Goal: Communication & Community: Answer question/provide support

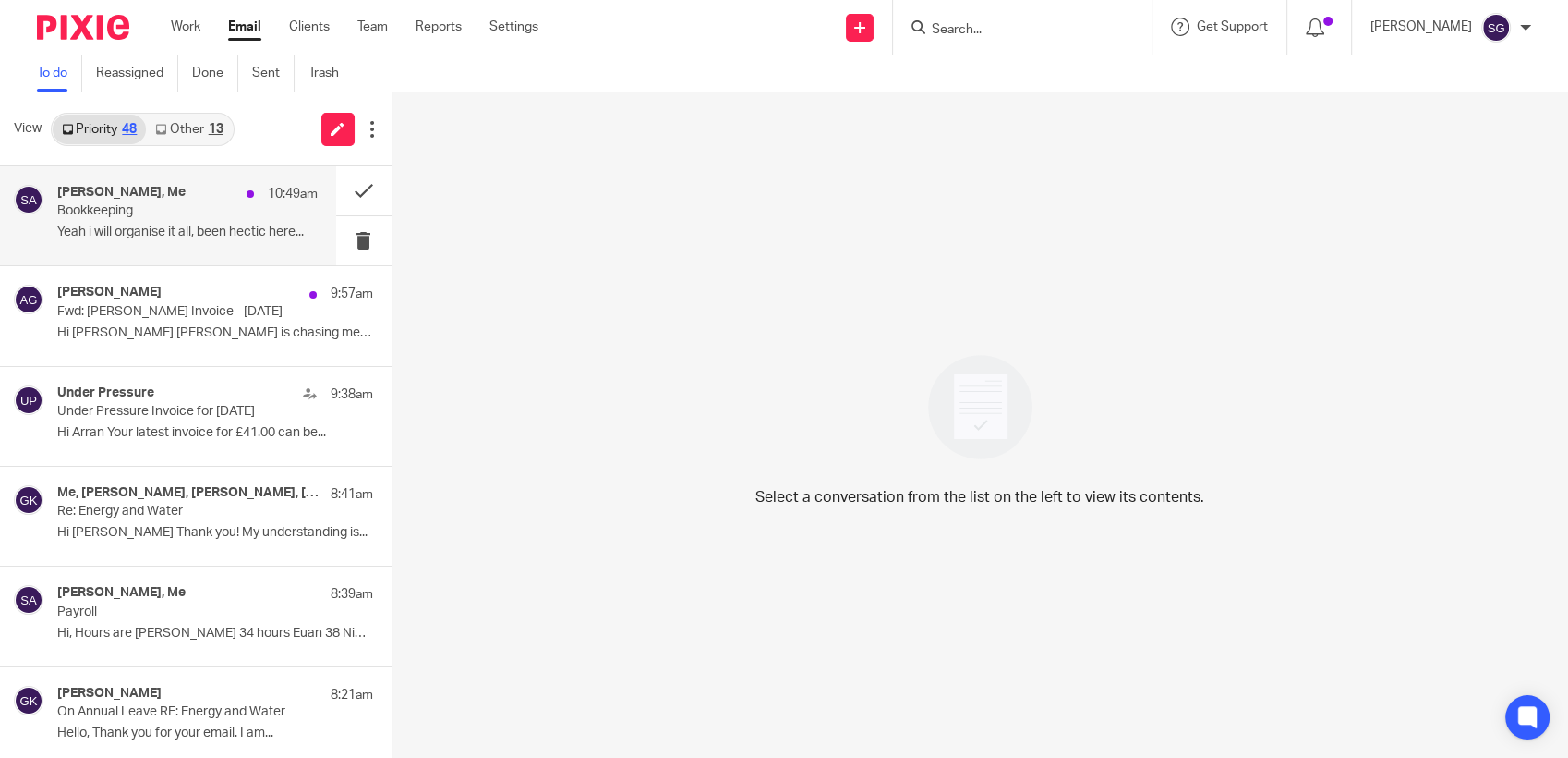
click at [196, 203] on p "Bookkeeping" at bounding box center [162, 211] width 208 height 16
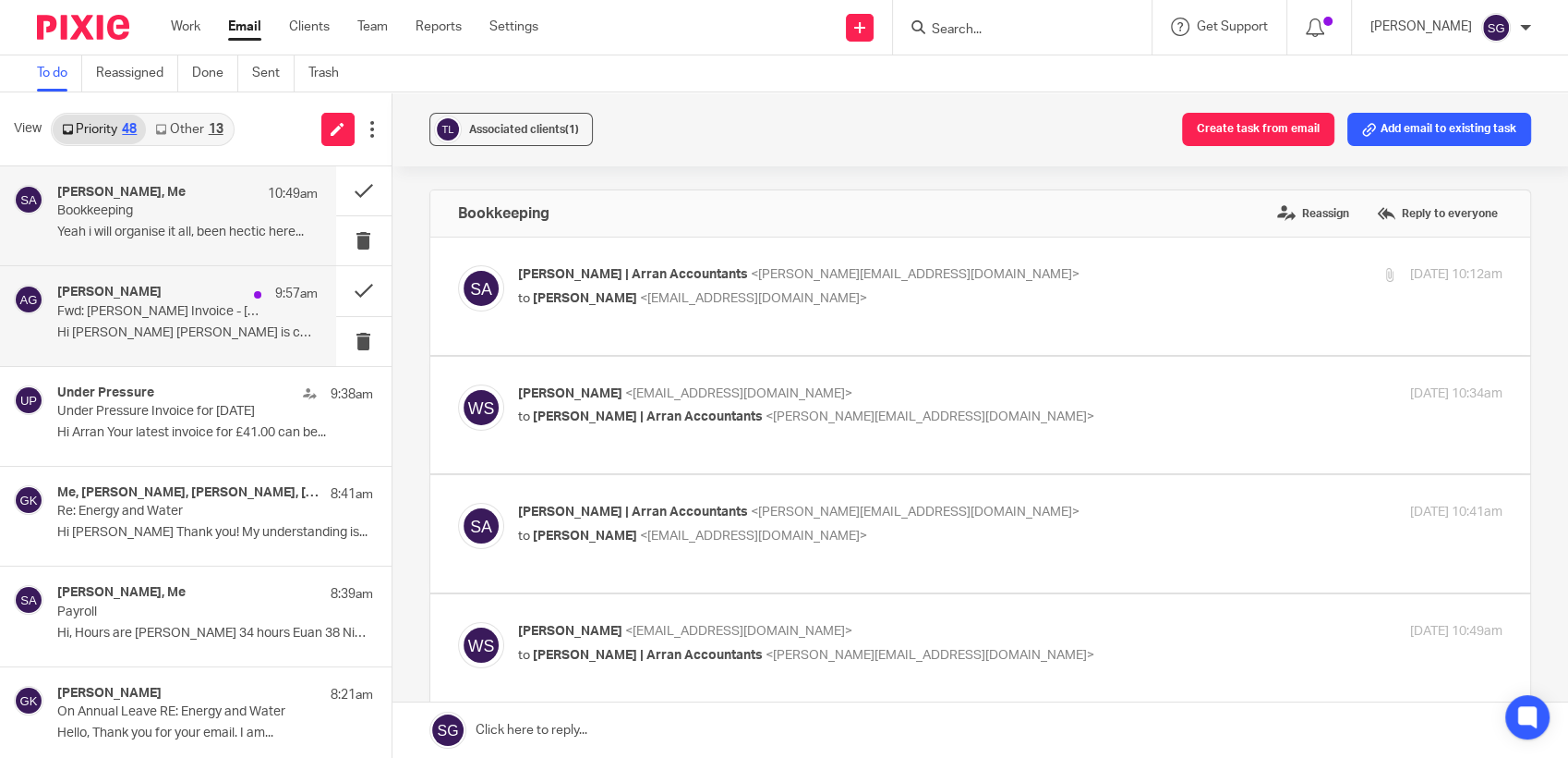
click at [123, 333] on p "Hi Sarah Laura is chasing me for this..." at bounding box center [187, 333] width 261 height 16
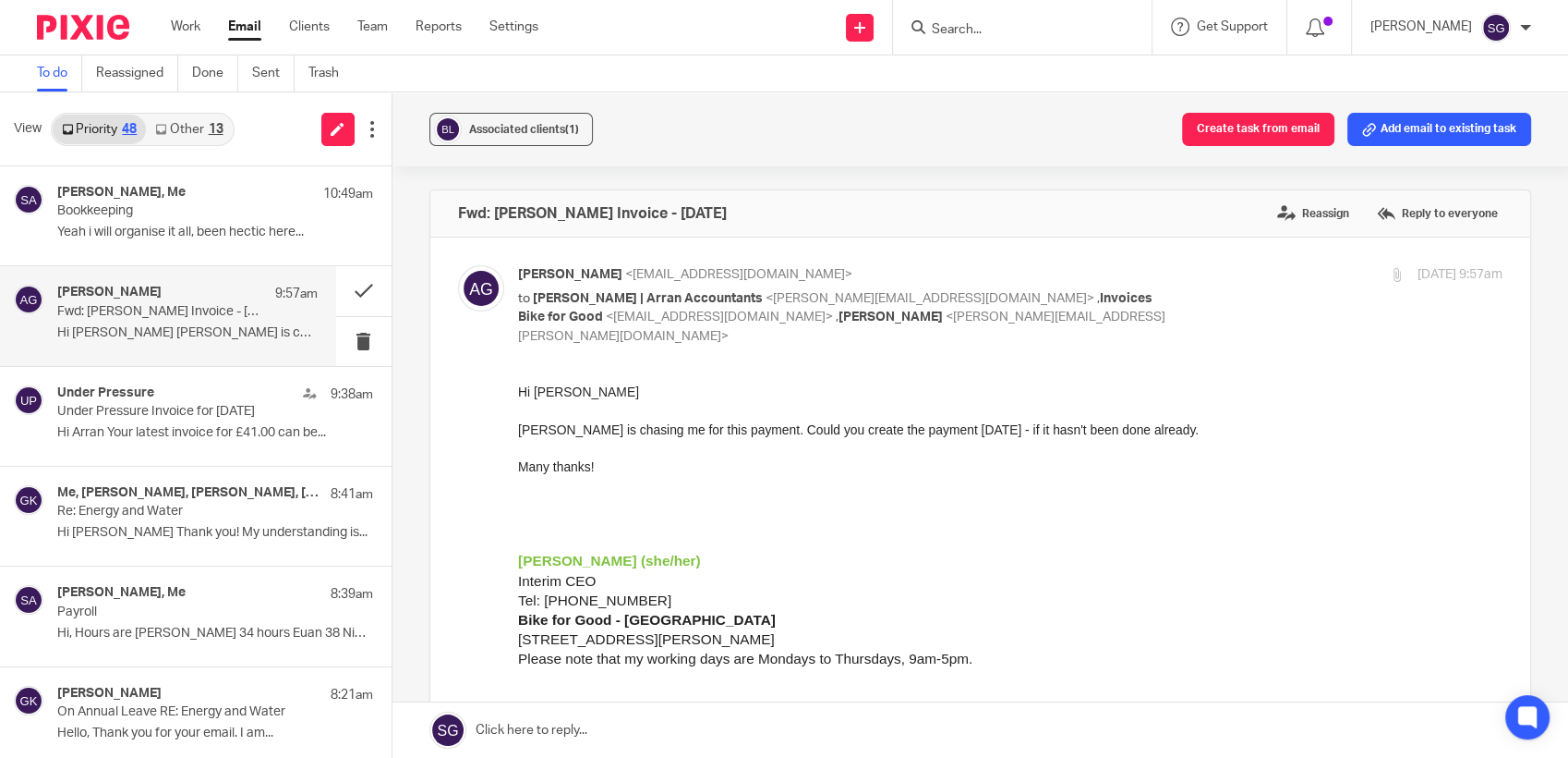
drag, startPoint x: 160, startPoint y: 321, endPoint x: 207, endPoint y: 329, distance: 47.7
click at [160, 321] on div "Alberta Gutteridge 9:57am Fwd: Laura Ferguson Invoice - July 2025 Hi Sarah Laur…" at bounding box center [187, 316] width 261 height 62
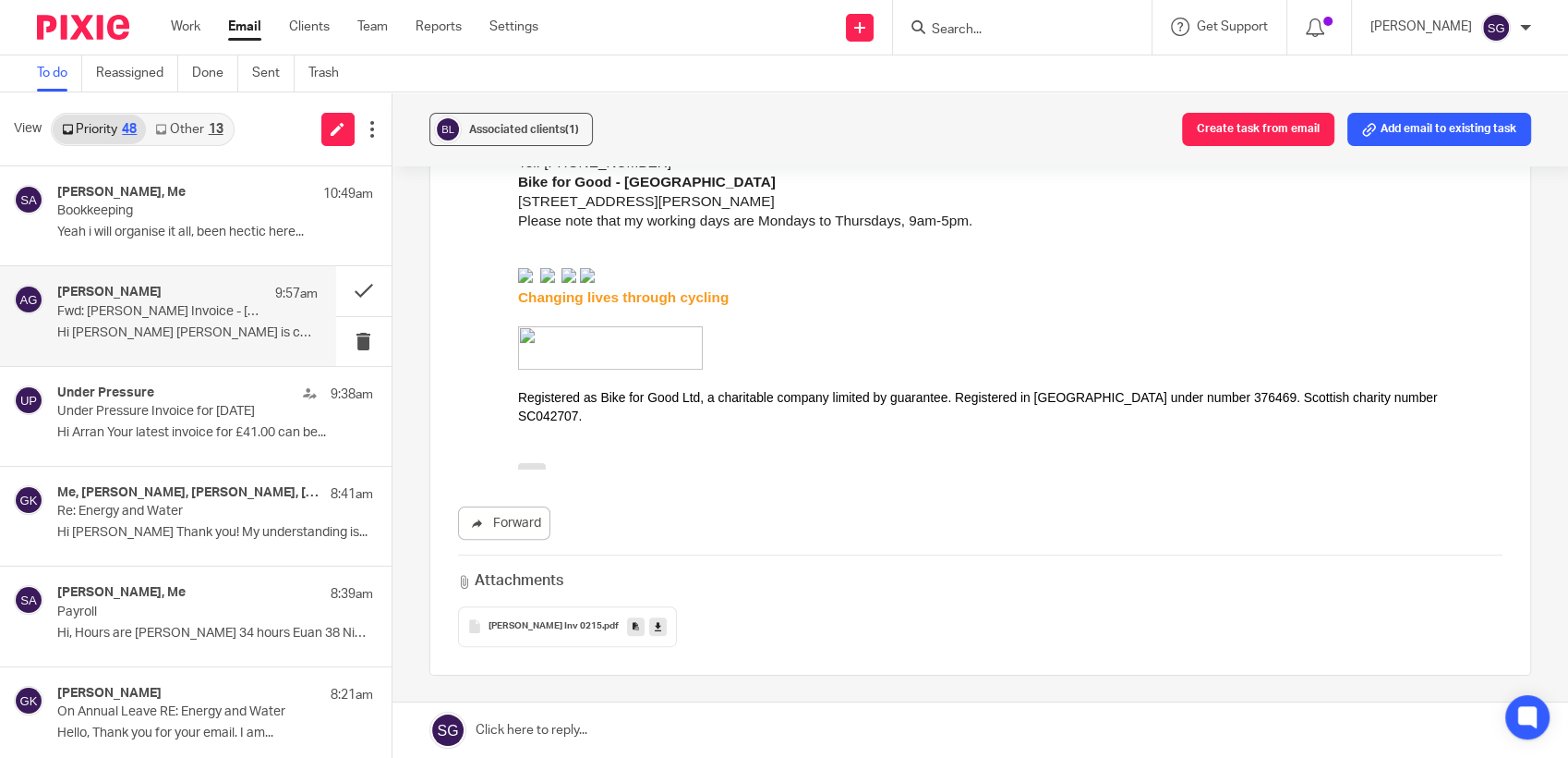
scroll to position [513, 0]
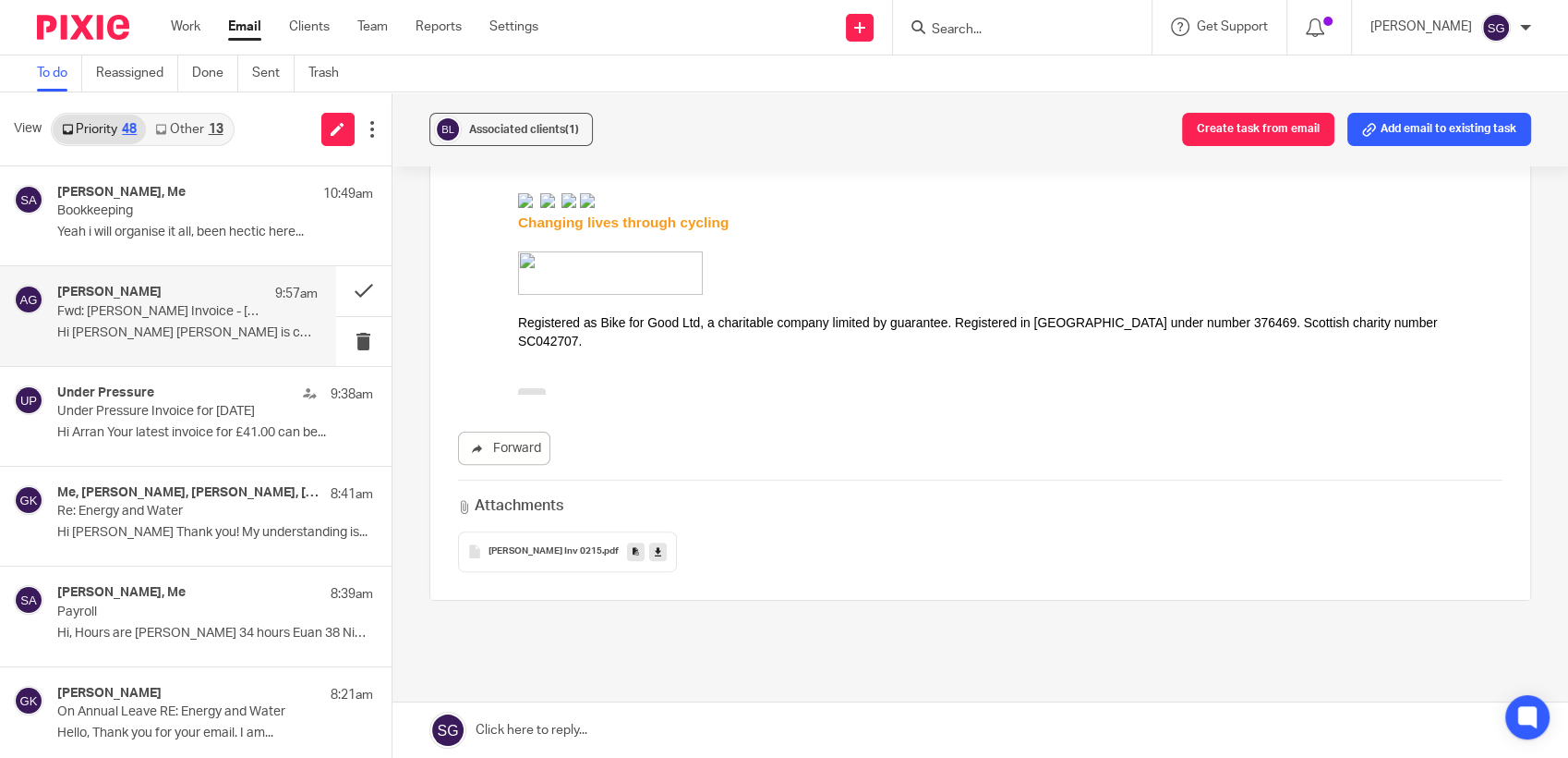
click at [521, 546] on span "Laura BfG Inv 0215" at bounding box center [545, 551] width 114 height 11
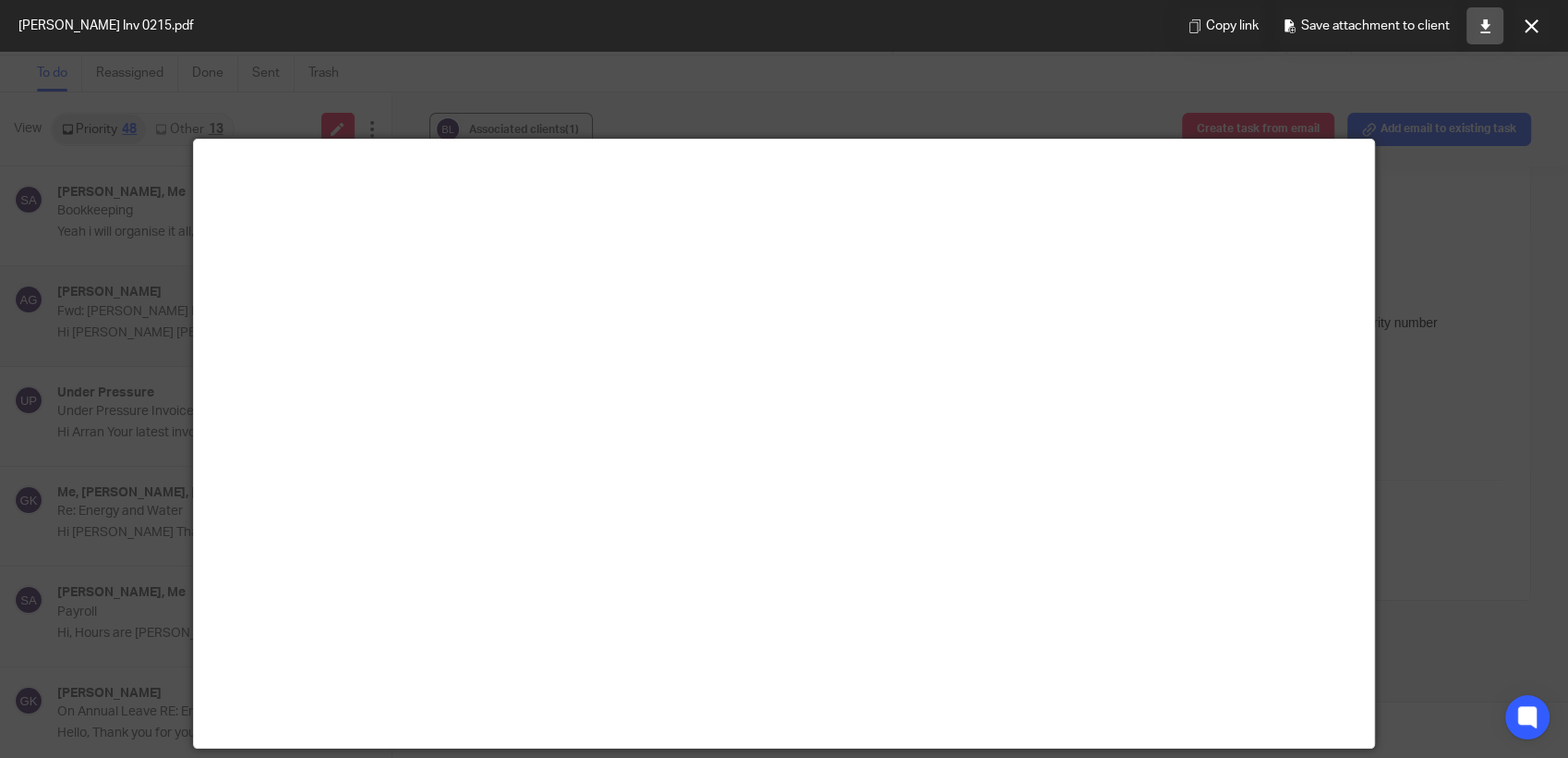
click at [1495, 34] on link at bounding box center [1485, 25] width 37 height 37
click at [1529, 22] on icon at bounding box center [1532, 27] width 14 height 14
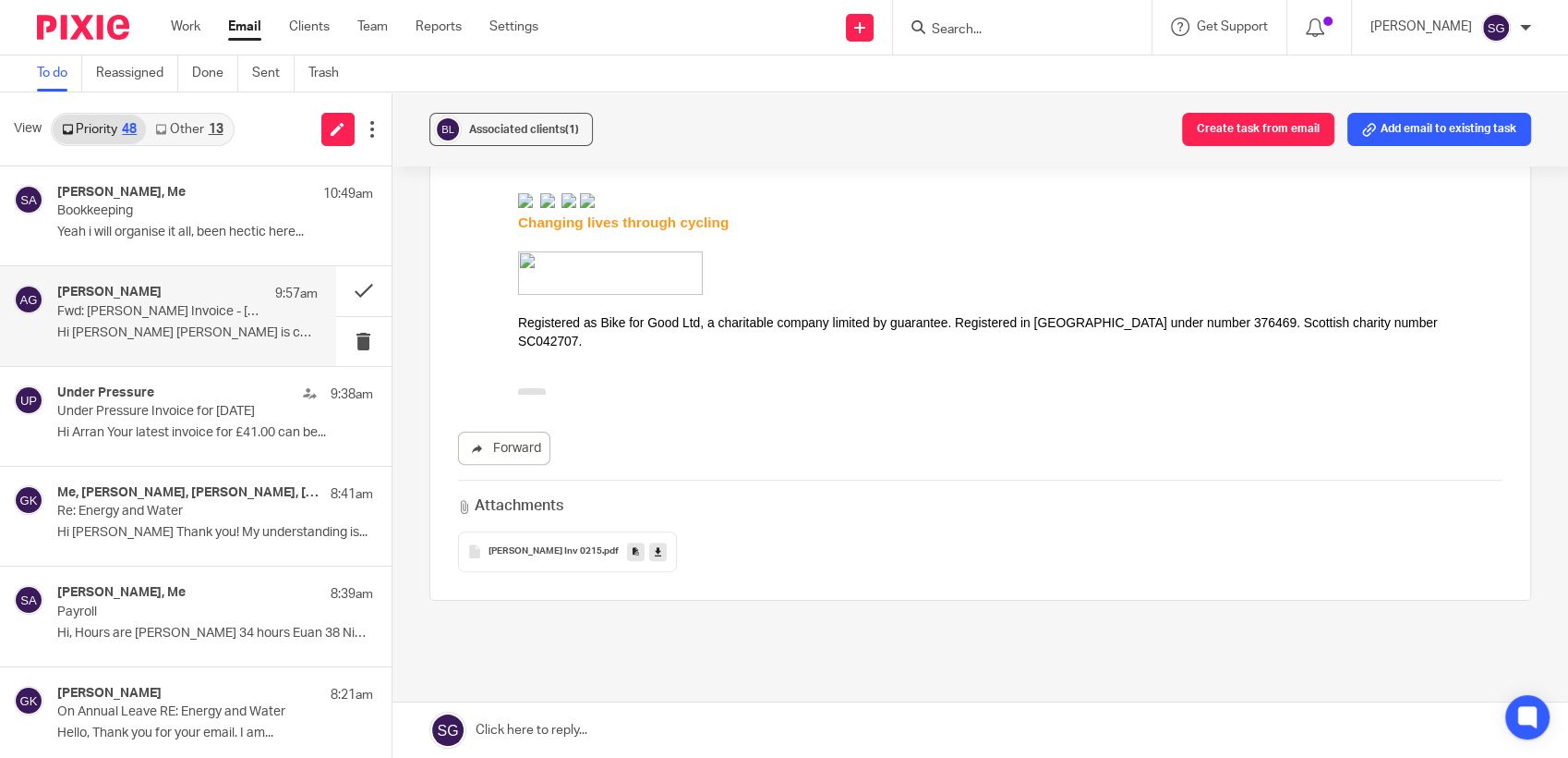
click at [659, 719] on link at bounding box center [981, 730] width 1176 height 56
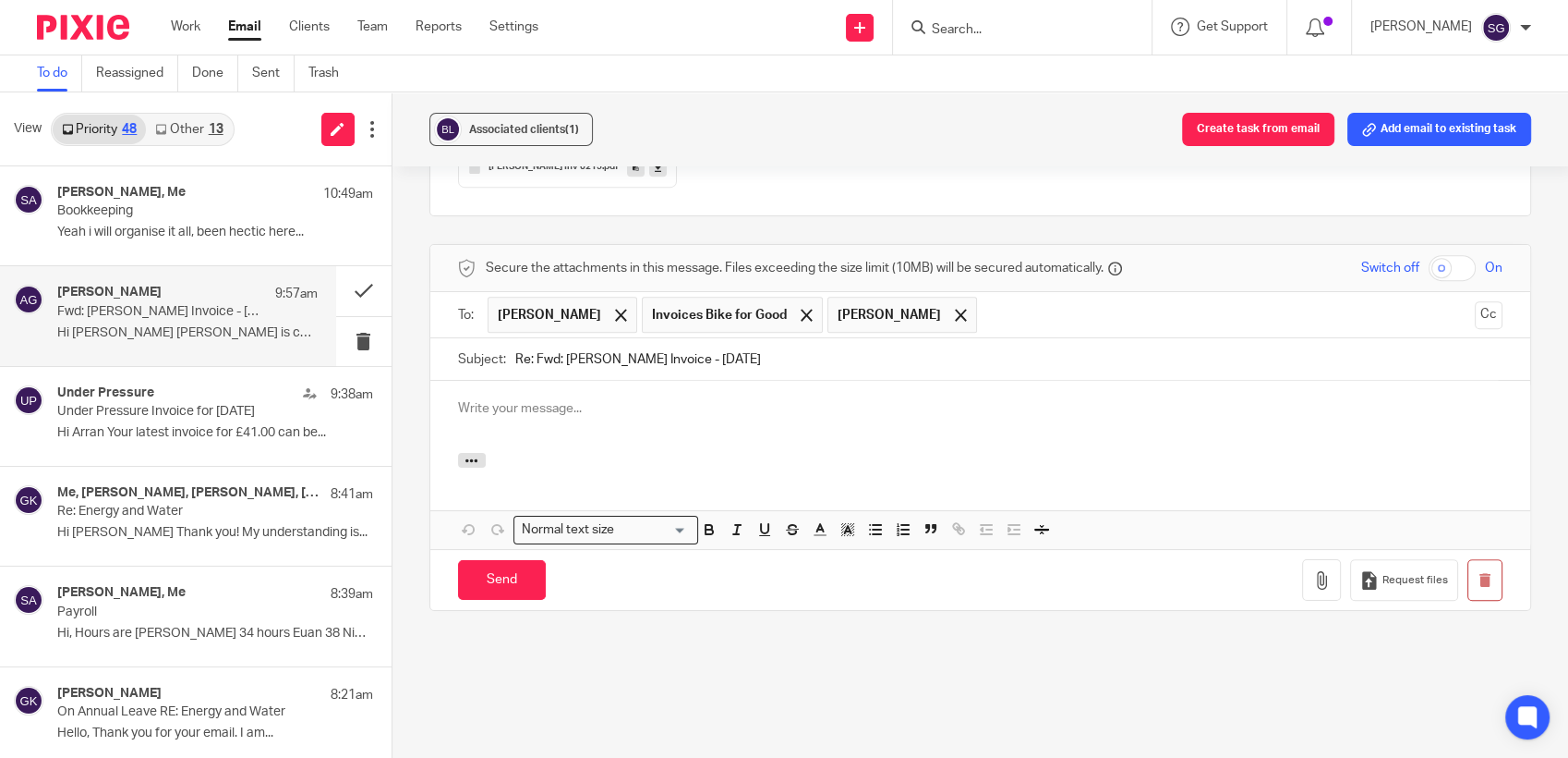
scroll to position [0, 0]
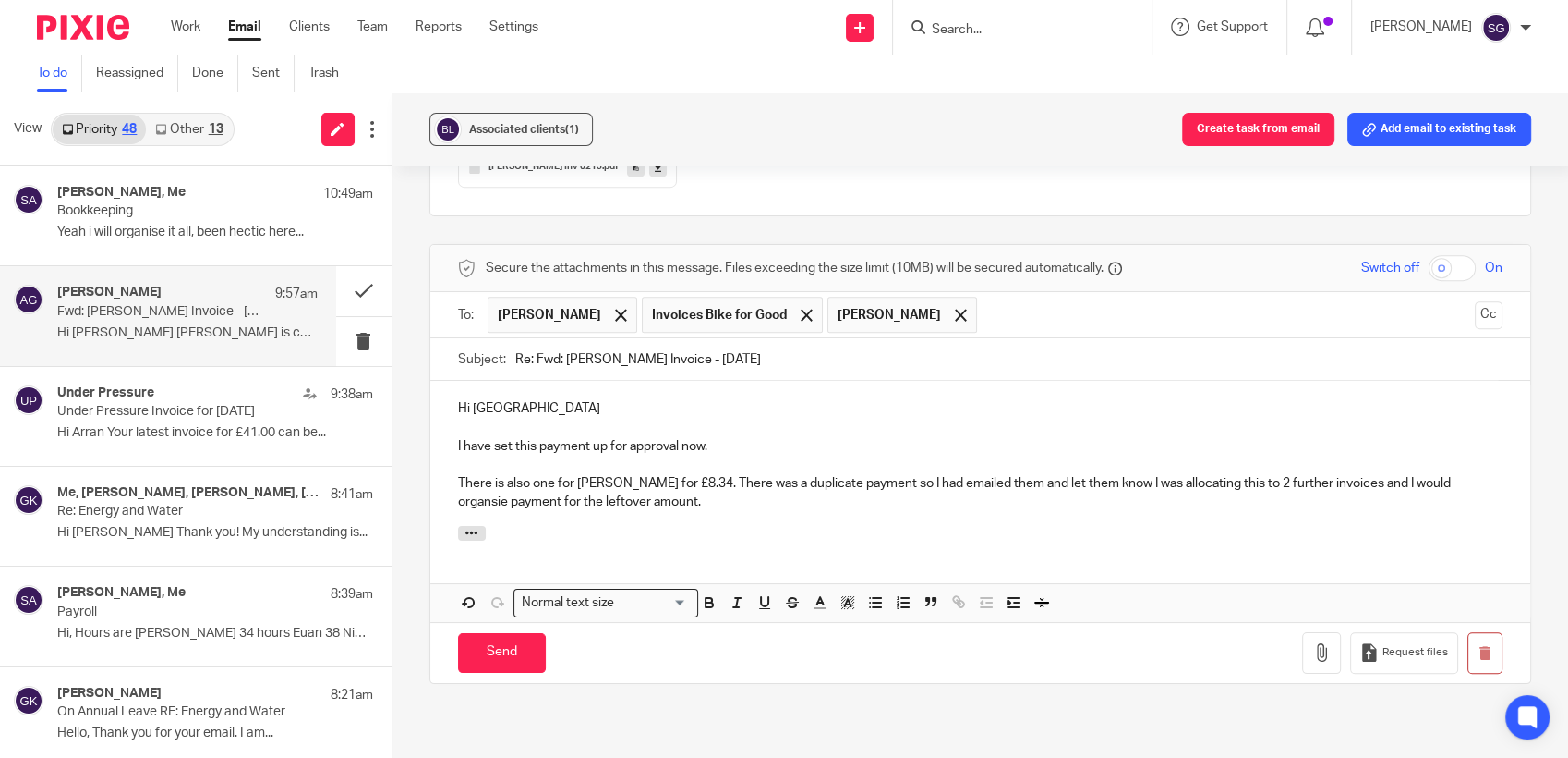
click at [1433, 474] on p "There is also one for Madison for £8.34. There was a duplicate payment so I had…" at bounding box center [981, 493] width 1045 height 38
click at [670, 485] on p "There is also one for Madison for £8.34. There was a duplicate payment so I had…" at bounding box center [981, 493] width 1045 height 38
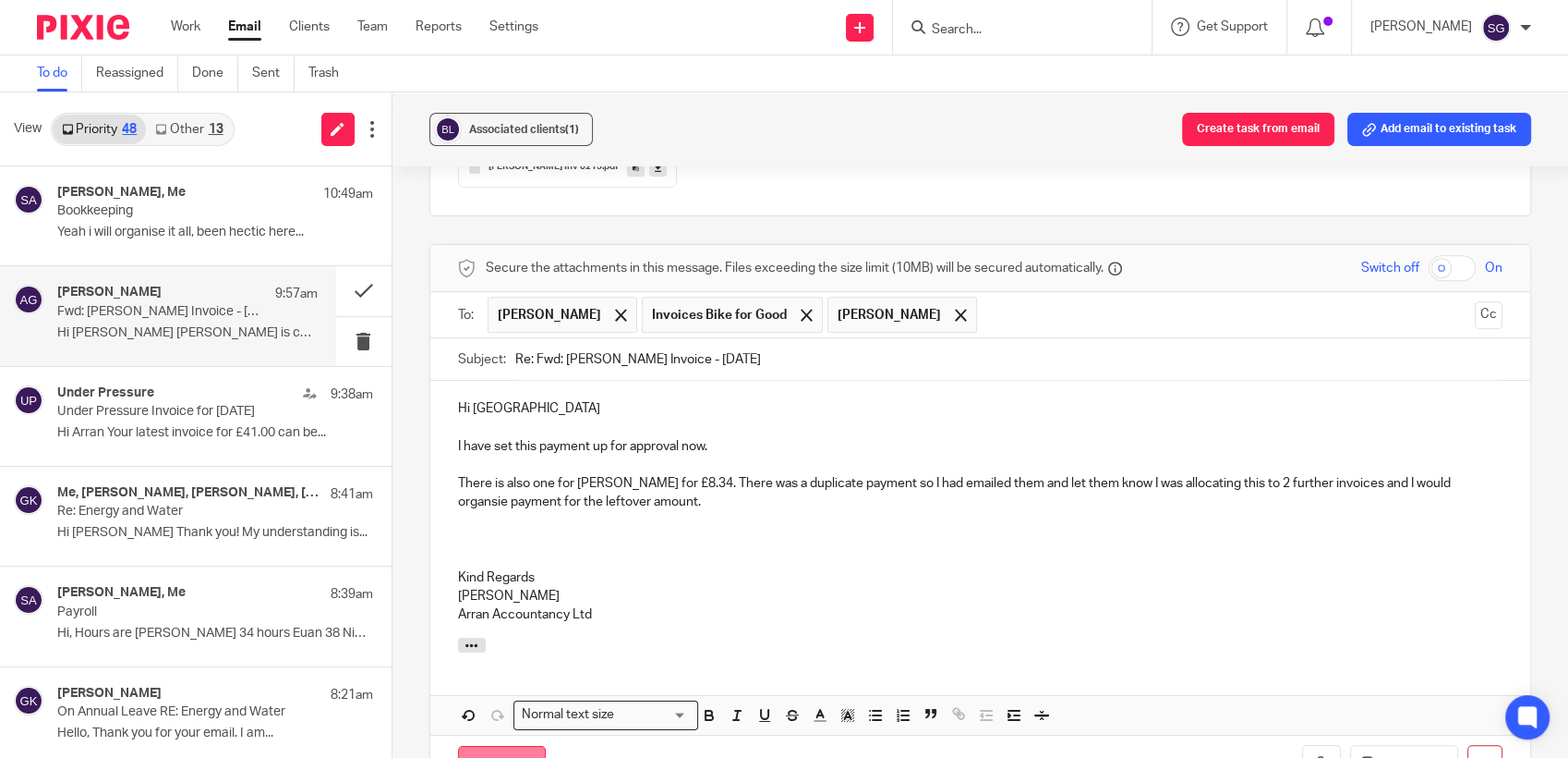
click at [490, 746] on input "Send" at bounding box center [502, 766] width 87 height 40
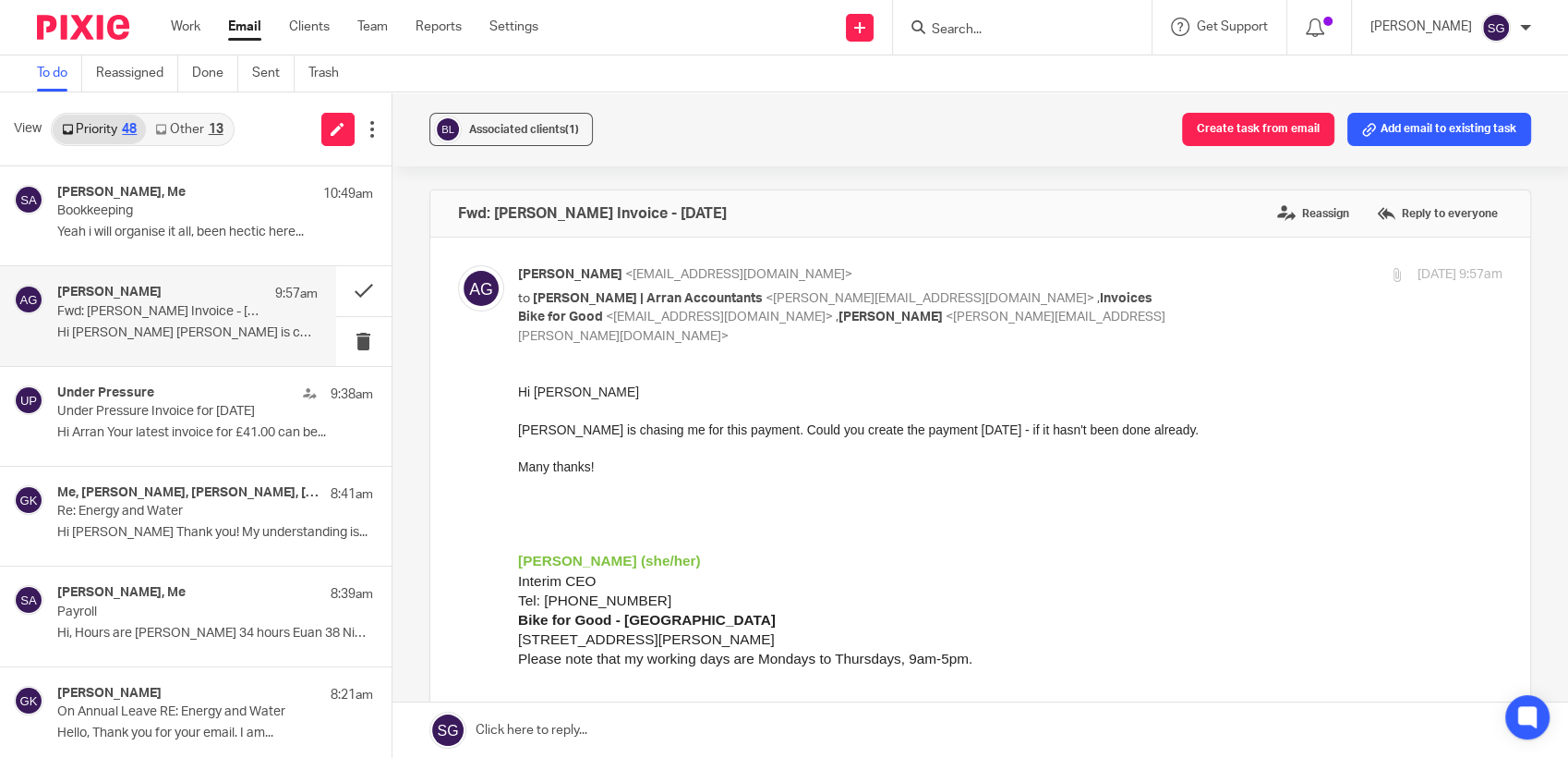
drag, startPoint x: 181, startPoint y: 129, endPoint x: 156, endPoint y: 129, distance: 25.0
click at [181, 129] on link "Other 13" at bounding box center [188, 129] width 86 height 30
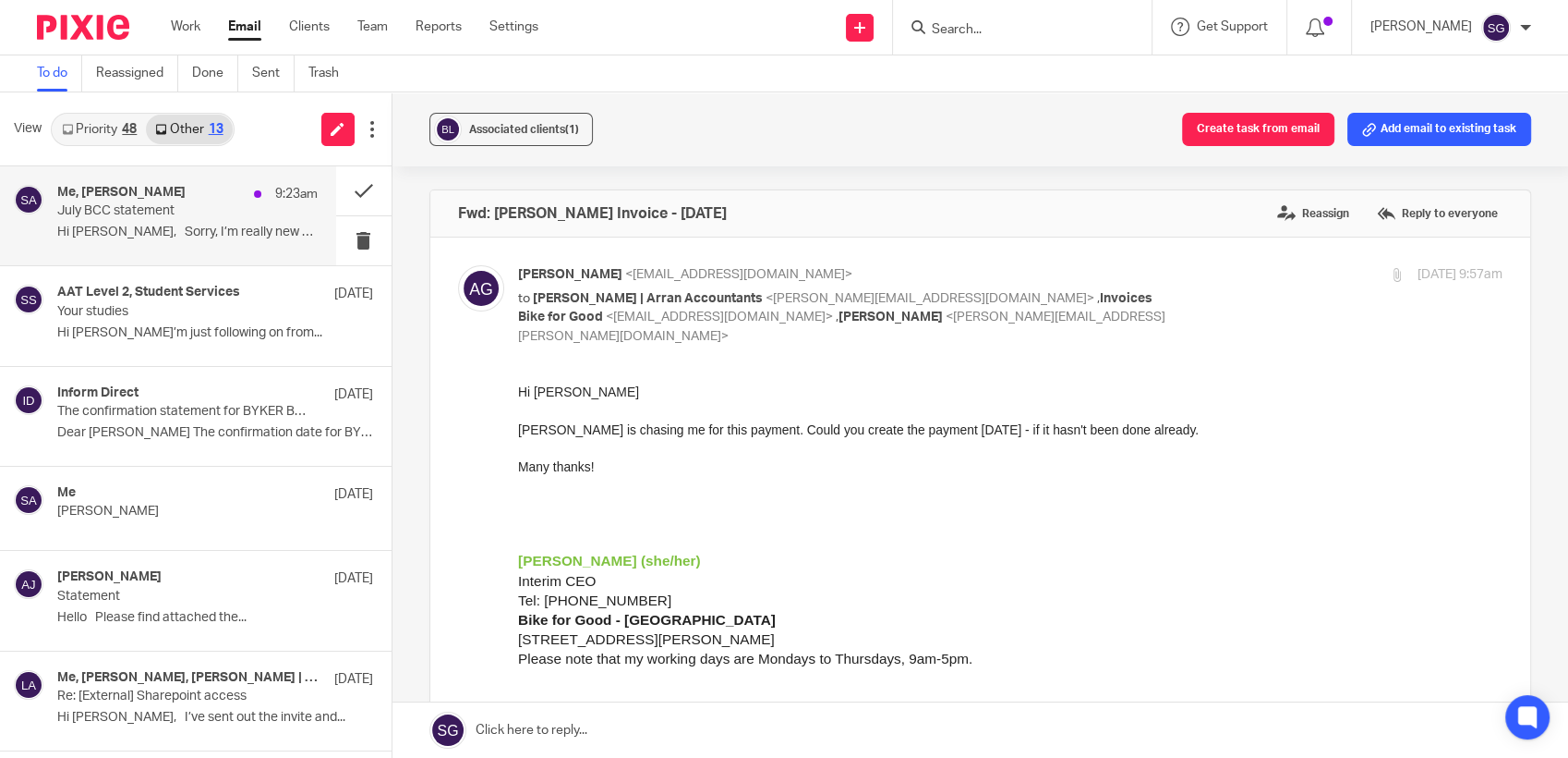
click at [155, 202] on div "Me, Lindsay Hamilton 9:23am" at bounding box center [187, 193] width 261 height 19
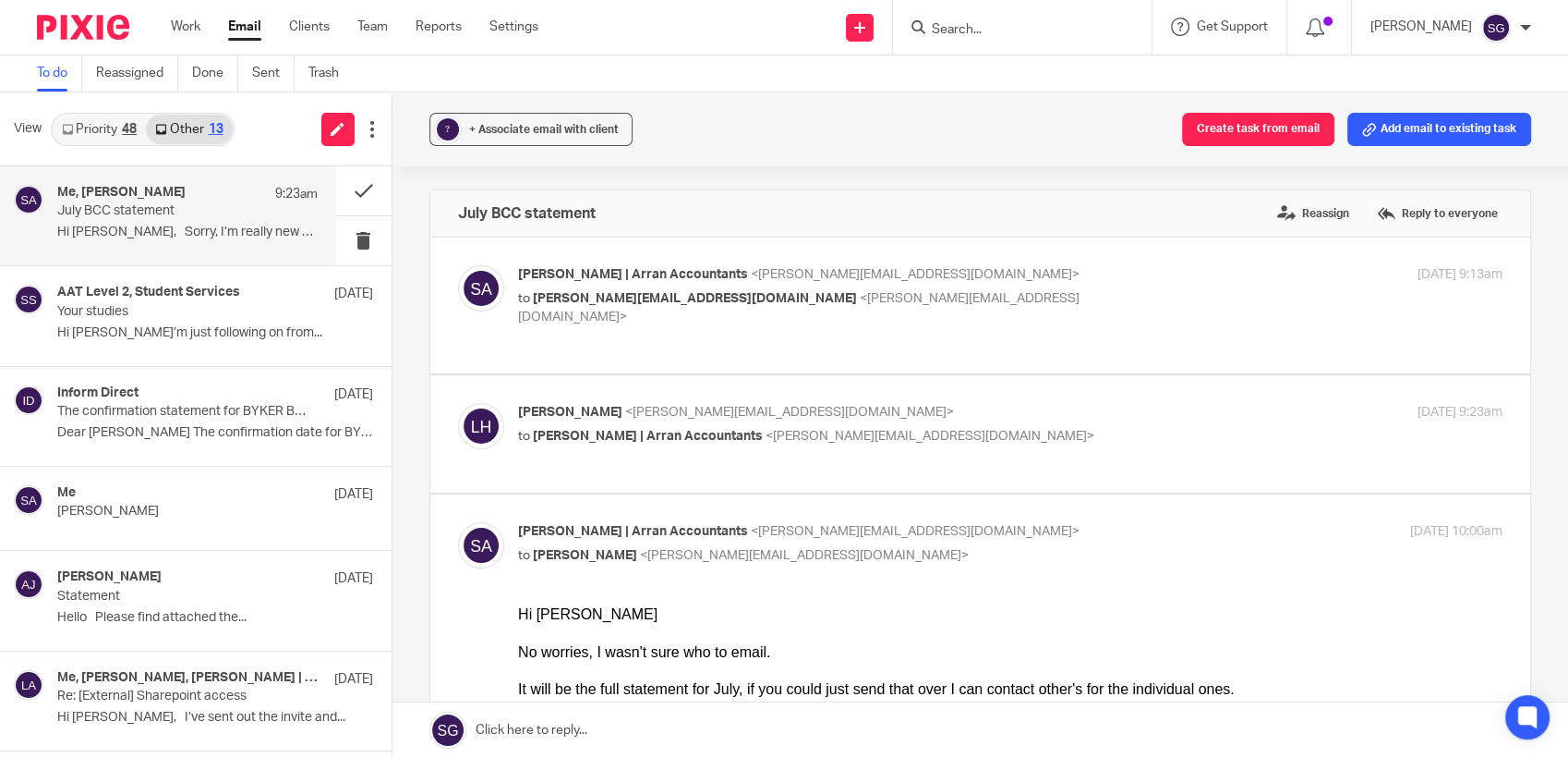
click at [626, 427] on p "to Sarah | Arran Accountants <sarah@arranaccountants.co.uk>" at bounding box center [846, 437] width 657 height 20
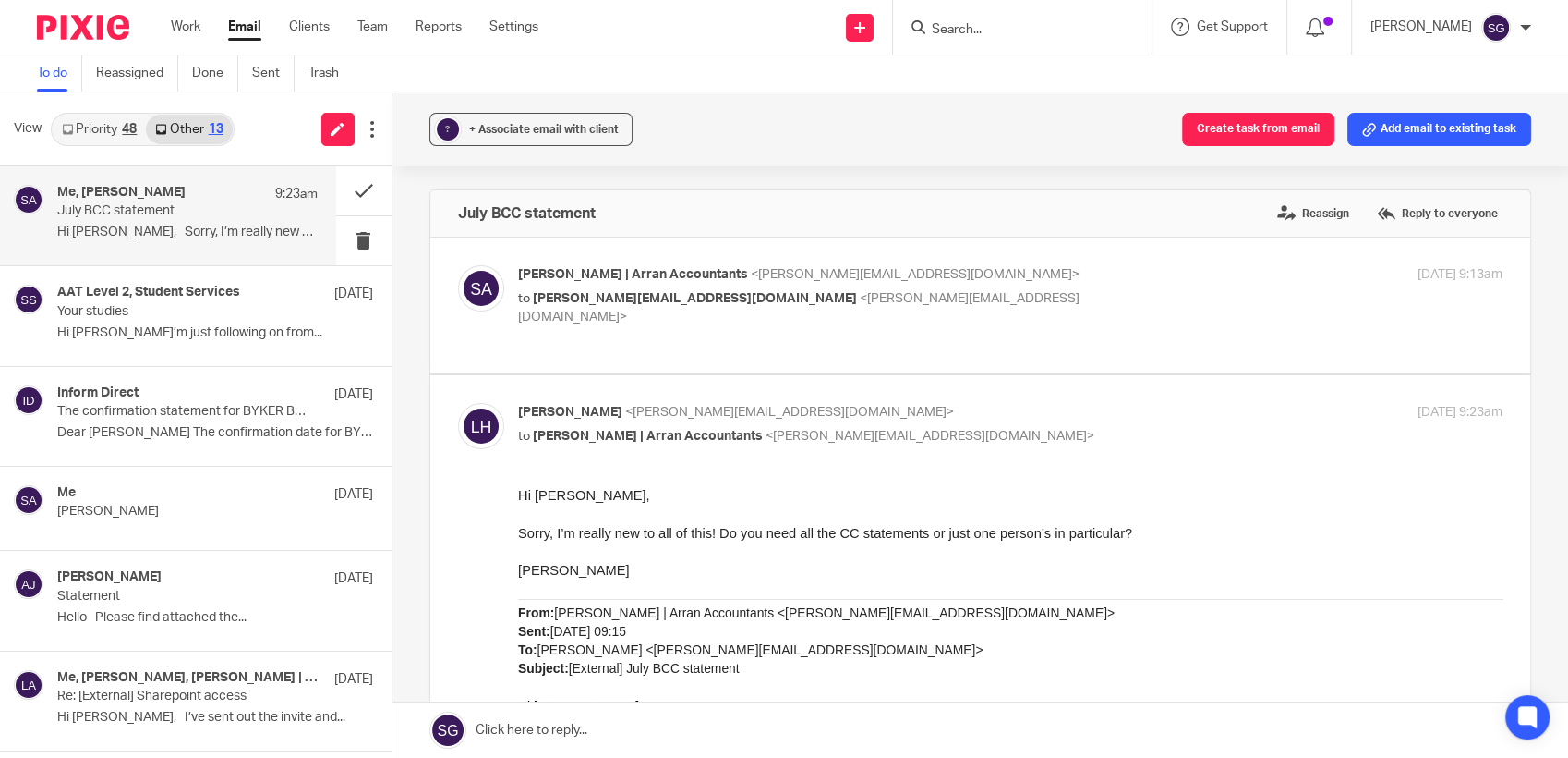
click at [626, 427] on p "to Sarah | Arran Accountants <sarah@arranaccountants.co.uk>" at bounding box center [846, 437] width 657 height 20
checkbox input "false"
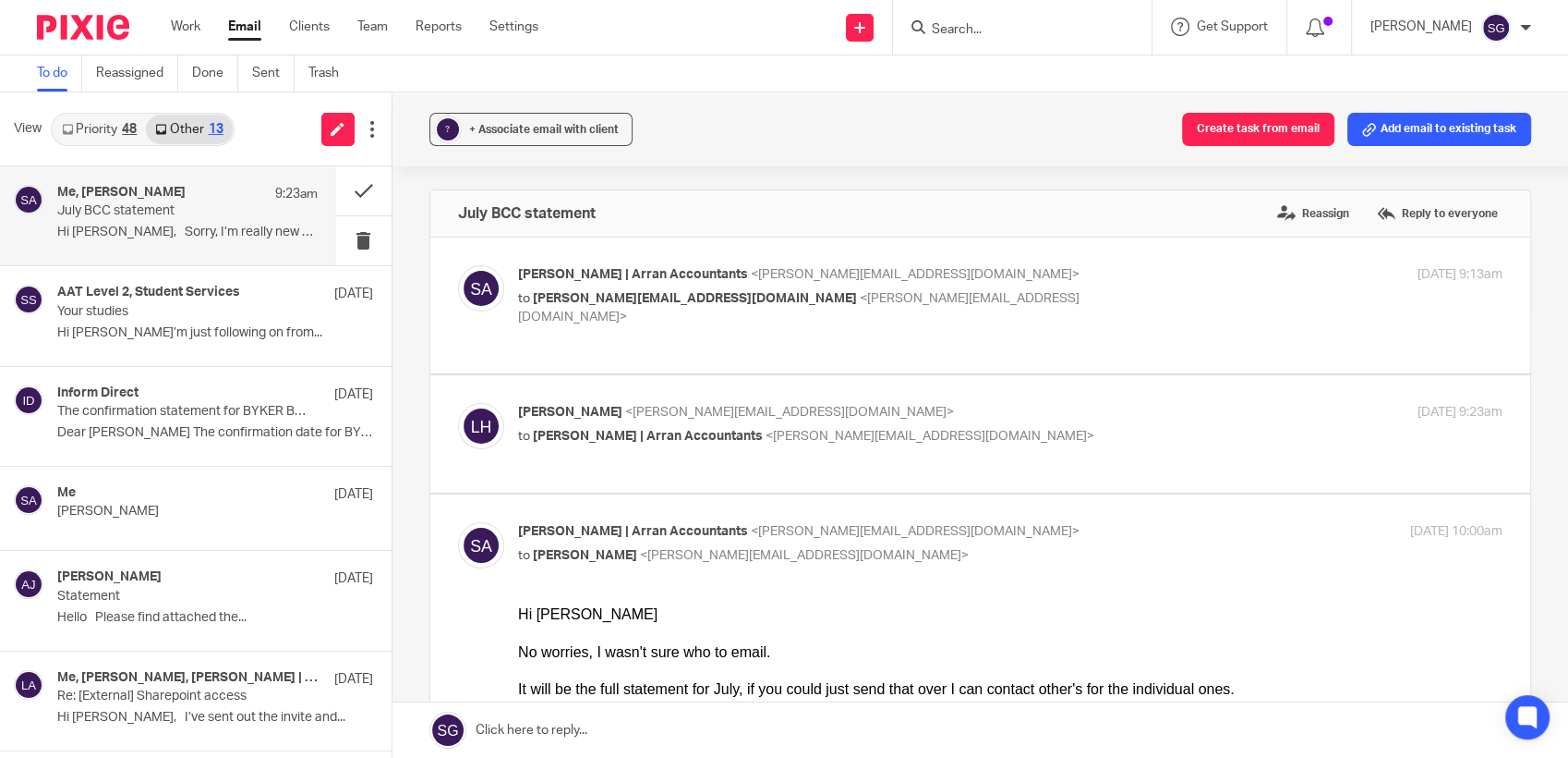
click at [611, 305] on p "to lindsay@dsl-businessfinance.co.uk <lindsay@dsl-businessfinance.co.uk>" at bounding box center [846, 308] width 657 height 38
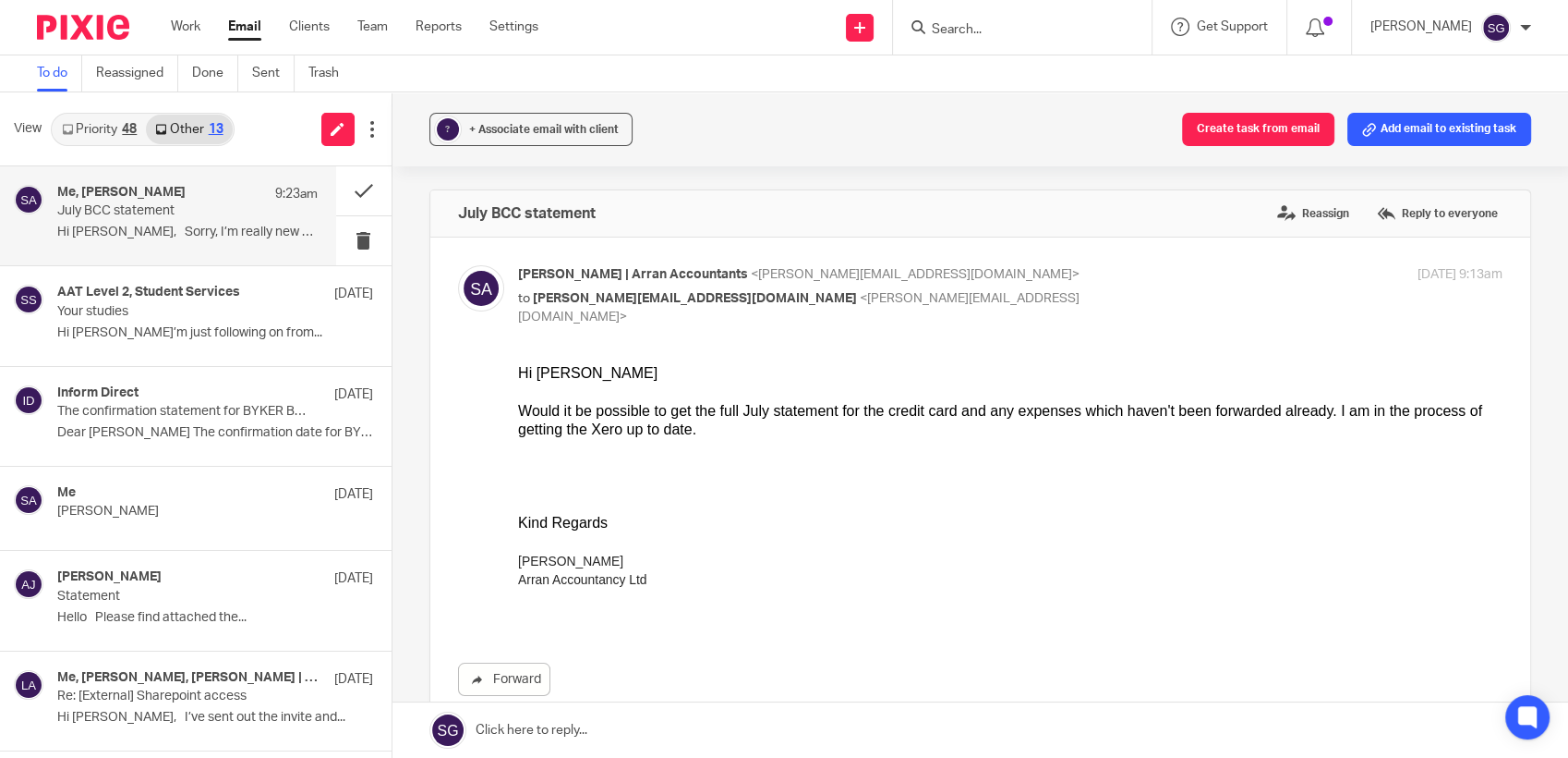
click at [611, 305] on p "to lindsay@dsl-businessfinance.co.uk <lindsay@dsl-businessfinance.co.uk>" at bounding box center [846, 308] width 657 height 38
checkbox input "false"
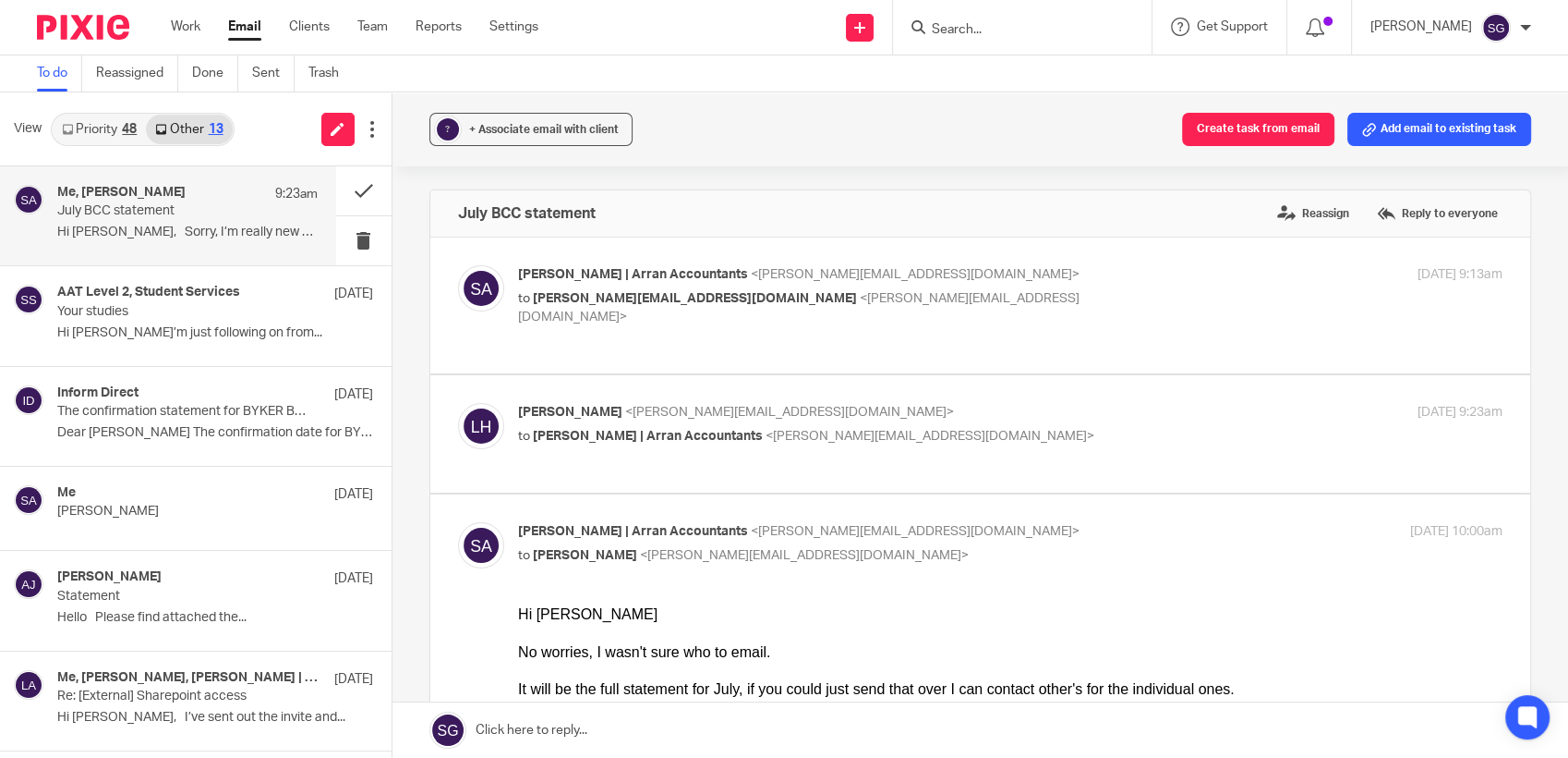
click at [88, 128] on link "Priority 48" at bounding box center [99, 129] width 93 height 30
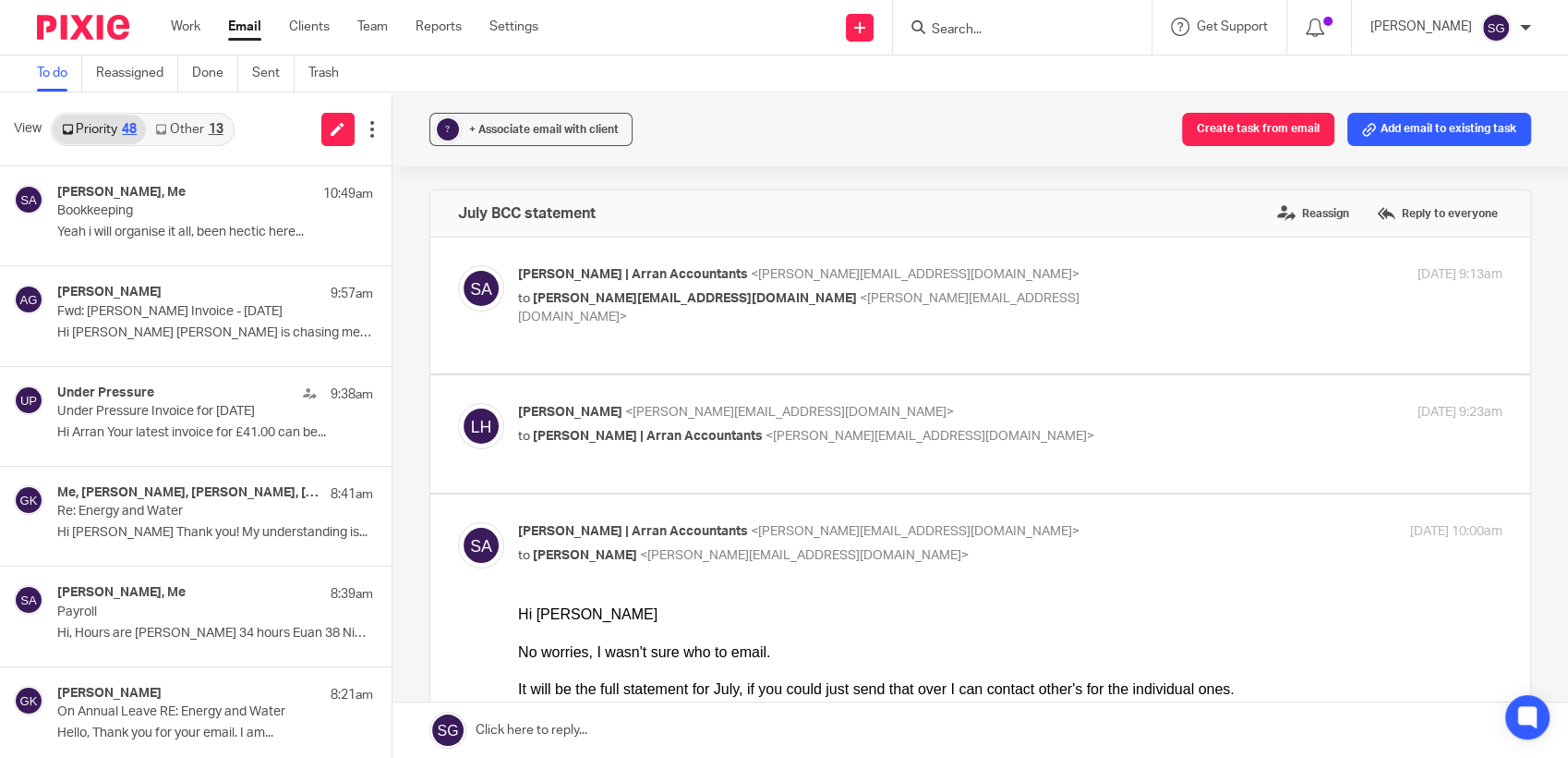
click at [250, 135] on div "View Priority 48 Other 13" at bounding box center [195, 129] width 392 height 74
click at [199, 423] on div "Under Pressure 9:38am Under Pressure Invoice for 14 Aug 2025 Hi Arran Your late…" at bounding box center [187, 416] width 261 height 62
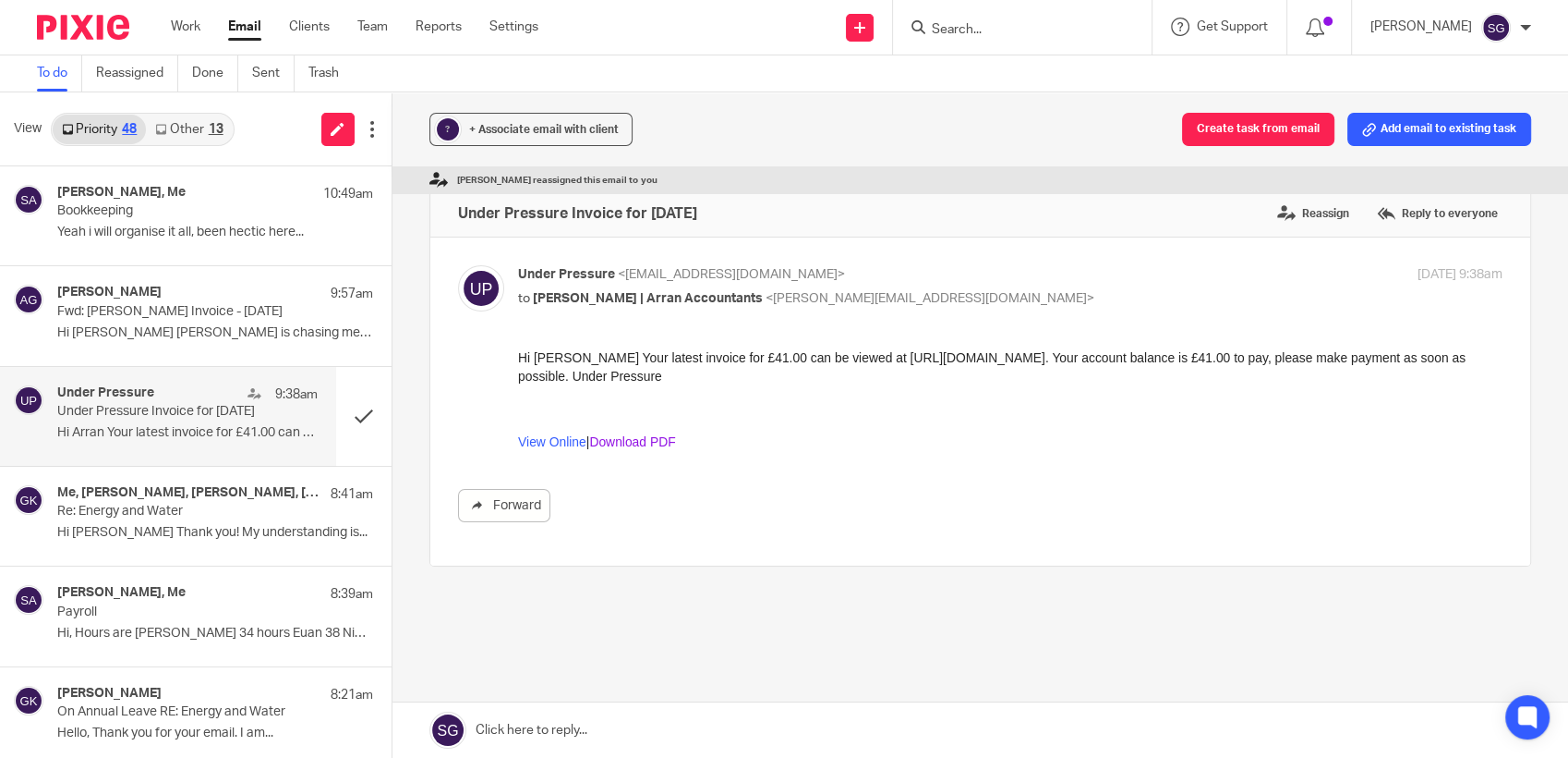
click at [626, 442] on link "Download PDF" at bounding box center [631, 442] width 86 height 15
click at [637, 439] on link "Download PDF" at bounding box center [631, 442] width 86 height 15
click at [558, 435] on link "View Online" at bounding box center [551, 442] width 68 height 15
click at [545, 438] on link "View Online" at bounding box center [551, 442] width 68 height 15
click at [347, 420] on button at bounding box center [364, 417] width 56 height 99
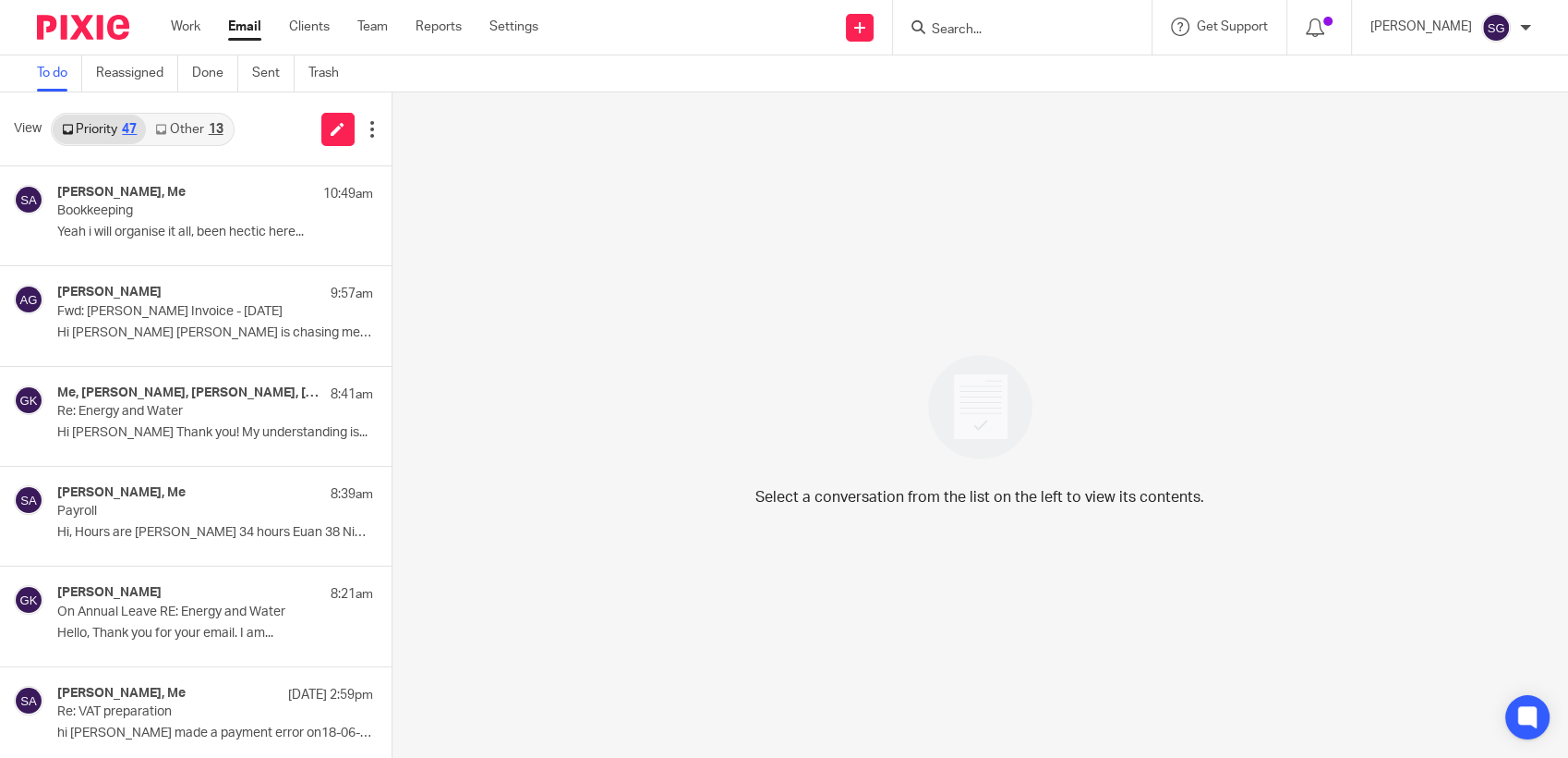
drag, startPoint x: 203, startPoint y: 121, endPoint x: 126, endPoint y: 133, distance: 77.9
click at [203, 121] on link "Other 13" at bounding box center [188, 129] width 86 height 30
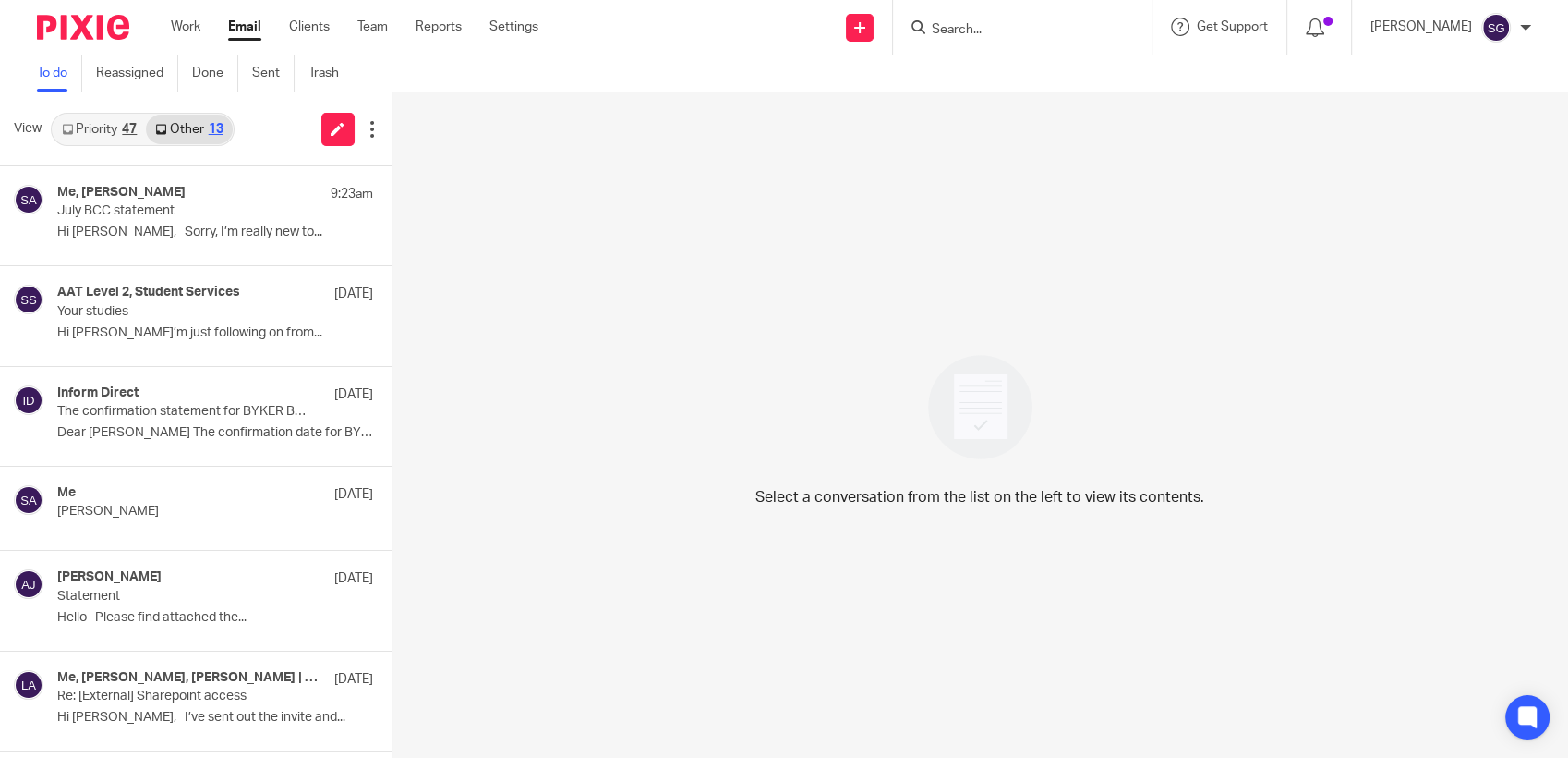
click at [75, 122] on link "Priority 47" at bounding box center [99, 129] width 93 height 30
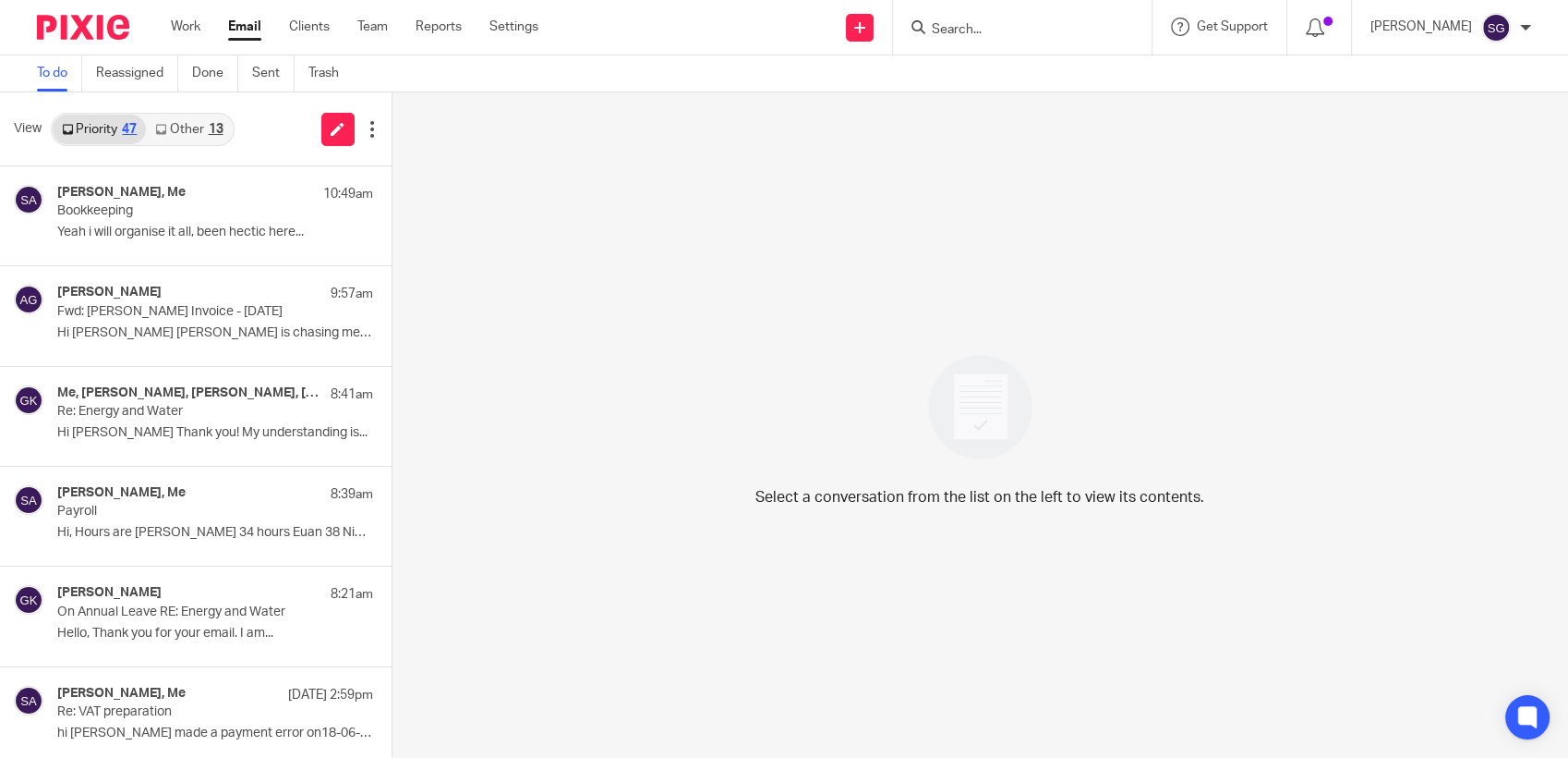
drag, startPoint x: 244, startPoint y: 23, endPoint x: 258, endPoint y: 24, distance: 14.0
click at [244, 22] on link "Email" at bounding box center [245, 27] width 34 height 19
click at [184, 140] on link "Other 13" at bounding box center [188, 129] width 86 height 30
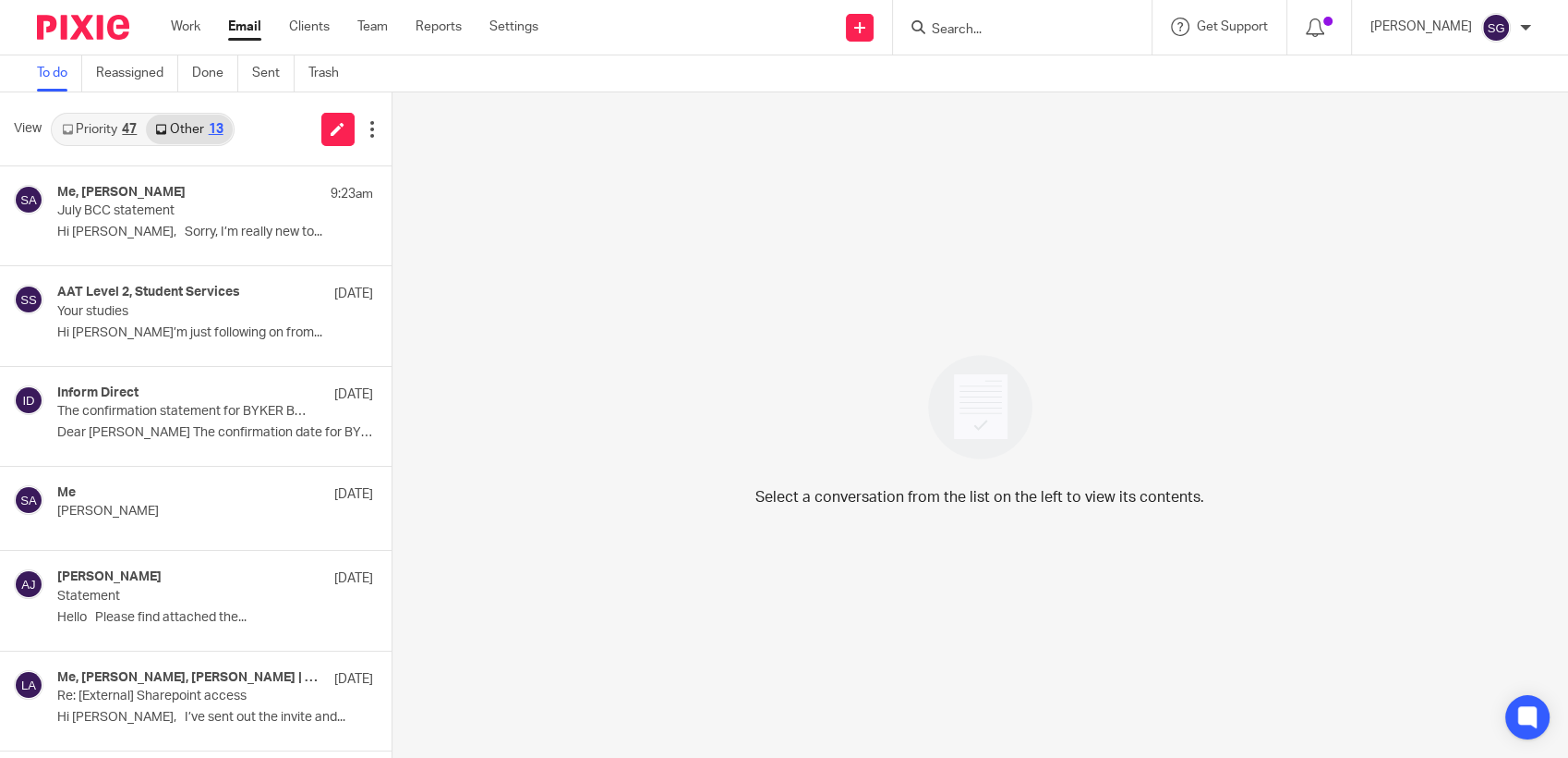
click at [101, 137] on link "Priority 47" at bounding box center [99, 129] width 93 height 30
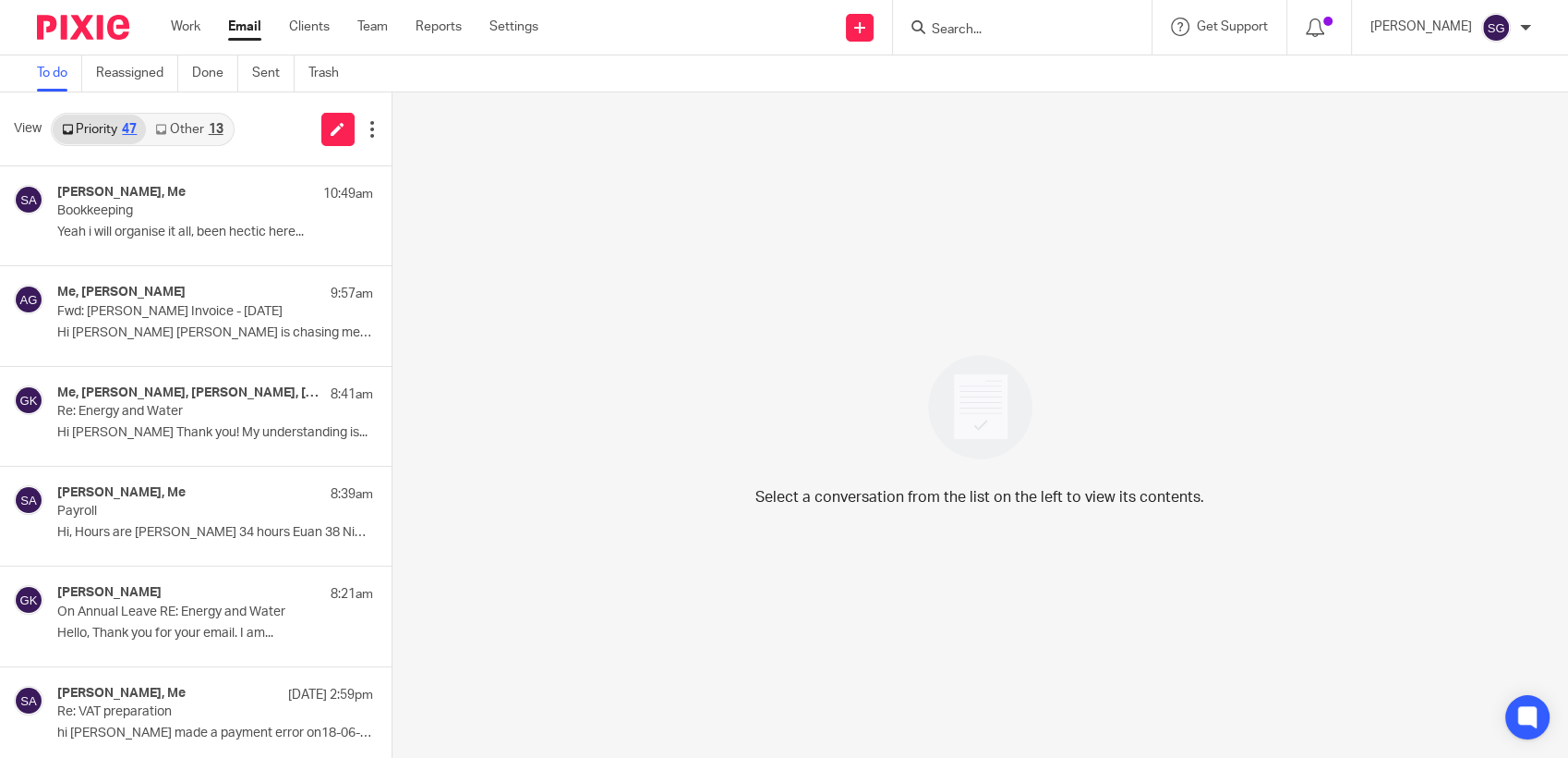
click at [718, 47] on div "Send new email Create task Add client Request signature Get Support Contact via…" at bounding box center [1067, 27] width 1002 height 55
click at [748, 56] on div "To do Reassigned Done Sent Trash" at bounding box center [784, 73] width 1568 height 37
click at [749, 42] on div "Send new email Create task Add client Request signature Get Support Contact via…" at bounding box center [1067, 27] width 1002 height 55
click at [759, 38] on div "Send new email Create task Add client Request signature Get Support Contact via…" at bounding box center [1067, 27] width 1002 height 55
click at [761, 37] on div "Send new email Create task Add client Request signature Get Support Contact via…" at bounding box center [1067, 27] width 1002 height 55
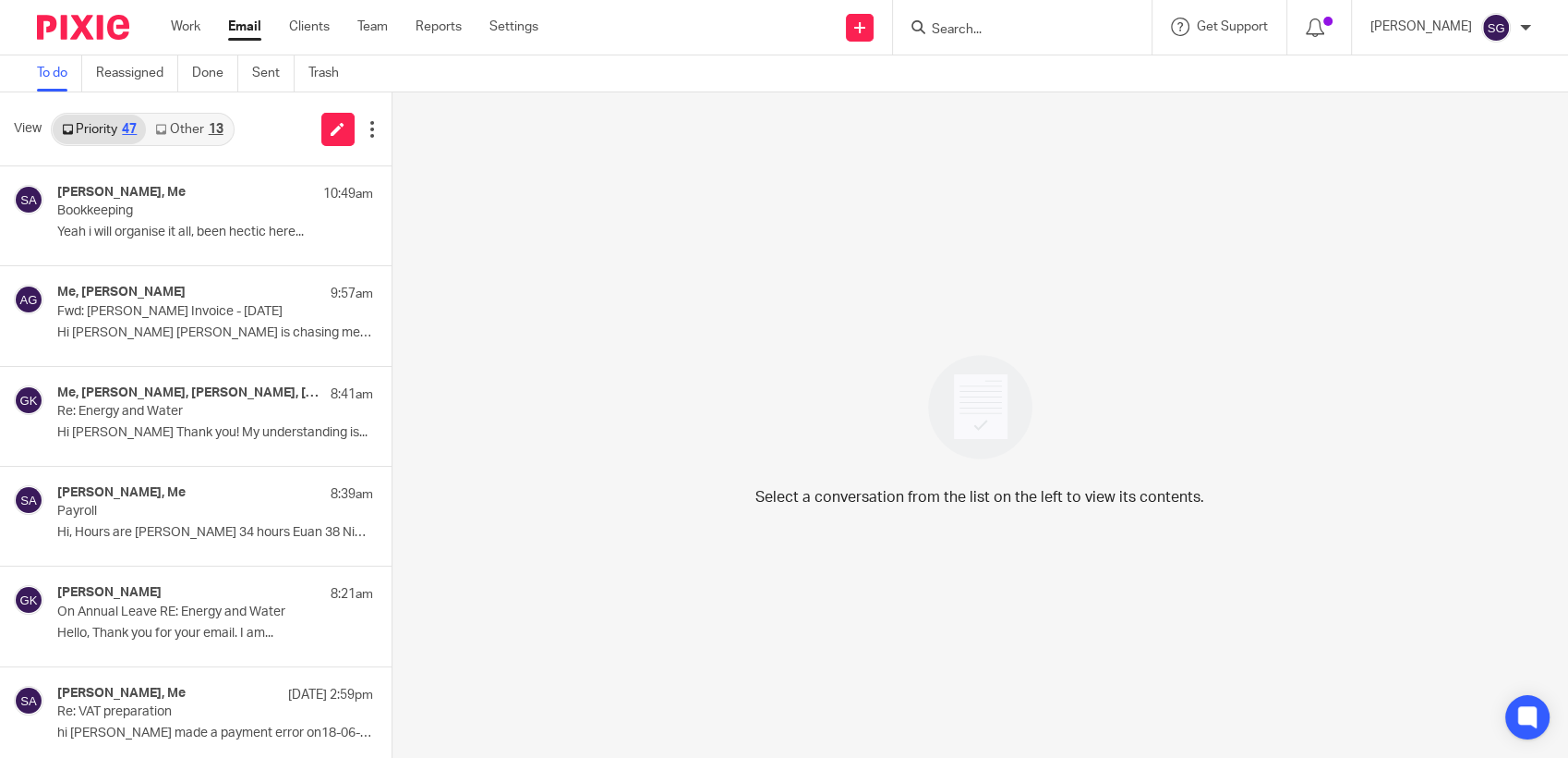
click at [196, 129] on link "Other 13" at bounding box center [188, 129] width 86 height 30
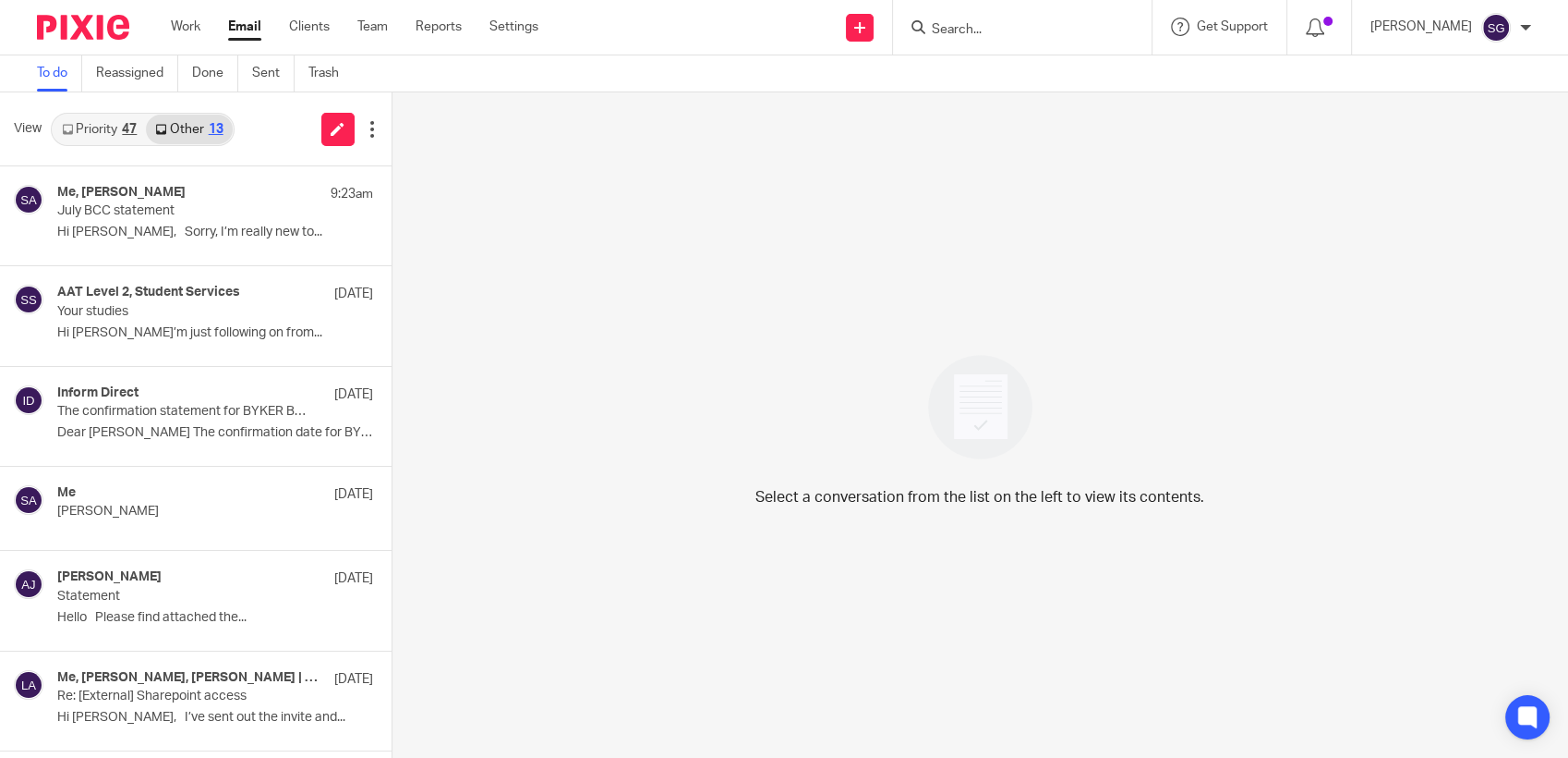
click at [106, 132] on link "Priority 47" at bounding box center [99, 129] width 93 height 30
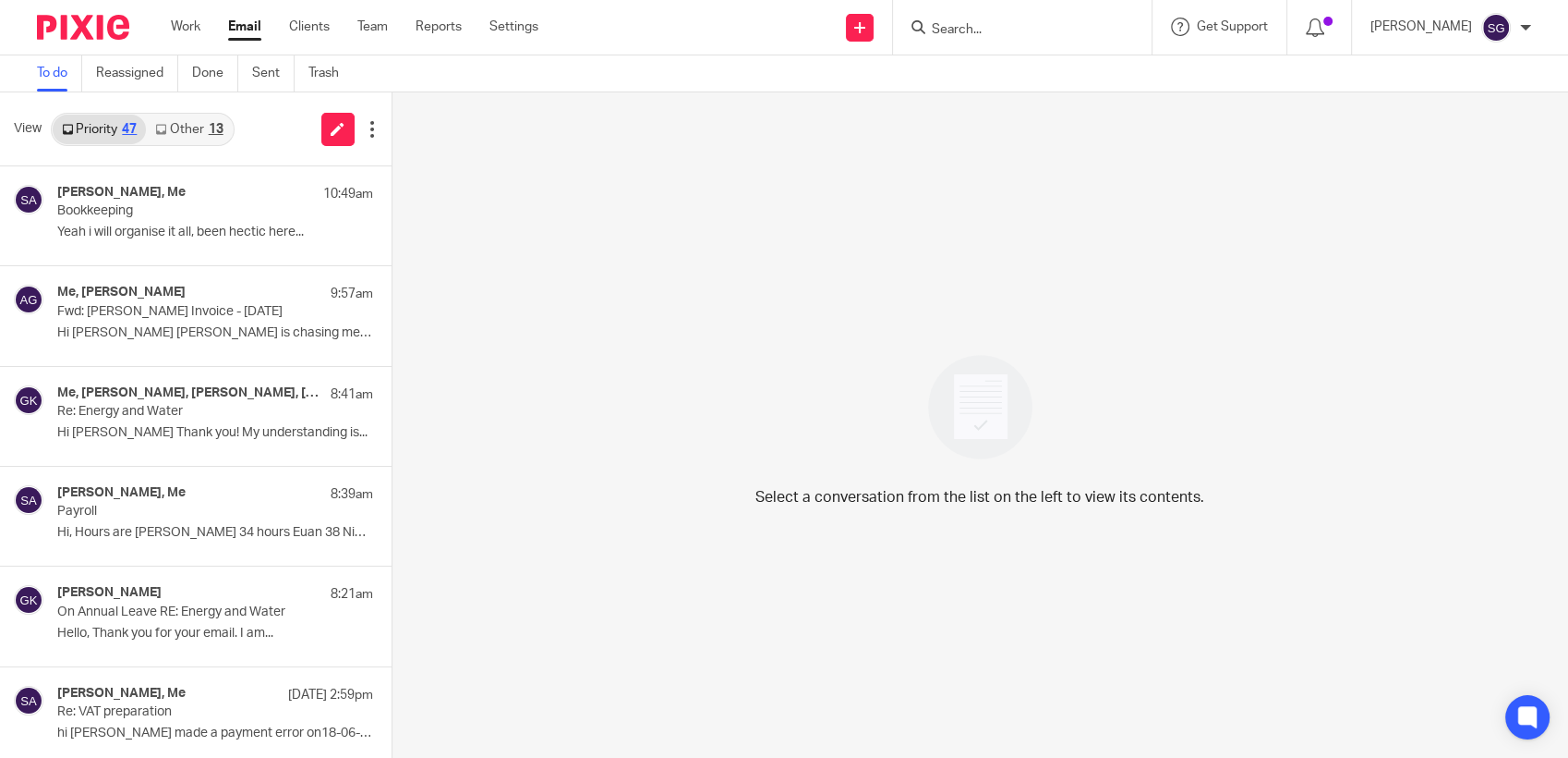
click at [621, 58] on div "To do Reassigned Done Sent Trash" at bounding box center [784, 73] width 1568 height 37
click at [242, 26] on link "Email" at bounding box center [245, 27] width 34 height 19
click at [744, 25] on div "Send new email Create task Add client Request signature Get Support Contact via…" at bounding box center [1067, 27] width 1002 height 55
click at [171, 113] on div "Priority 47 Other 13" at bounding box center [142, 130] width 183 height 34
click at [183, 135] on link "Other 13" at bounding box center [188, 129] width 86 height 30
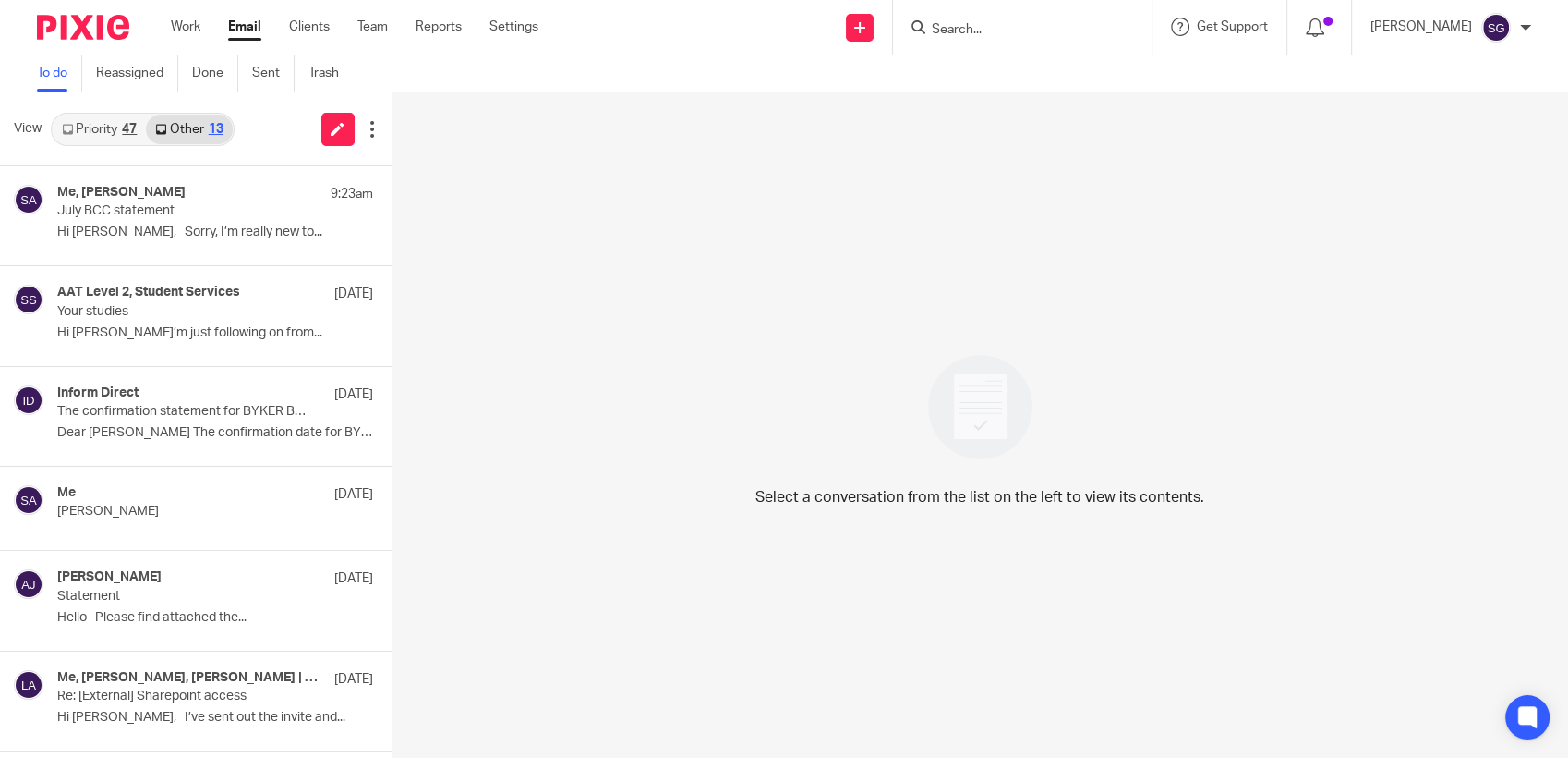
click at [101, 124] on link "Priority 47" at bounding box center [99, 129] width 93 height 30
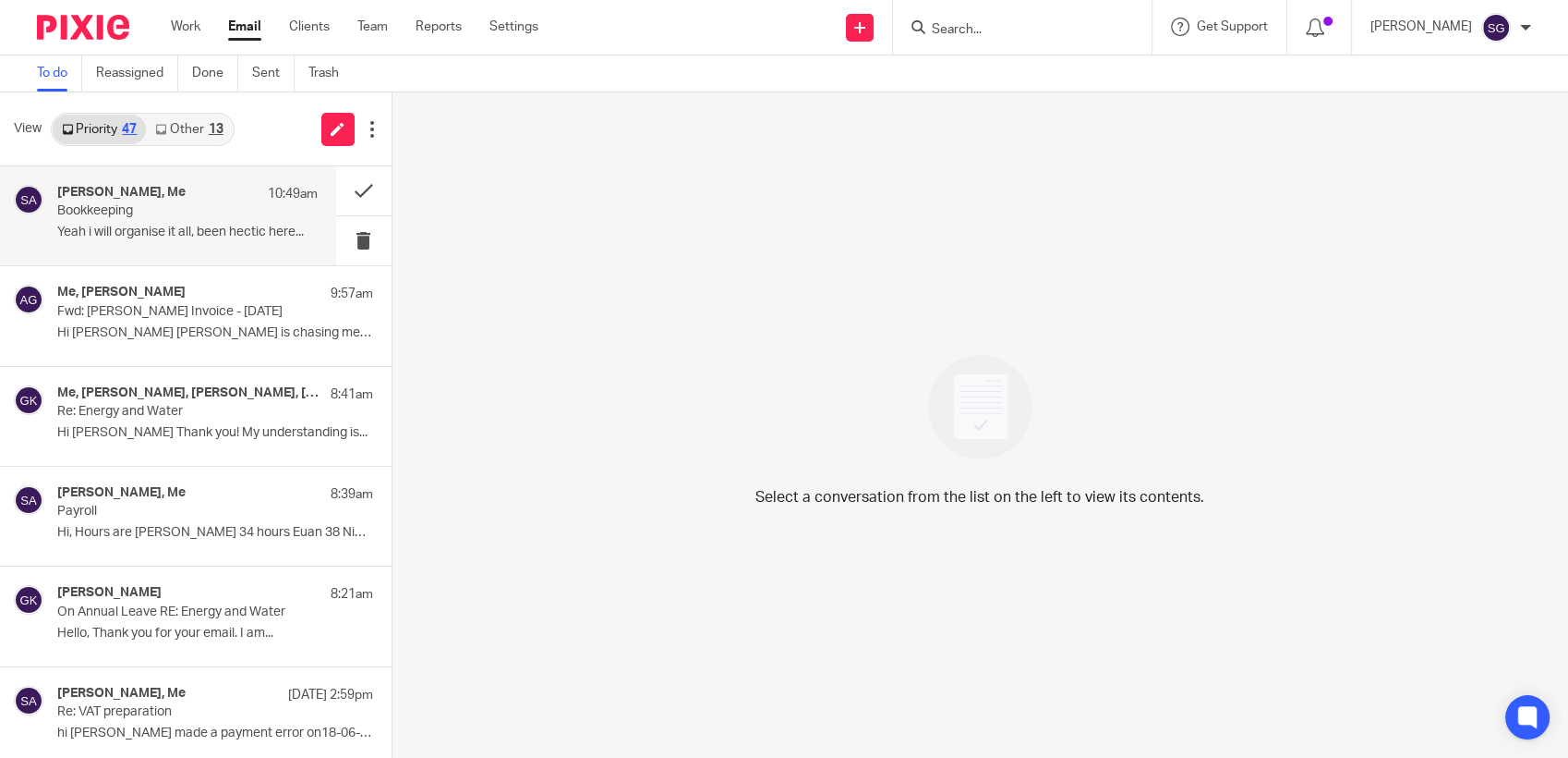
click at [133, 224] on p "Yeah i will organise it all, been hectic here..." at bounding box center [187, 232] width 261 height 16
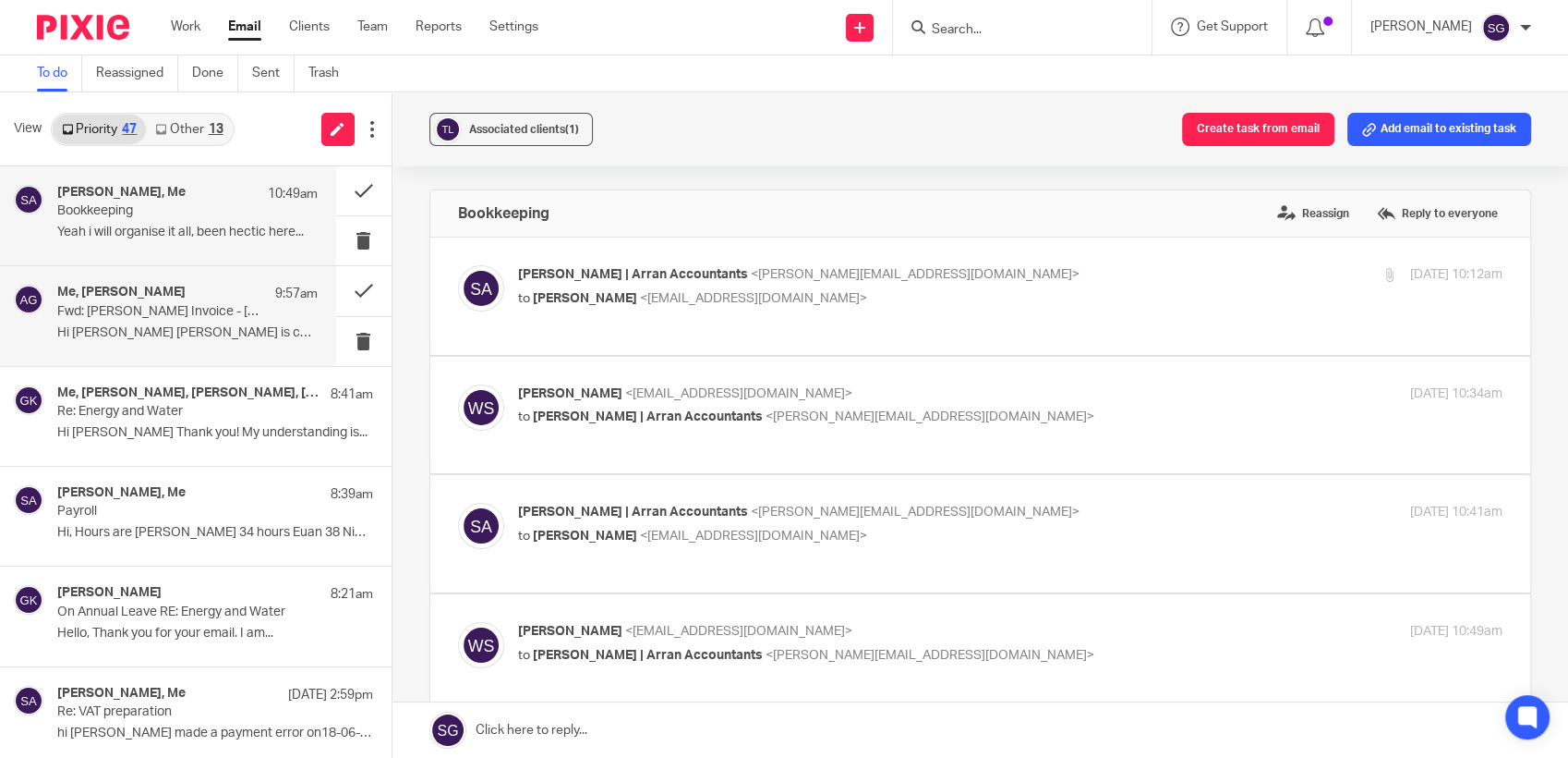
click at [226, 307] on p "Fwd: [PERSON_NAME] Invoice - [DATE]" at bounding box center [162, 312] width 208 height 16
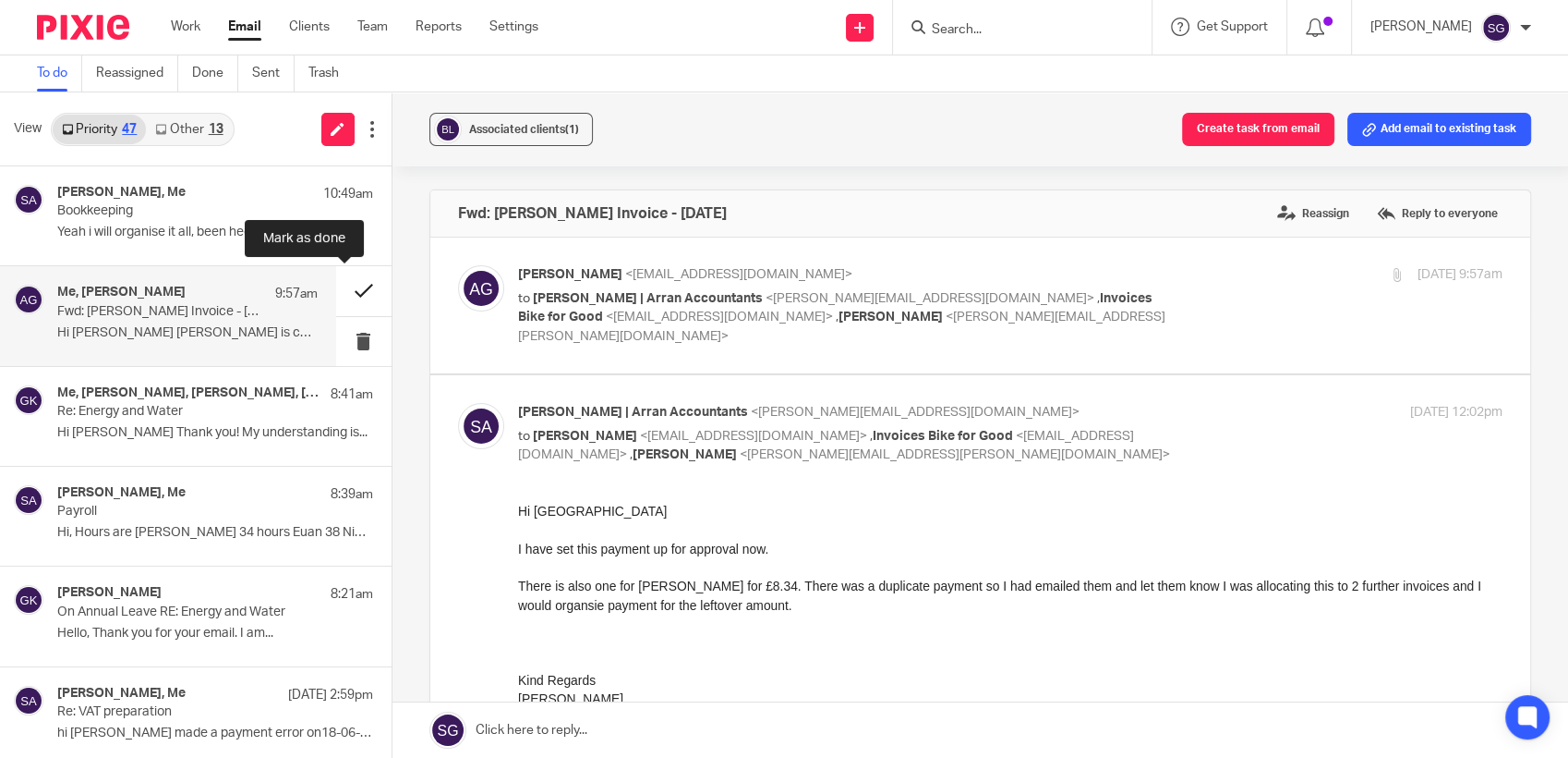
click at [336, 290] on button at bounding box center [364, 290] width 56 height 49
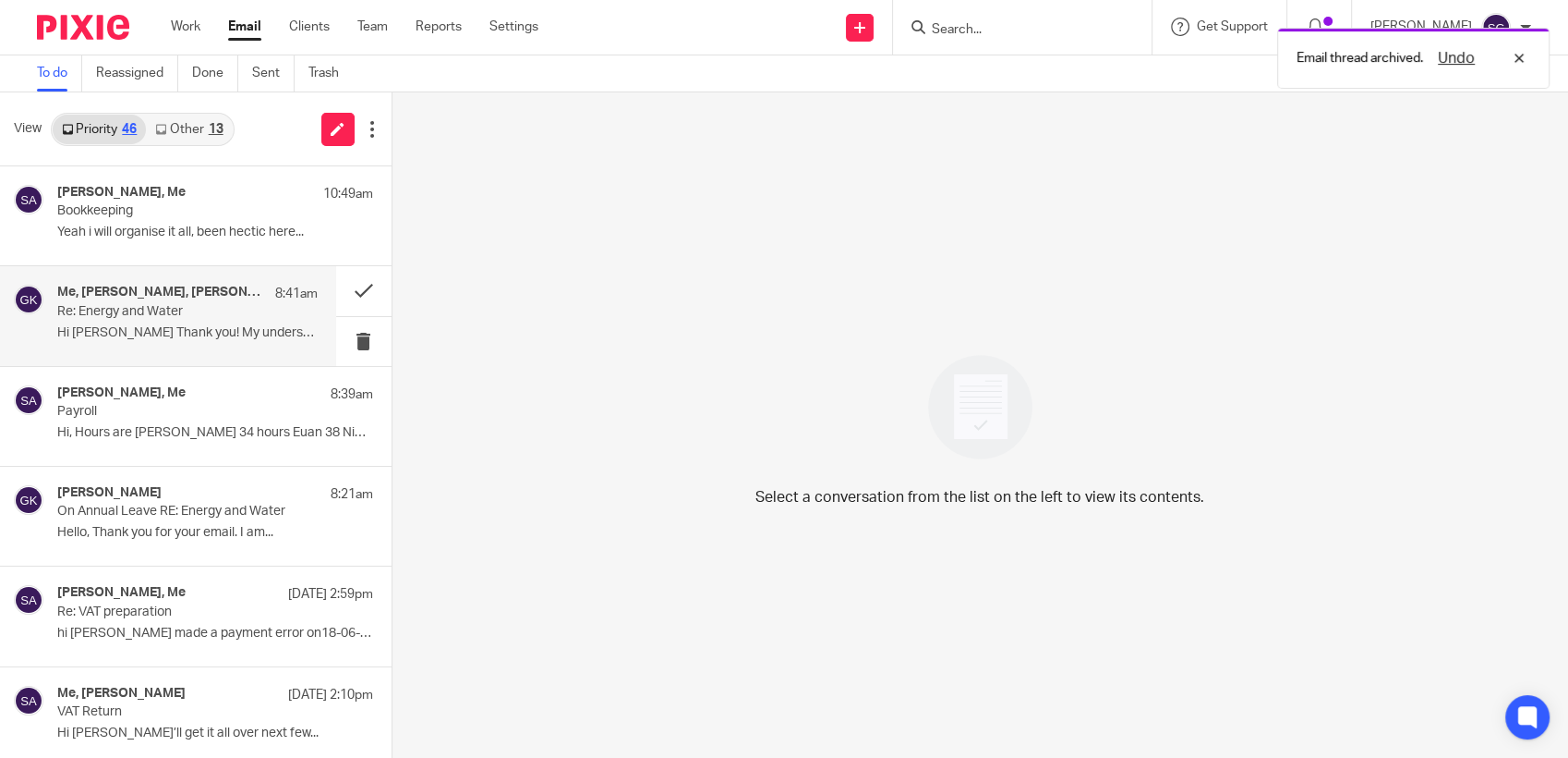
click at [114, 317] on p "Re: Energy and Water" at bounding box center [162, 312] width 208 height 16
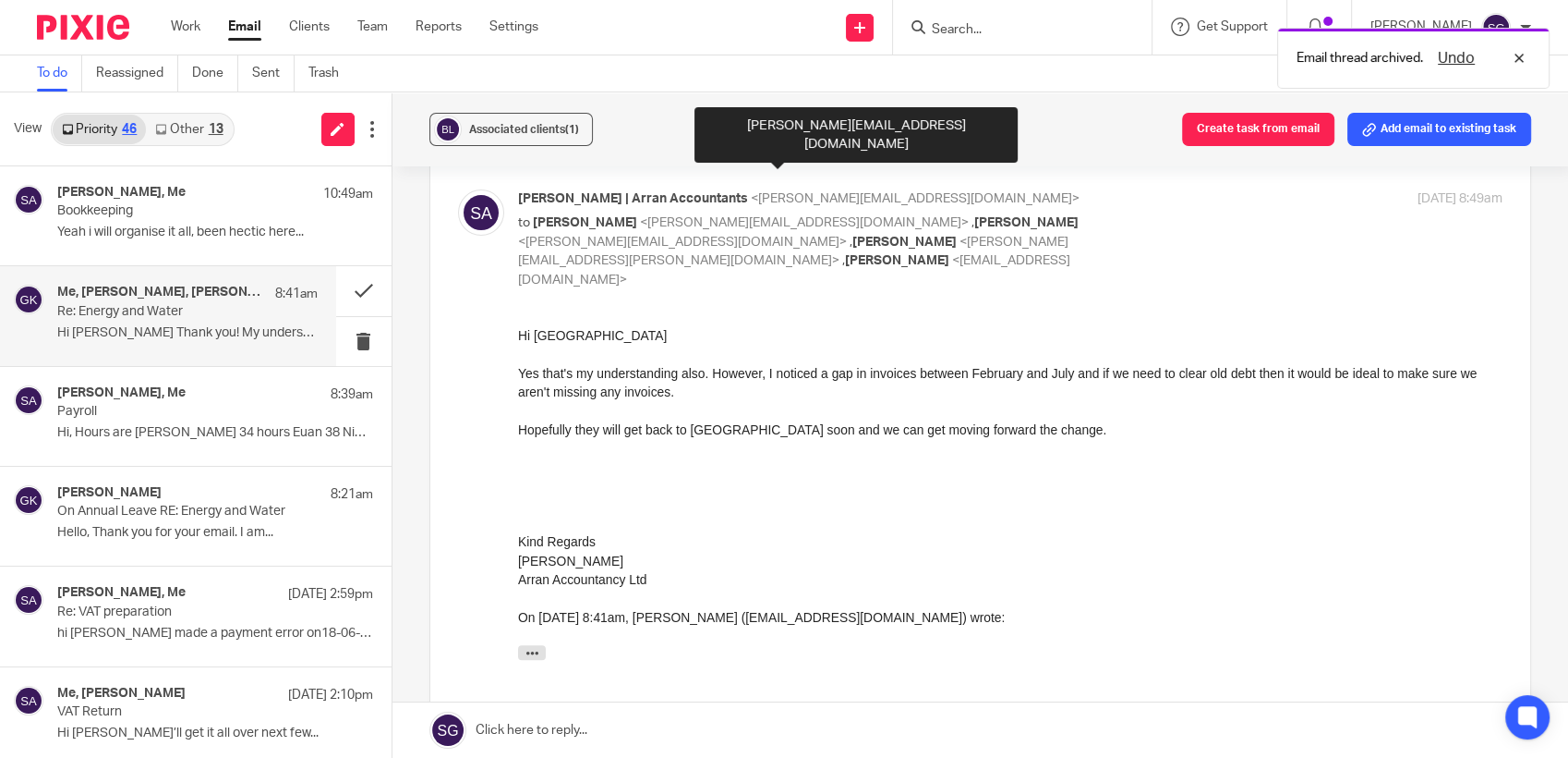
scroll to position [615, 0]
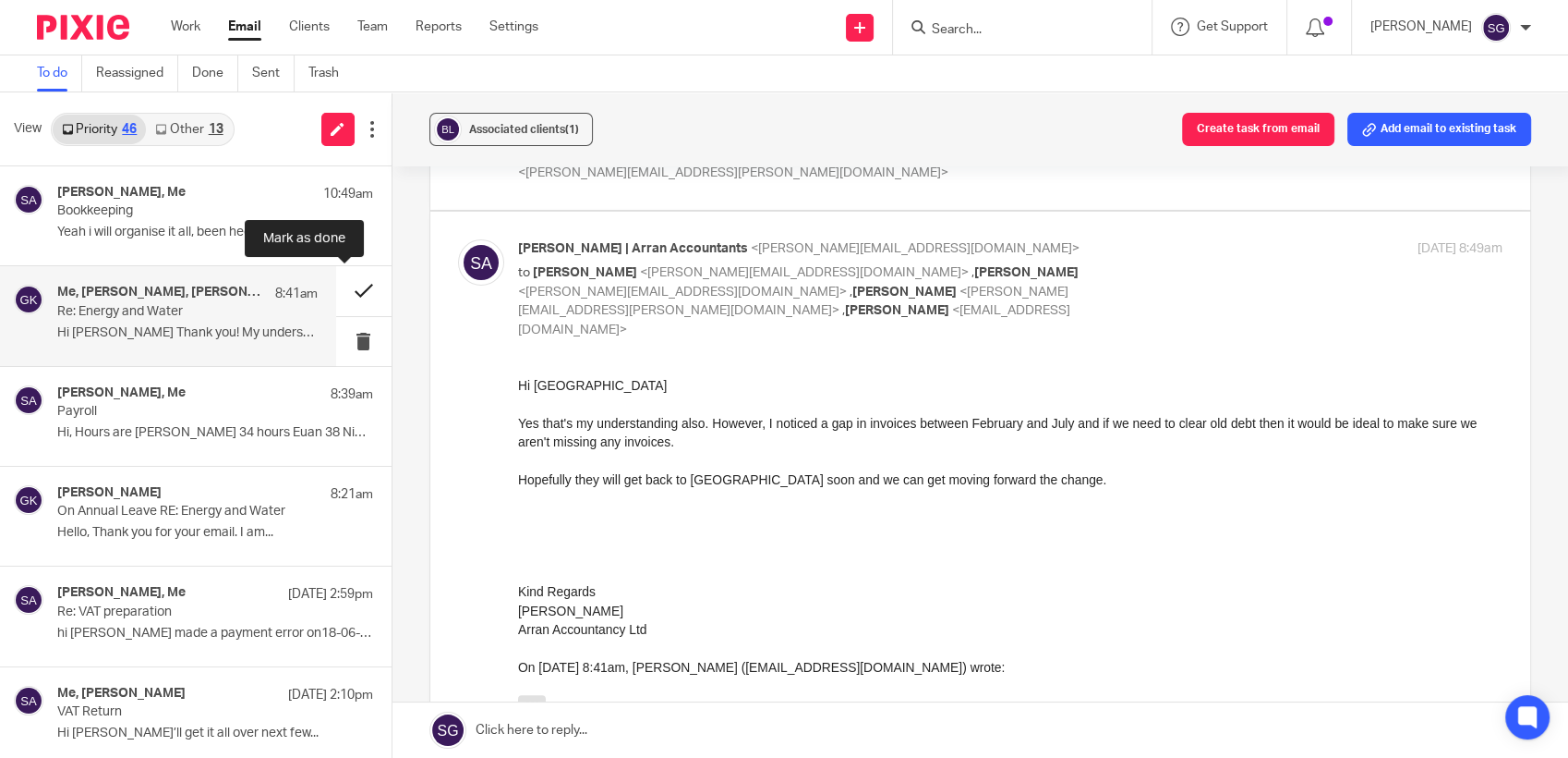
click at [343, 288] on button at bounding box center [364, 290] width 56 height 49
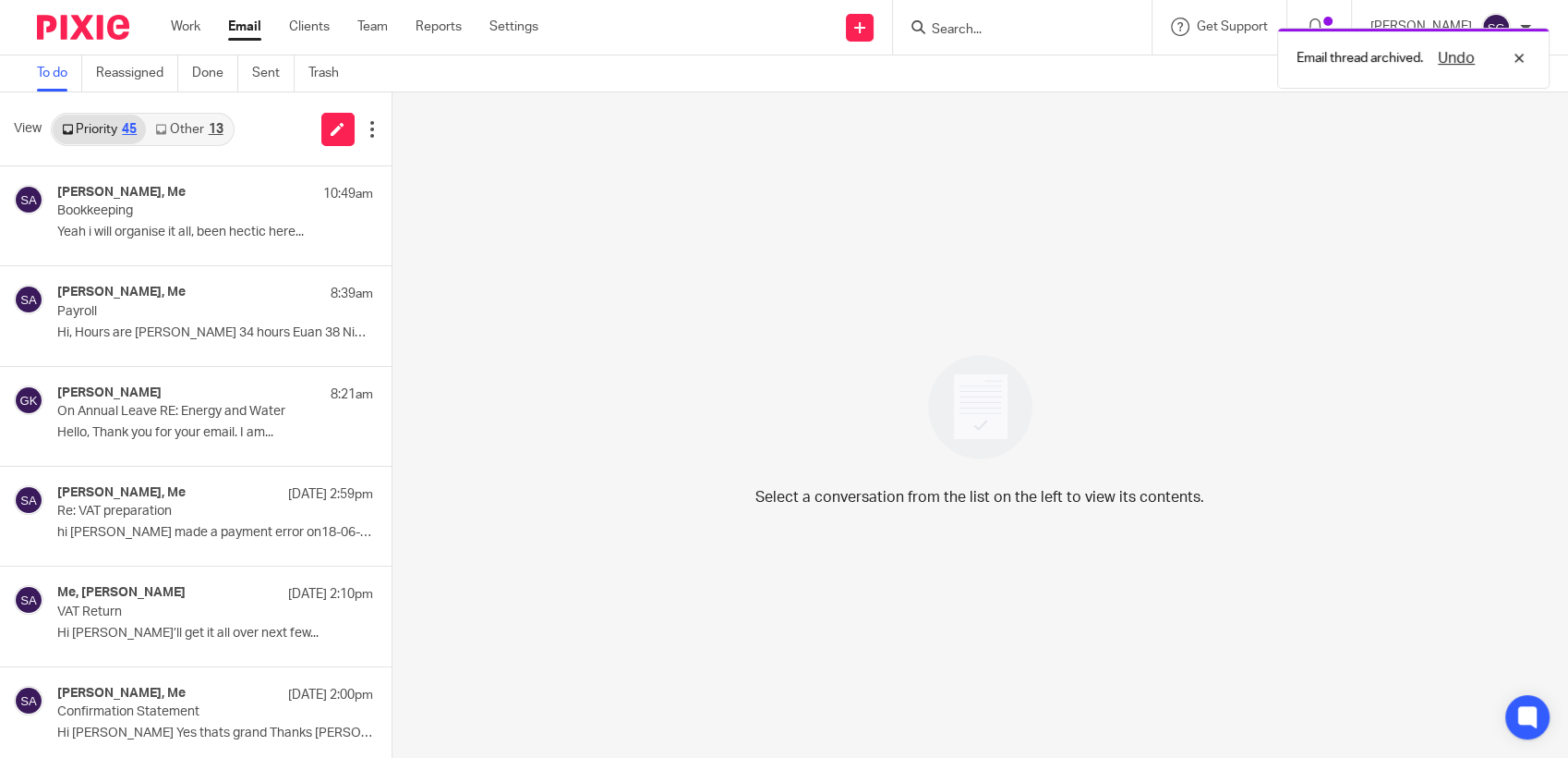
click at [192, 130] on link "Other 13" at bounding box center [188, 129] width 86 height 30
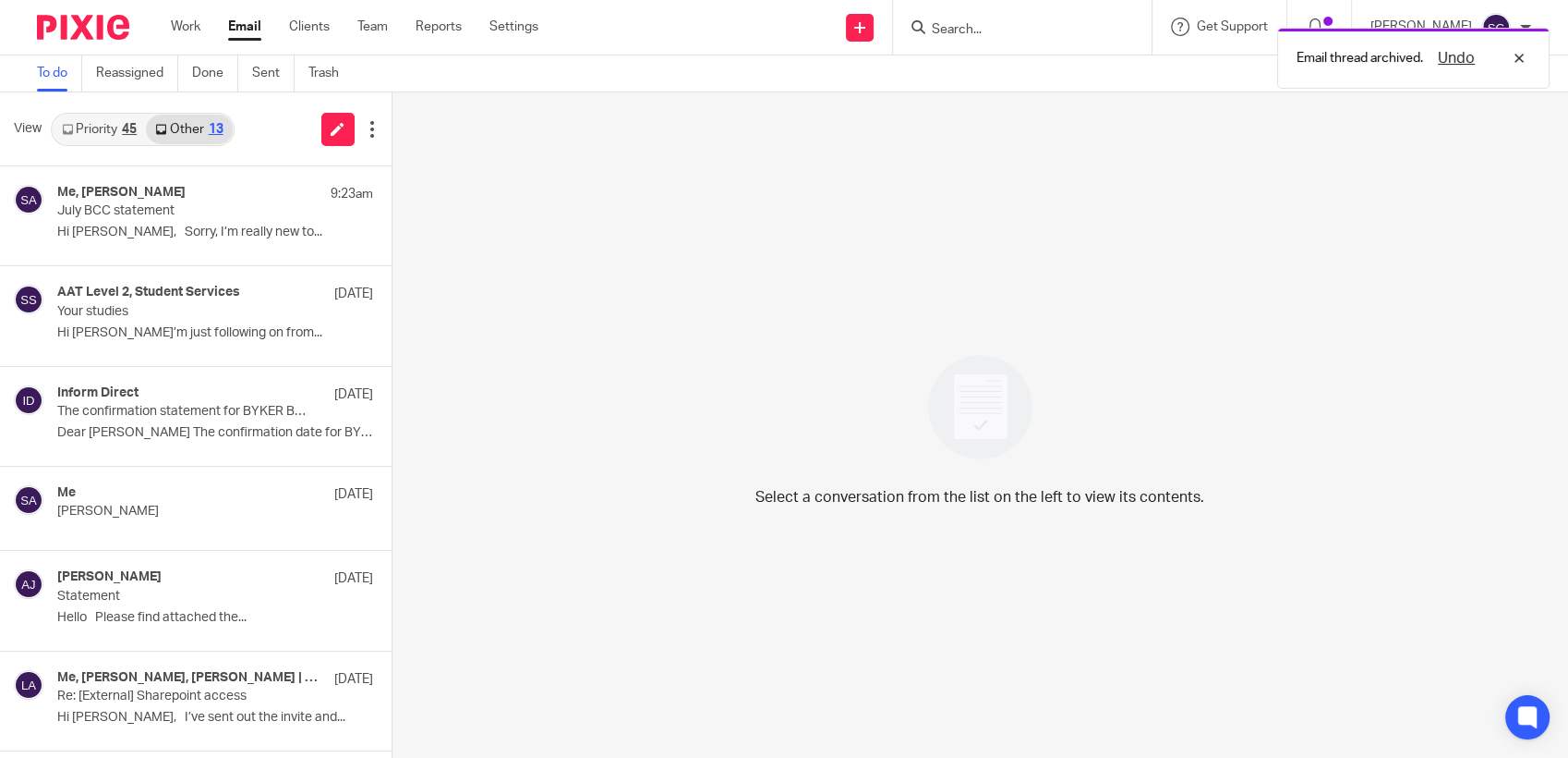
click at [84, 120] on link "Priority 45" at bounding box center [99, 129] width 93 height 30
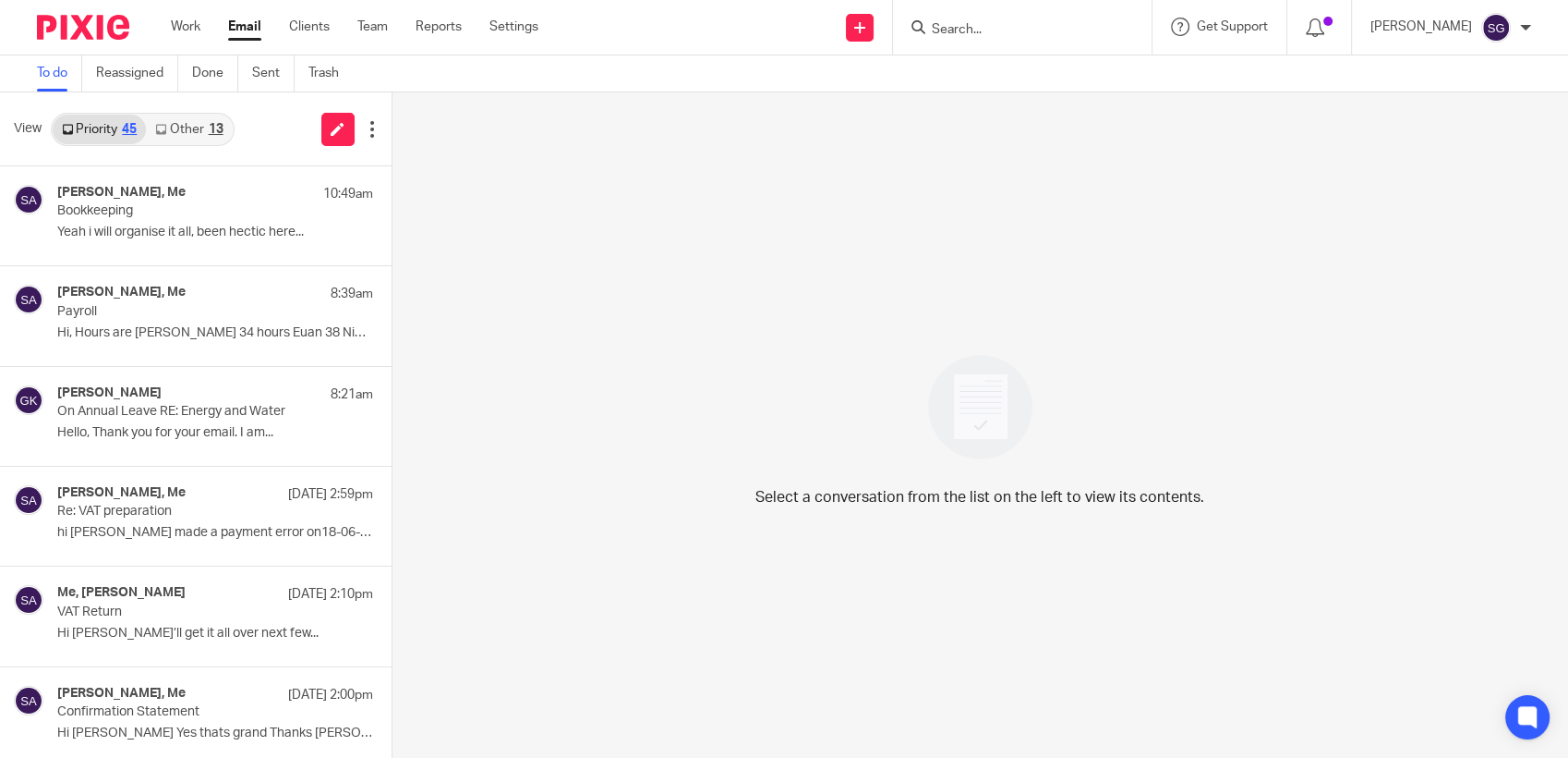
drag, startPoint x: 249, startPoint y: 29, endPoint x: 276, endPoint y: 47, distance: 32.4
click at [249, 29] on link "Email" at bounding box center [245, 27] width 34 height 19
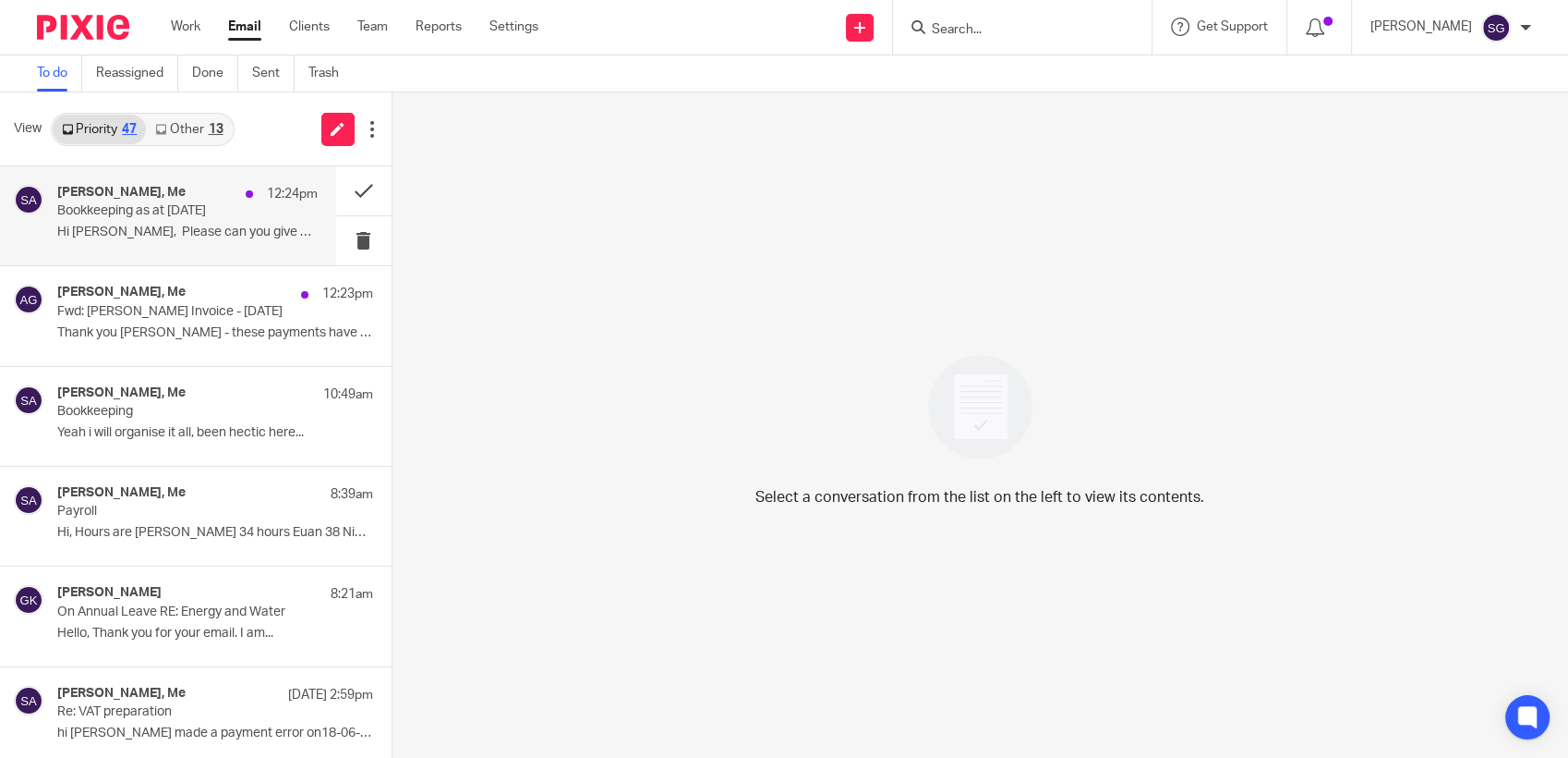
click at [145, 222] on div "[PERSON_NAME], Me 12:24pm Bookkeeping as at [DATE] Hi [PERSON_NAME], Please can…" at bounding box center [187, 215] width 261 height 62
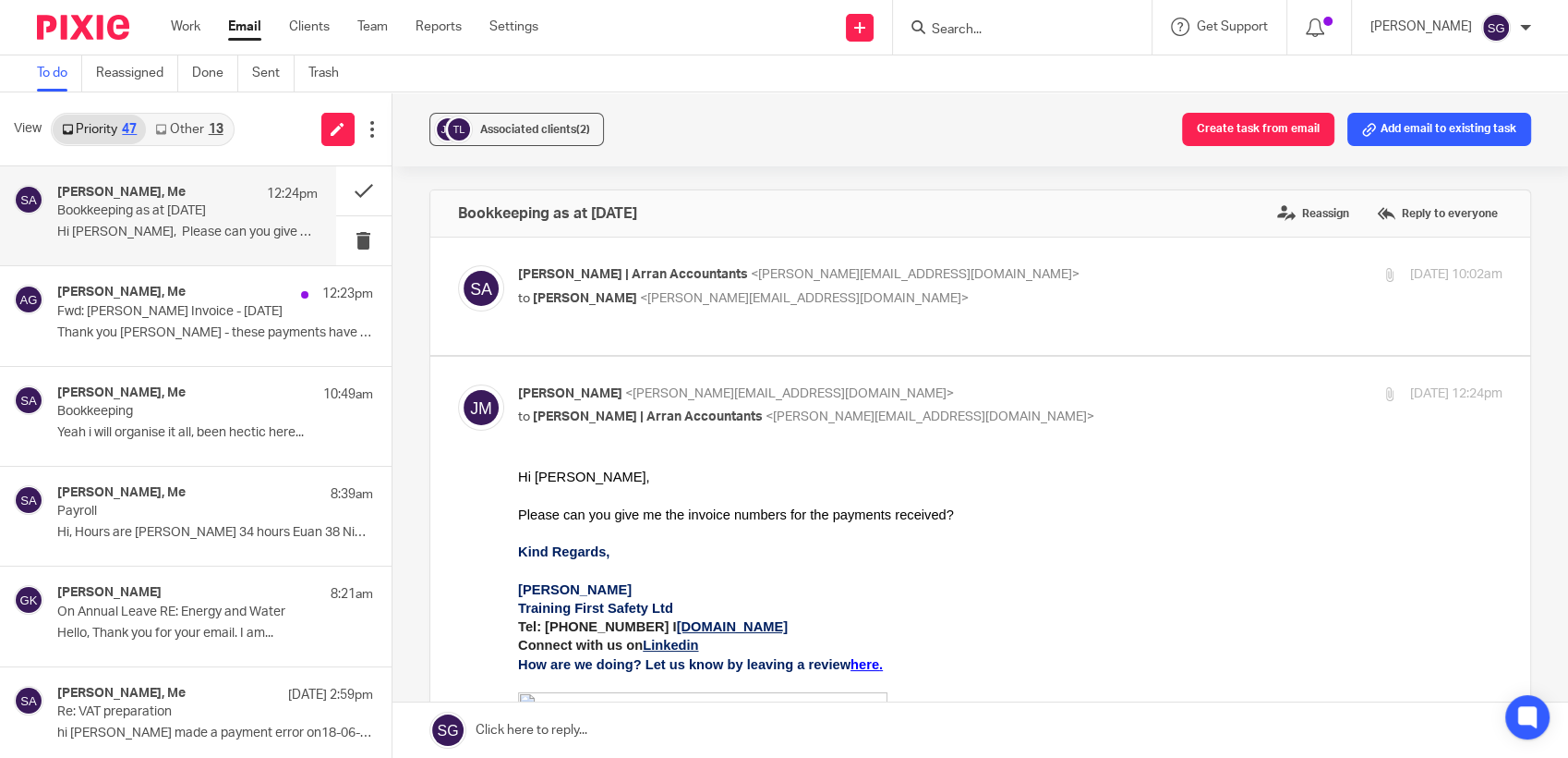
click at [621, 316] on div "[PERSON_NAME] | Arran Accountants <[PERSON_NAME][EMAIL_ADDRESS][DOMAIN_NAME]> t…" at bounding box center [981, 296] width 1045 height 62
click at [606, 308] on div "[PERSON_NAME] | Arran Accountants <[PERSON_NAME][EMAIL_ADDRESS][DOMAIN_NAME]> t…" at bounding box center [1011, 288] width 986 height 47
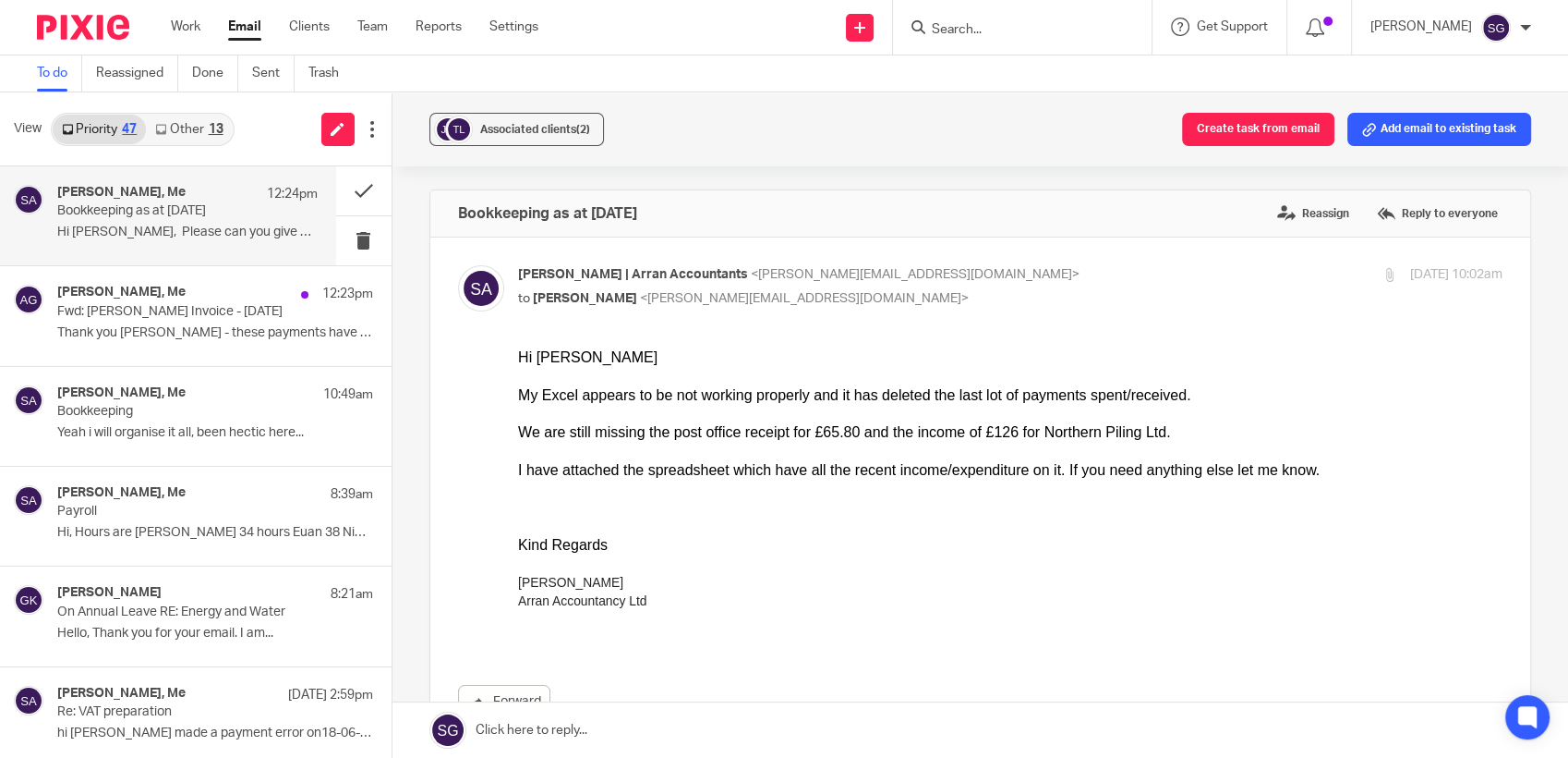
click at [606, 308] on div "[PERSON_NAME] | Arran Accountants <[PERSON_NAME][EMAIL_ADDRESS][DOMAIN_NAME]> t…" at bounding box center [1011, 288] width 986 height 47
checkbox input "false"
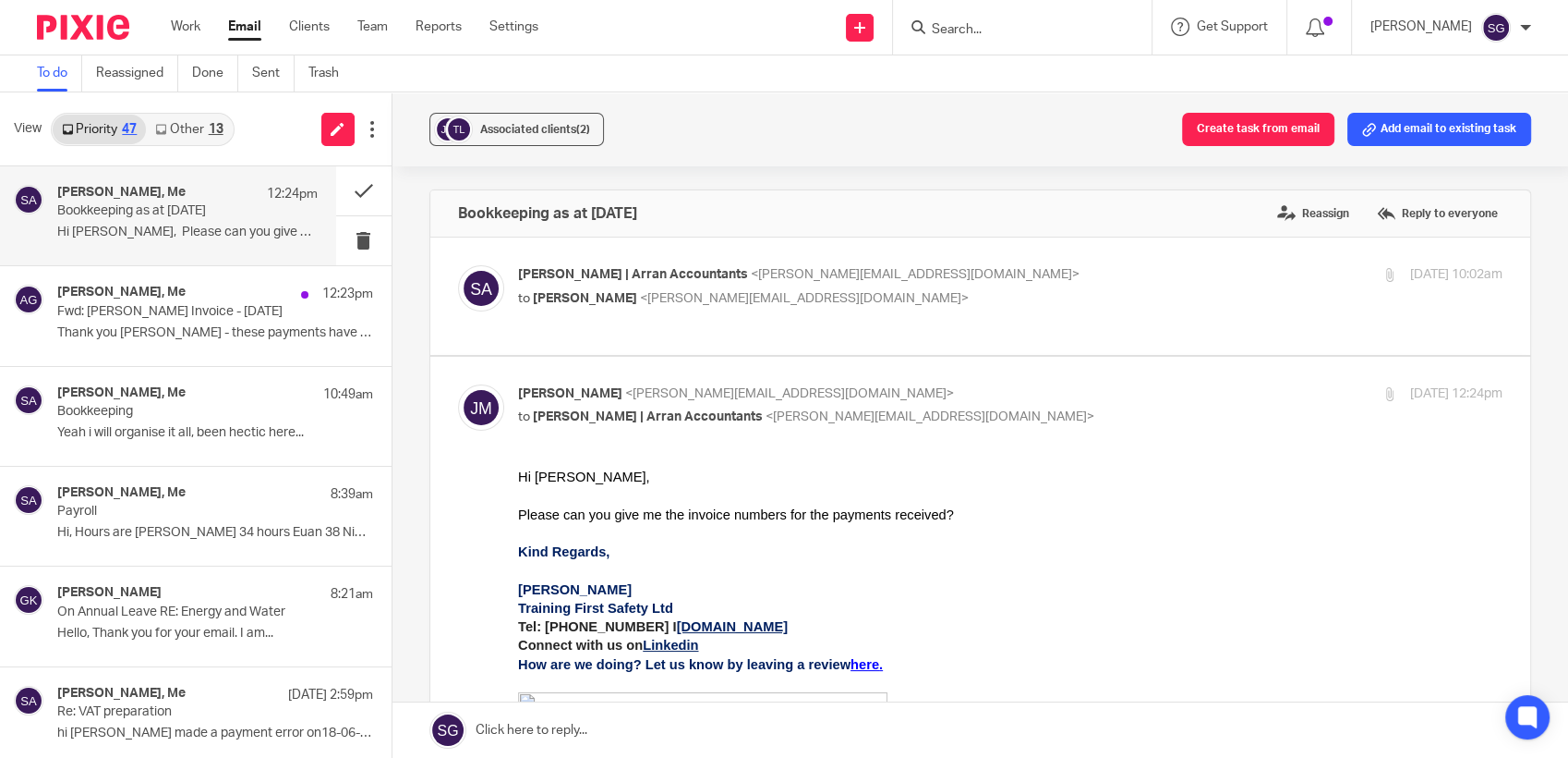
drag, startPoint x: 670, startPoint y: 719, endPoint x: 670, endPoint y: 706, distance: 13.0
click at [670, 719] on link at bounding box center [981, 730] width 1176 height 56
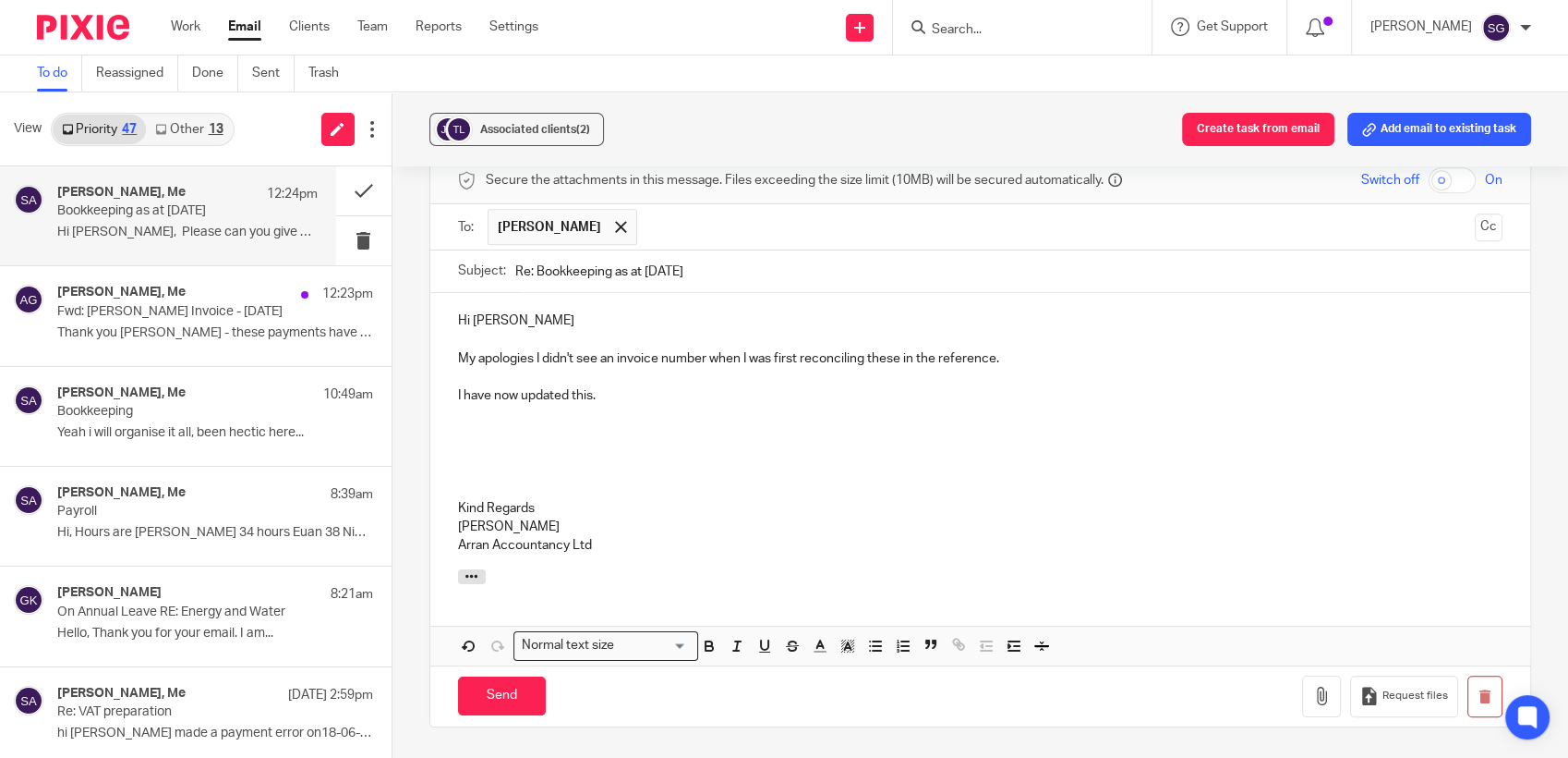
scroll to position [1470, 0]
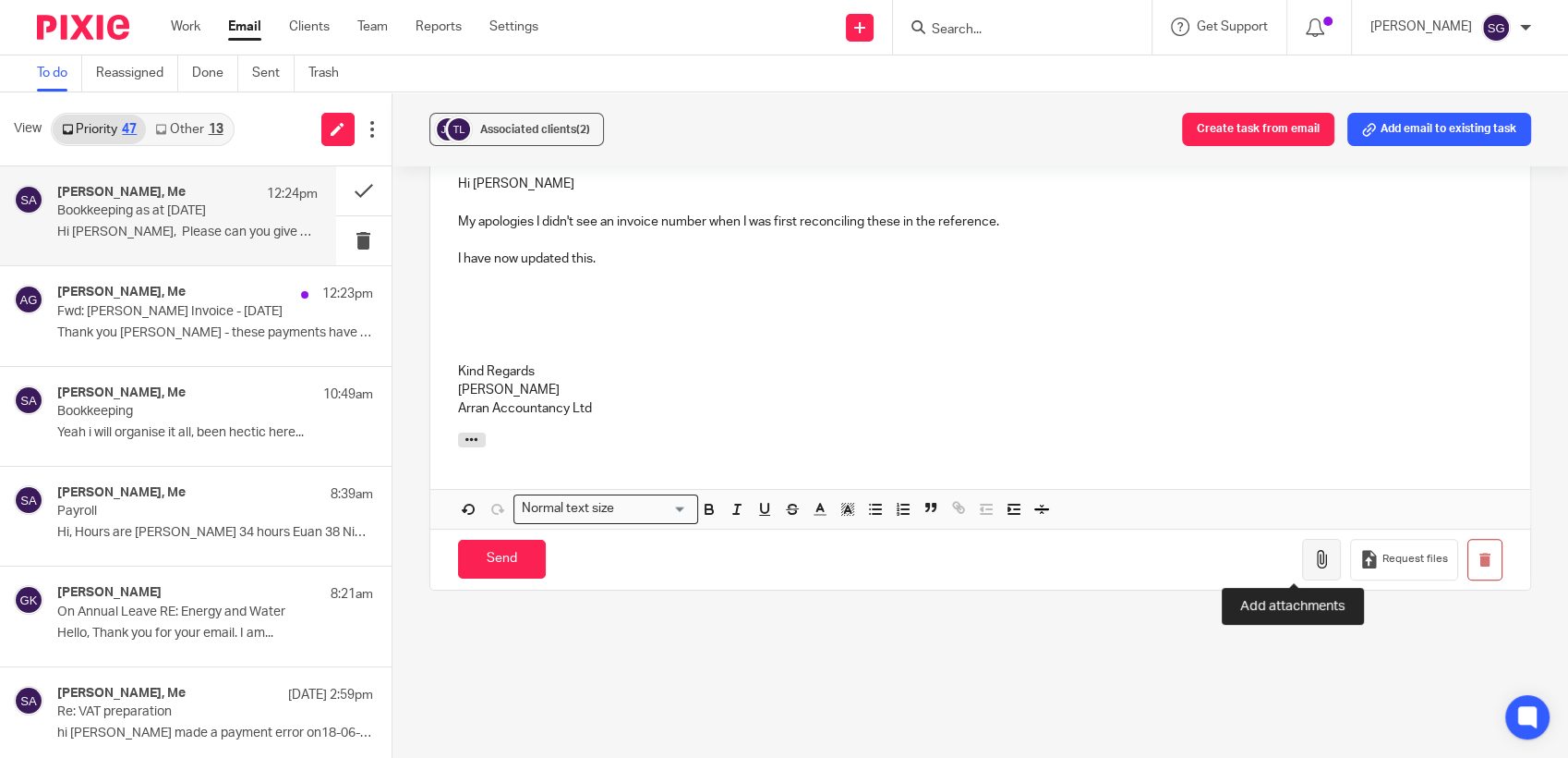
click at [1312, 558] on icon "button" at bounding box center [1321, 559] width 19 height 19
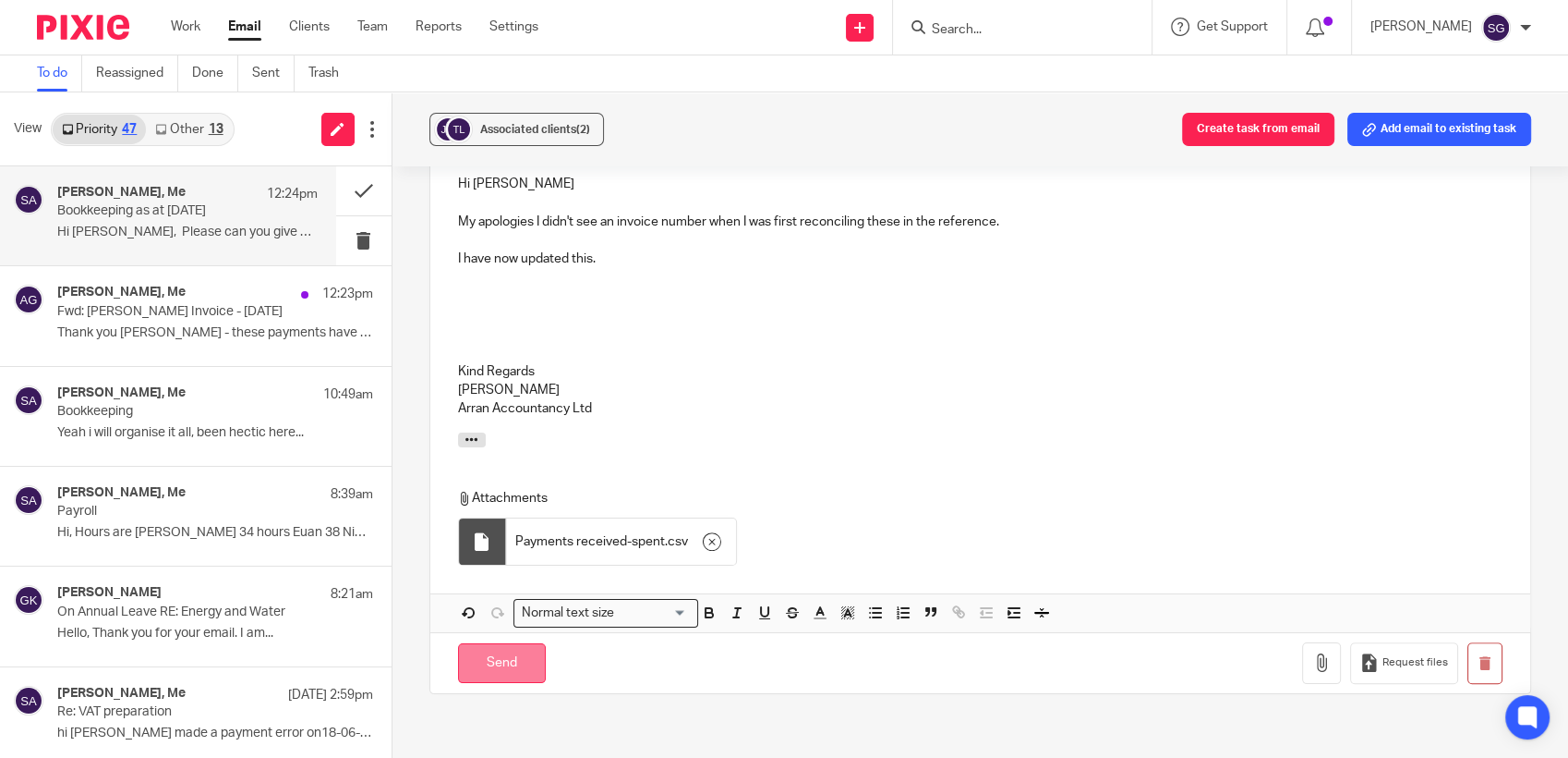
click at [512, 677] on input "Send" at bounding box center [502, 663] width 87 height 40
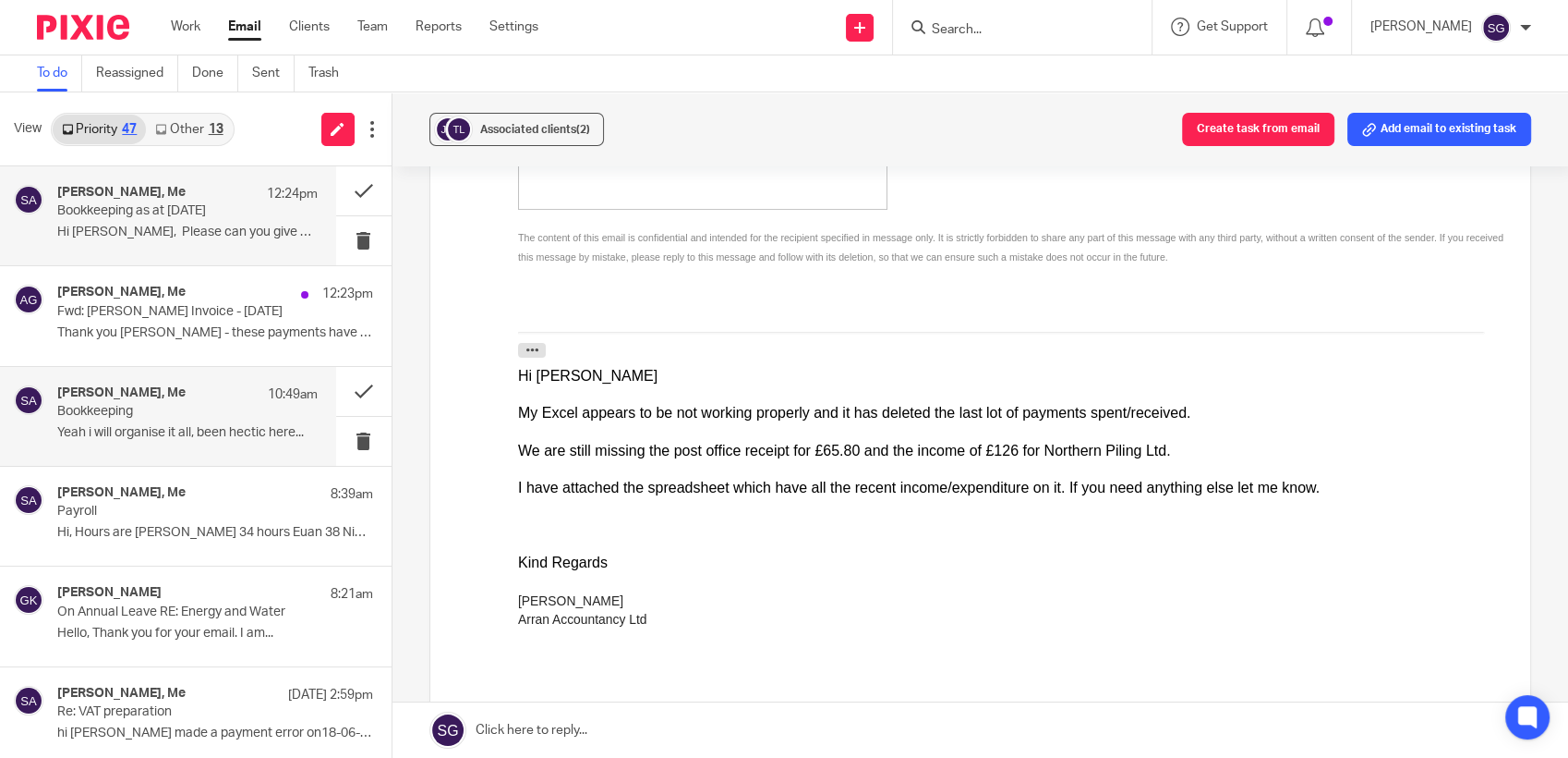
scroll to position [326, 0]
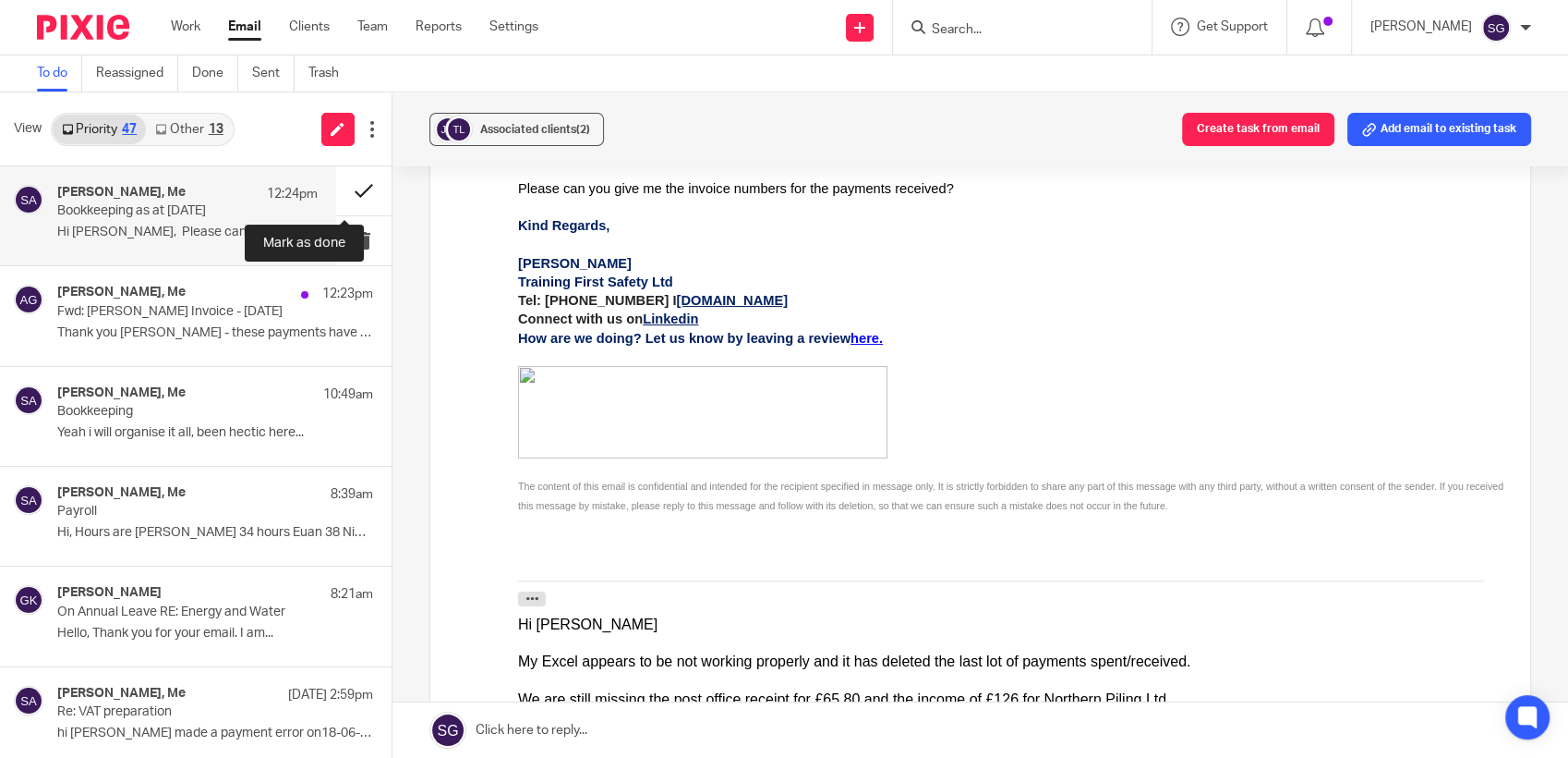
click at [336, 186] on button at bounding box center [364, 190] width 56 height 49
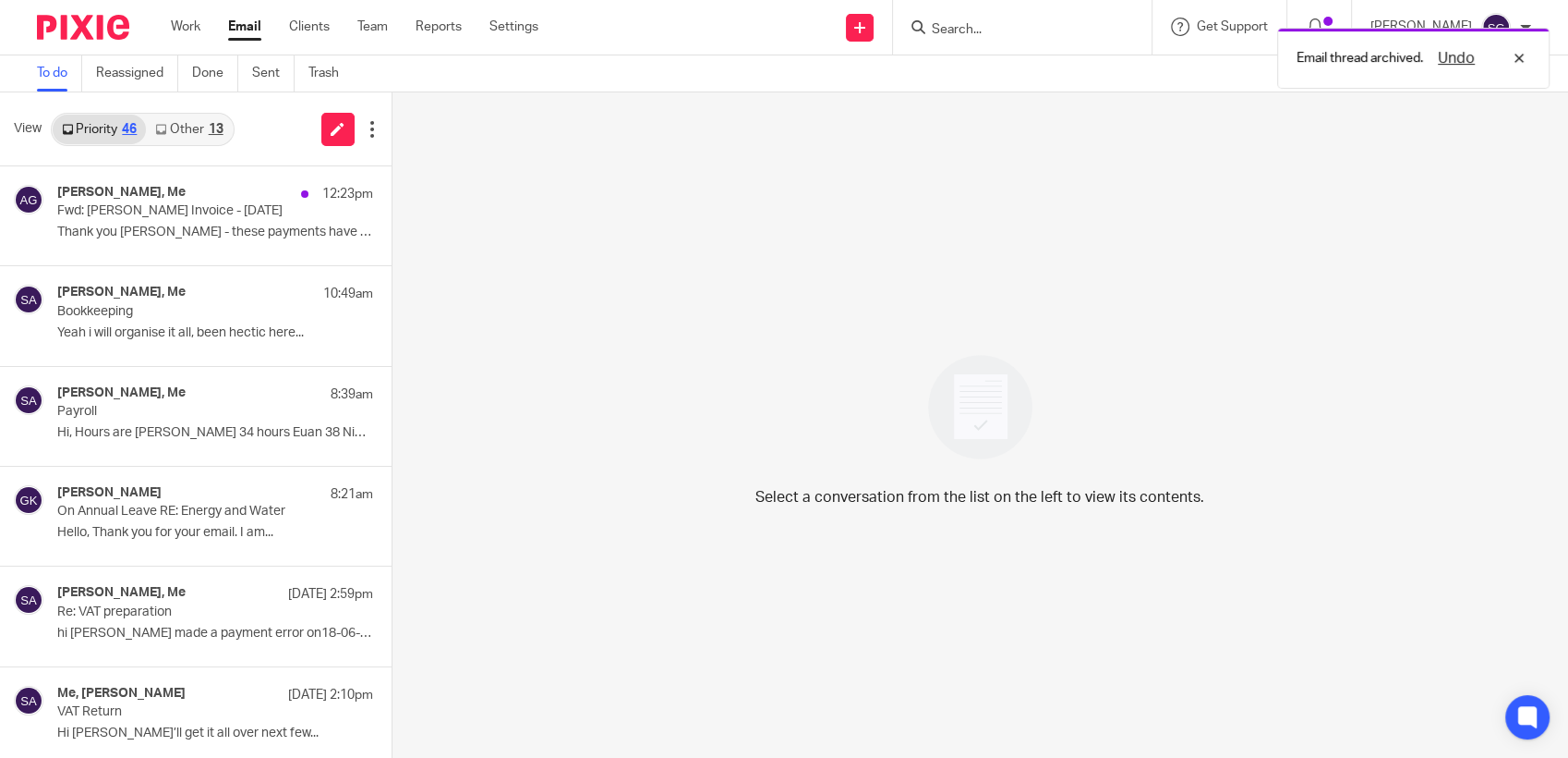
drag, startPoint x: 192, startPoint y: 129, endPoint x: 94, endPoint y: 127, distance: 98.0
click at [191, 129] on link "Other 13" at bounding box center [188, 129] width 86 height 30
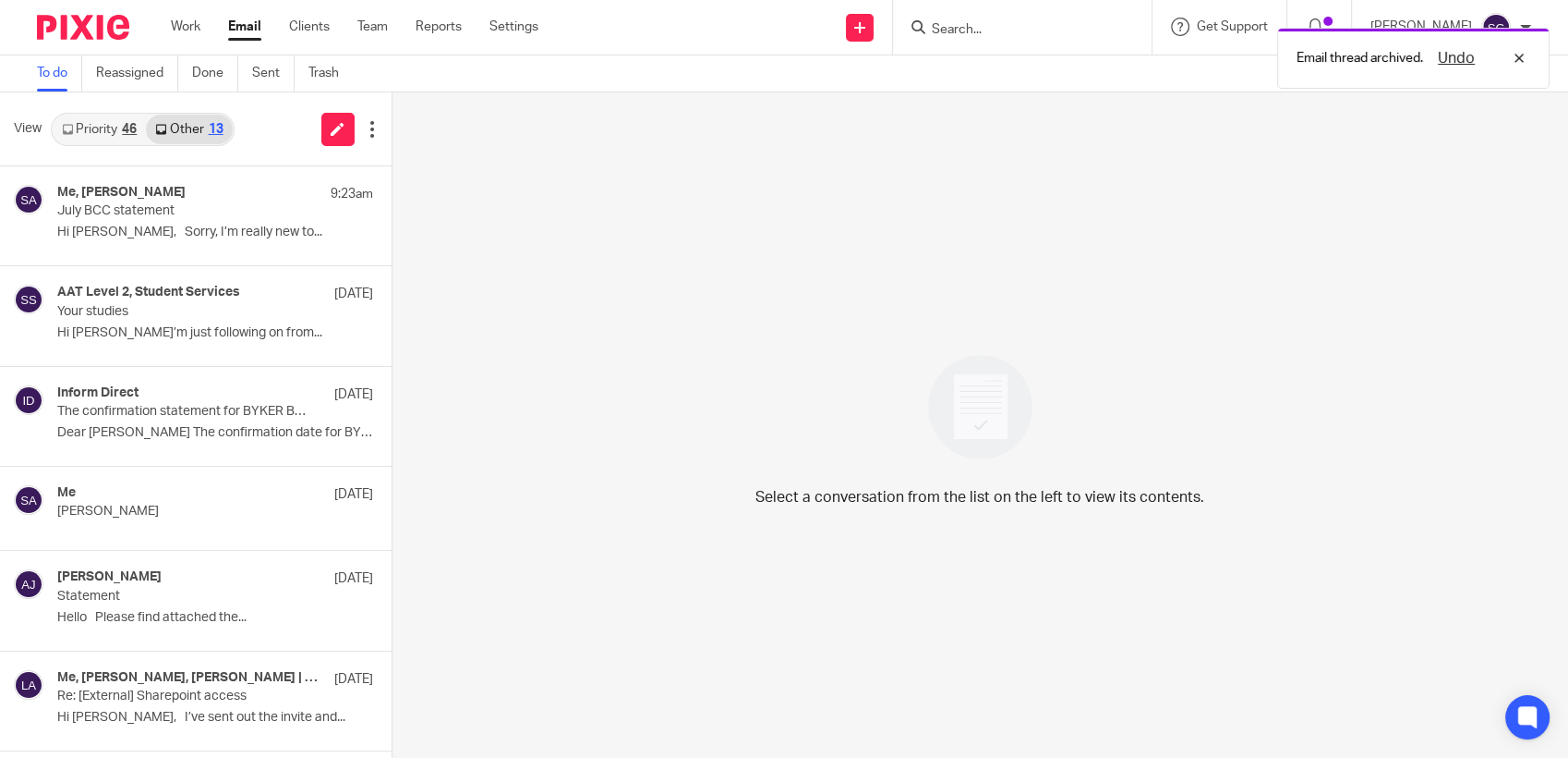
click at [94, 127] on link "Priority 46" at bounding box center [99, 129] width 93 height 30
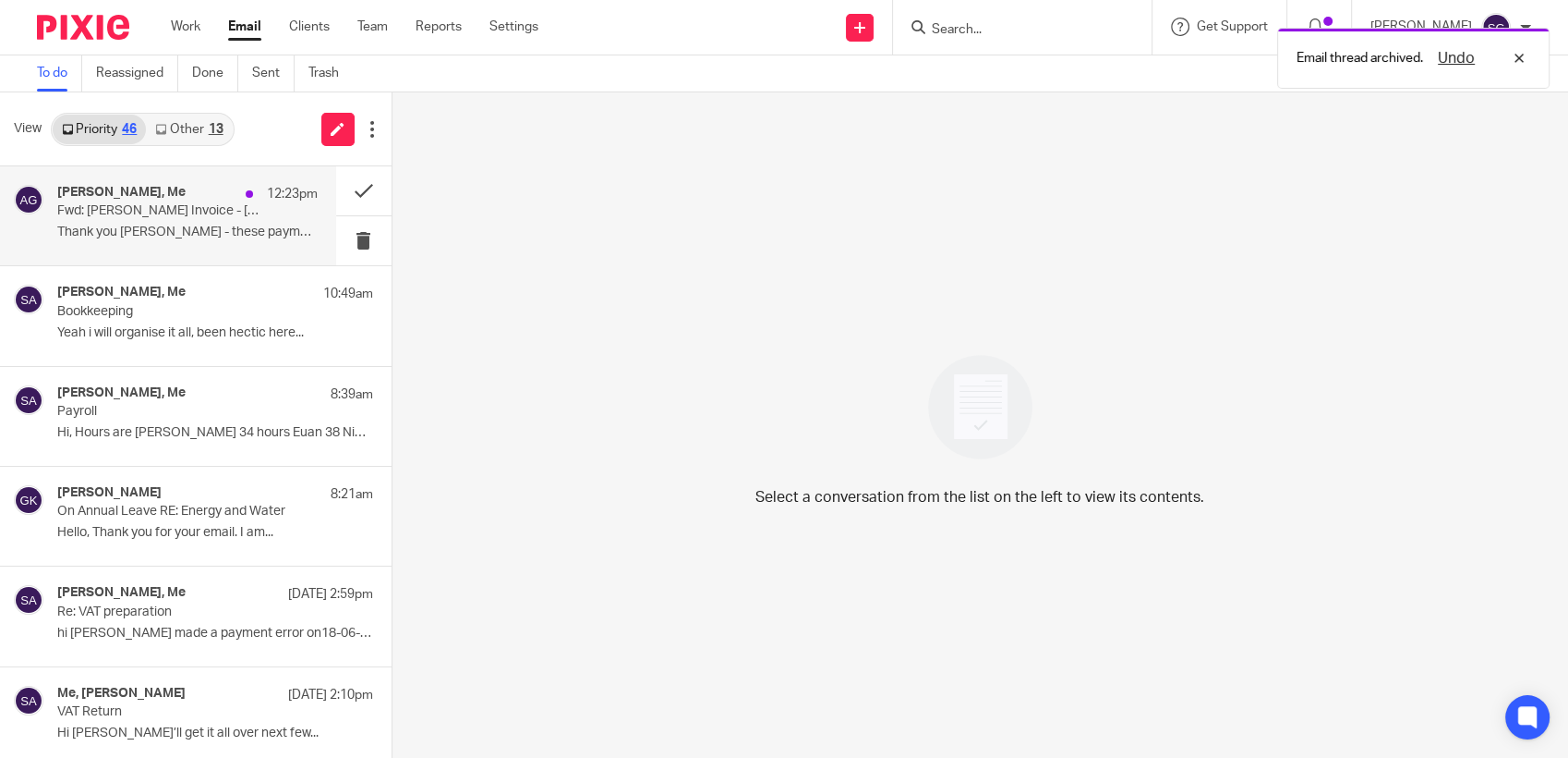
drag, startPoint x: 138, startPoint y: 203, endPoint x: 236, endPoint y: 183, distance: 100.0
click at [138, 203] on p "Fwd: Laura Ferguson Invoice - July 2025" at bounding box center [162, 211] width 208 height 16
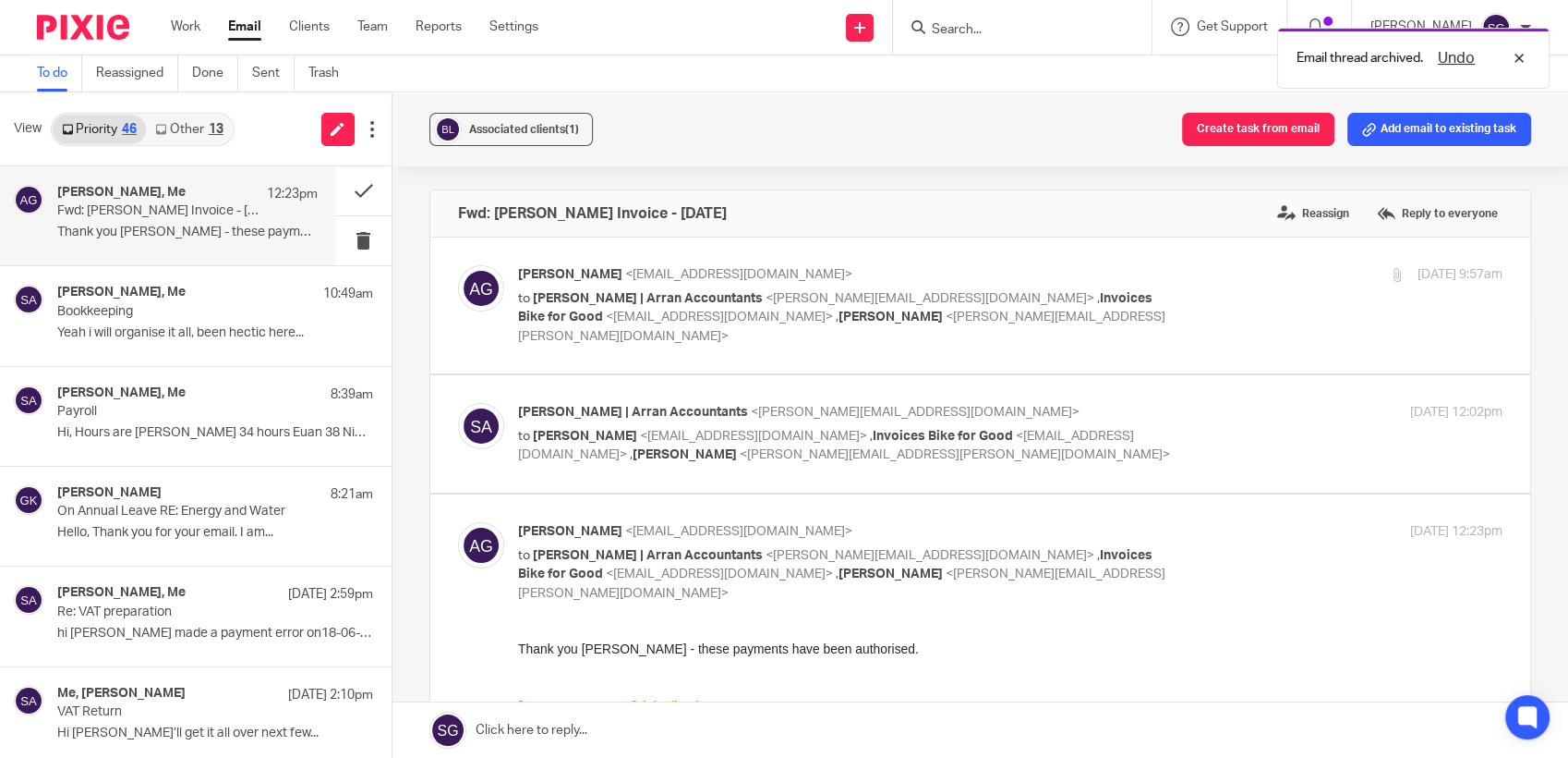
scroll to position [0, 0]
click at [340, 191] on button at bounding box center [364, 190] width 56 height 49
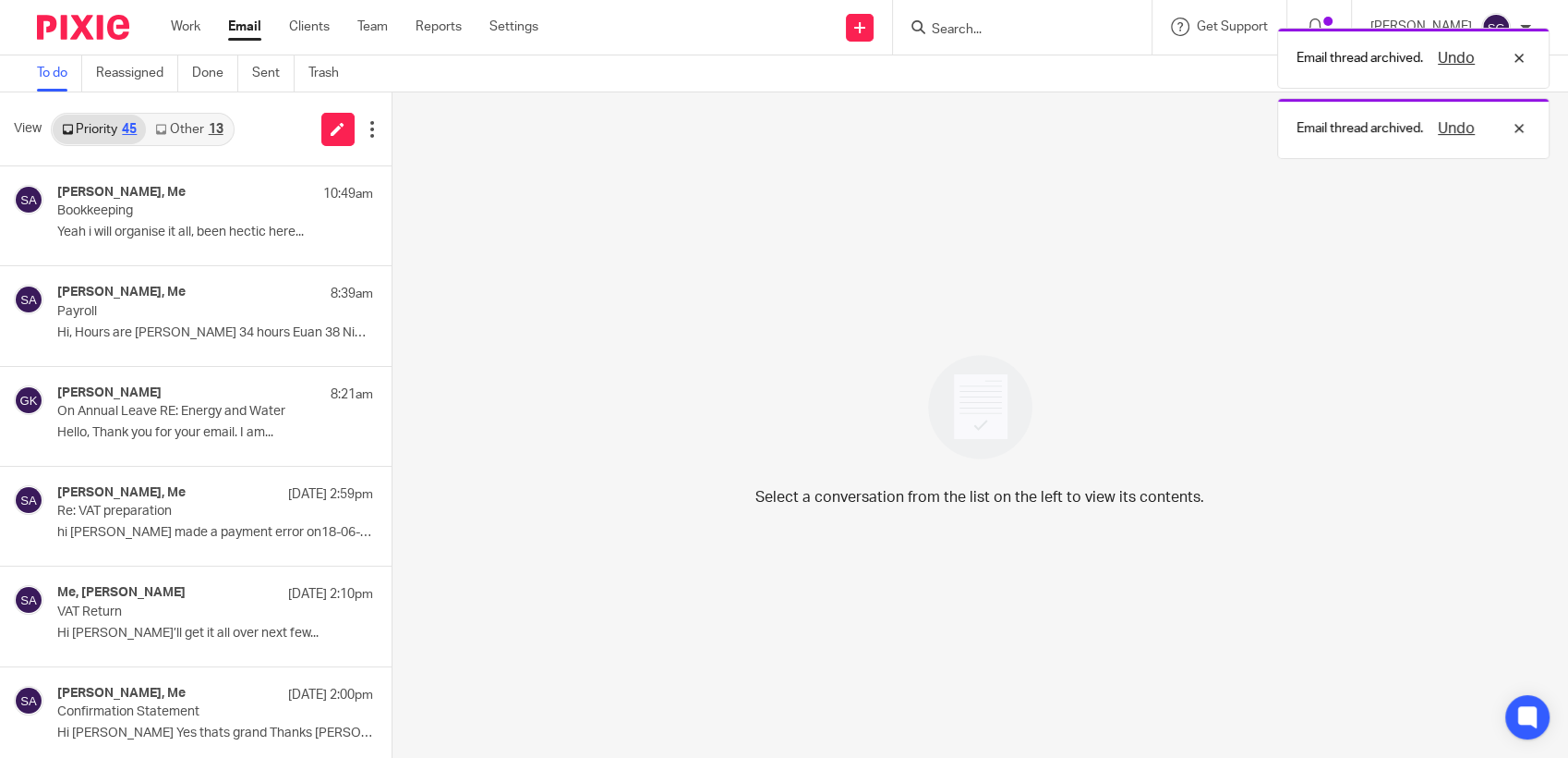
click at [254, 141] on div "View Priority 45 Other 13" at bounding box center [195, 129] width 392 height 74
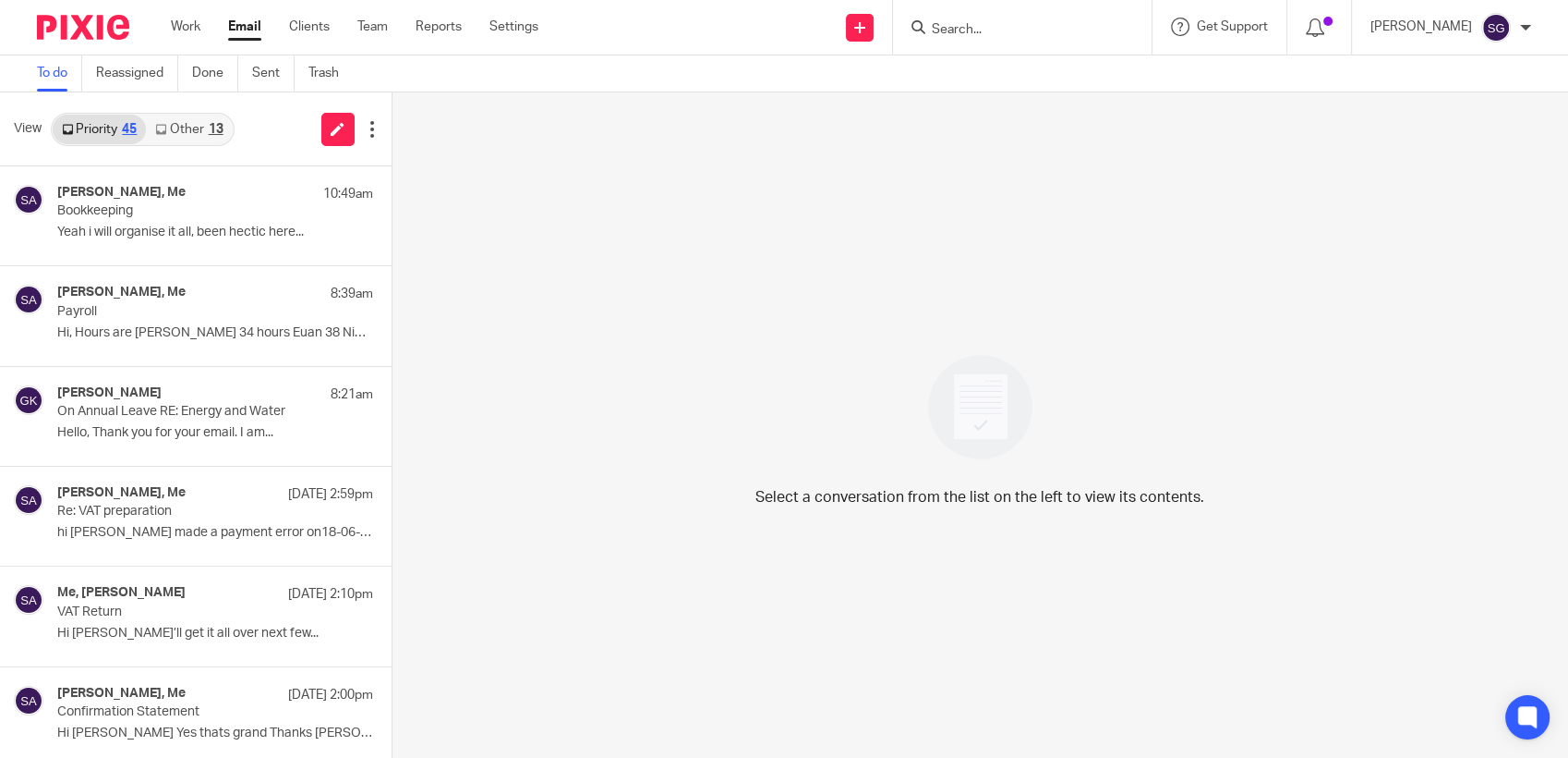
drag, startPoint x: 683, startPoint y: 67, endPoint x: 581, endPoint y: 19, distance: 112.7
click at [674, 64] on div "To do Reassigned Done Sent Trash" at bounding box center [784, 73] width 1568 height 37
click at [240, 25] on link "Email" at bounding box center [245, 27] width 34 height 19
click at [191, 128] on link "Other 14" at bounding box center [188, 129] width 86 height 30
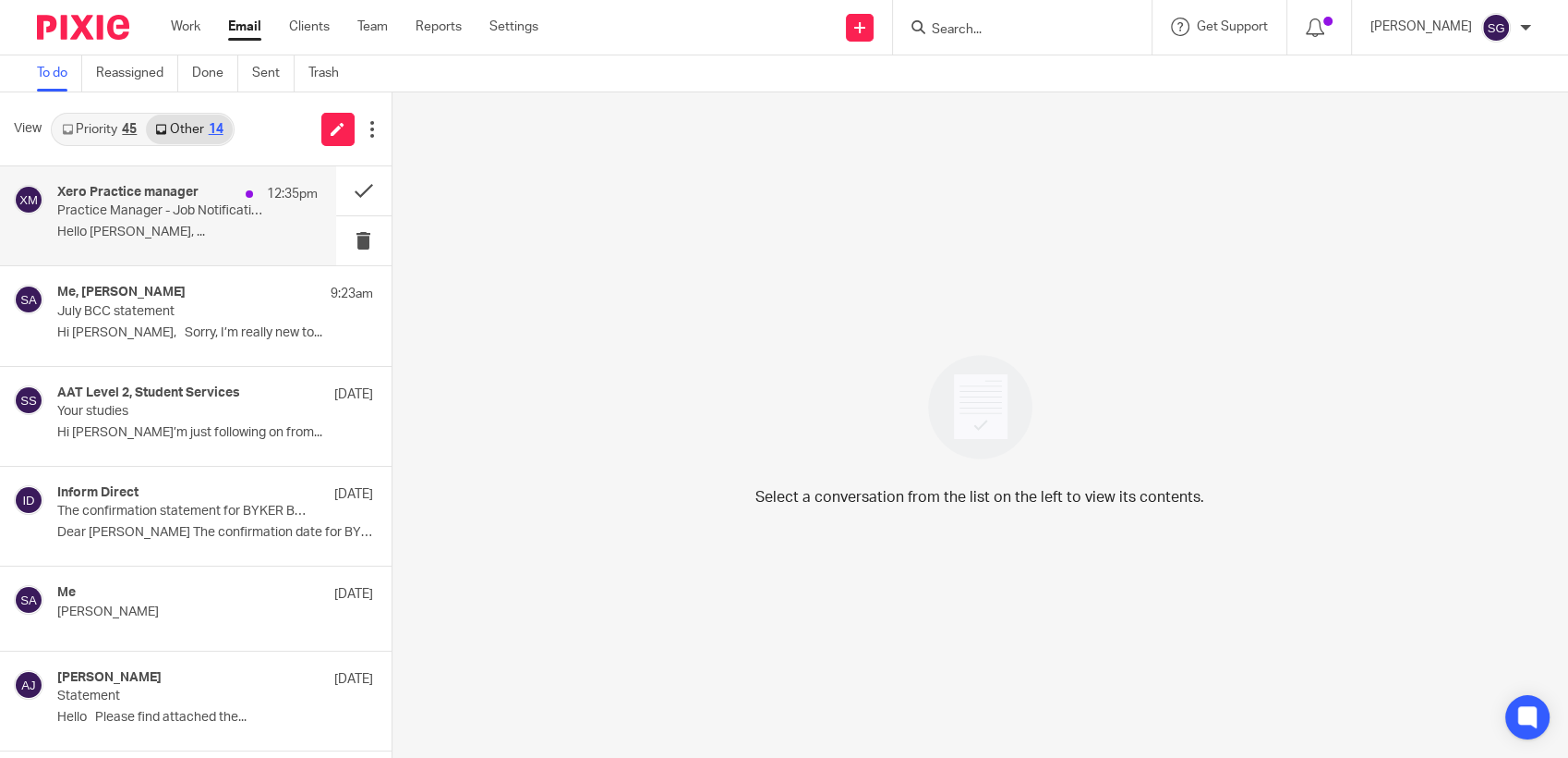
click at [274, 190] on p "12:35pm" at bounding box center [292, 193] width 51 height 19
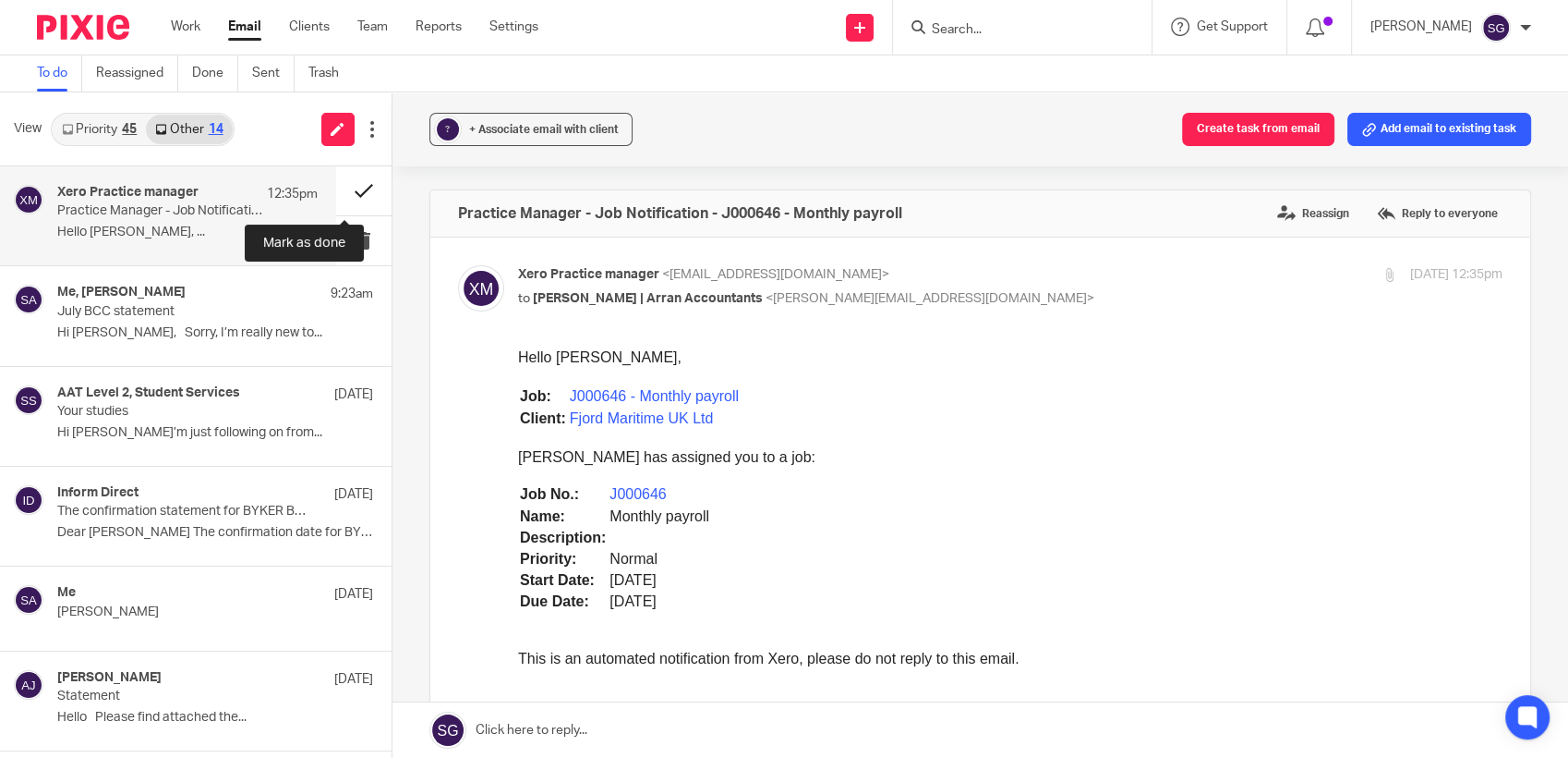
click at [344, 183] on button at bounding box center [364, 190] width 56 height 49
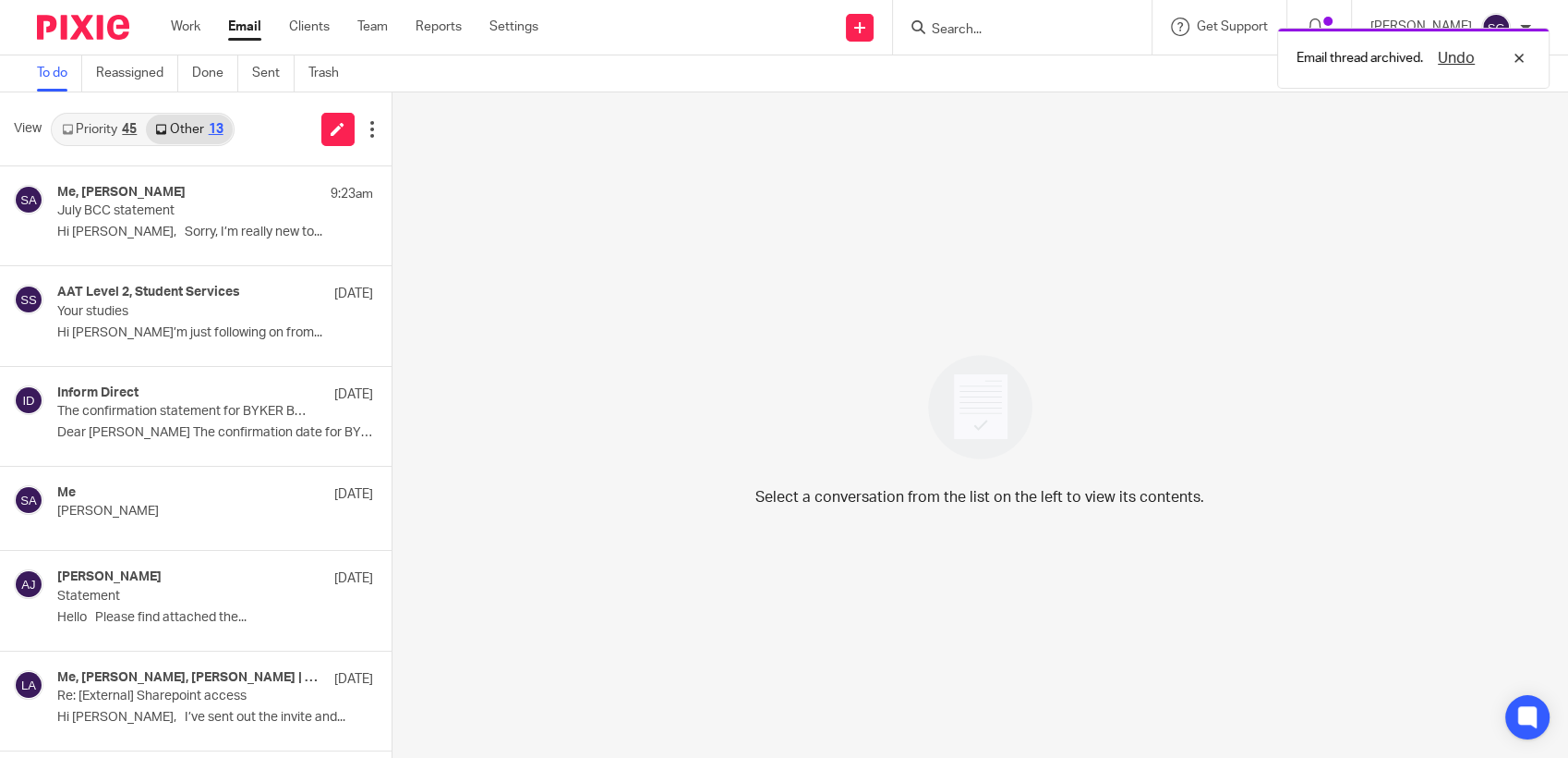
click at [89, 137] on link "Priority 45" at bounding box center [99, 129] width 93 height 30
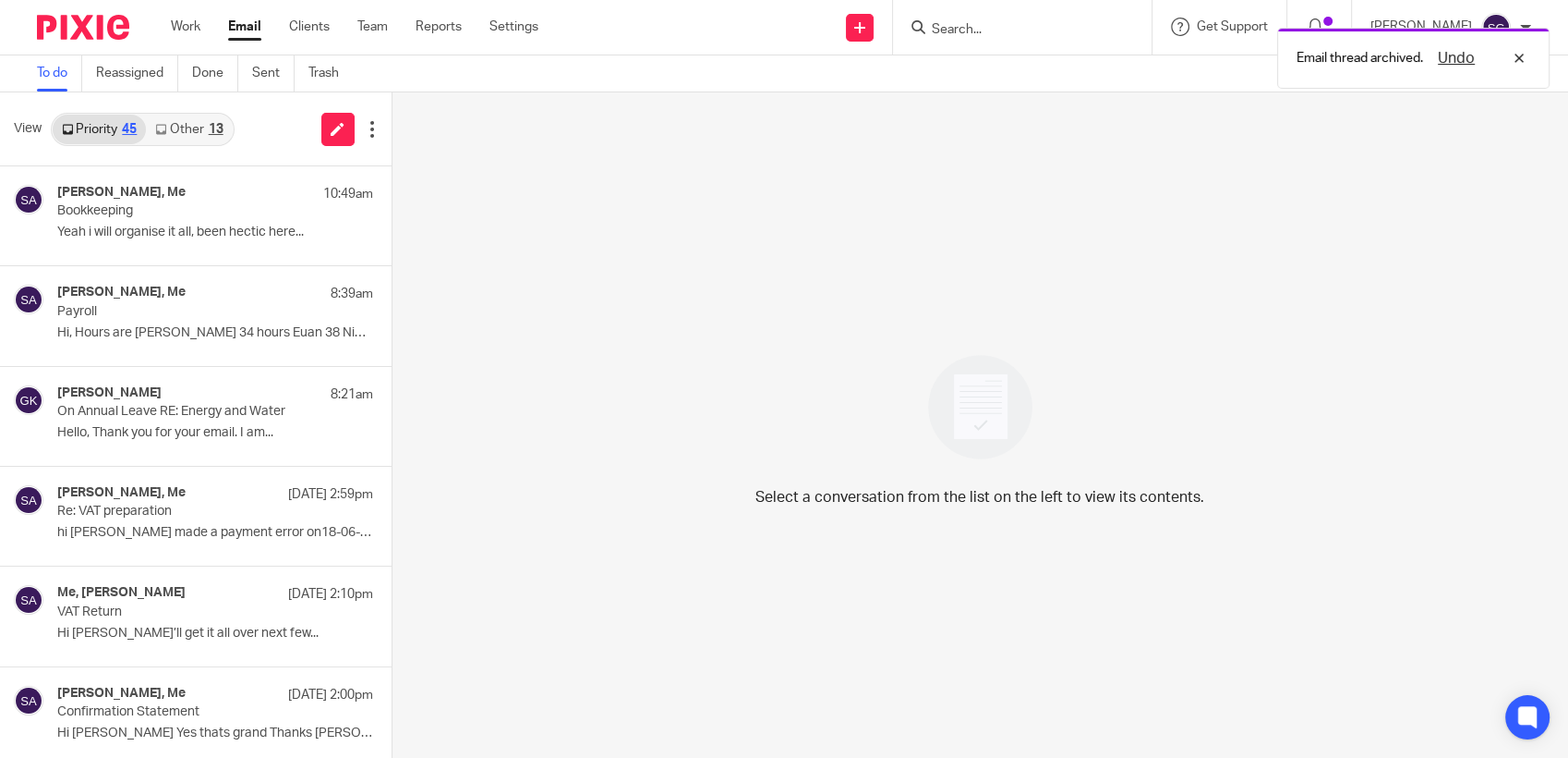
drag, startPoint x: 704, startPoint y: 21, endPoint x: 723, endPoint y: 16, distance: 19.6
click at [705, 20] on div "Send new email Create task Add client Request signature Get Support Contact via…" at bounding box center [1067, 27] width 1002 height 55
click at [742, 48] on div "Send new email Create task Add client Request signature Get Support Contact via…" at bounding box center [1067, 27] width 1002 height 55
click at [776, 78] on div "To do Reassigned Done Sent Trash" at bounding box center [784, 73] width 1568 height 37
click at [699, 44] on div "Send new email Create task Add client Request signature Get Support Contact via…" at bounding box center [1067, 27] width 1002 height 55
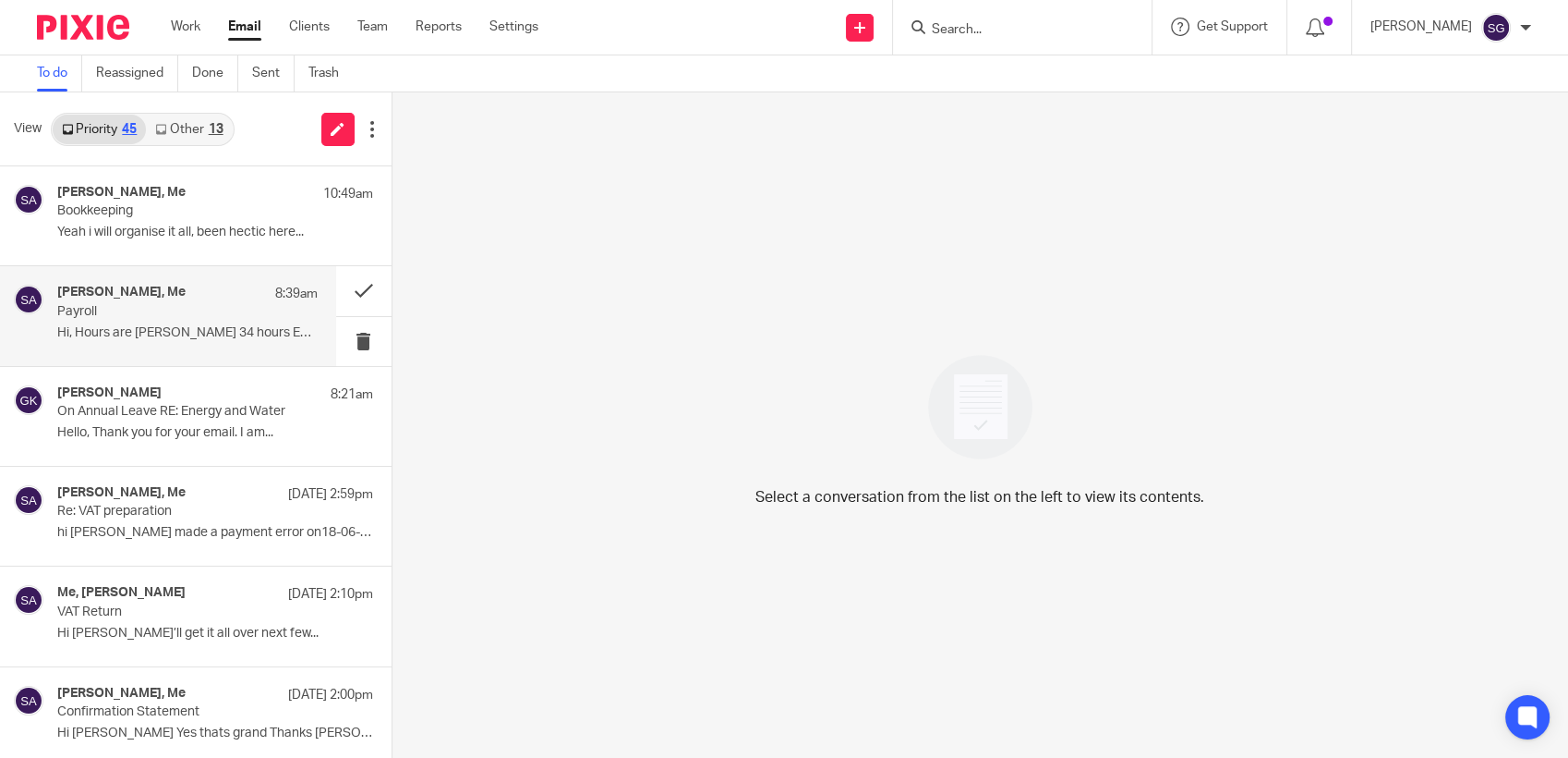
click at [64, 329] on p "Hi, Hours are Calvin 34 hours Euan 38 Nick..." at bounding box center [187, 333] width 261 height 16
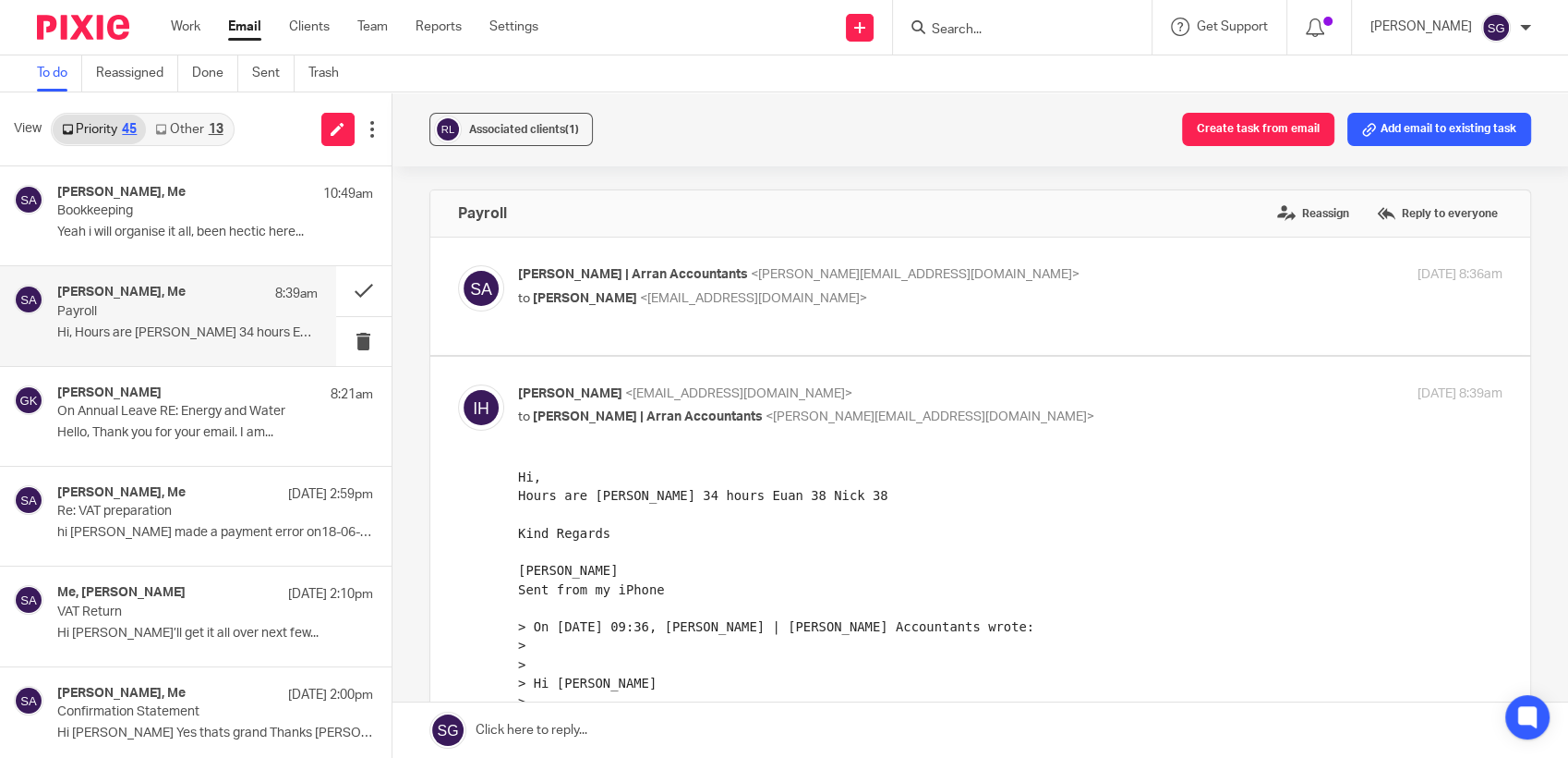
click at [597, 742] on link at bounding box center [981, 730] width 1176 height 56
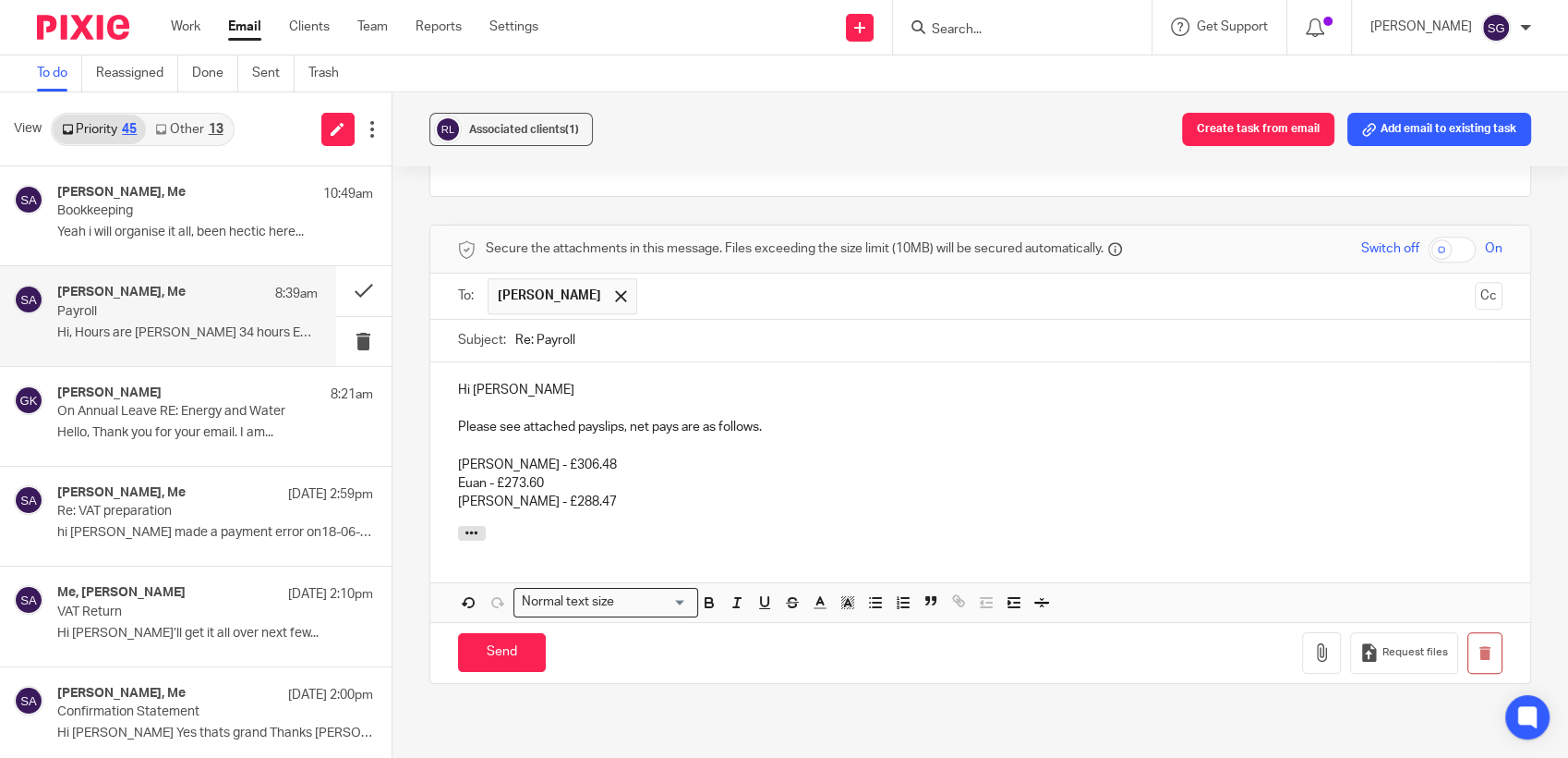
click at [560, 499] on p "Nick - £288.47" at bounding box center [981, 501] width 1045 height 19
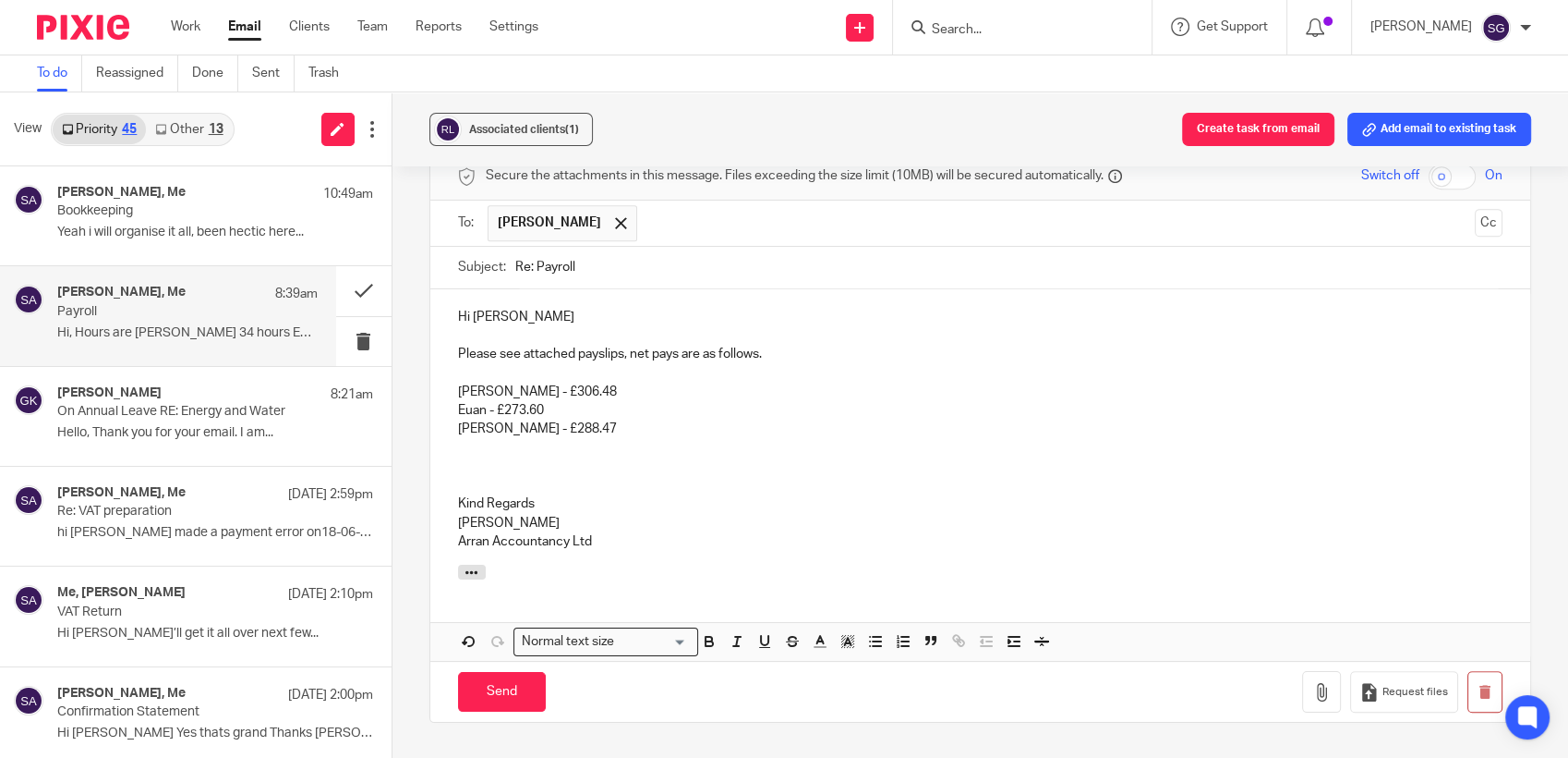
scroll to position [899, 0]
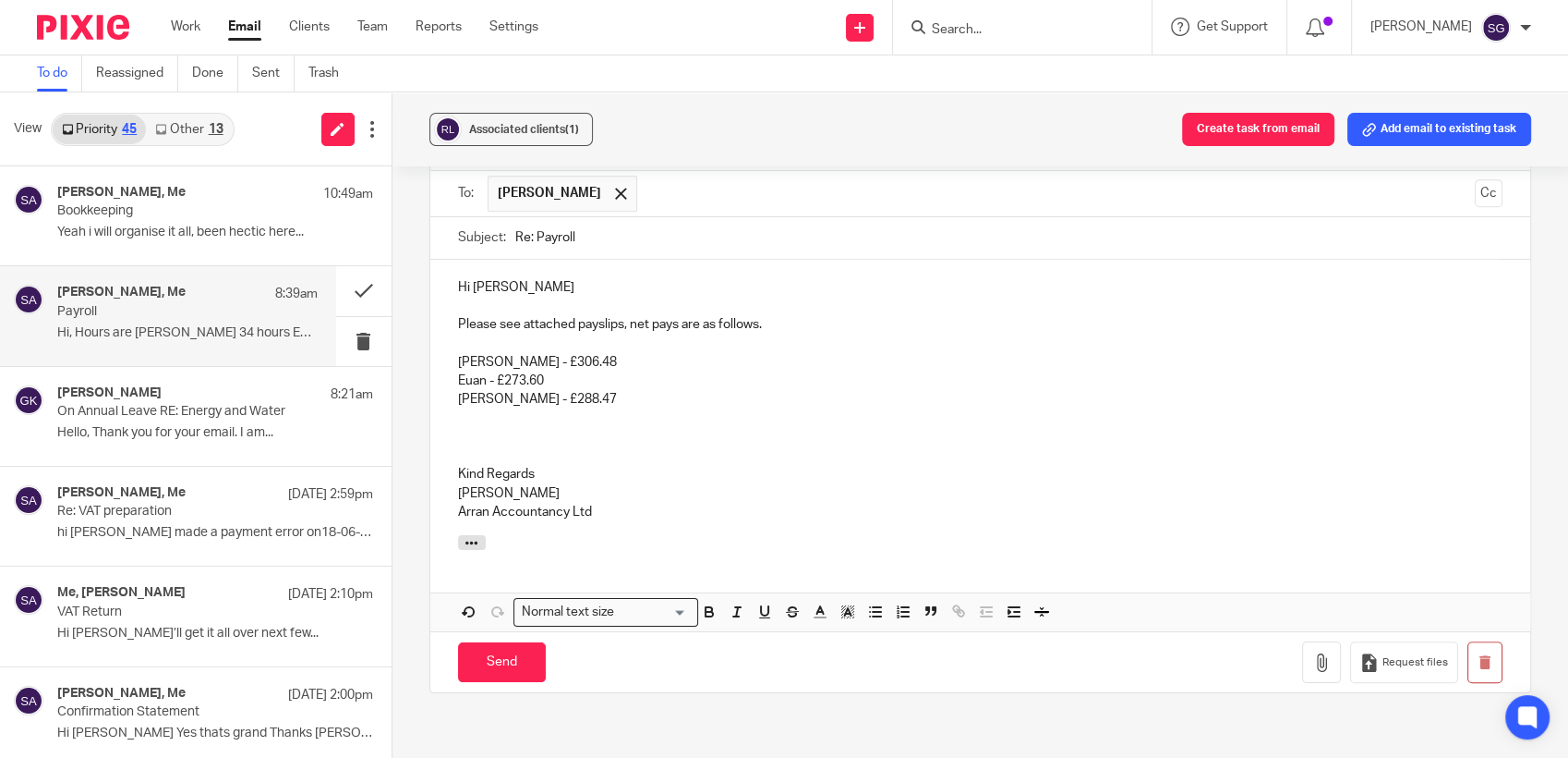
click at [626, 437] on p at bounding box center [981, 437] width 1045 height 19
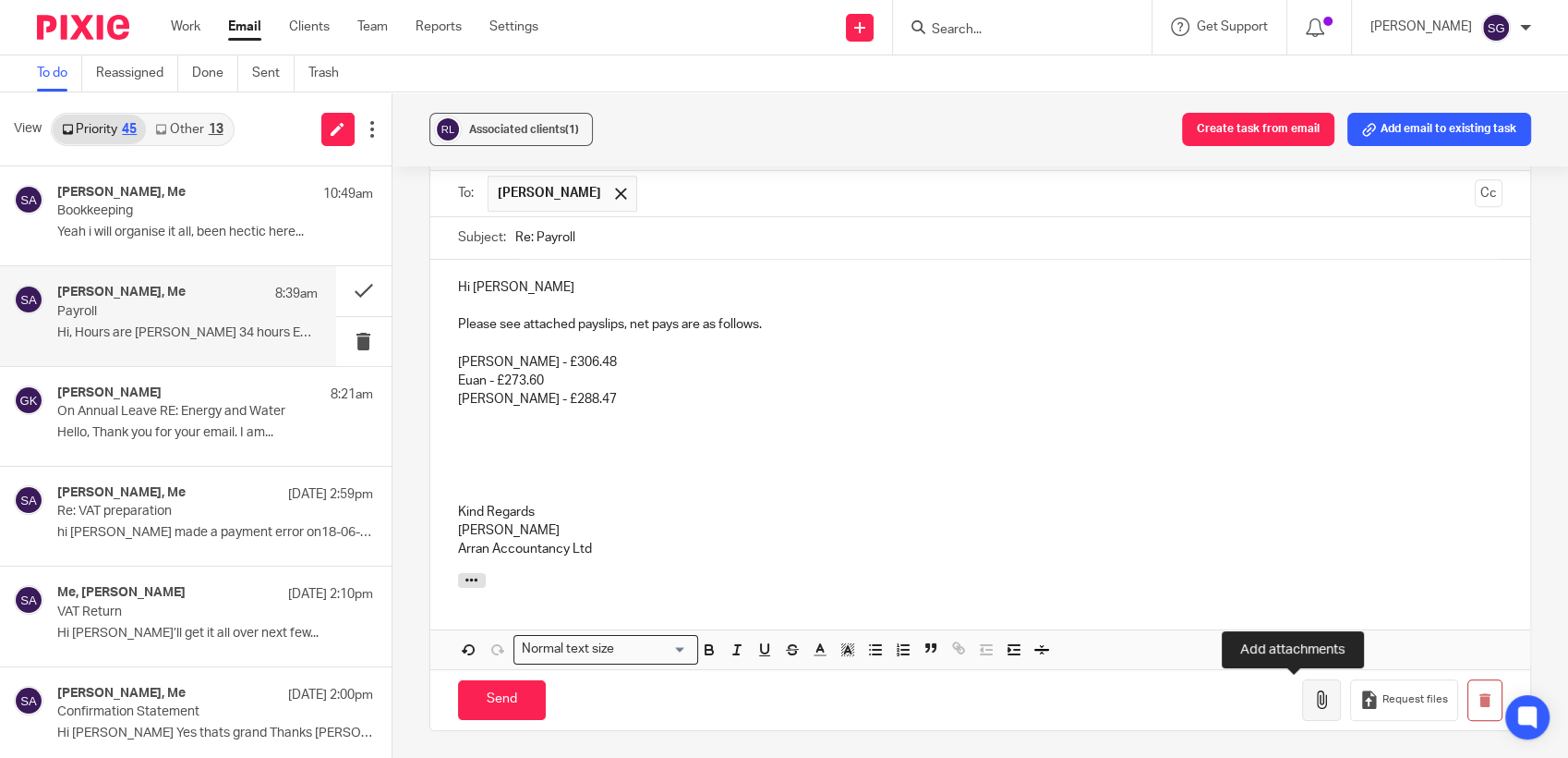
click at [1312, 693] on icon "button" at bounding box center [1321, 699] width 19 height 19
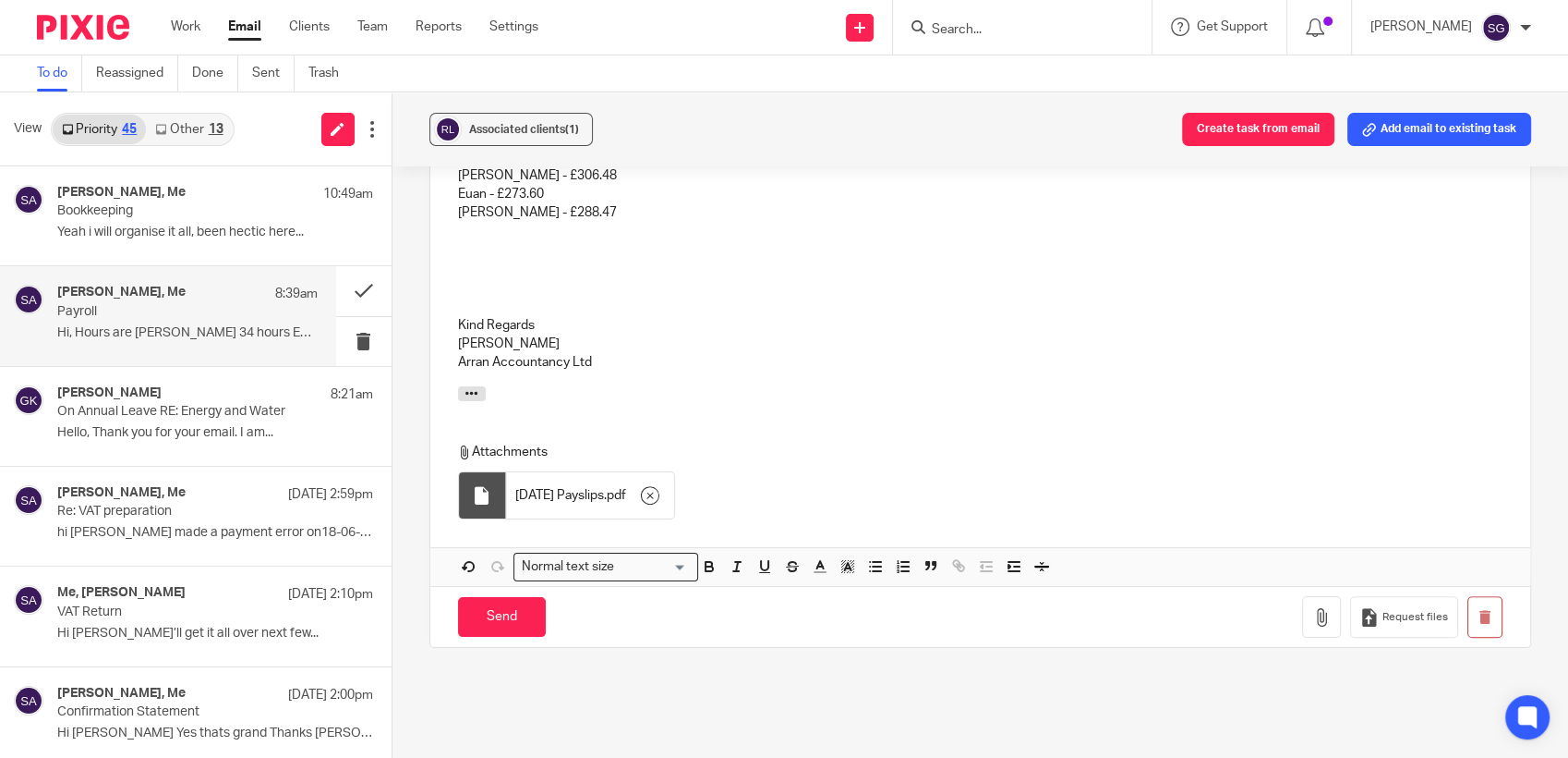
scroll to position [1206, 0]
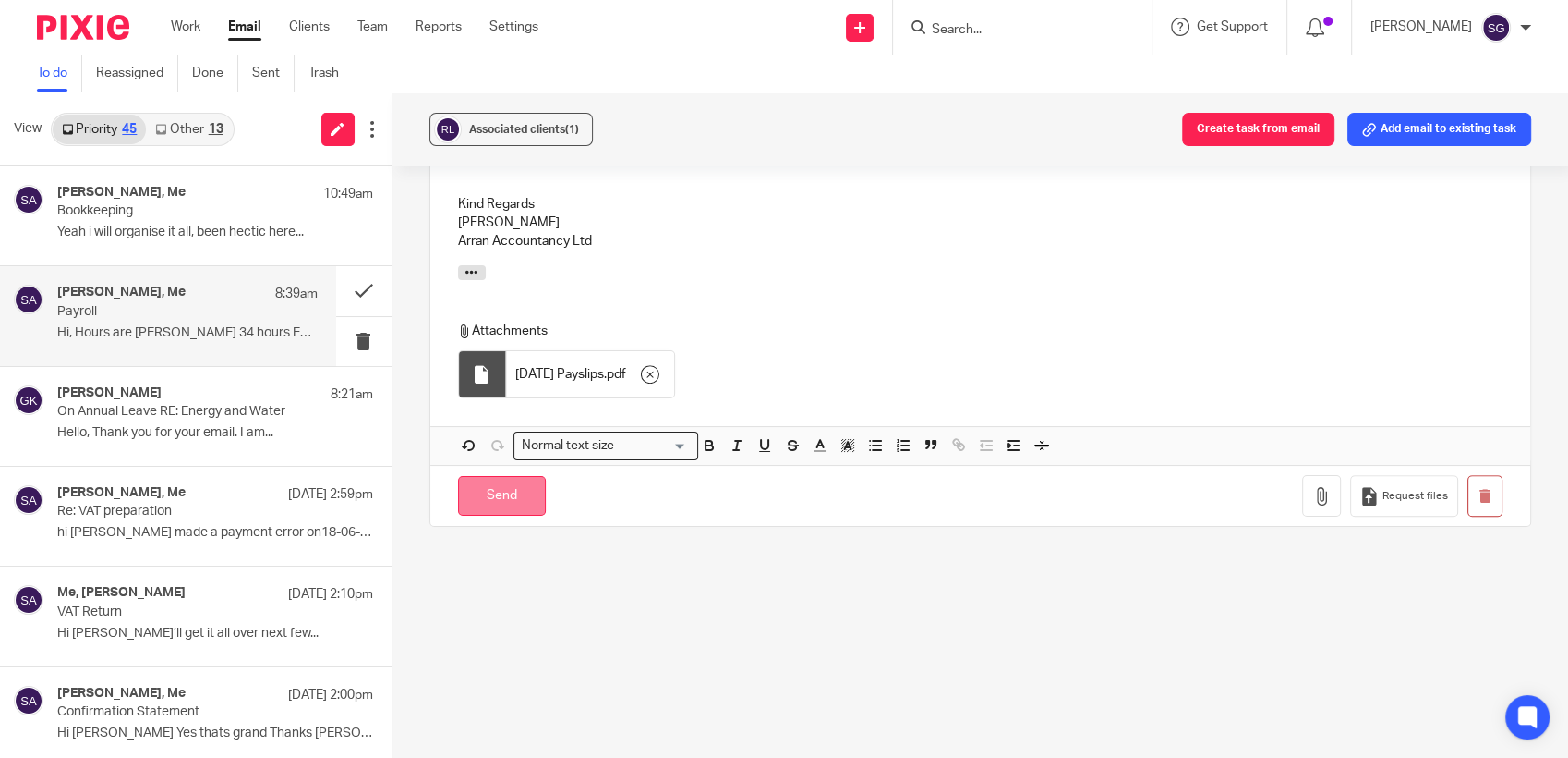
click at [495, 484] on input "Send" at bounding box center [502, 496] width 87 height 40
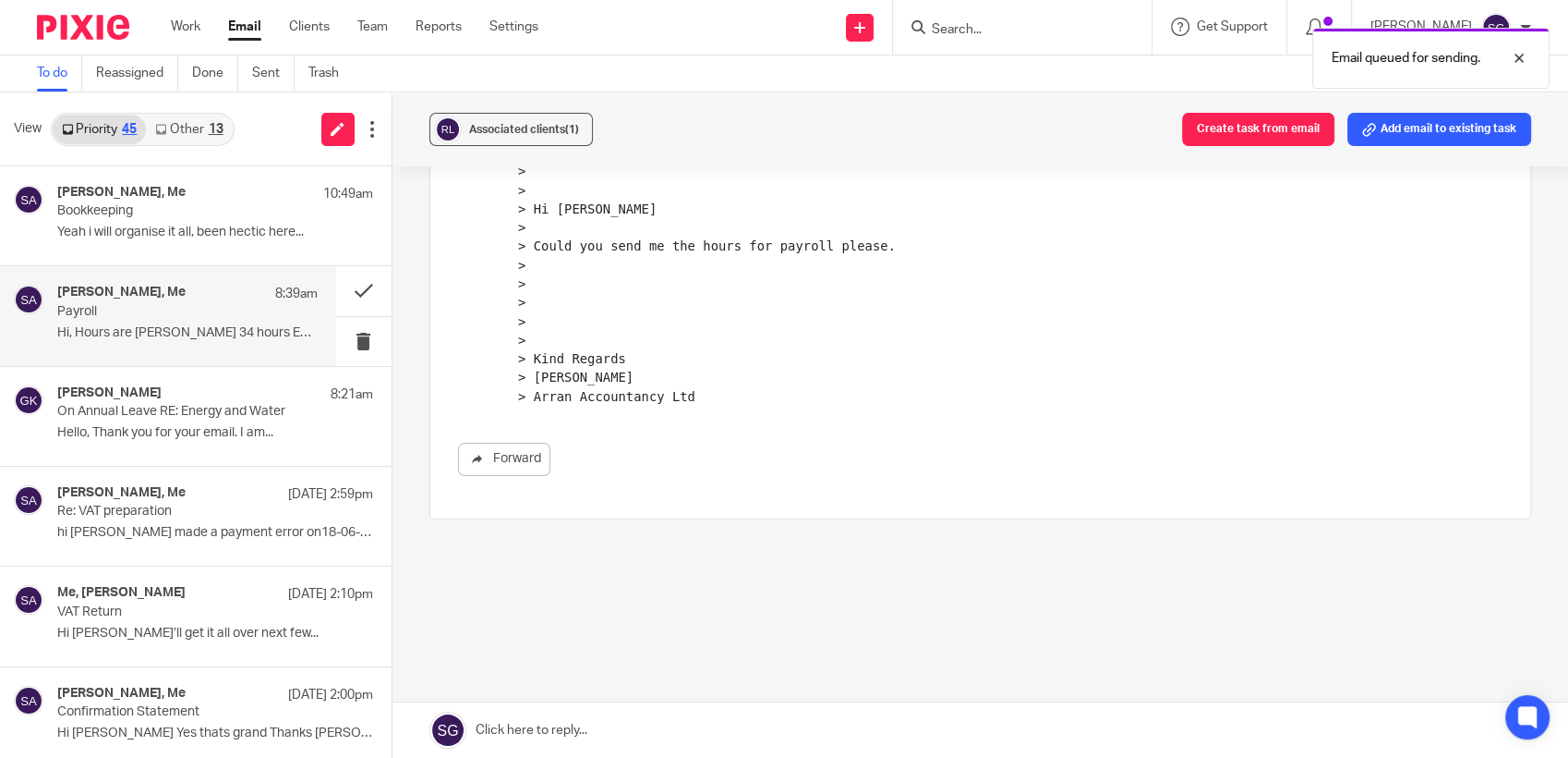
drag, startPoint x: 727, startPoint y: 34, endPoint x: 730, endPoint y: 12, distance: 22.2
click at [727, 24] on div "Send new email Create task Add client Request signature Get Support Contact via…" at bounding box center [1067, 27] width 1002 height 55
drag, startPoint x: 774, startPoint y: 19, endPoint x: 775, endPoint y: 1, distance: 18.0
click at [775, 16] on div "Send new email Create task Add client Request signature Get Support Contact via…" at bounding box center [1067, 27] width 1002 height 55
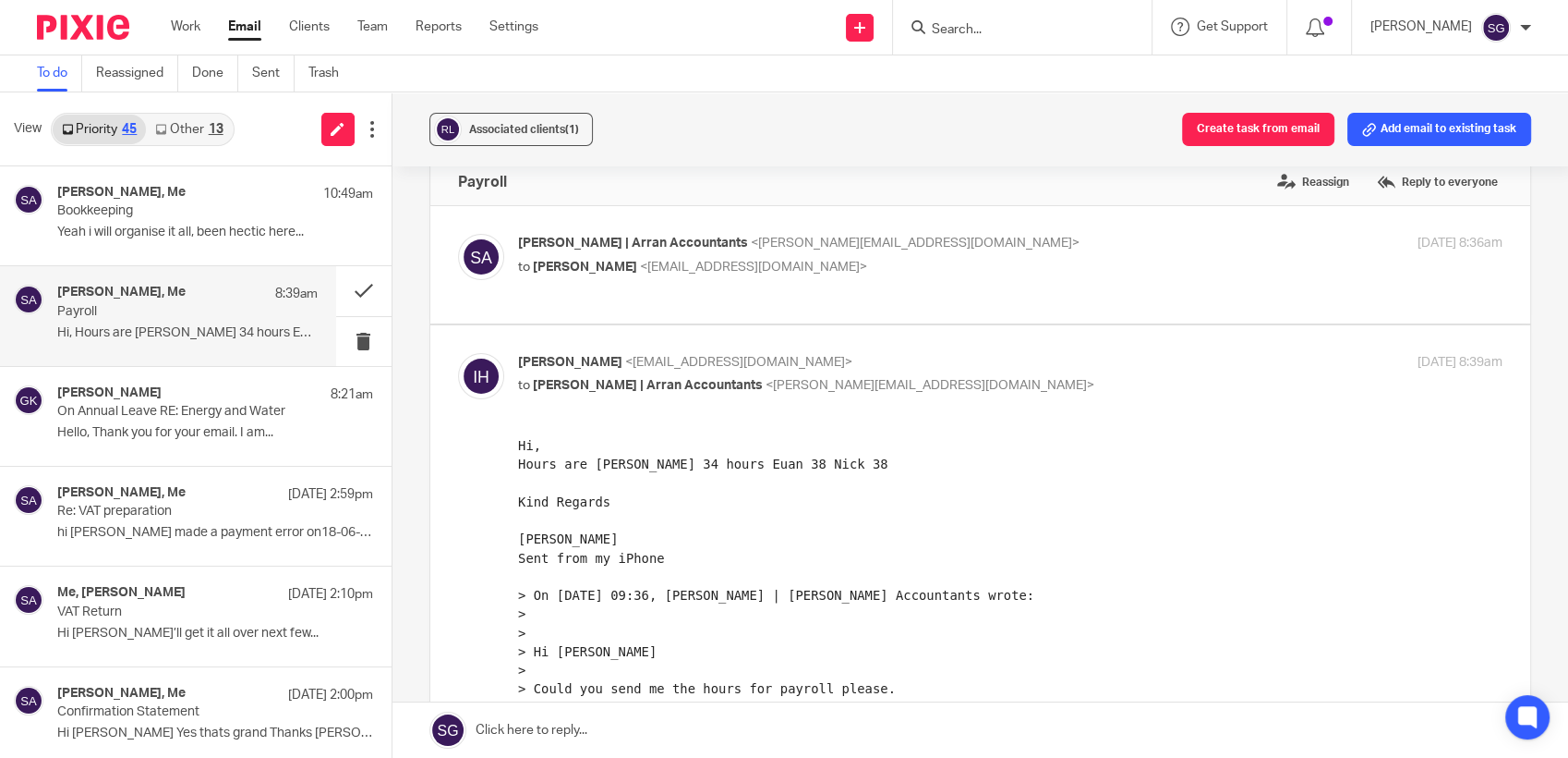
scroll to position [0, 0]
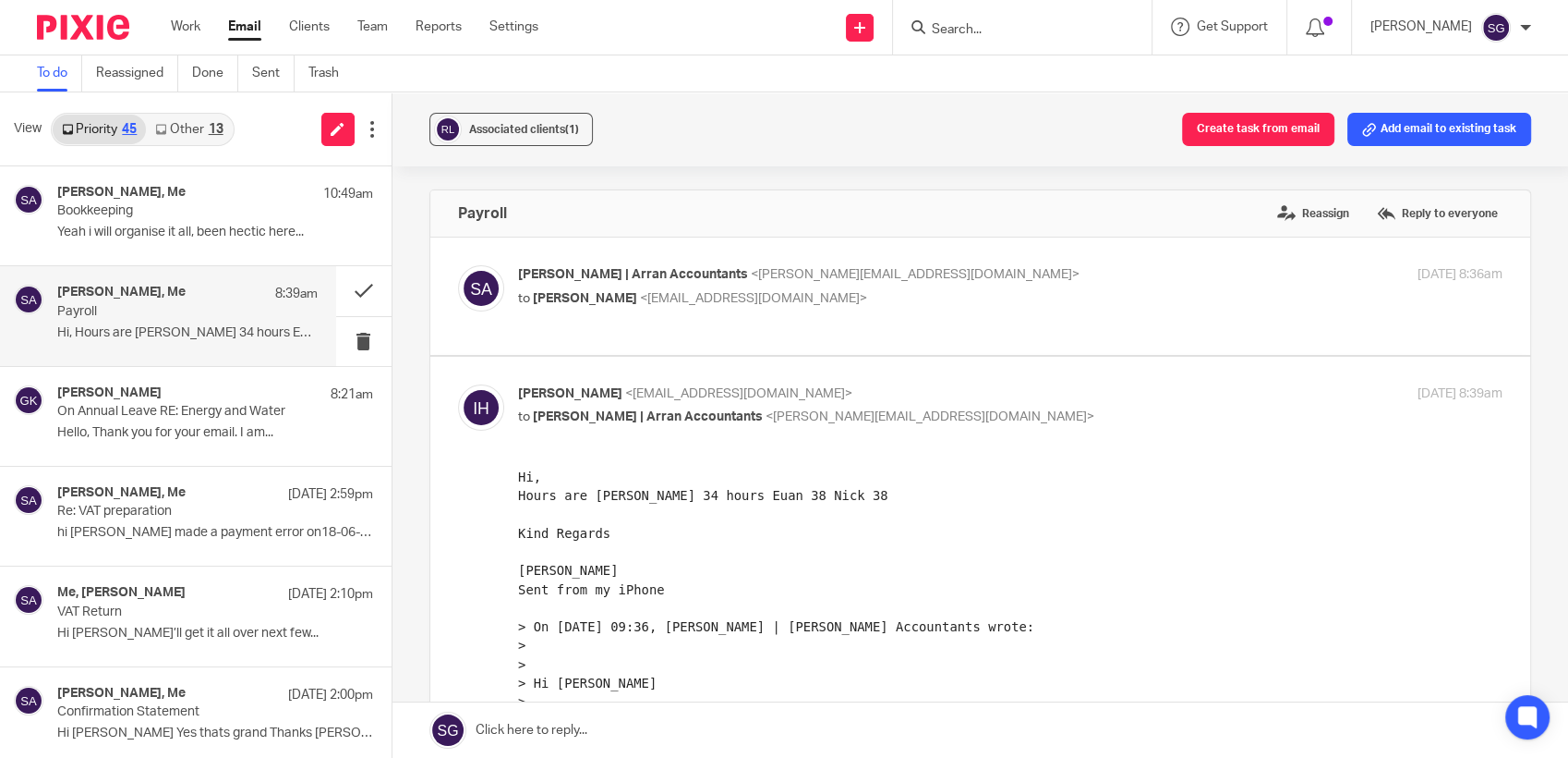
click at [202, 134] on link "Other 13" at bounding box center [188, 129] width 86 height 30
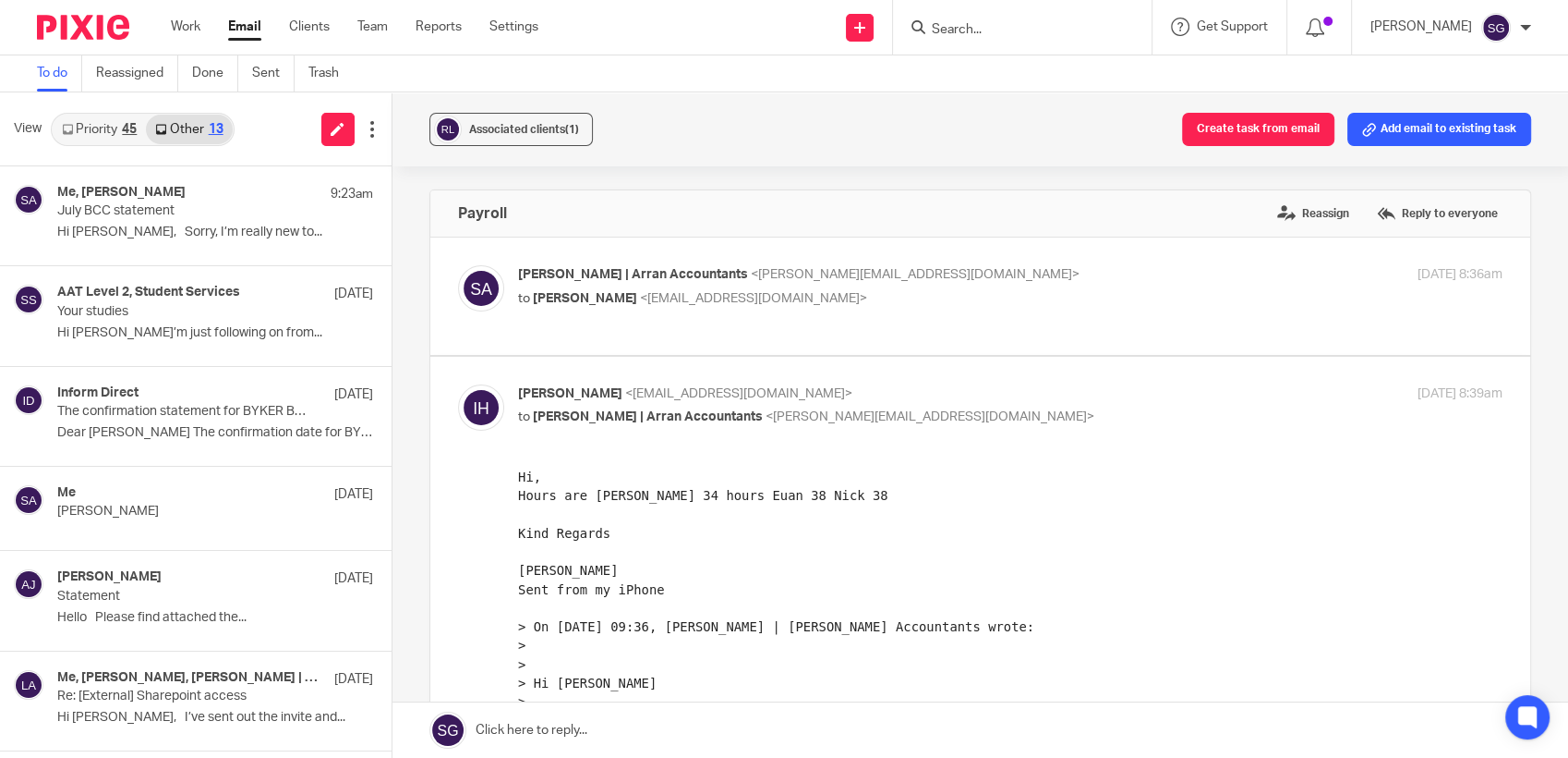
click at [96, 138] on link "Priority 45" at bounding box center [99, 129] width 93 height 30
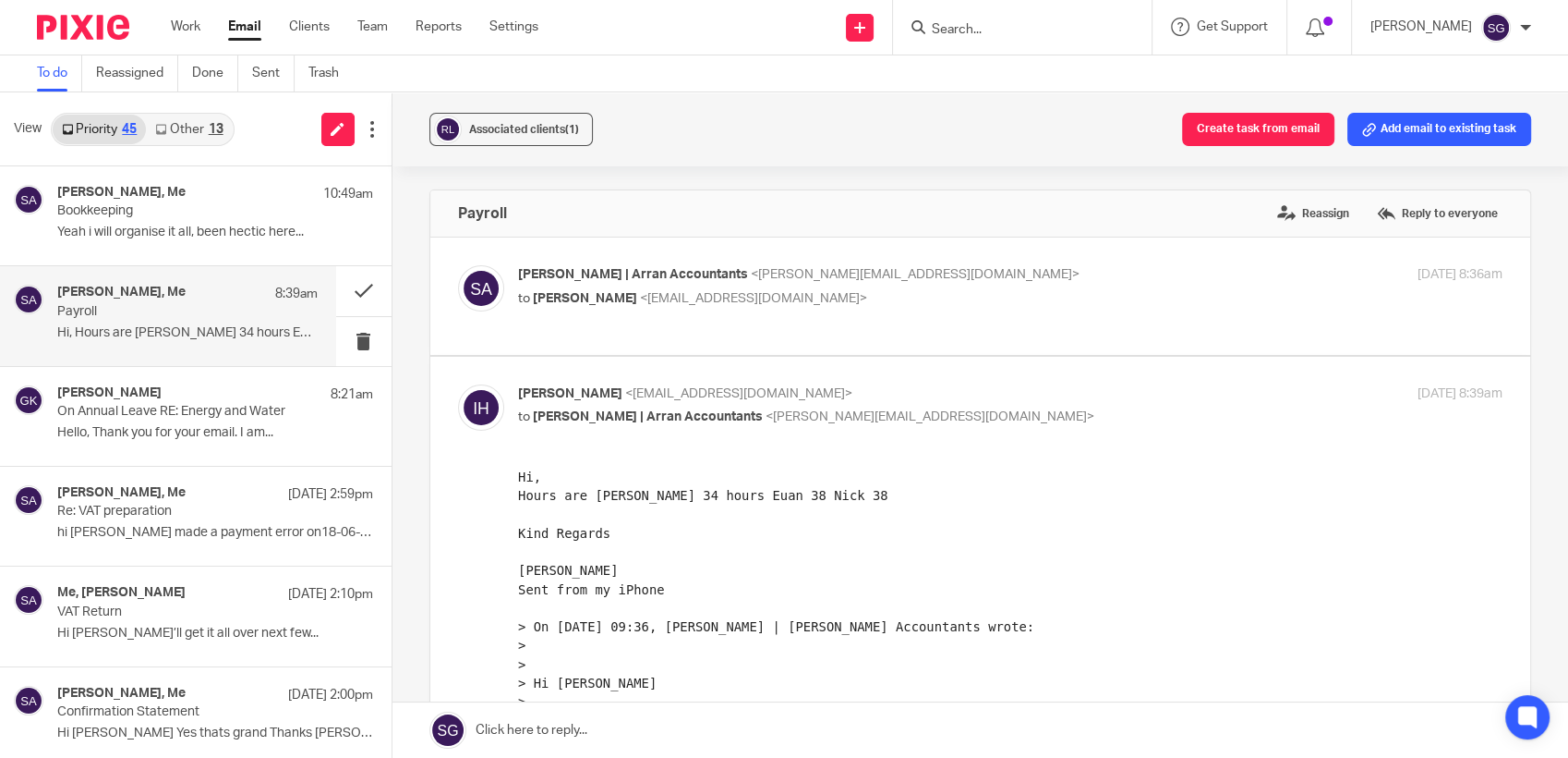
click at [192, 135] on link "Other 13" at bounding box center [188, 129] width 86 height 30
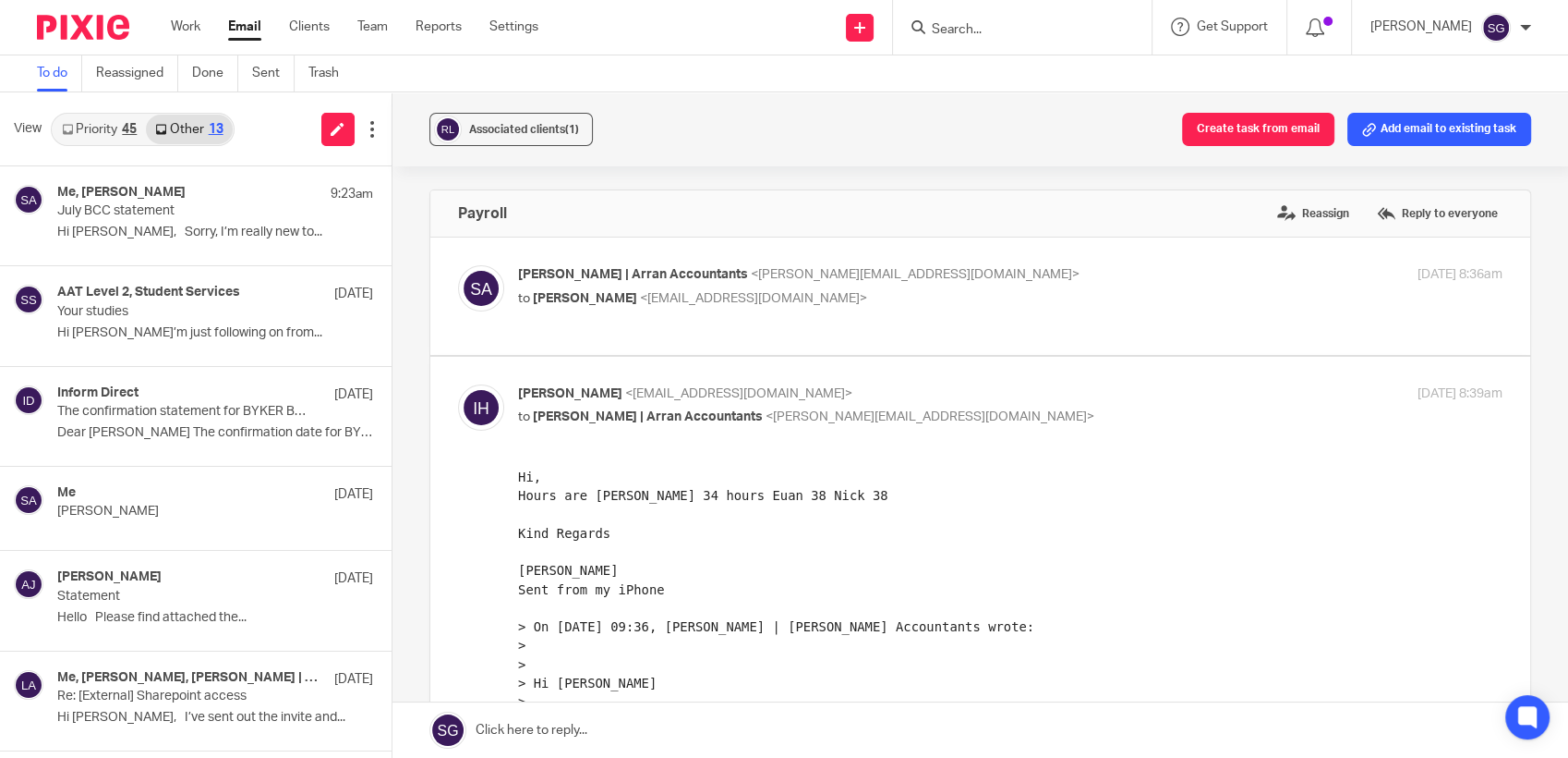
click at [96, 128] on link "Priority 45" at bounding box center [99, 129] width 93 height 30
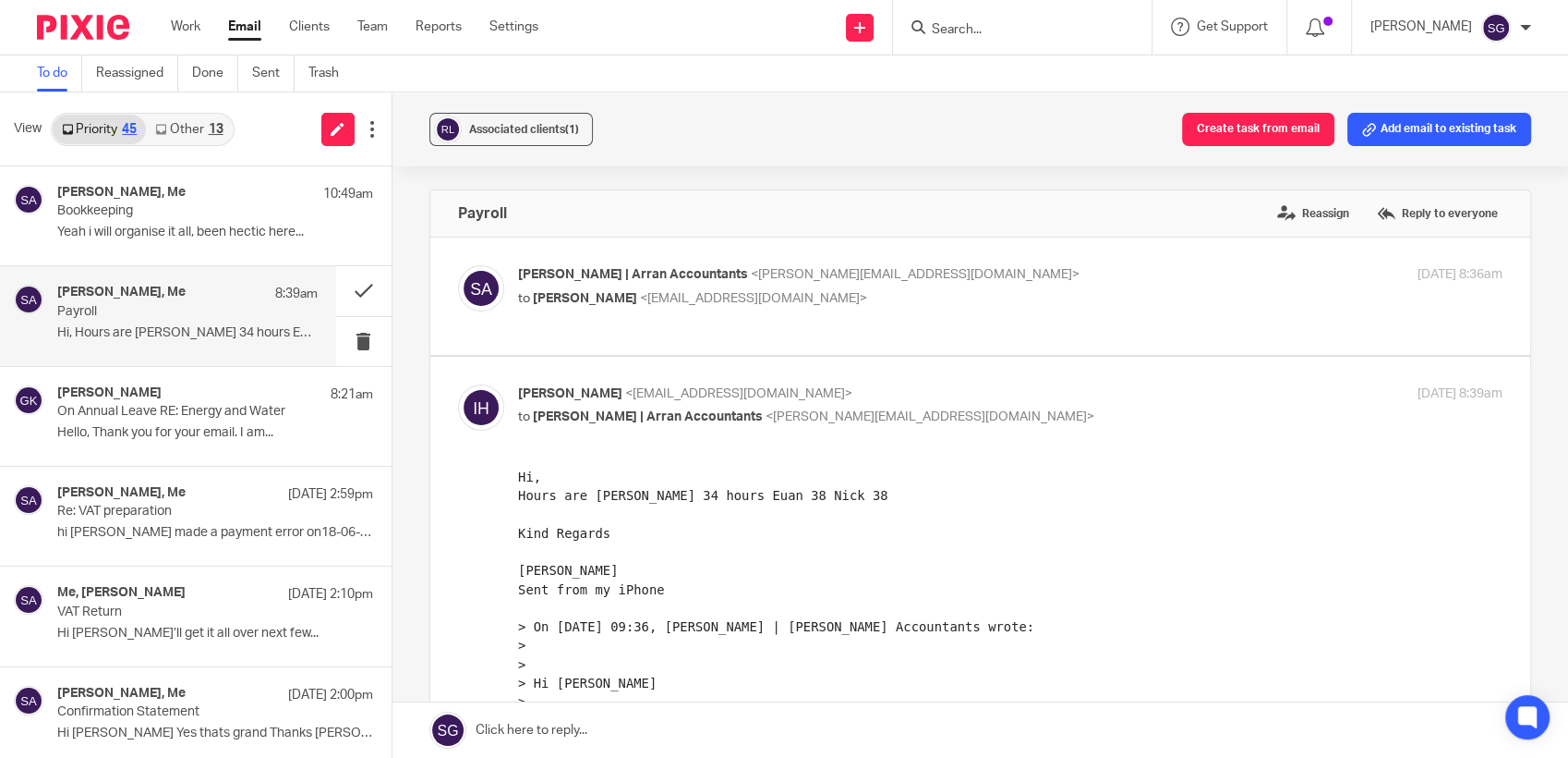
click at [237, 145] on div "View Priority 45 Other 13" at bounding box center [195, 129] width 392 height 74
click at [179, 29] on link "Work" at bounding box center [185, 27] width 30 height 19
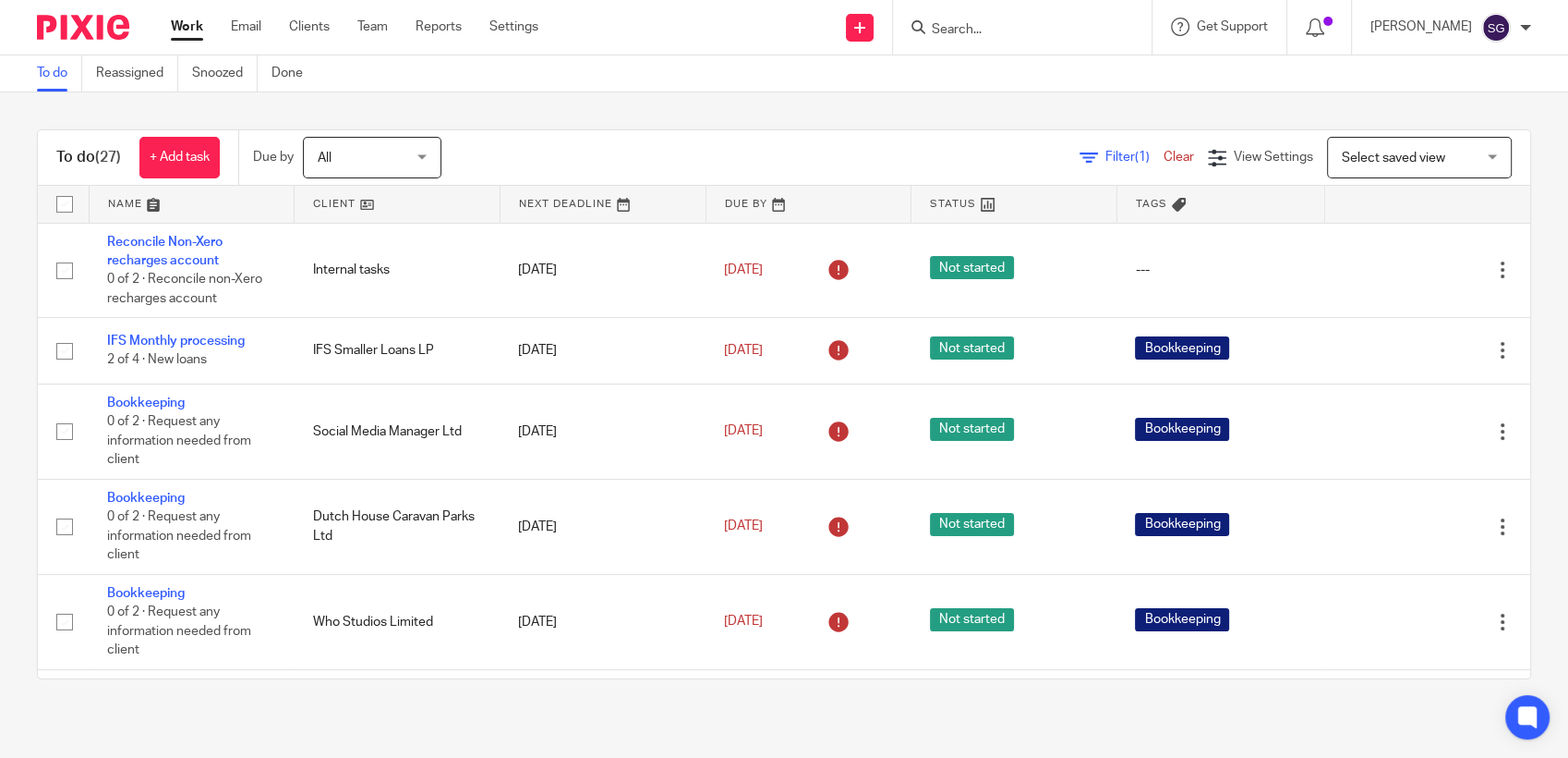
click at [193, 203] on link at bounding box center [191, 203] width 205 height 37
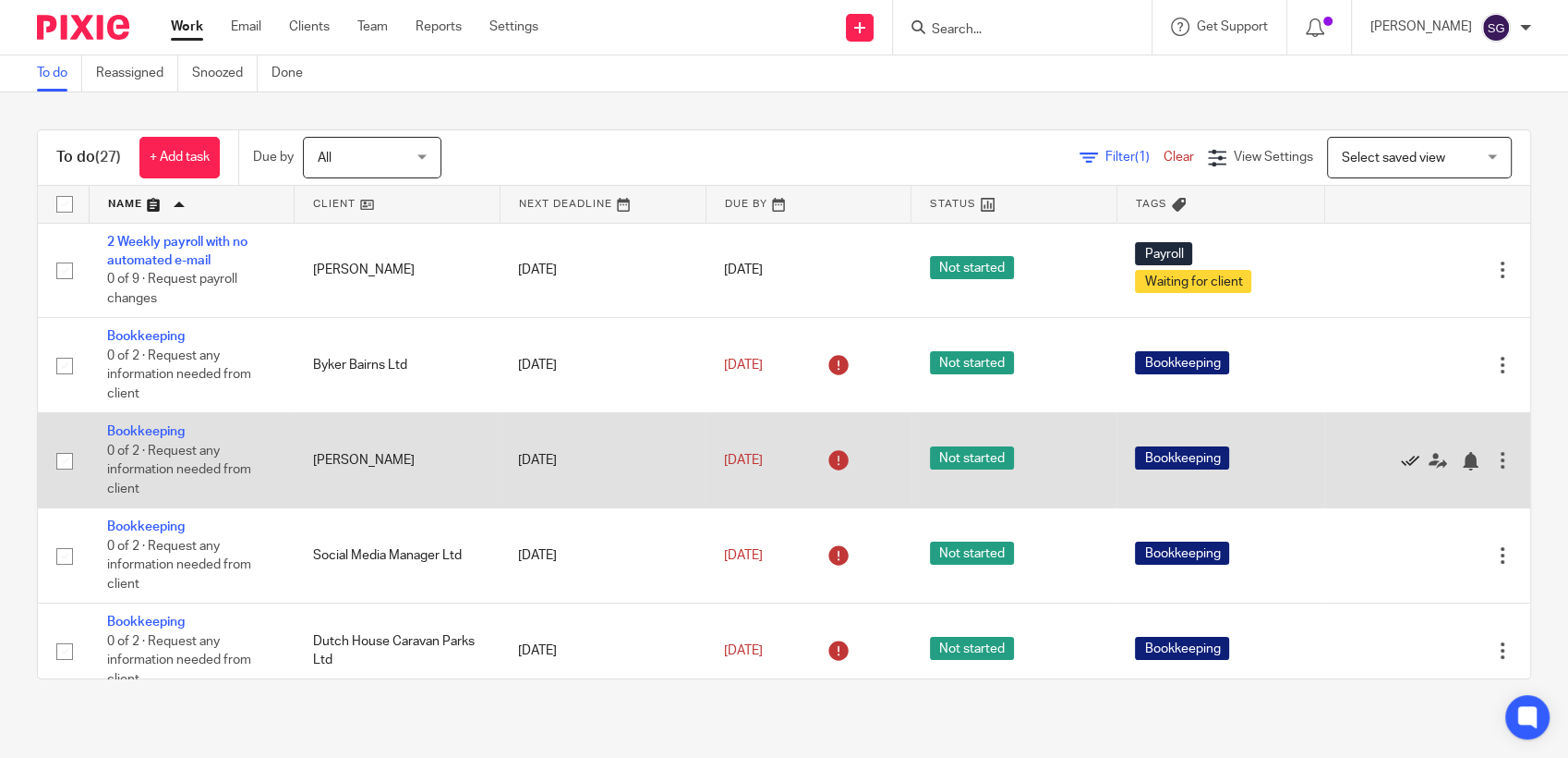
click at [1401, 461] on icon at bounding box center [1410, 460] width 19 height 19
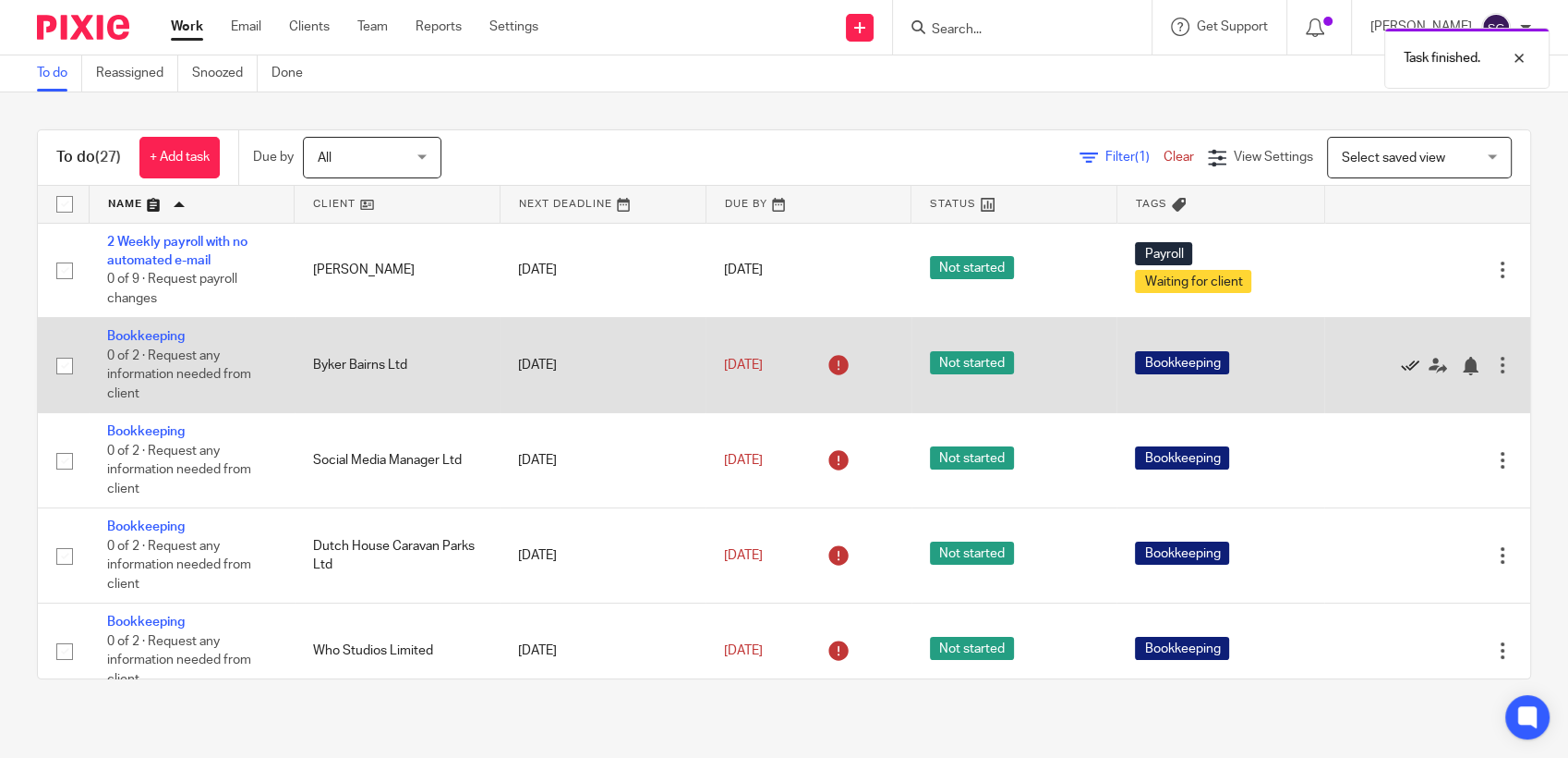
click at [1401, 364] on icon at bounding box center [1410, 365] width 19 height 19
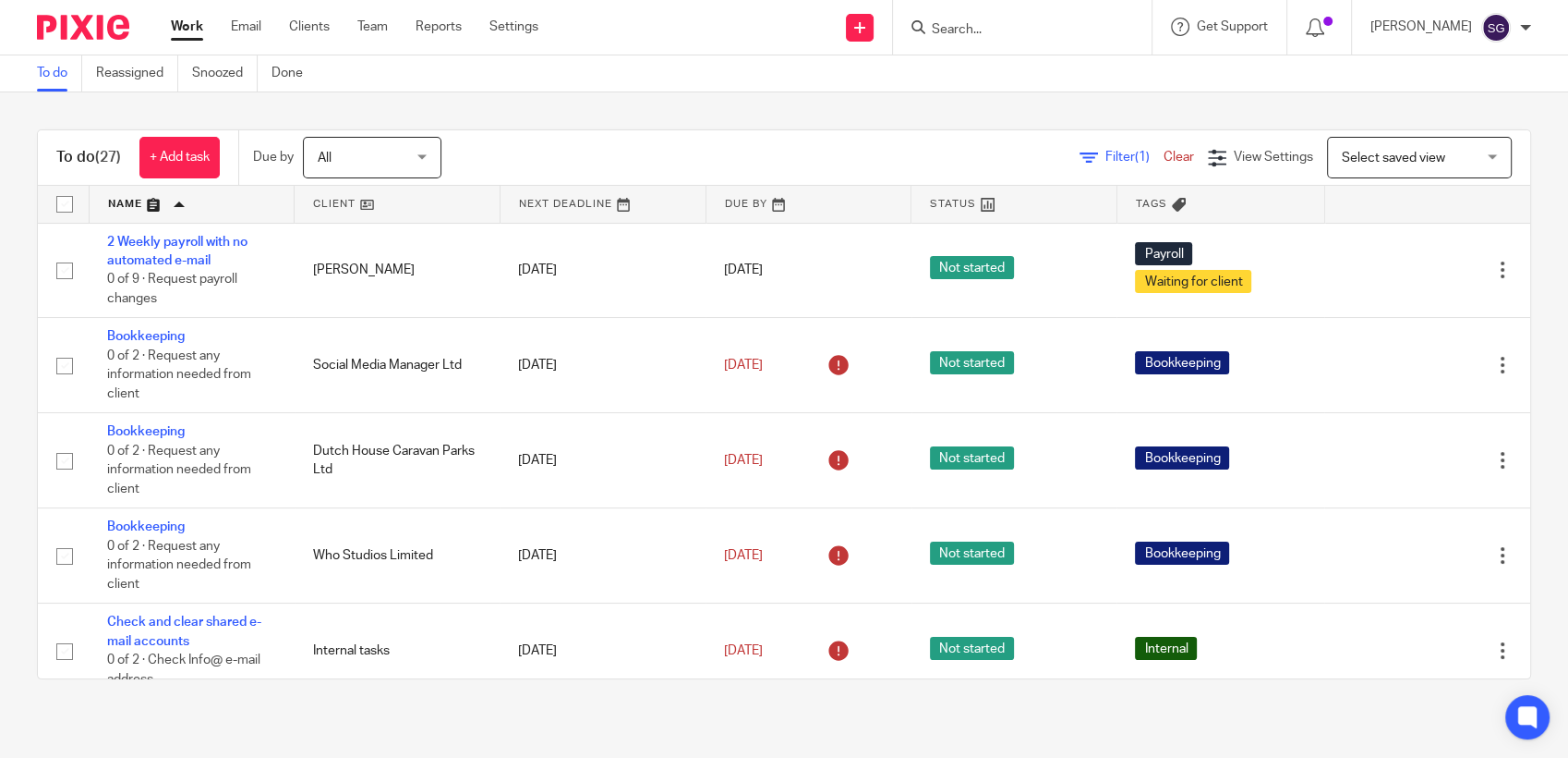
drag, startPoint x: 241, startPoint y: 20, endPoint x: 282, endPoint y: 3, distance: 44.4
click at [241, 20] on link "Email" at bounding box center [246, 27] width 31 height 19
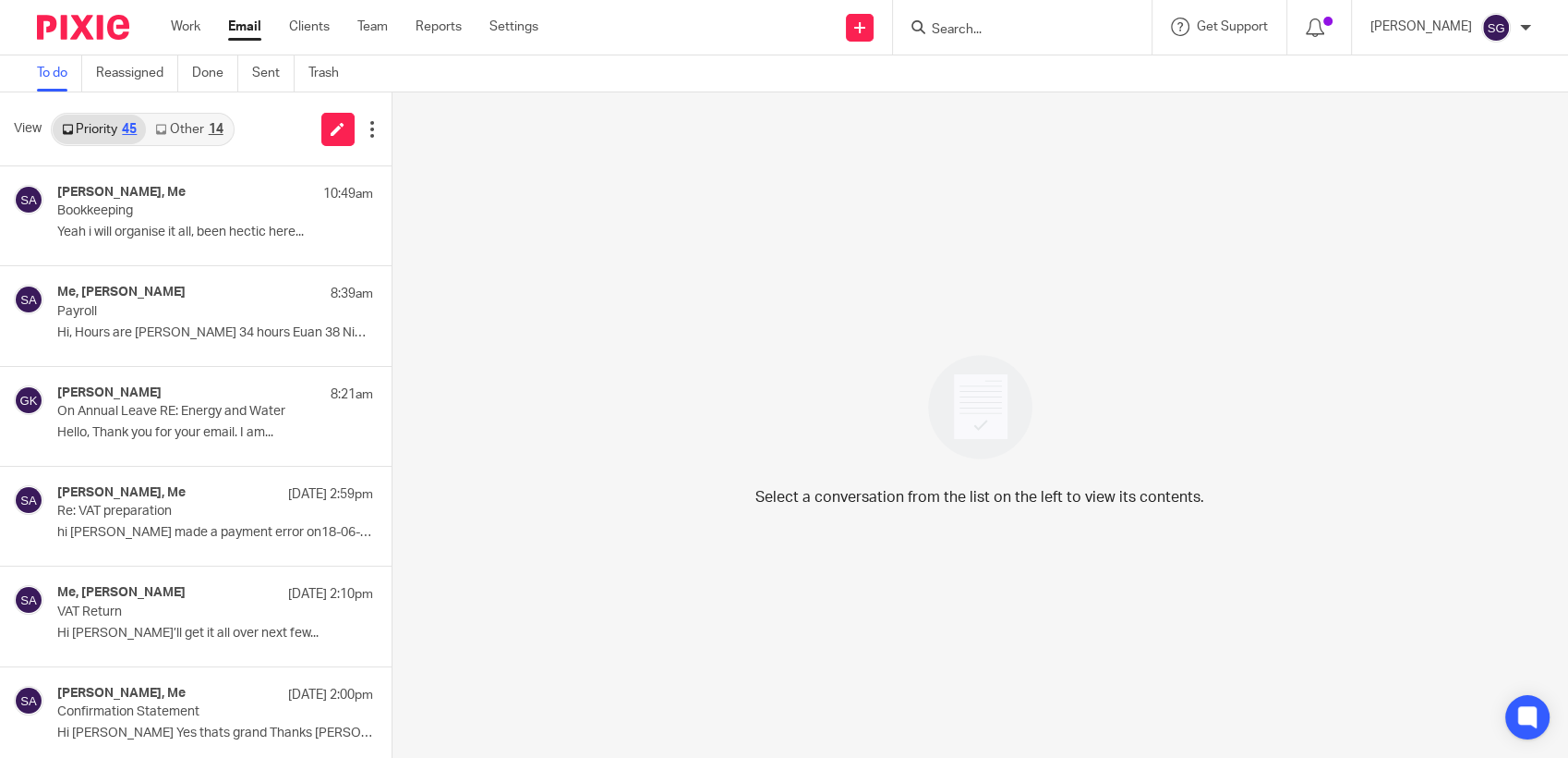
click at [983, 32] on input "Search" at bounding box center [1014, 30] width 167 height 17
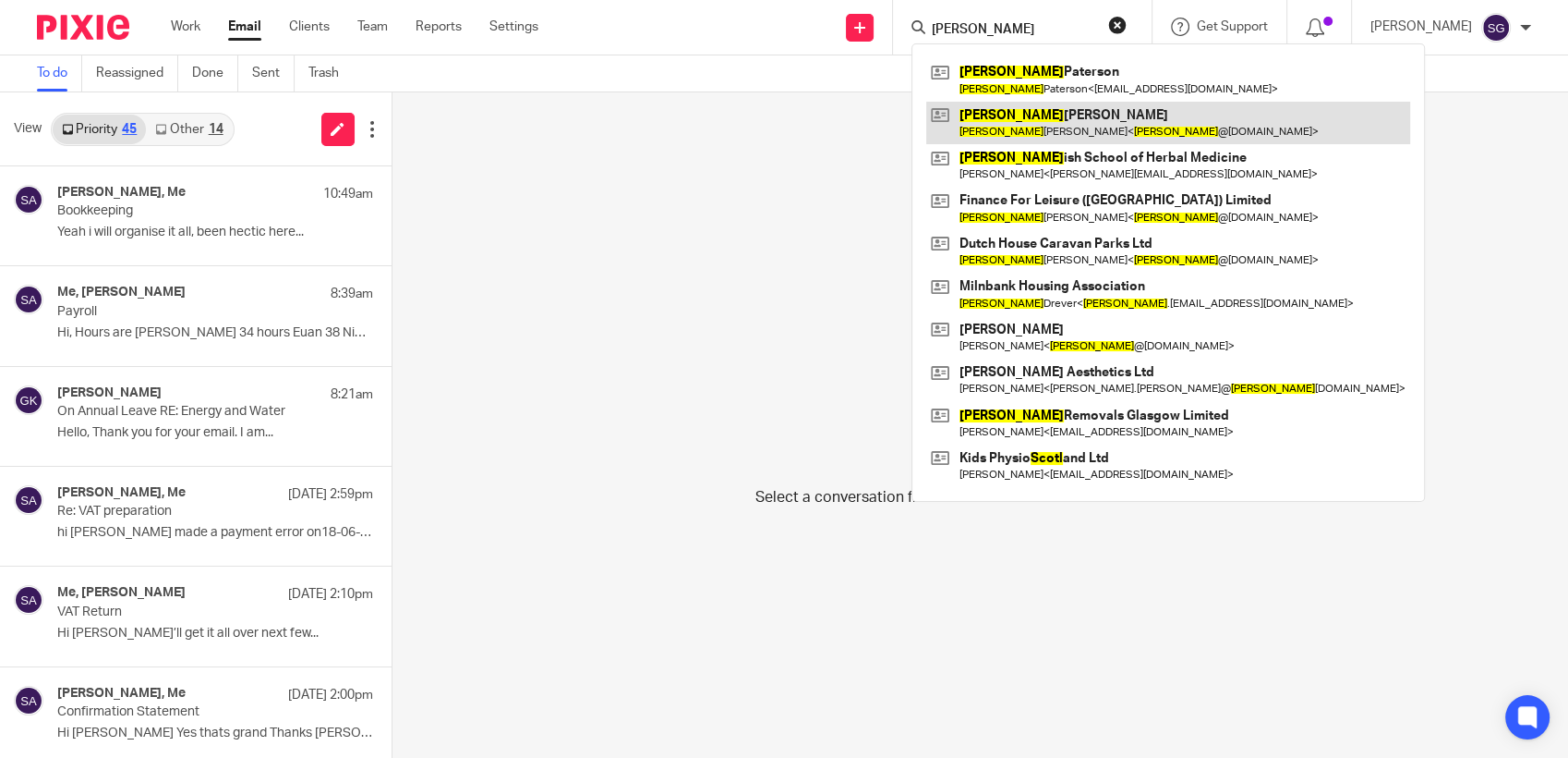
type input "scott"
click at [1067, 126] on link at bounding box center [1168, 122] width 484 height 43
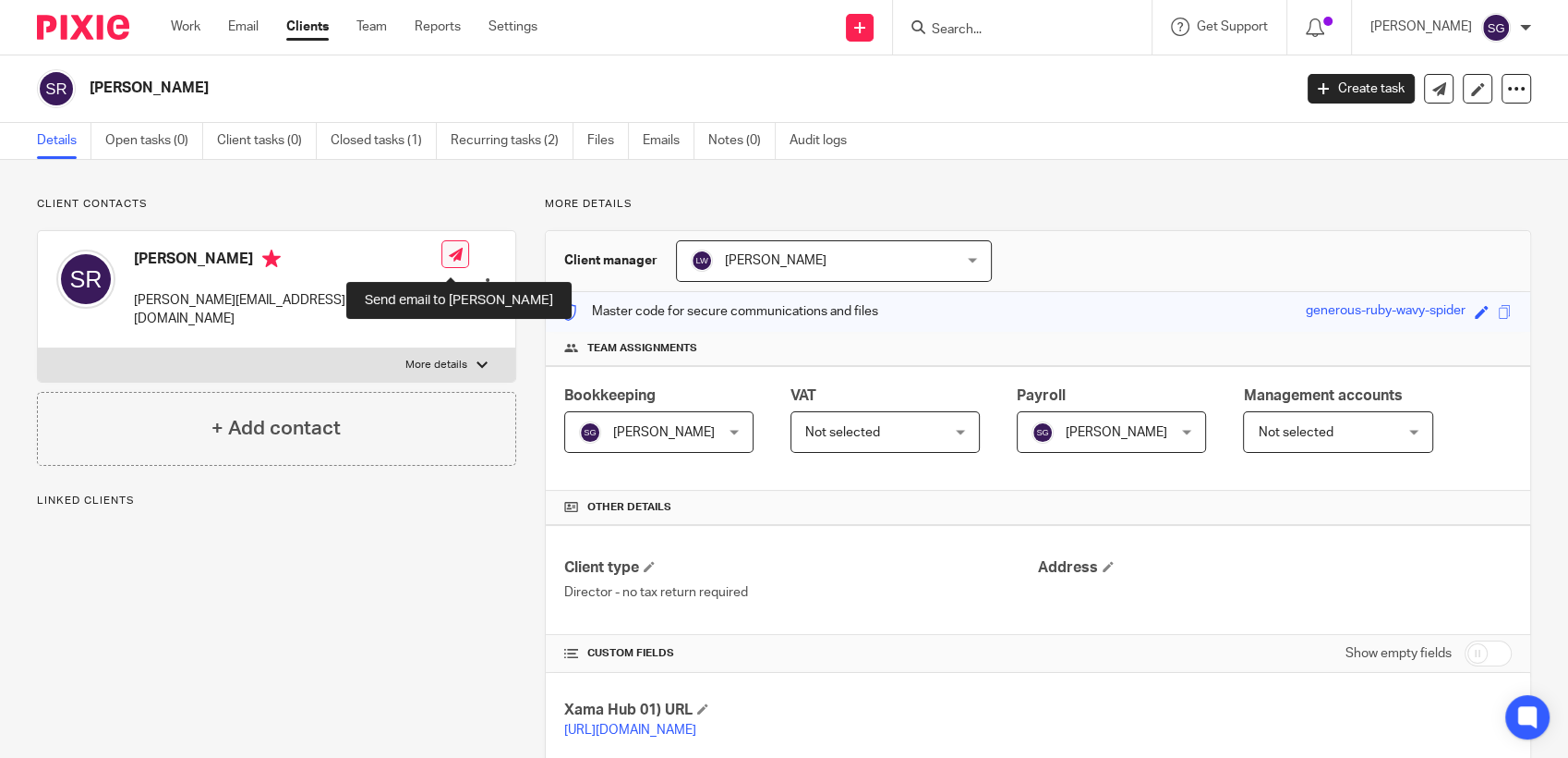
click at [449, 259] on icon at bounding box center [456, 255] width 14 height 14
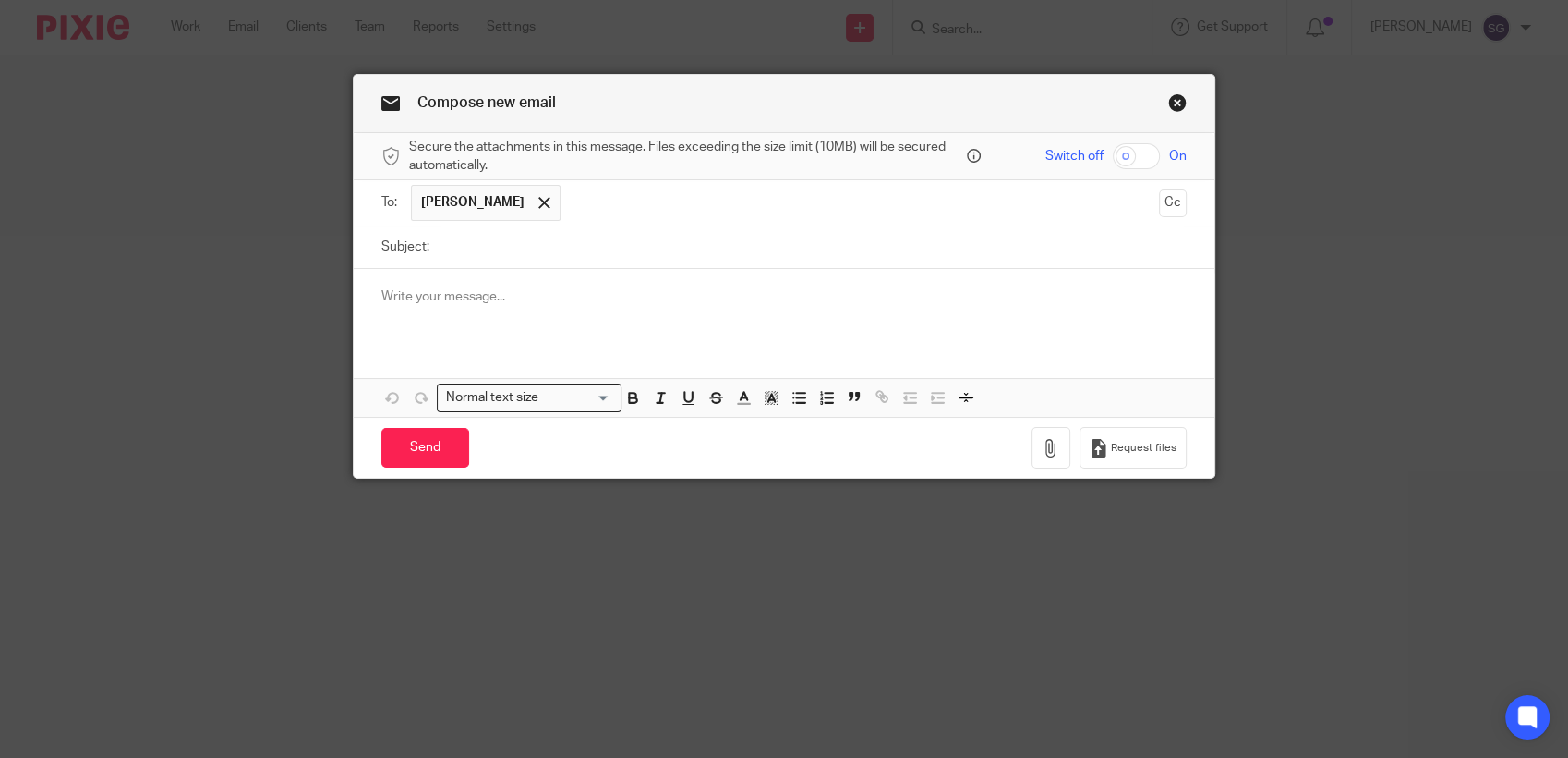
click at [599, 253] on input "Subject:" at bounding box center [812, 247] width 748 height 42
type input "Bookkeeping"
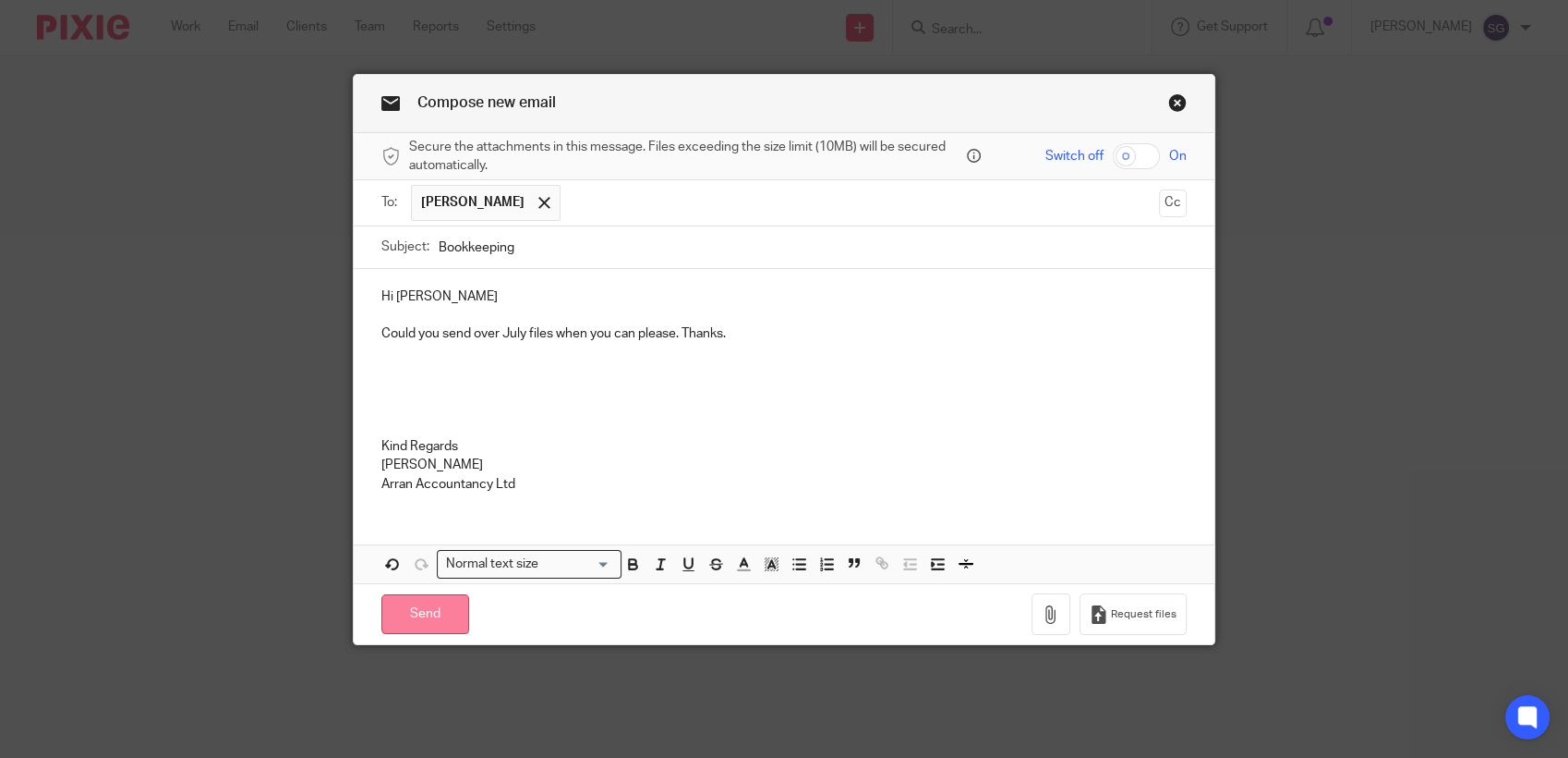
drag, startPoint x: 399, startPoint y: 609, endPoint x: 690, endPoint y: 617, distance: 291.1
click at [399, 609] on input "Send" at bounding box center [425, 614] width 87 height 40
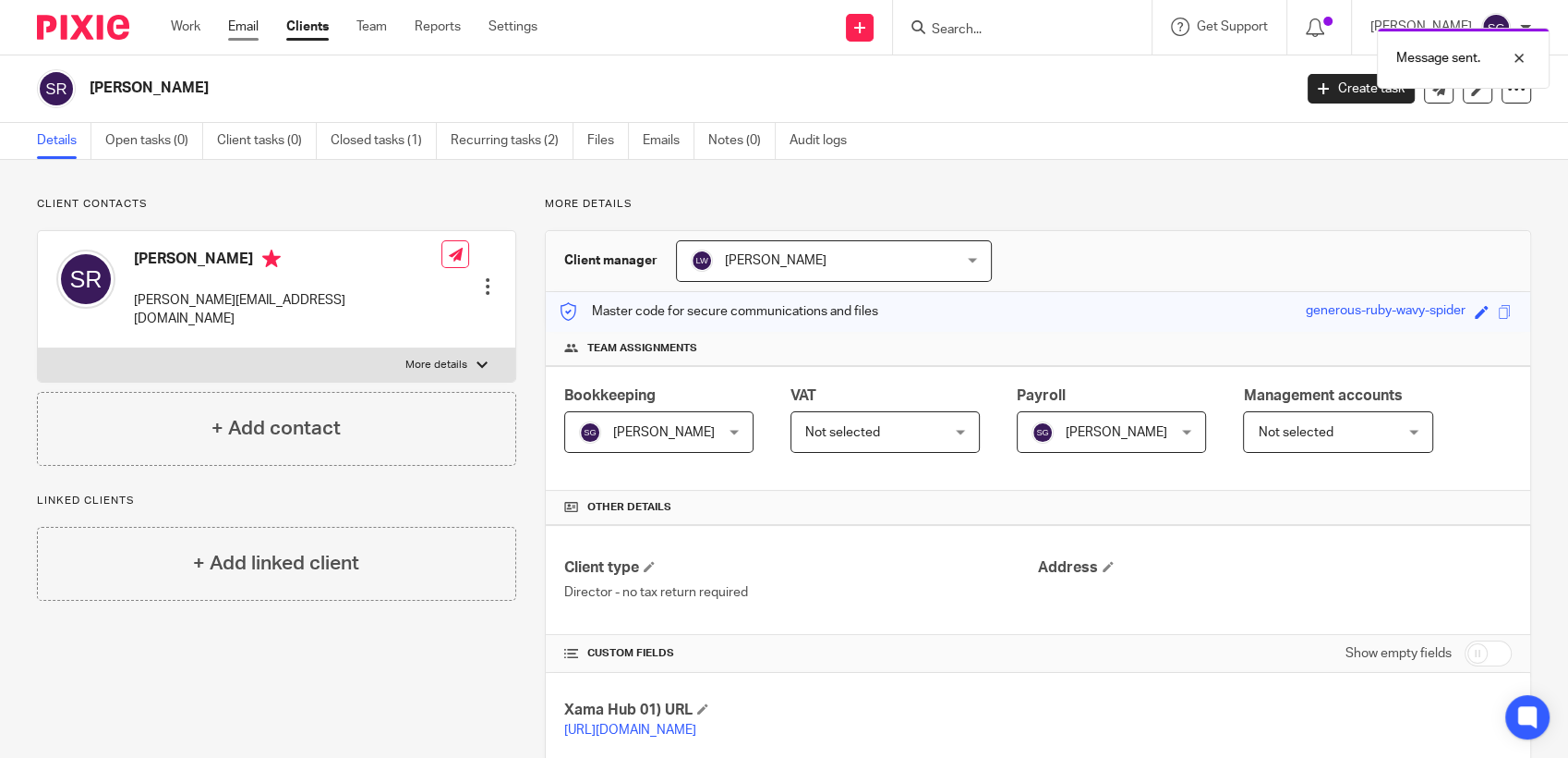
click at [249, 22] on link "Email" at bounding box center [243, 27] width 31 height 19
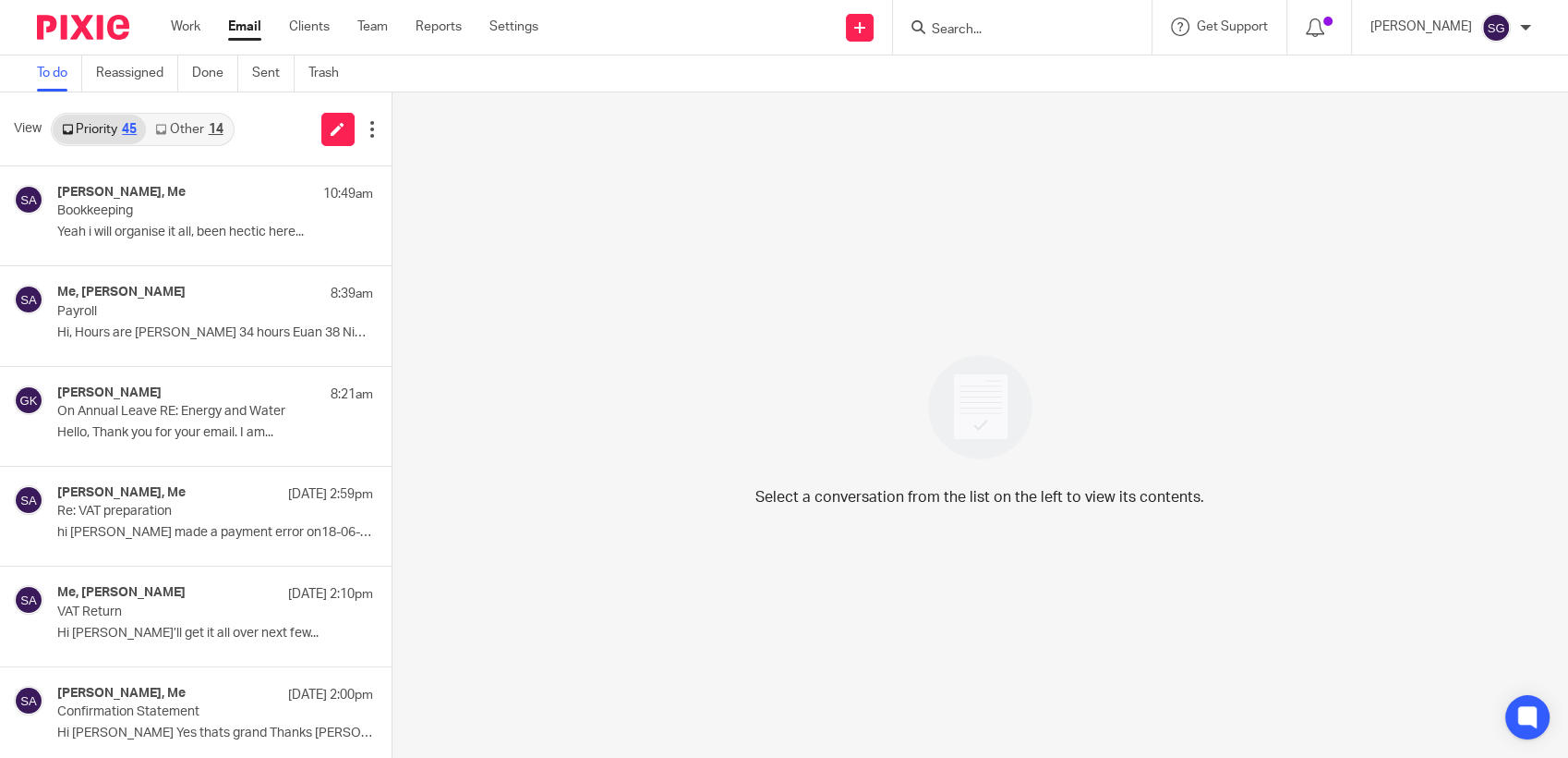
click at [188, 128] on link "Other 14" at bounding box center [188, 129] width 86 height 30
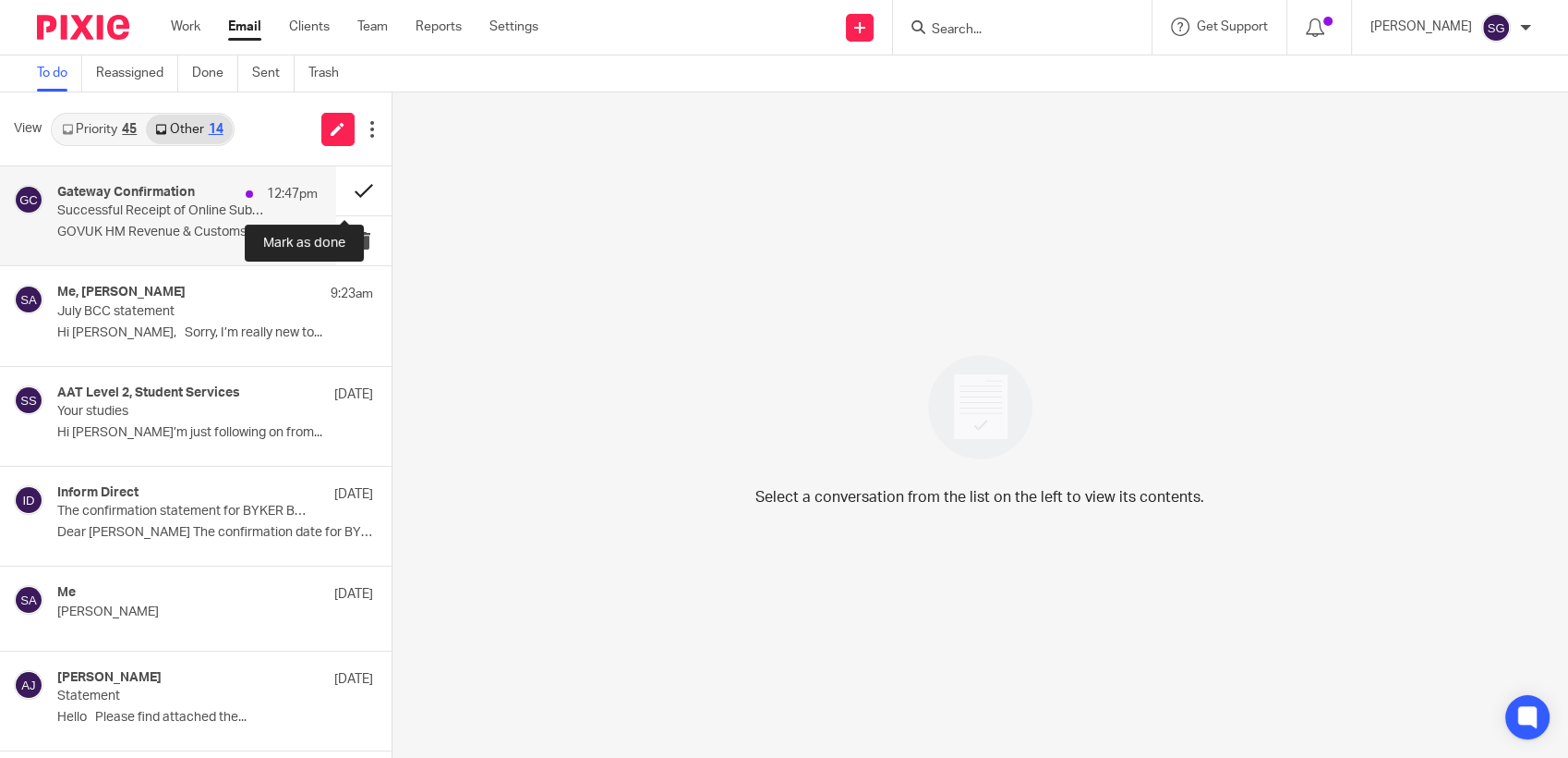
click at [350, 183] on button at bounding box center [364, 190] width 56 height 49
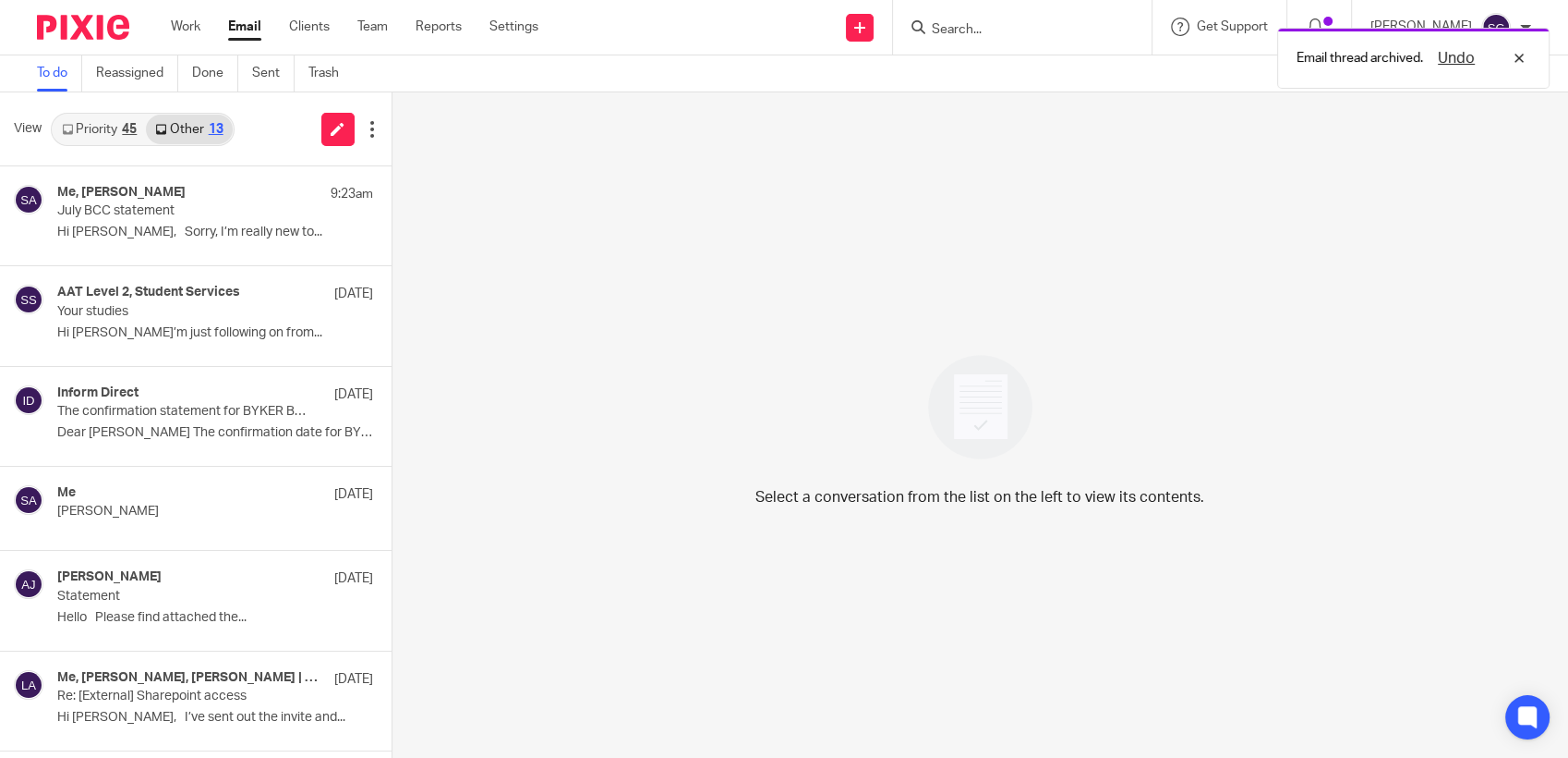
click at [74, 135] on link "Priority 45" at bounding box center [99, 129] width 93 height 30
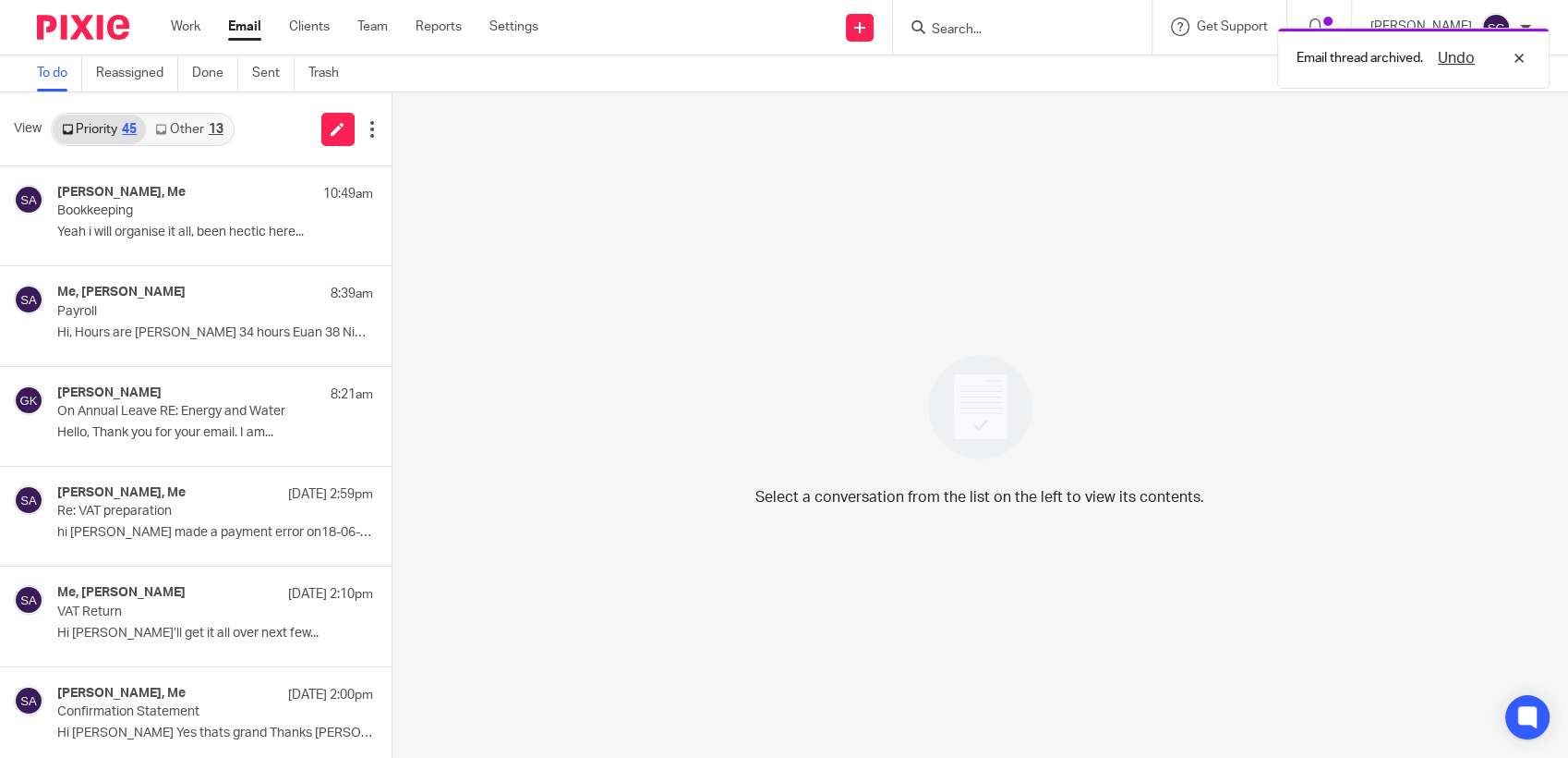
click at [751, 34] on div "Send new email Create task Add client Request signature Get Support Contact via…" at bounding box center [1067, 27] width 1002 height 55
click at [659, 51] on div "Send new email Create task Add client Request signature Get Support Contact via…" at bounding box center [1067, 27] width 1002 height 55
click at [325, 136] on link at bounding box center [338, 130] width 34 height 34
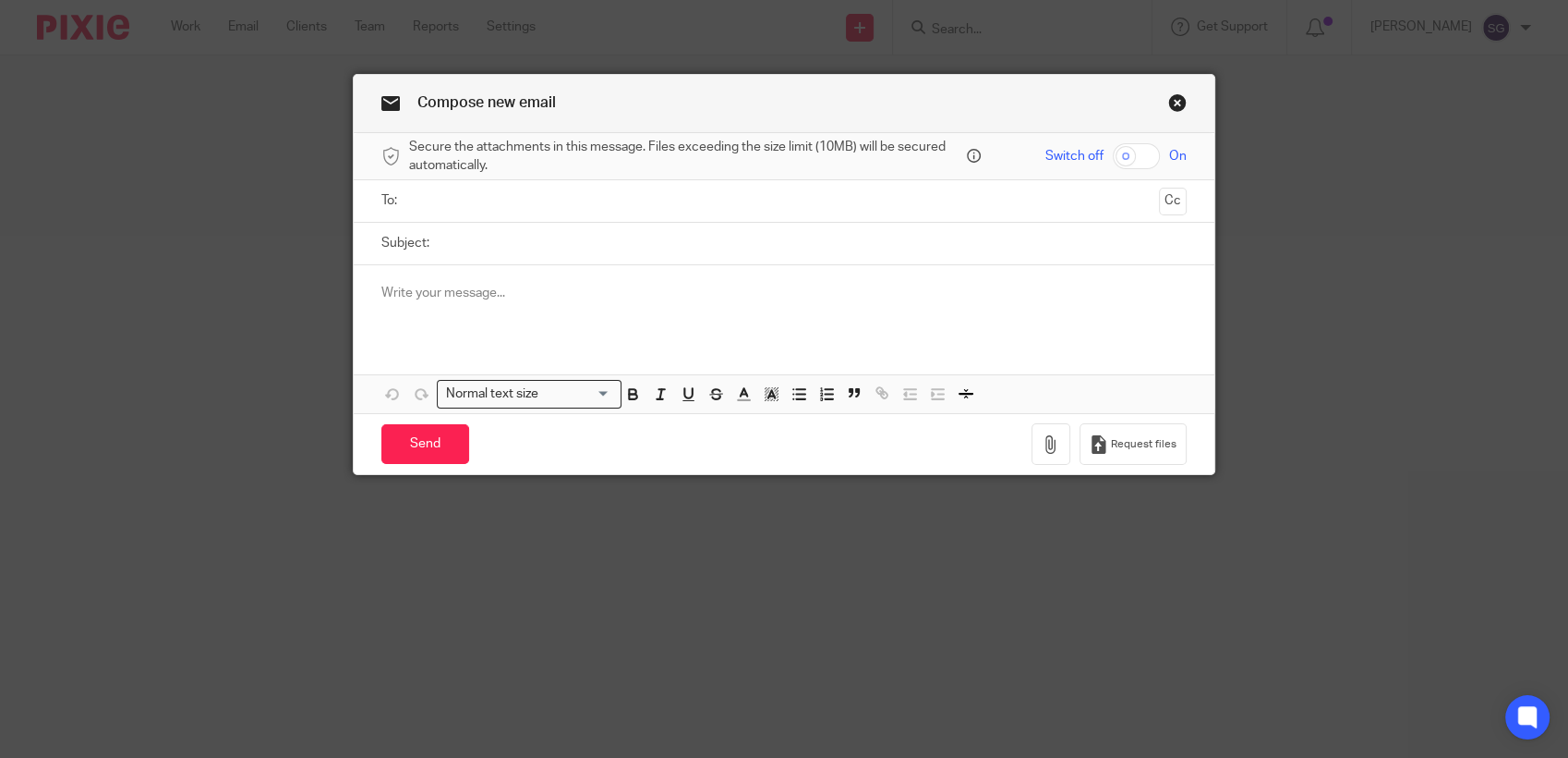
click at [533, 191] on input "text" at bounding box center [784, 200] width 736 height 21
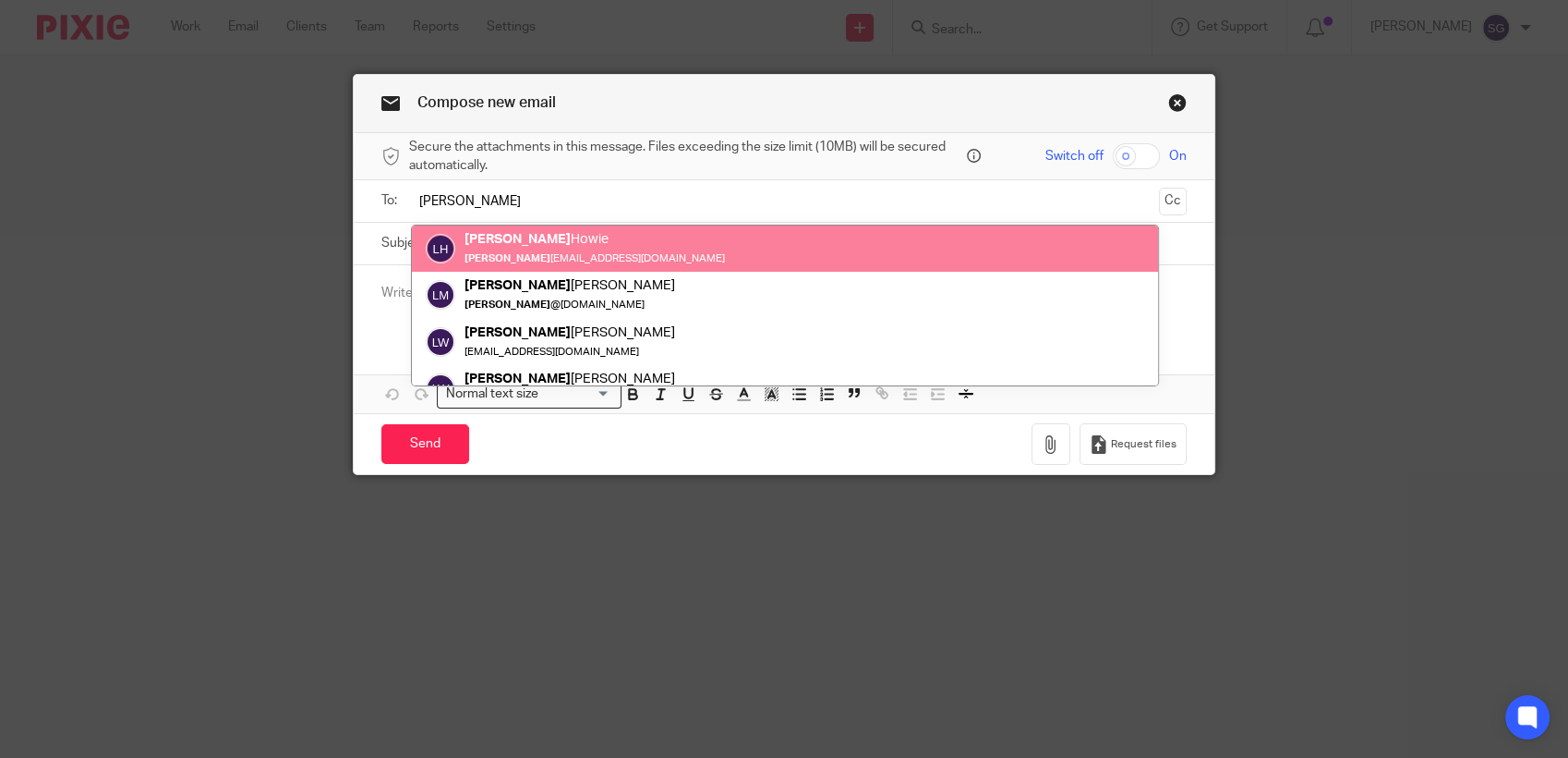
type input "[PERSON_NAME]"
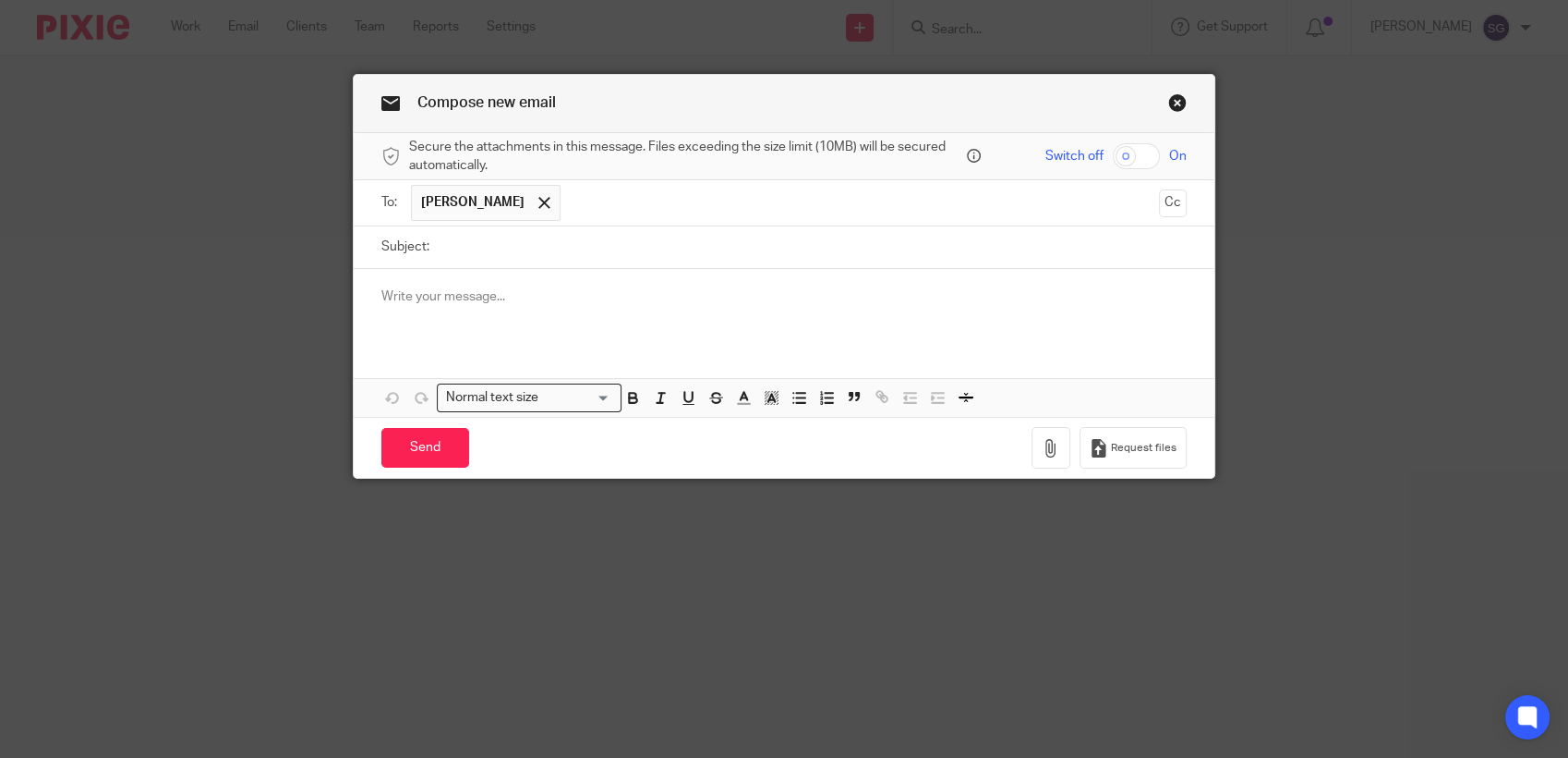
click at [469, 268] on input "Subject:" at bounding box center [812, 247] width 748 height 42
click at [439, 249] on input "Subject:" at bounding box center [812, 247] width 748 height 42
type input "Payroll"
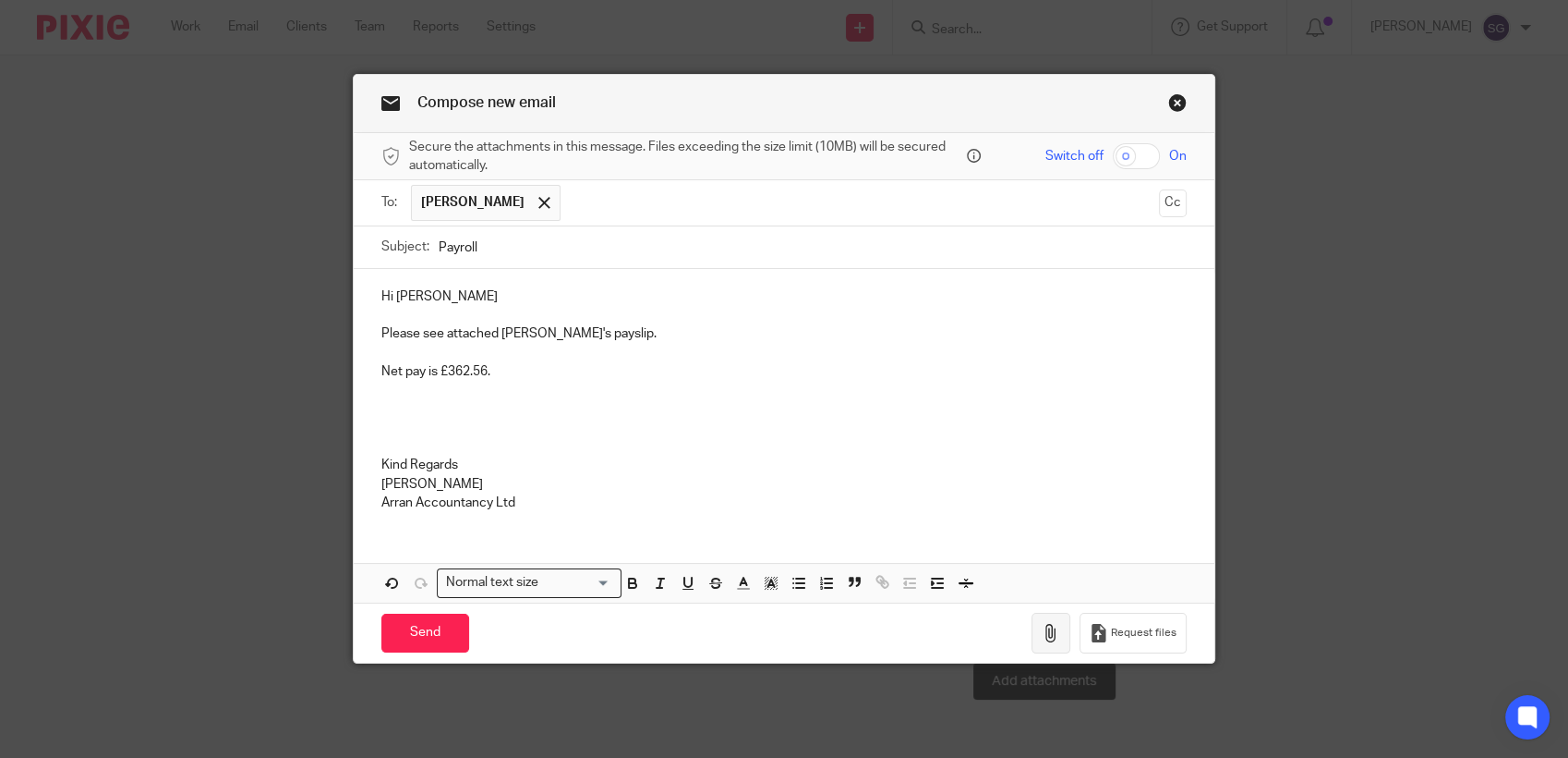
click at [1049, 628] on icon "button" at bounding box center [1050, 633] width 19 height 19
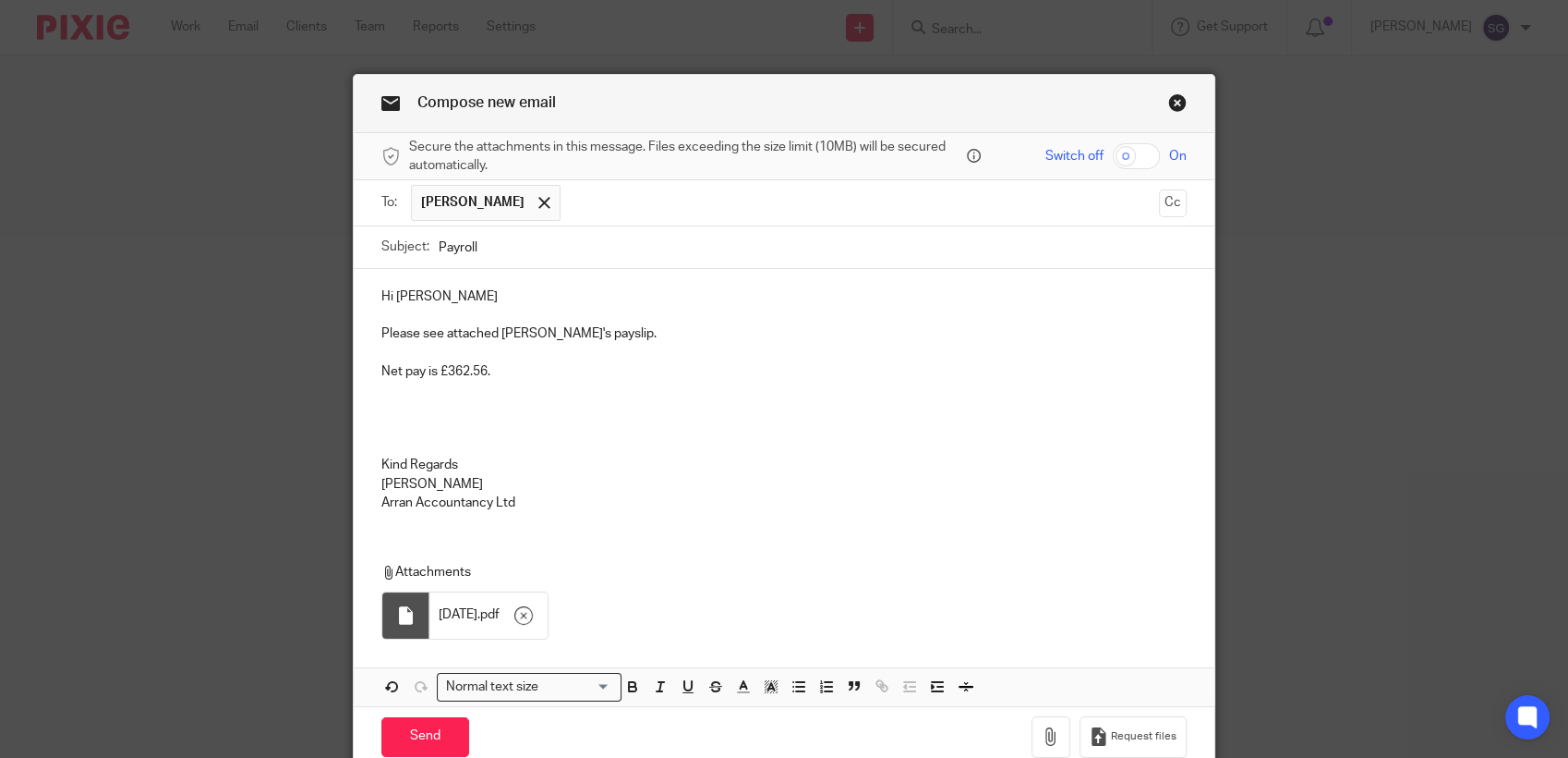
scroll to position [82, 0]
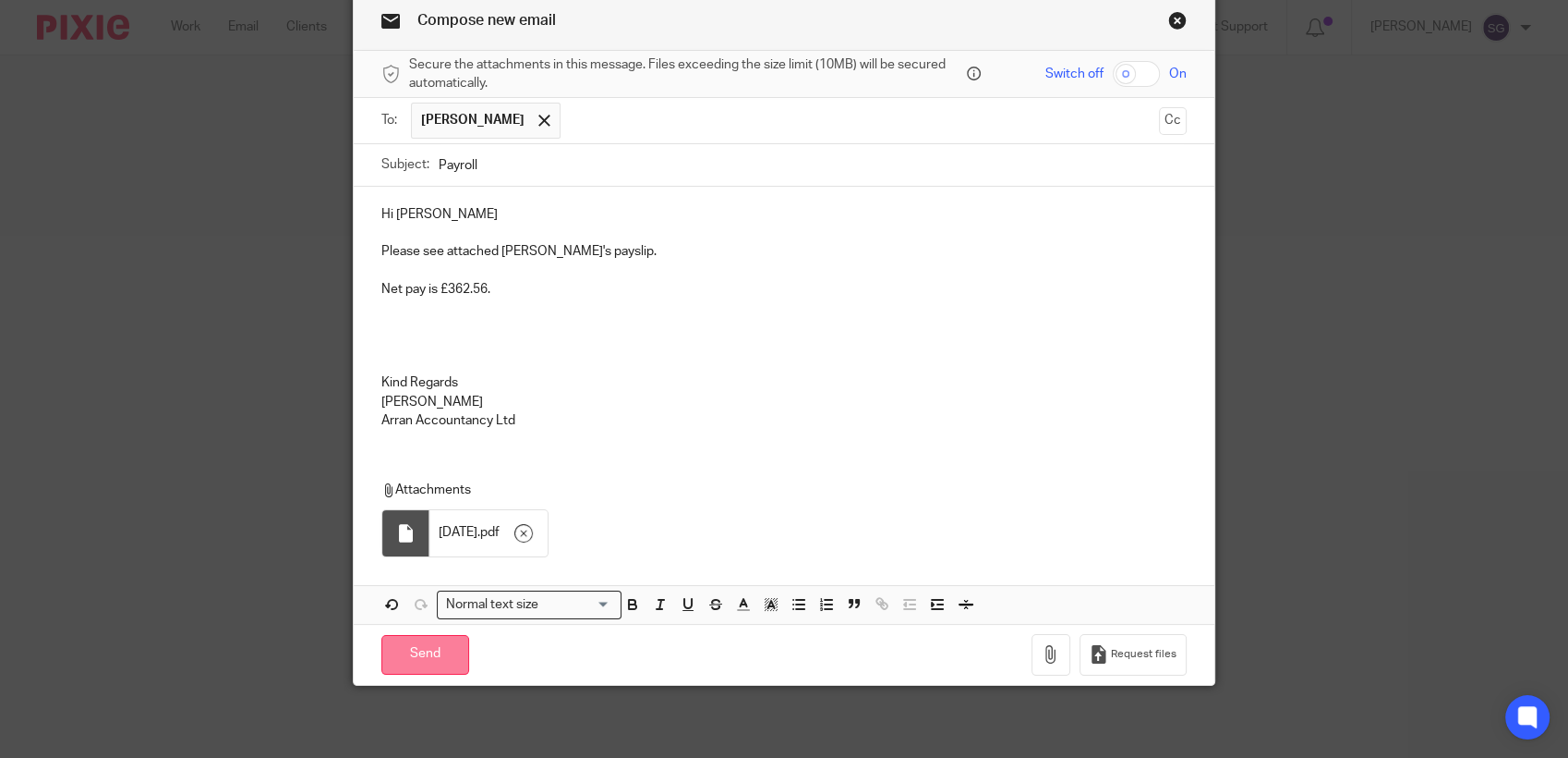
click at [423, 653] on input "Send" at bounding box center [425, 655] width 87 height 40
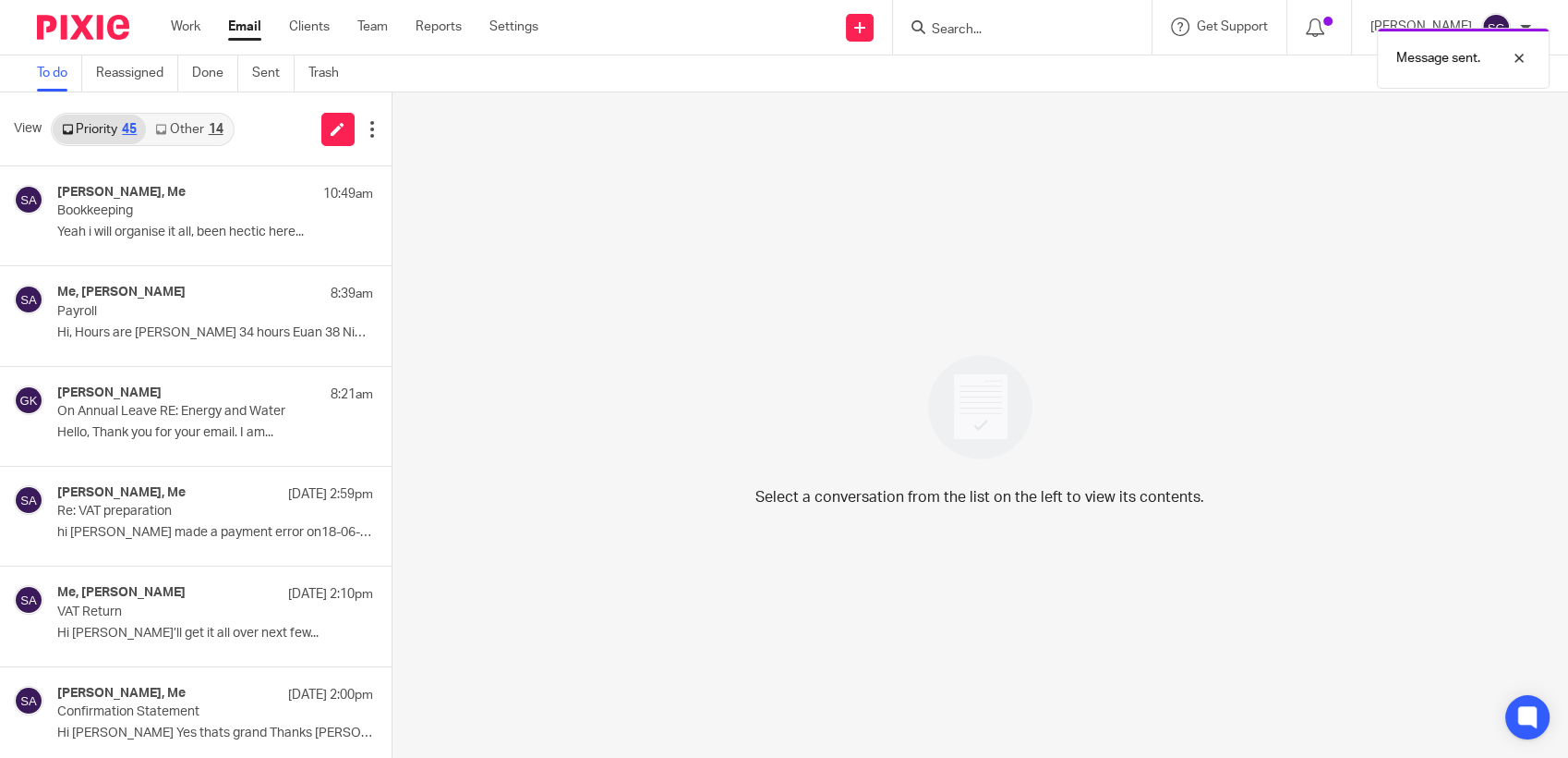
click at [665, 34] on div "Send new email Create task Add client Request signature Get Support Contact via…" at bounding box center [1067, 27] width 1002 height 55
click at [198, 132] on link "Other 14" at bounding box center [188, 129] width 86 height 30
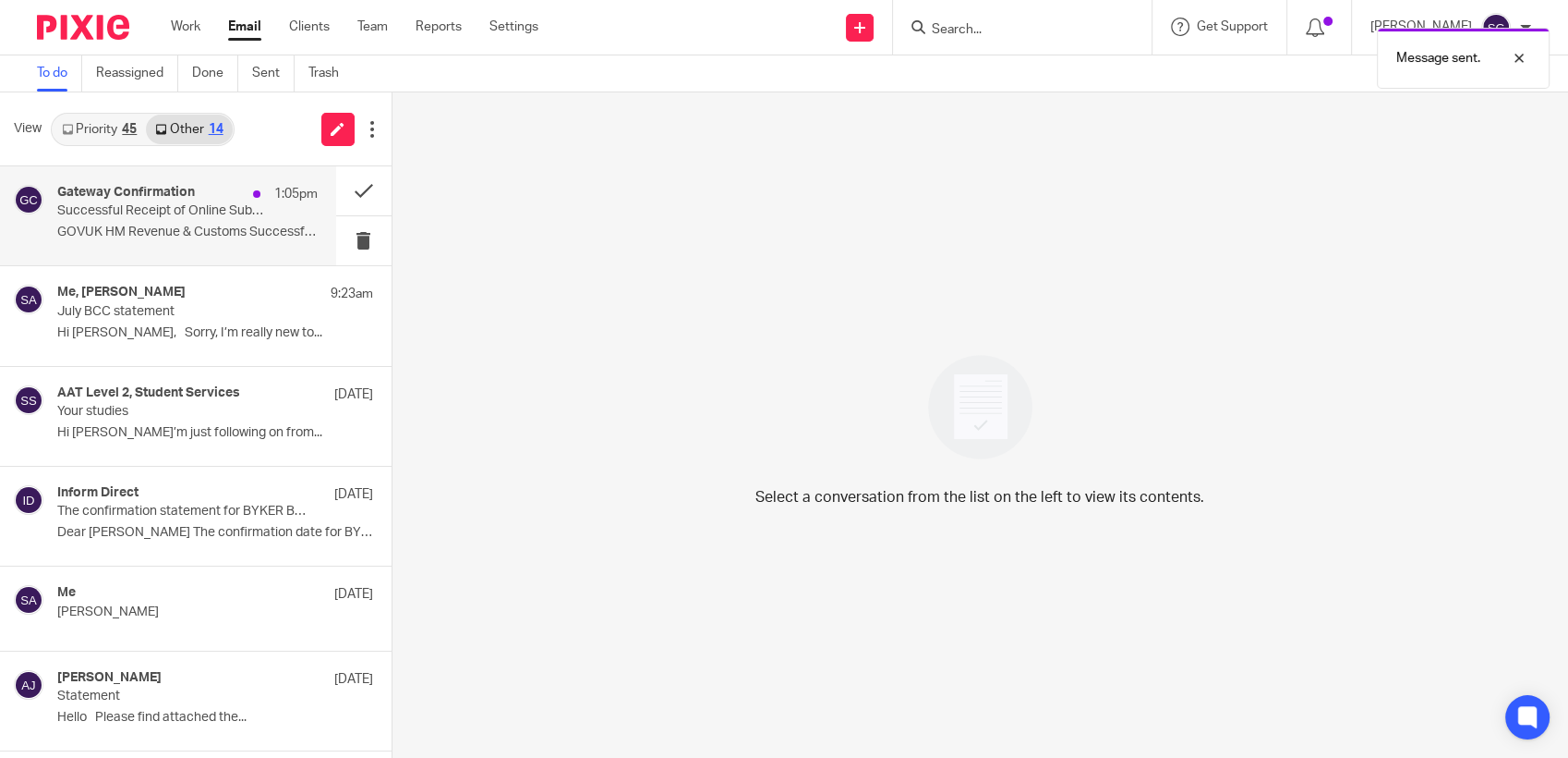
click at [135, 190] on h4 "Gateway Confirmation" at bounding box center [126, 192] width 138 height 16
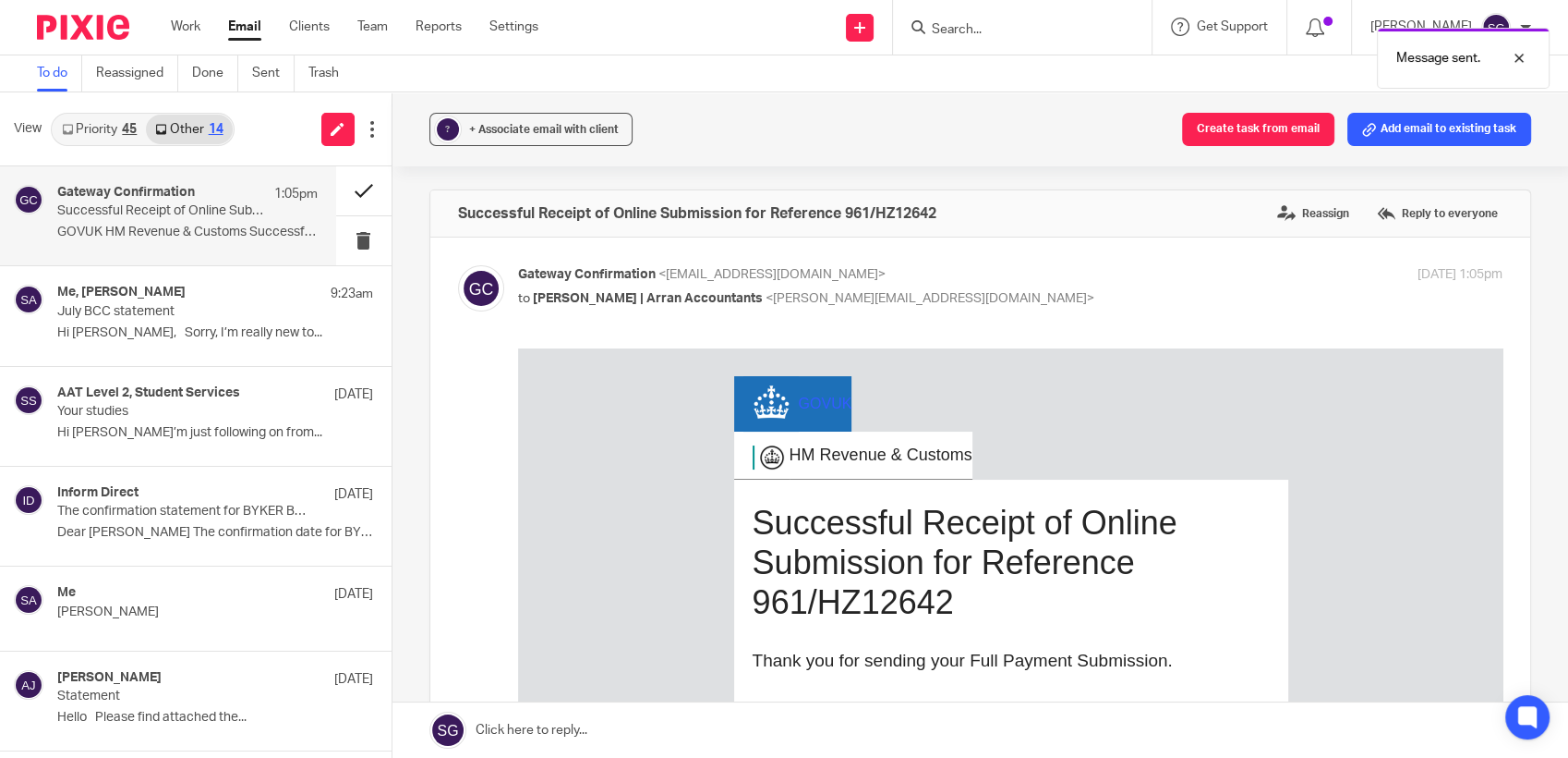
drag, startPoint x: 137, startPoint y: 190, endPoint x: 330, endPoint y: 184, distance: 193.1
click at [336, 184] on button at bounding box center [364, 190] width 56 height 49
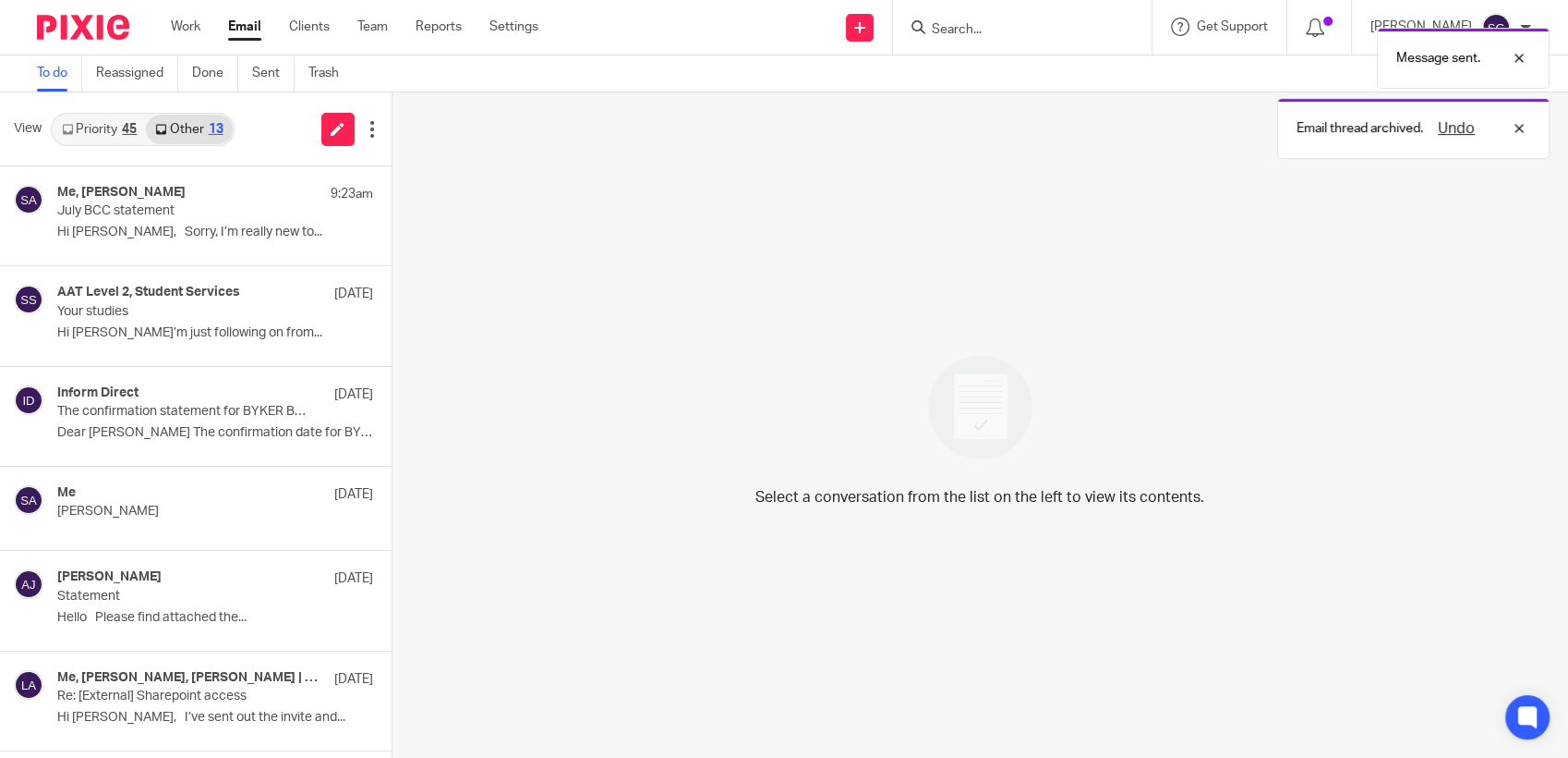
click at [95, 118] on link "Priority 45" at bounding box center [99, 129] width 93 height 30
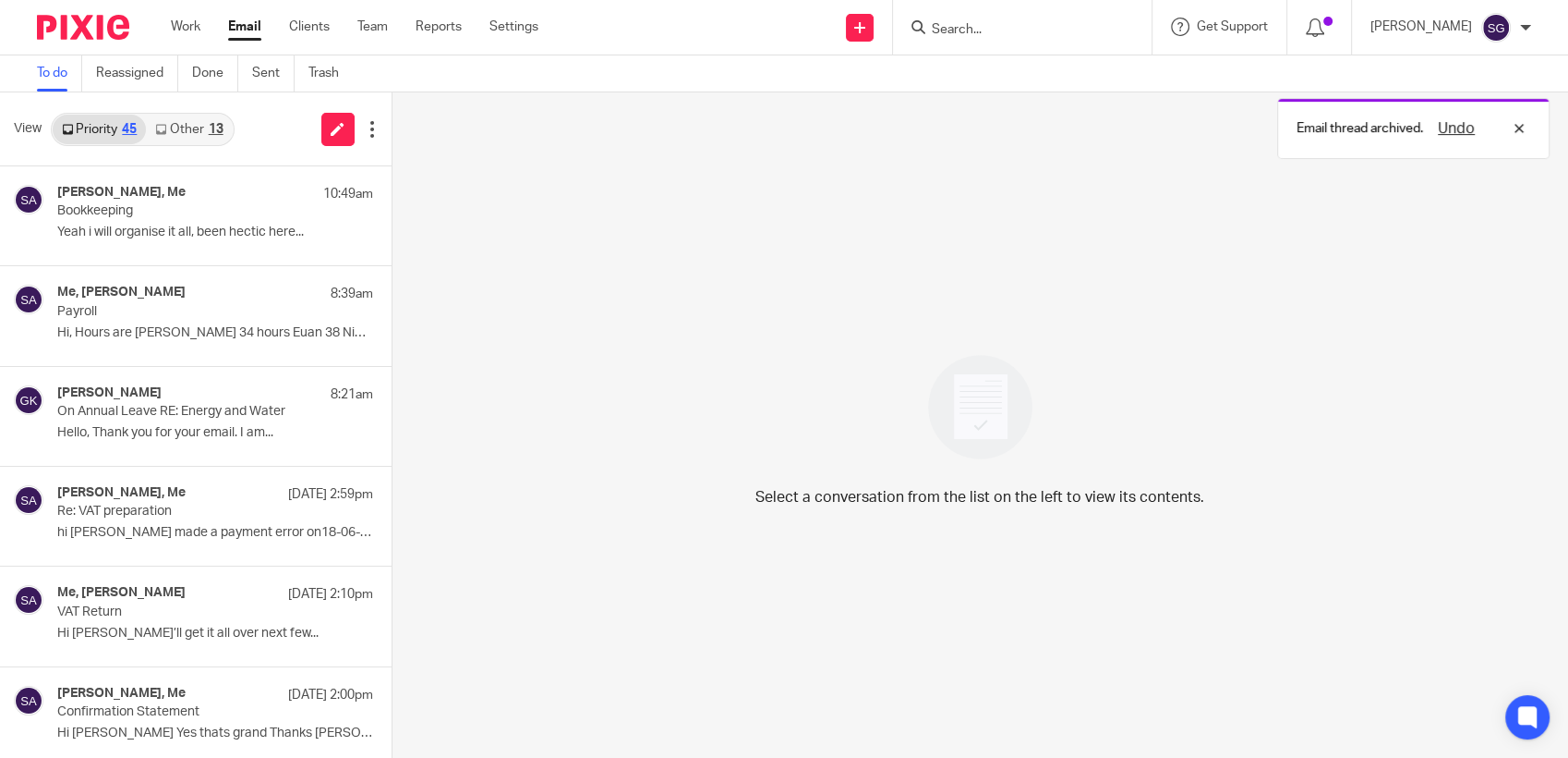
drag, startPoint x: 692, startPoint y: 41, endPoint x: 708, endPoint y: 9, distance: 35.8
click at [696, 32] on div "Send new email Create task Add client Request signature Get Support Contact via…" at bounding box center [1067, 27] width 1002 height 55
drag, startPoint x: 809, startPoint y: 40, endPoint x: 809, endPoint y: 11, distance: 29.0
click at [809, 30] on div "Send new email Create task Add client Request signature Get Support Contact via…" at bounding box center [1067, 27] width 1002 height 55
drag, startPoint x: 769, startPoint y: 171, endPoint x: 692, endPoint y: 122, distance: 91.3
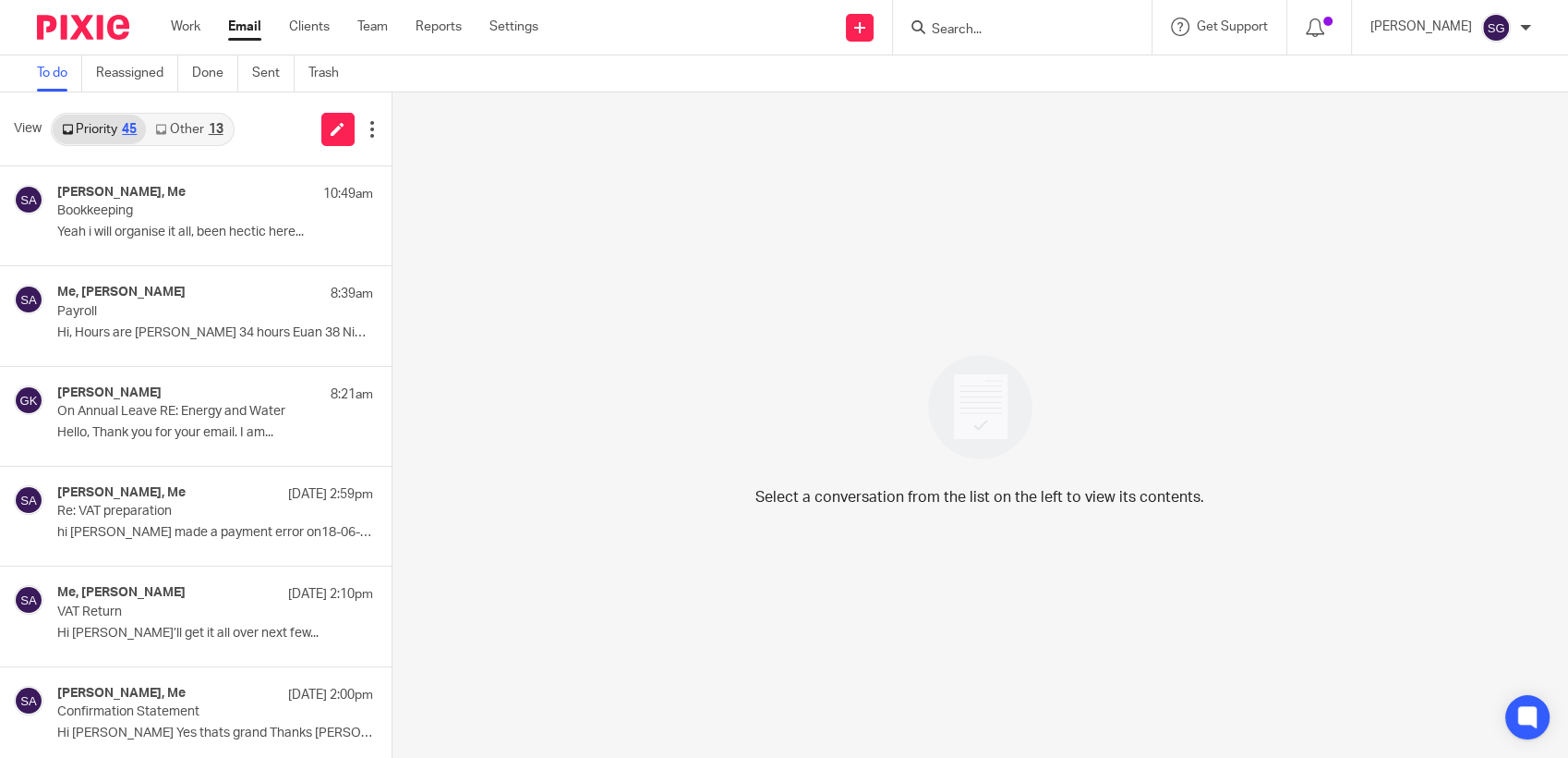
click at [769, 168] on div "Select a conversation from the list on the left to view its contents." at bounding box center [981, 425] width 1176 height 666
click at [172, 121] on link "Other 13" at bounding box center [188, 129] width 86 height 30
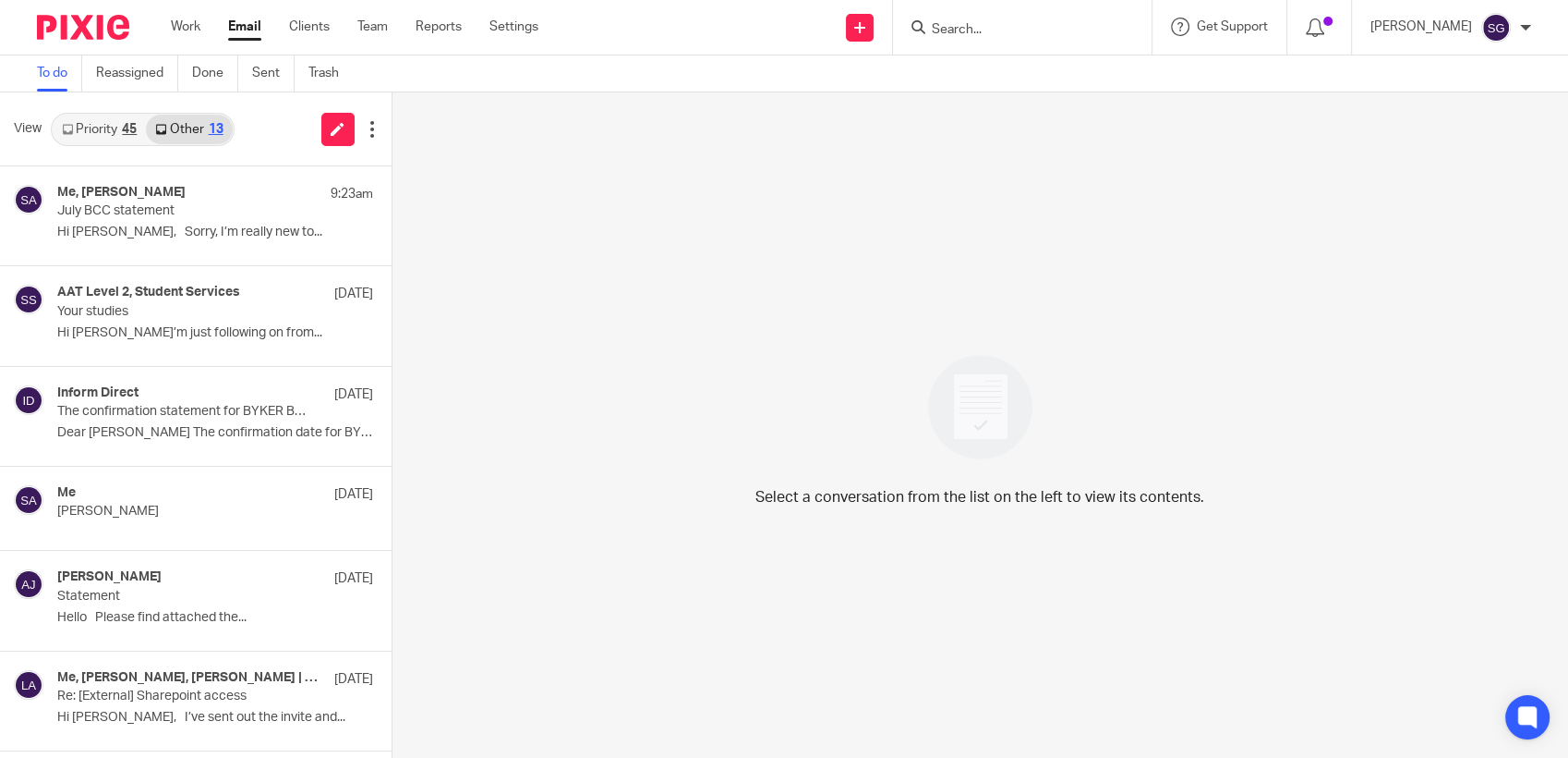
click at [106, 130] on link "Priority 45" at bounding box center [99, 129] width 93 height 30
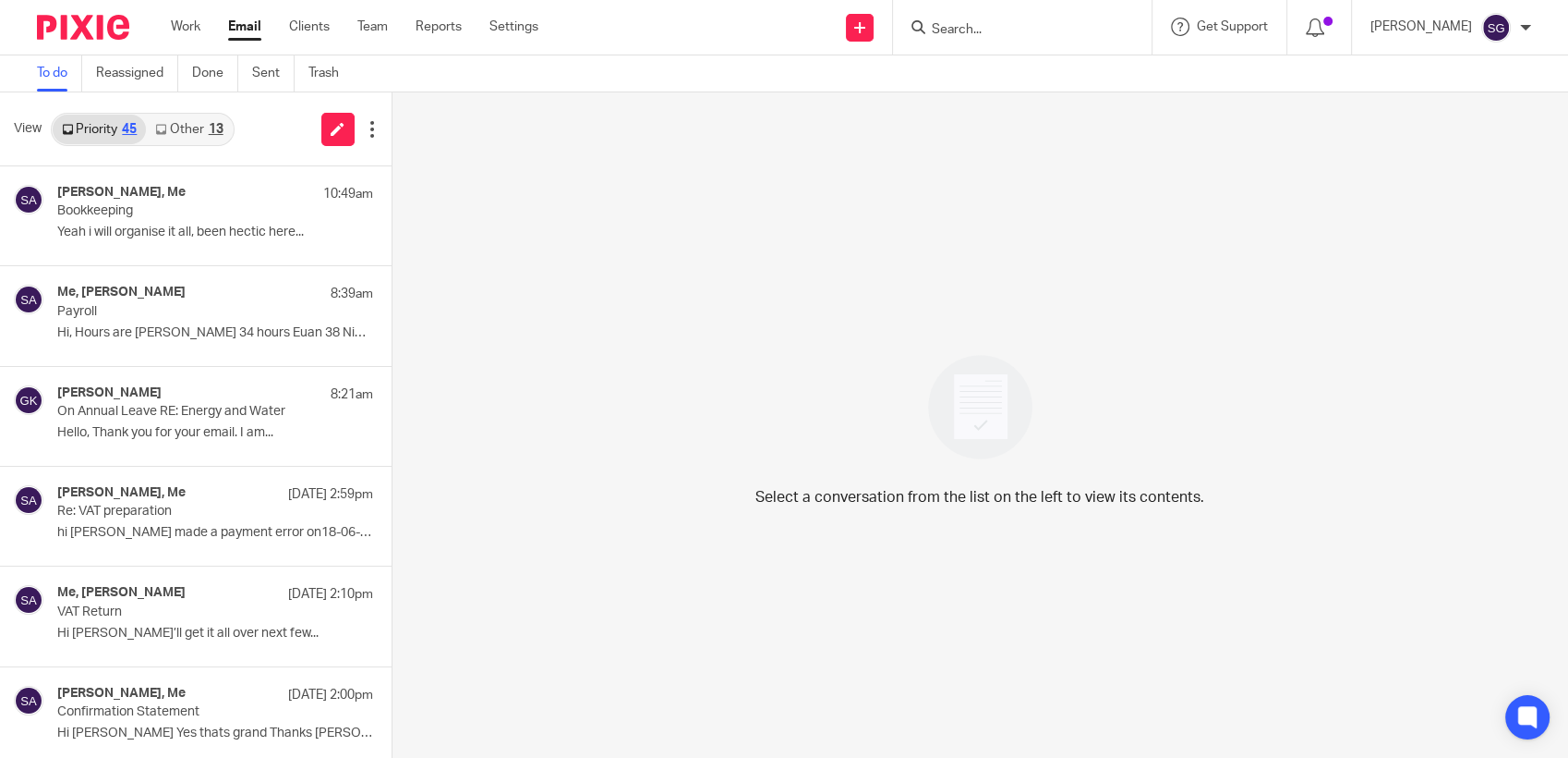
click at [244, 28] on link "Email" at bounding box center [245, 27] width 34 height 19
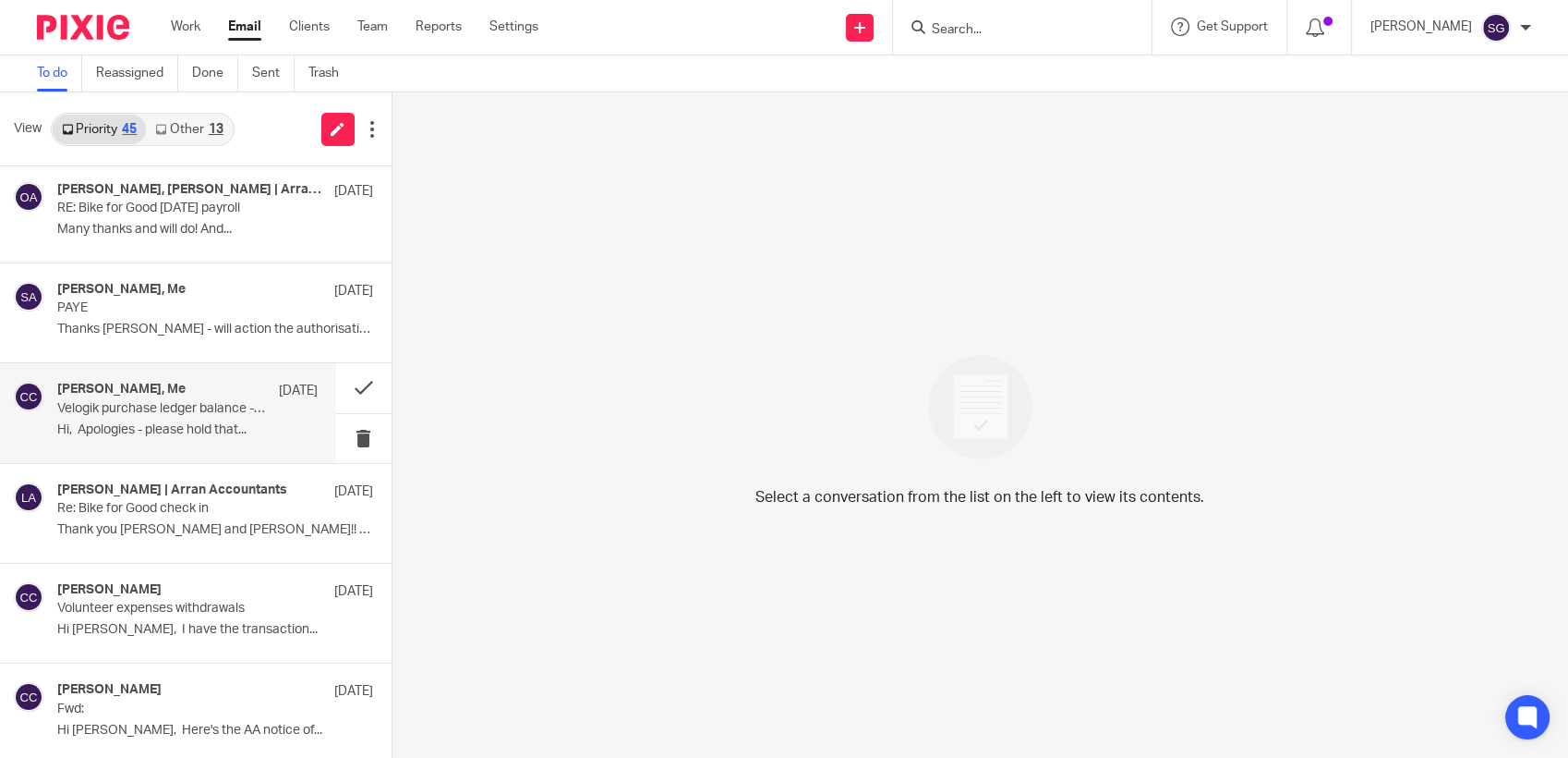
scroll to position [3704, 0]
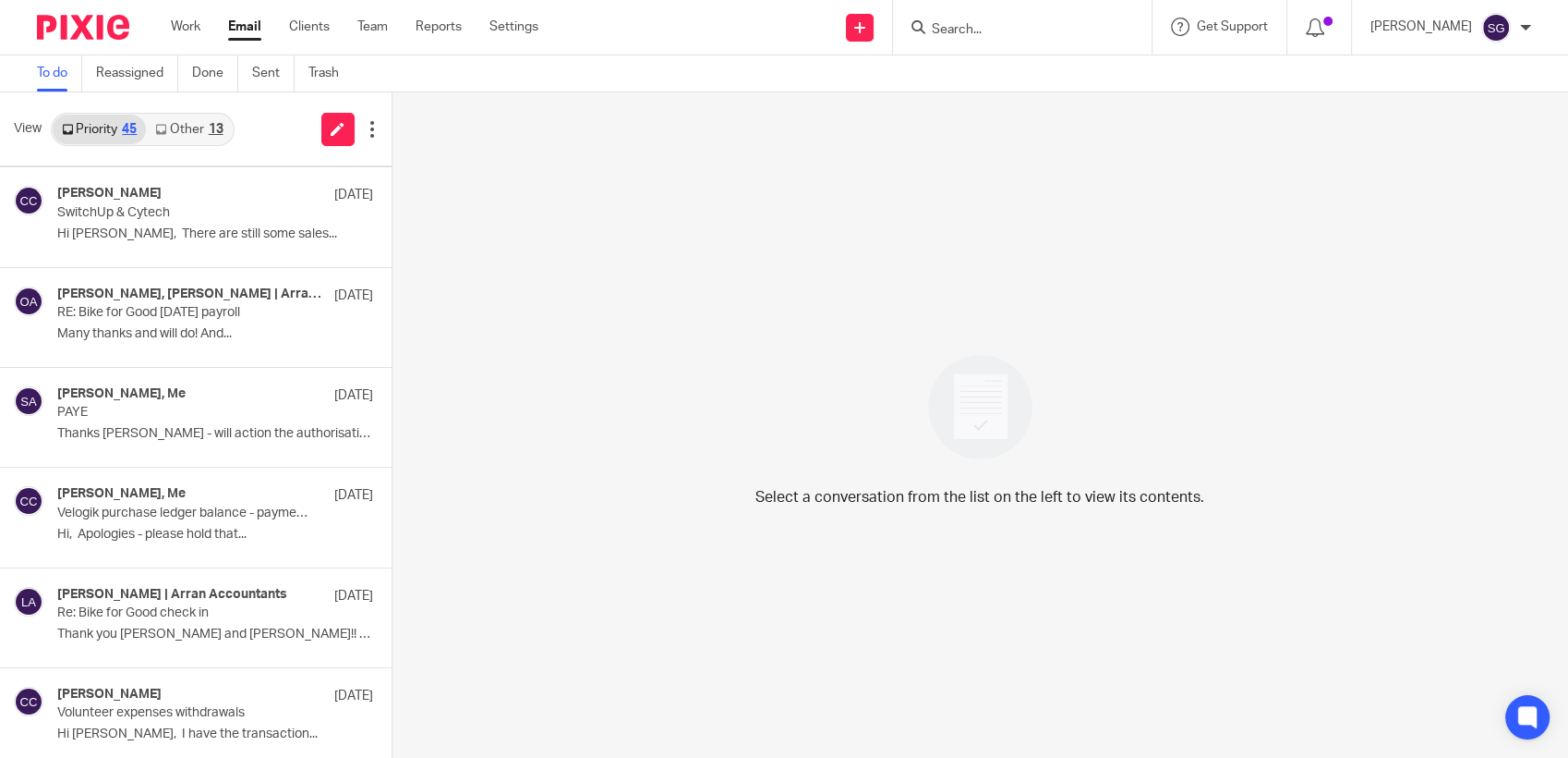
drag, startPoint x: 203, startPoint y: 128, endPoint x: 194, endPoint y: 128, distance: 9.0
click at [203, 128] on link "Other 13" at bounding box center [188, 129] width 86 height 30
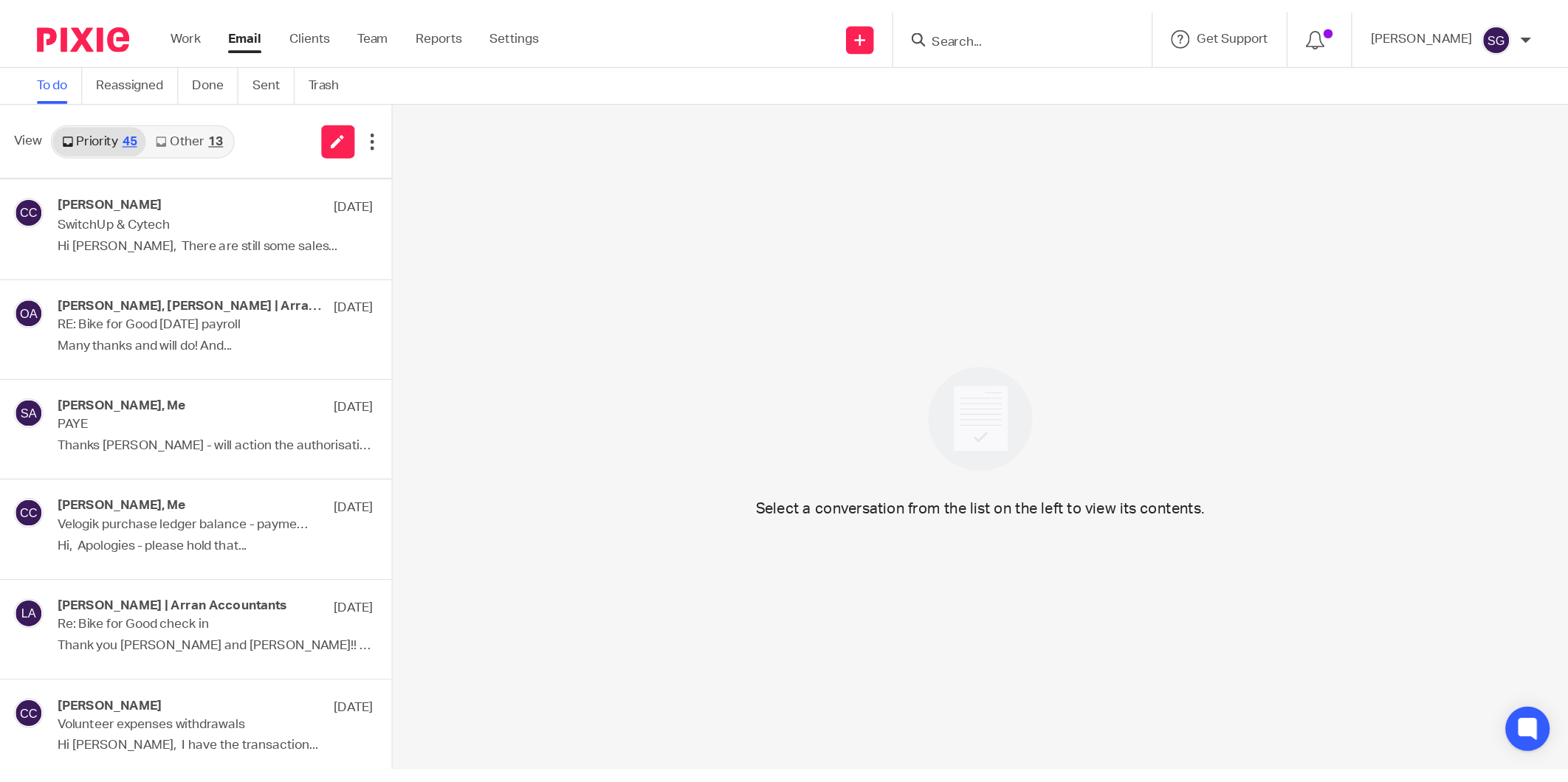
scroll to position [0, 0]
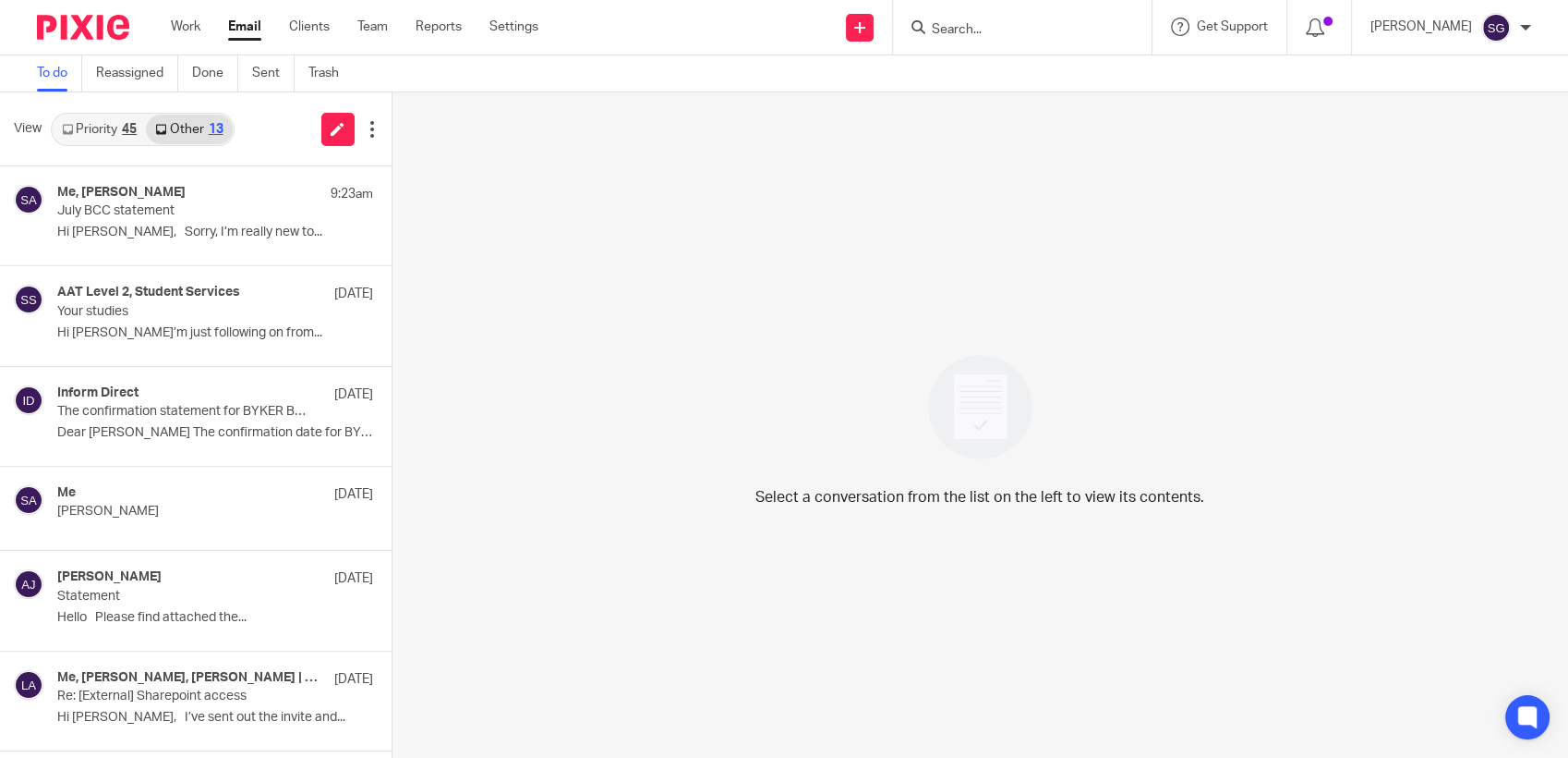
click at [72, 128] on icon at bounding box center [66, 129] width 11 height 11
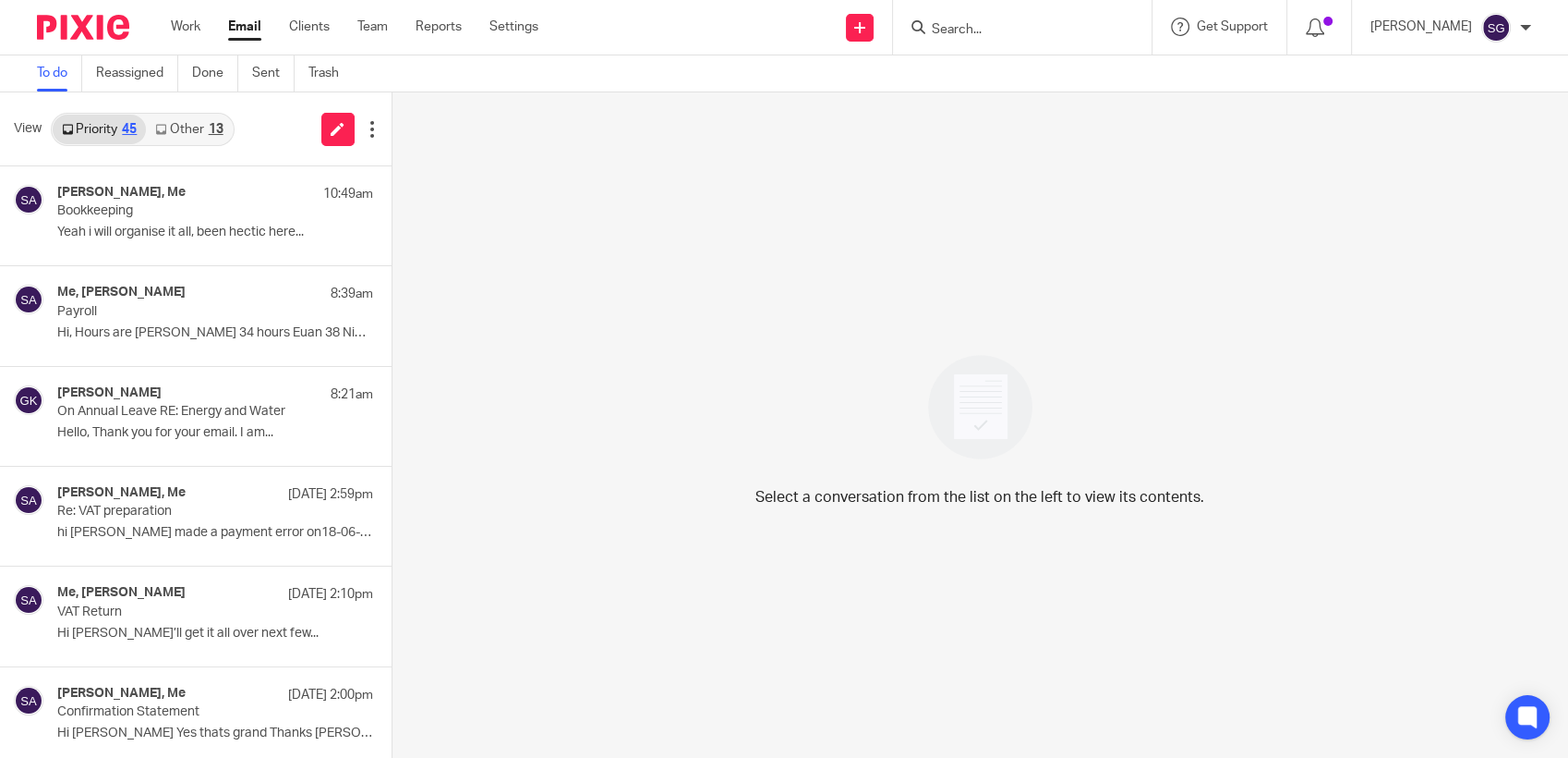
click at [957, 422] on img at bounding box center [980, 407] width 128 height 128
click at [787, 34] on div "Send new email Create task Add client Request signature Get Support Contact via…" at bounding box center [1067, 27] width 1002 height 55
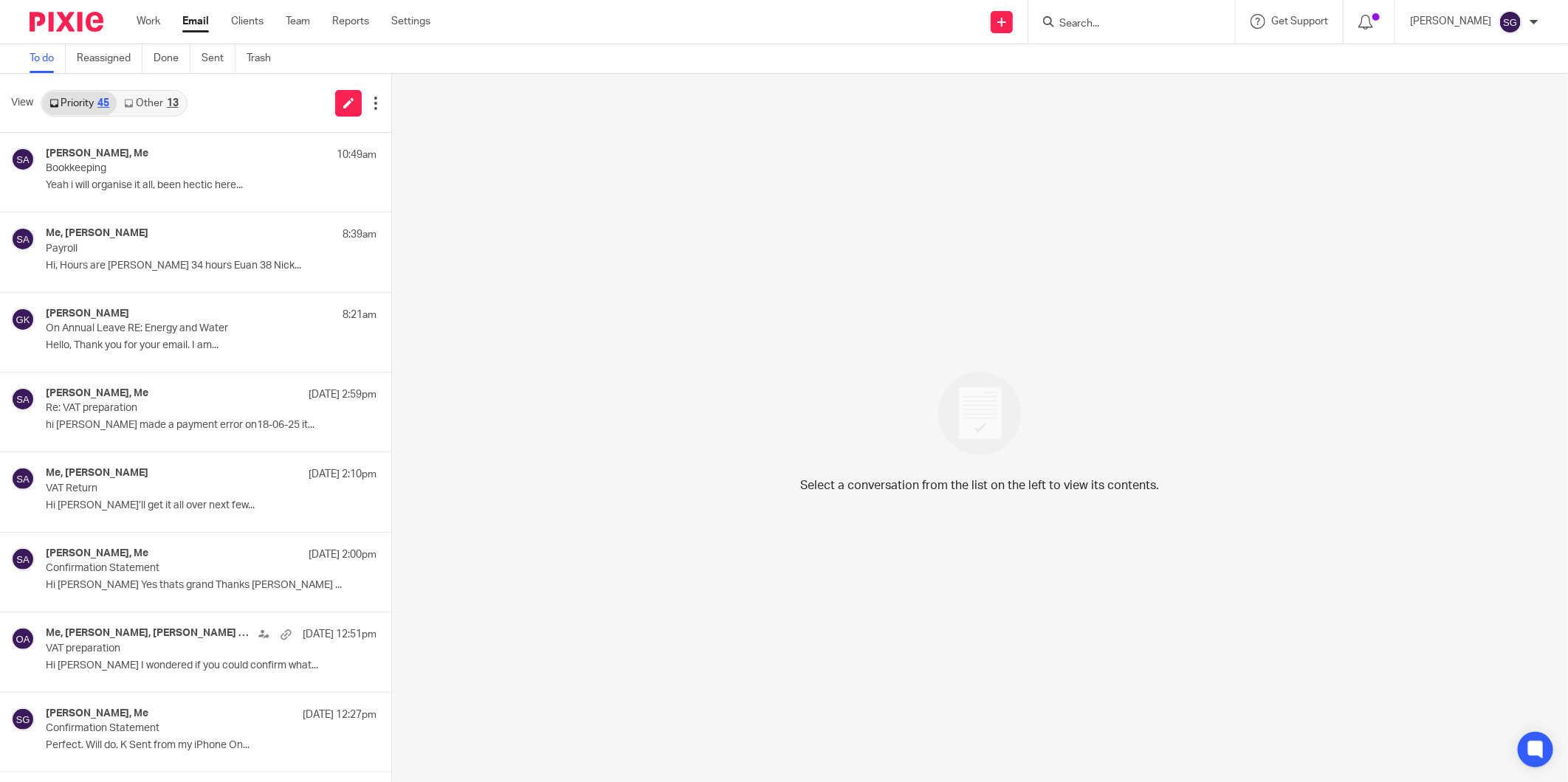
click at [1099, 27] on input "Search" at bounding box center [1125, 24] width 133 height 13
type input "DSL"
click at [1130, 78] on link at bounding box center [1199, 70] width 289 height 46
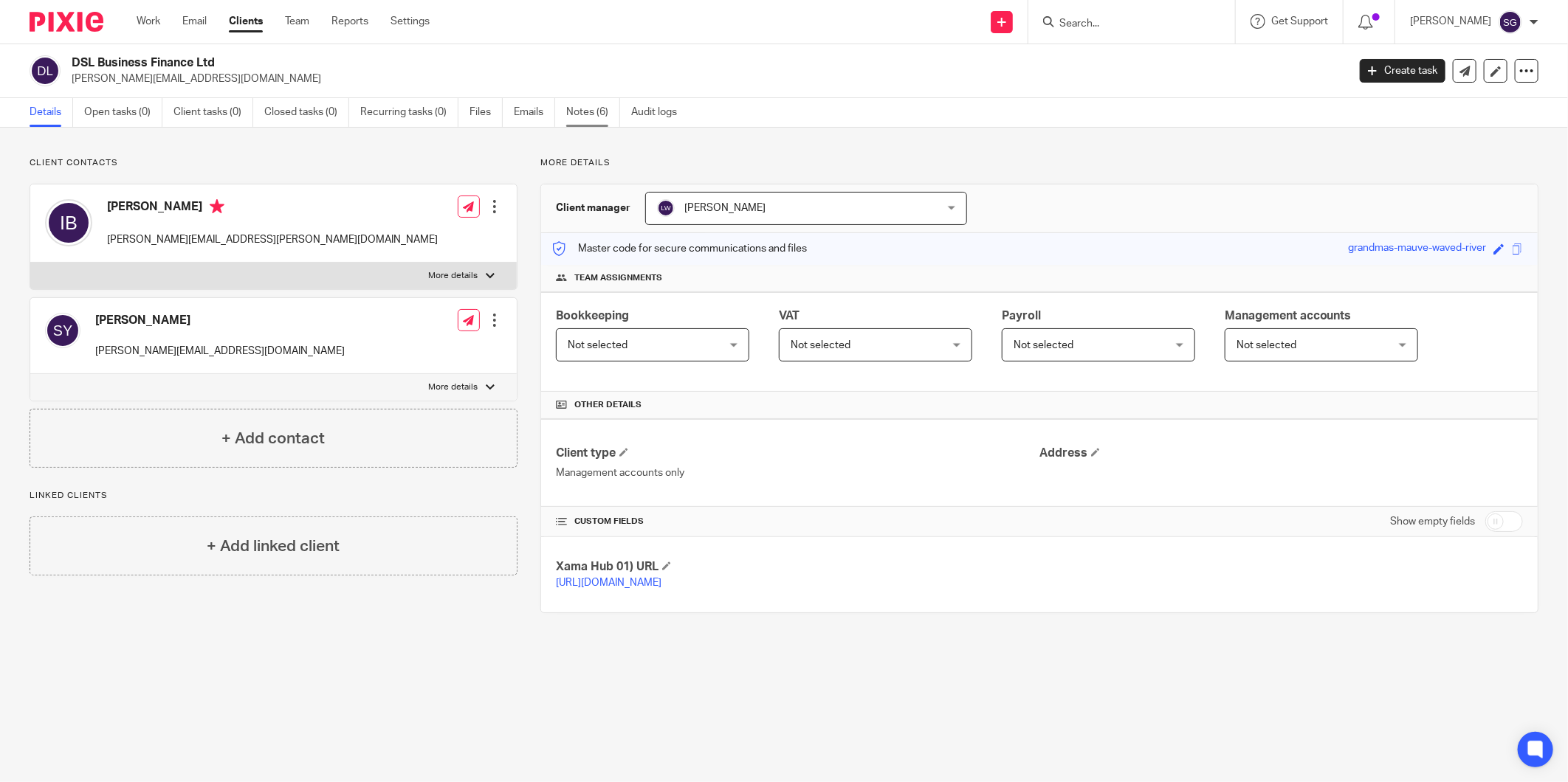
click at [578, 108] on link "Notes (6)" at bounding box center [593, 113] width 54 height 29
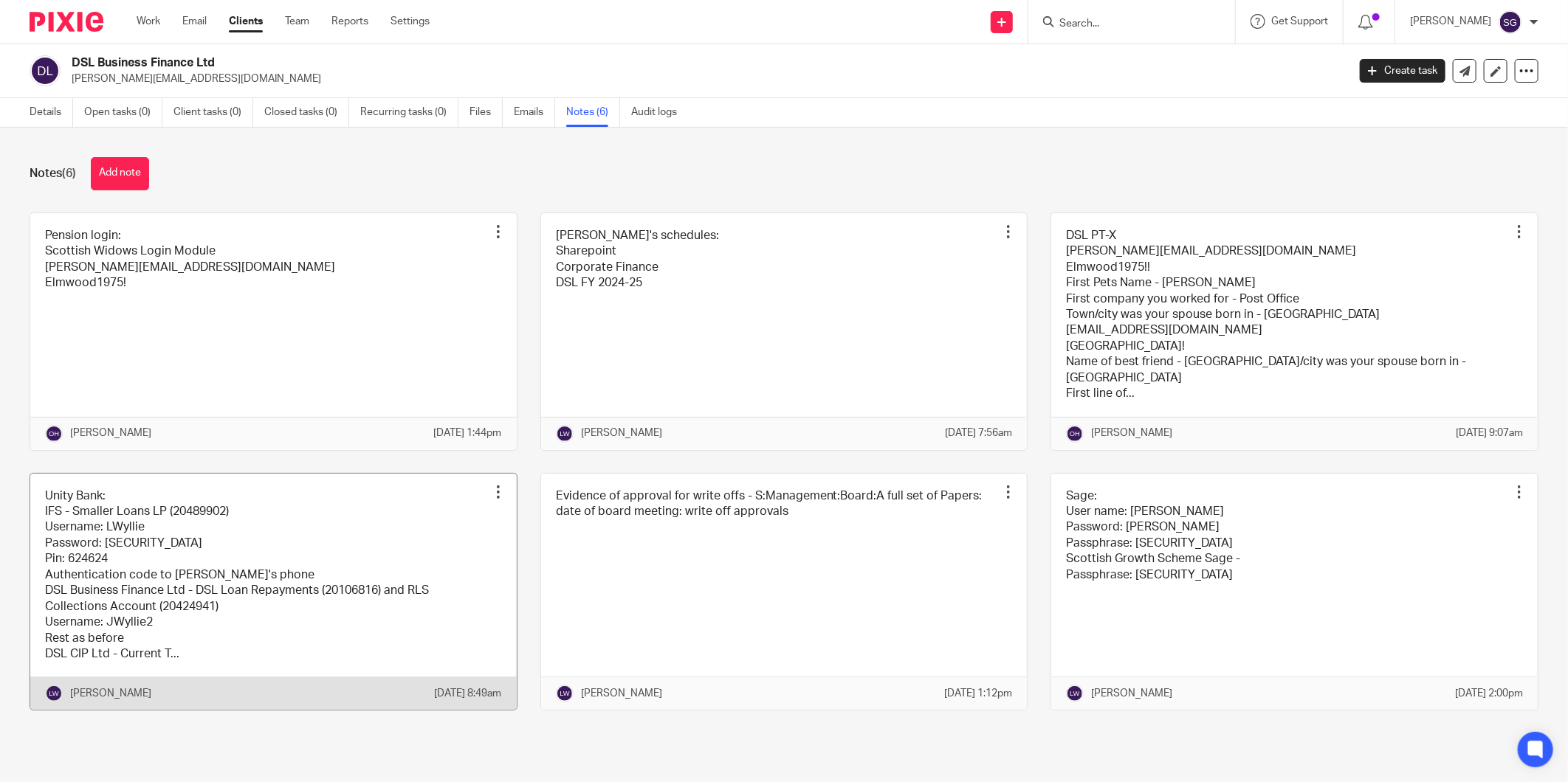
click at [310, 569] on link at bounding box center [273, 592] width 487 height 237
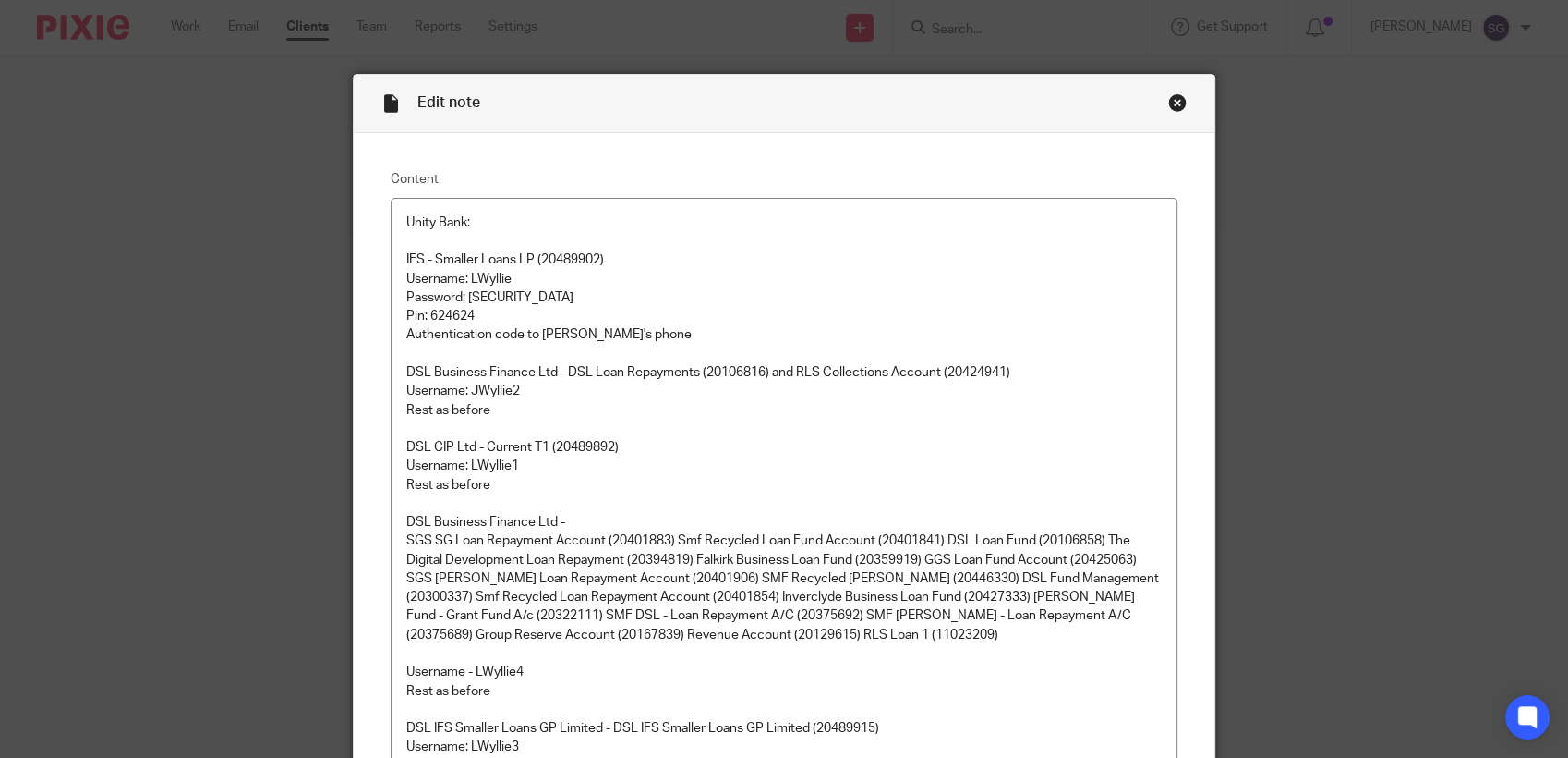
click at [1176, 105] on div "Close this dialog window" at bounding box center [1177, 102] width 19 height 19
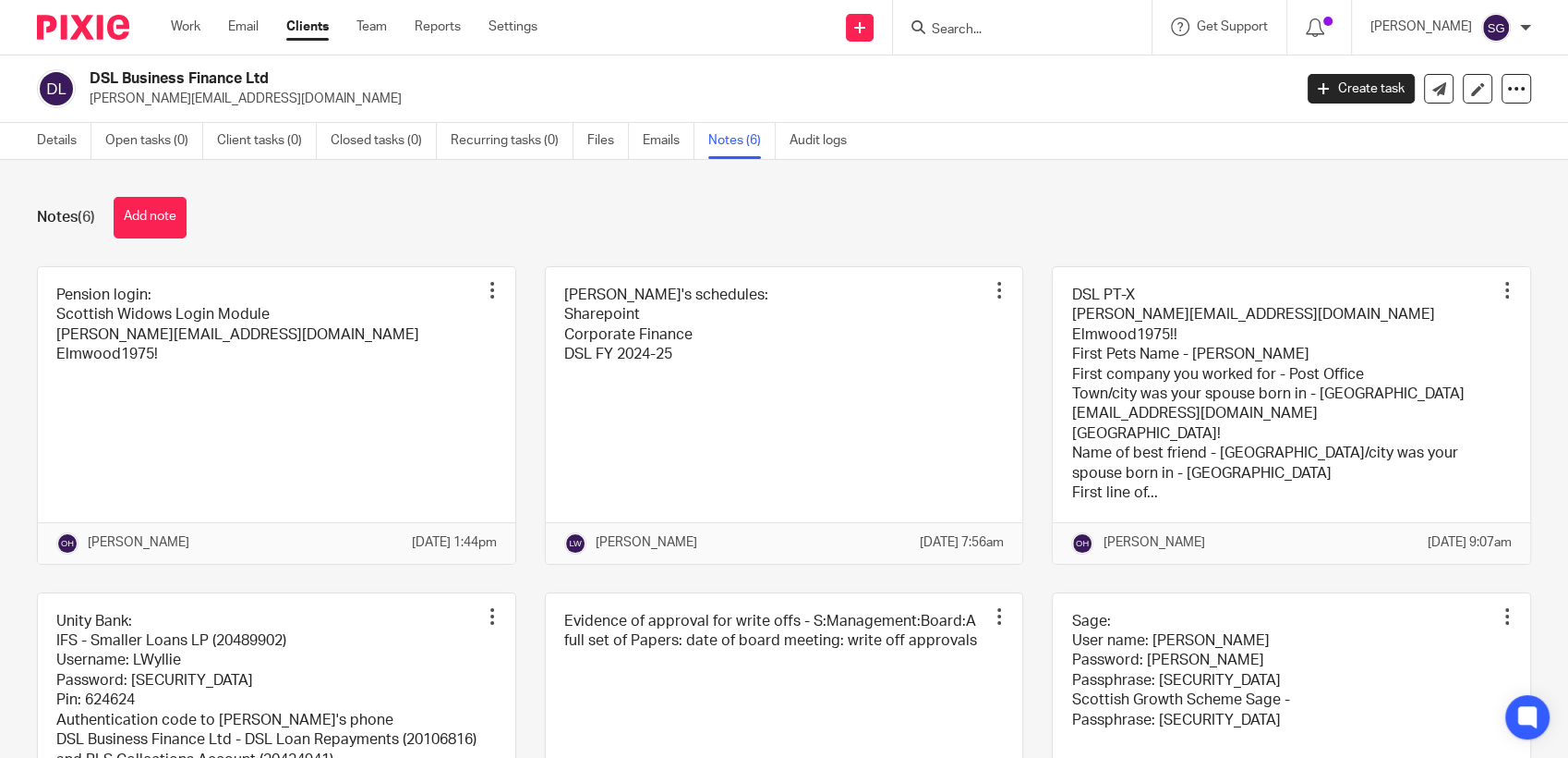
click at [976, 42] on div at bounding box center [1023, 27] width 259 height 55
click at [980, 32] on input "Search" at bounding box center [1014, 30] width 167 height 17
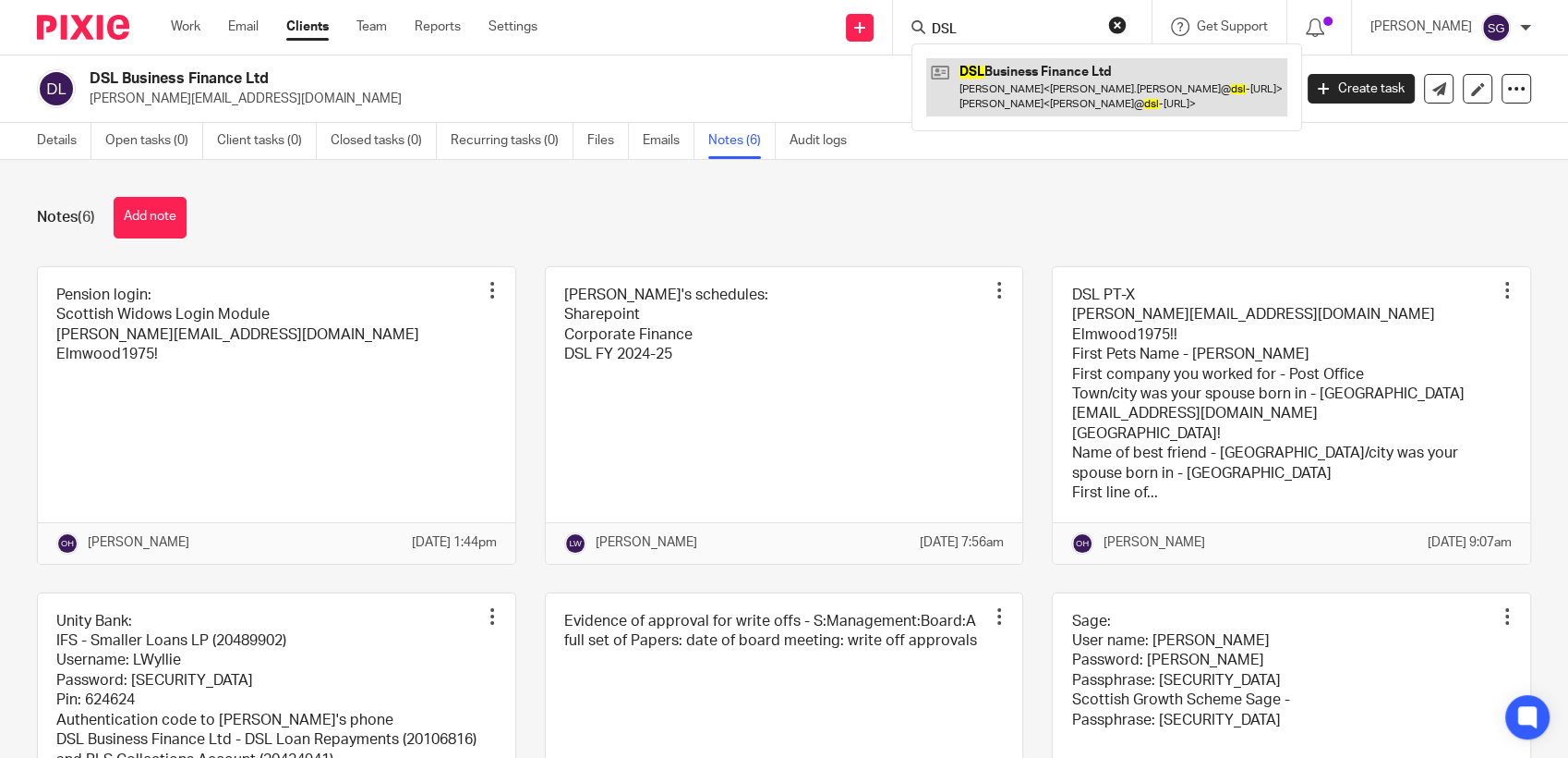
type input "DSL"
click at [1013, 91] on link at bounding box center [1107, 87] width 361 height 58
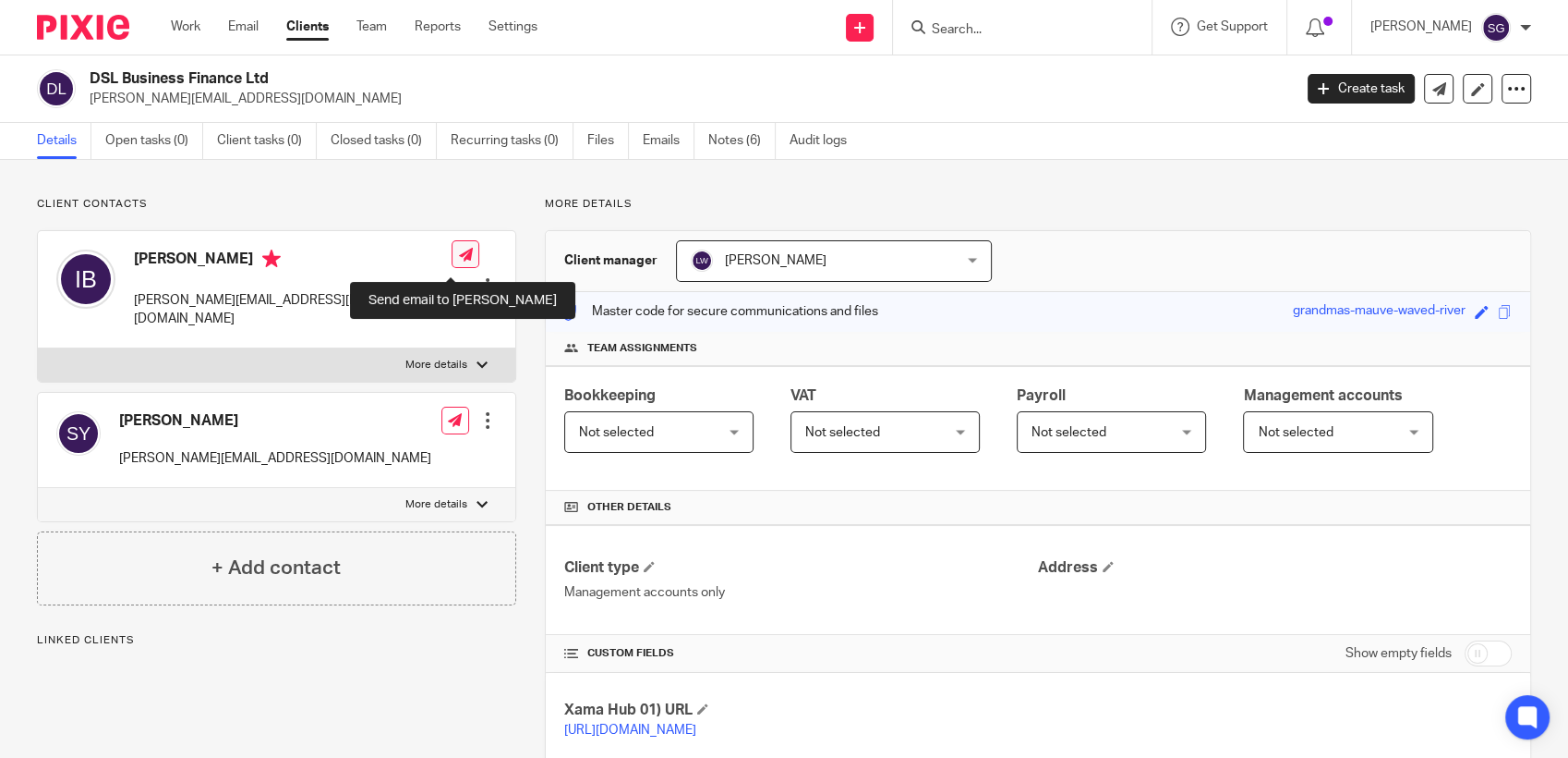
click at [459, 261] on icon at bounding box center [466, 255] width 14 height 14
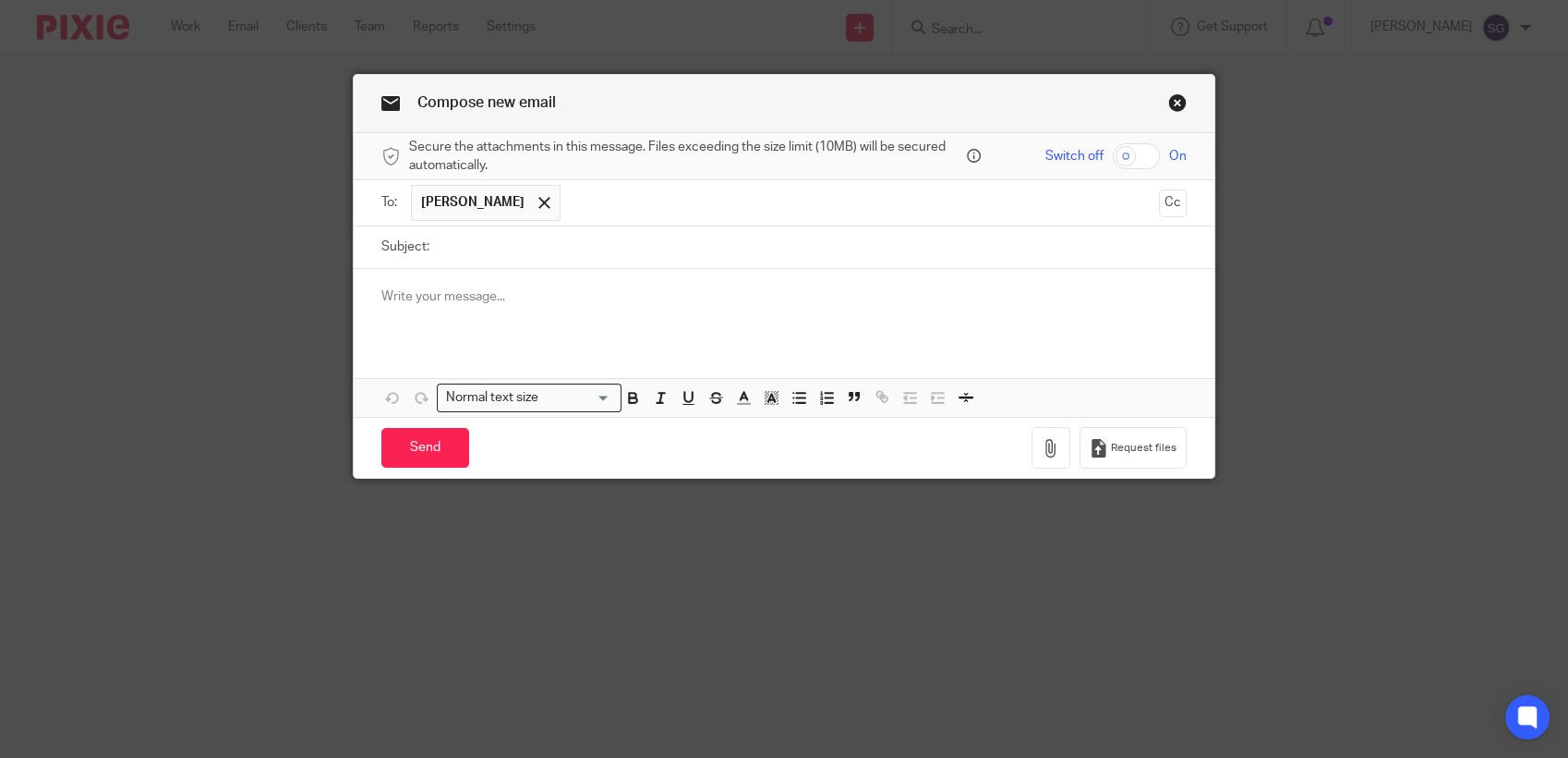
click at [575, 241] on input "Subject:" at bounding box center [812, 247] width 748 height 42
type input "P"
type input "p"
type input "Payment Run"
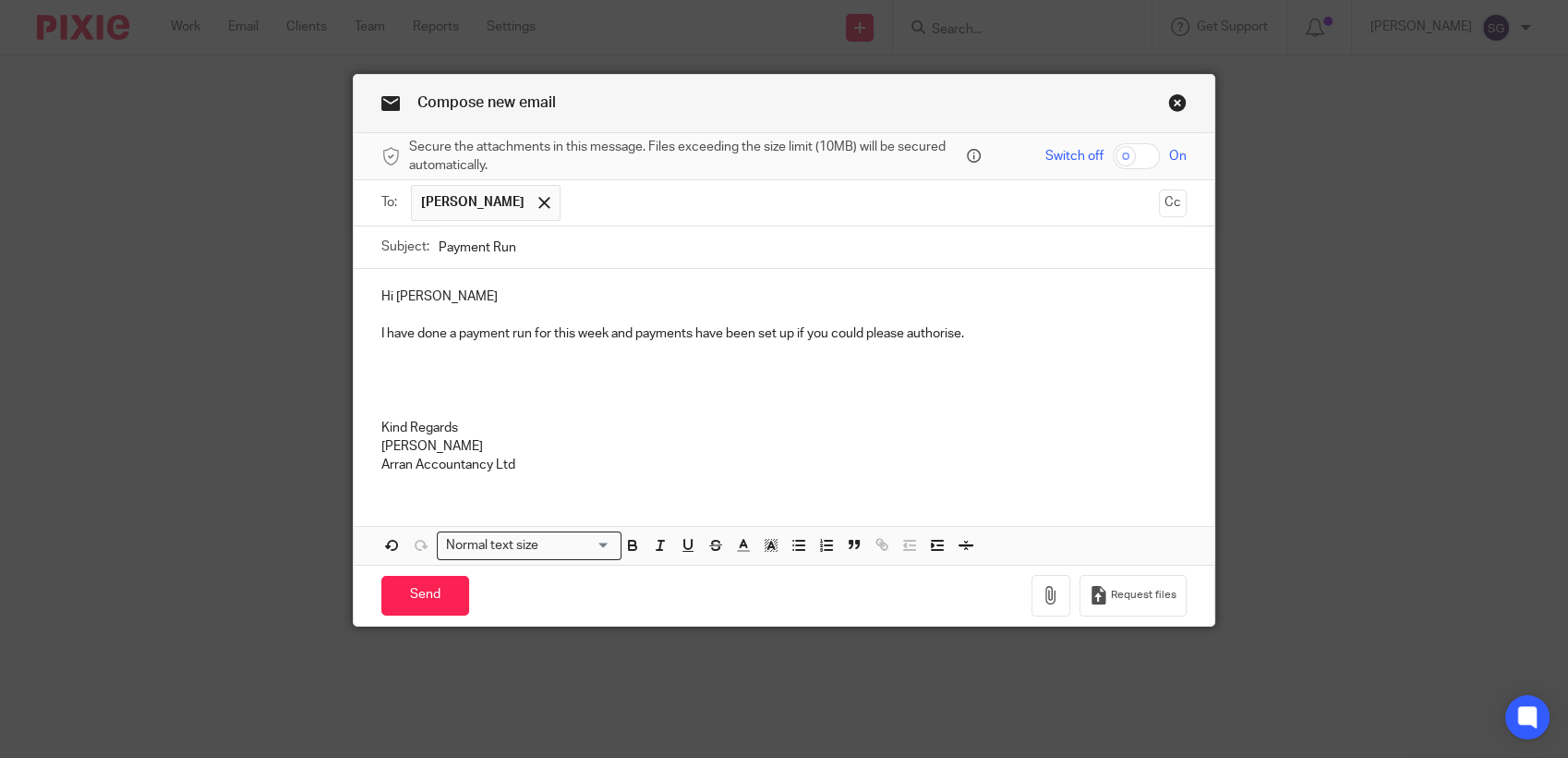
click at [936, 338] on p "I have done a payment run for this week and payments have been set up if you co…" at bounding box center [784, 333] width 805 height 19
click at [851, 396] on p at bounding box center [784, 390] width 805 height 19
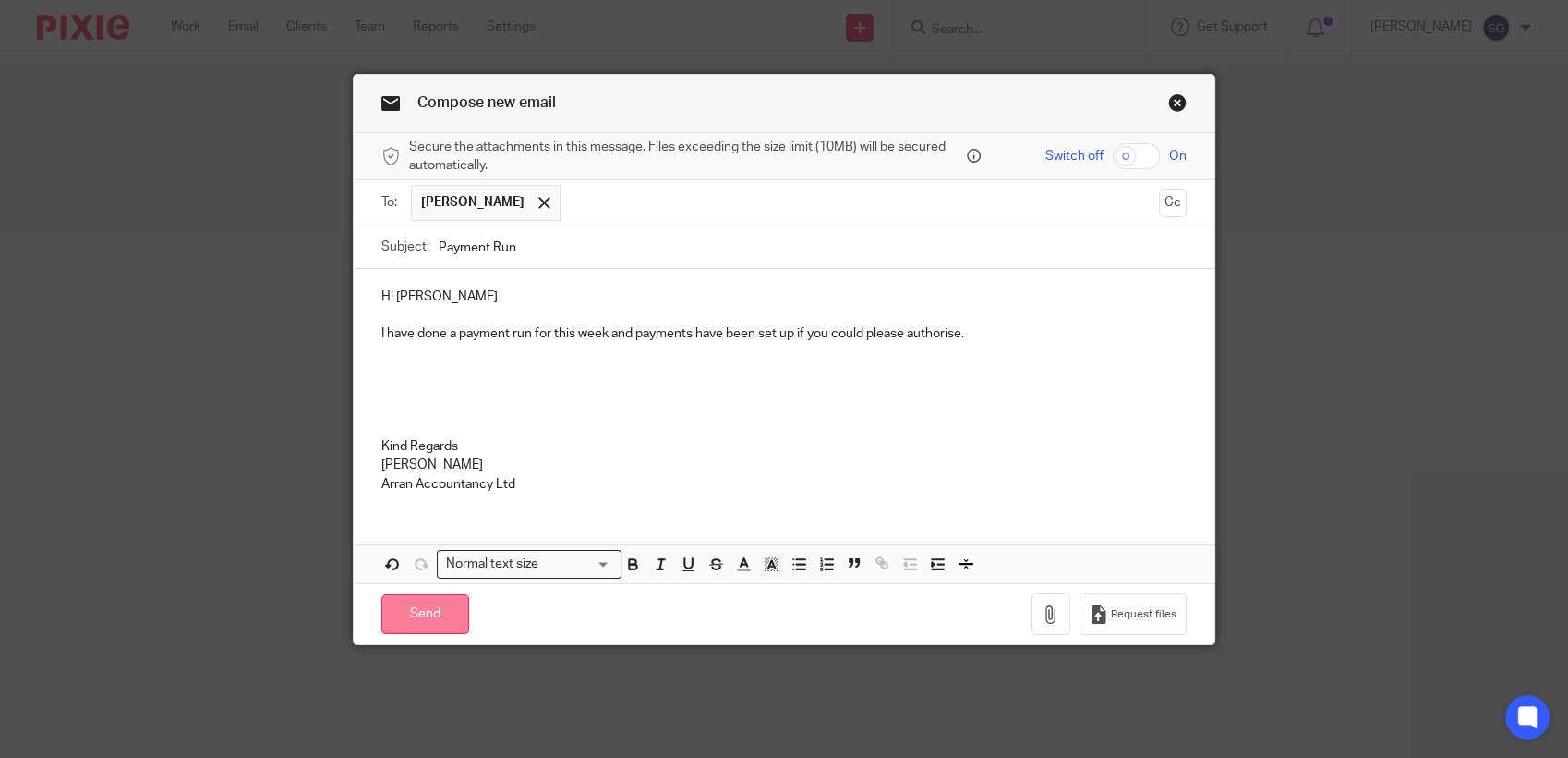
click at [412, 603] on input "Send" at bounding box center [425, 614] width 87 height 40
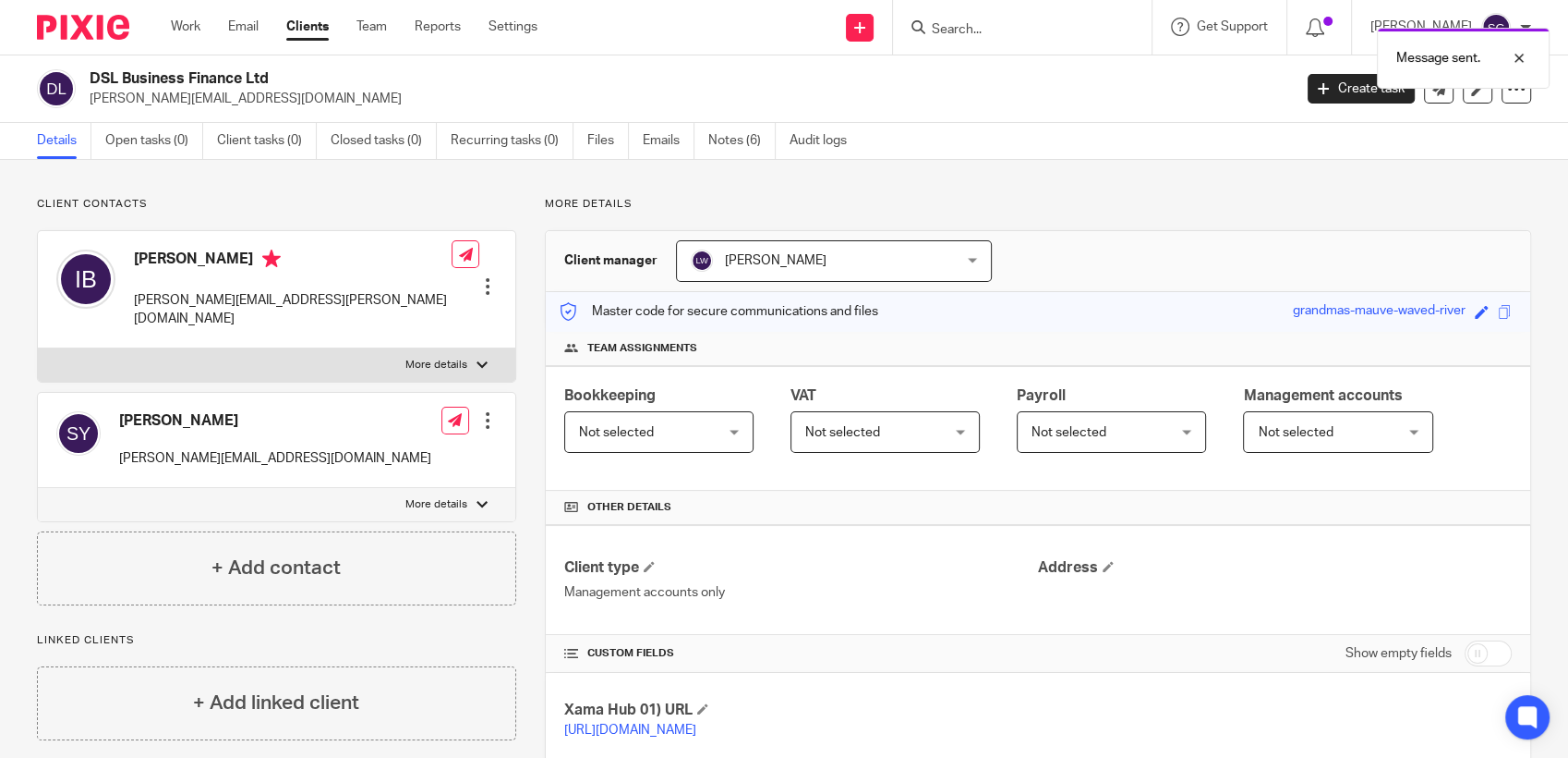
click at [694, 49] on div "Send new email Create task Add client Request signature Get Support Contact via…" at bounding box center [1066, 27] width 1003 height 55
click at [238, 29] on link "Email" at bounding box center [243, 27] width 31 height 19
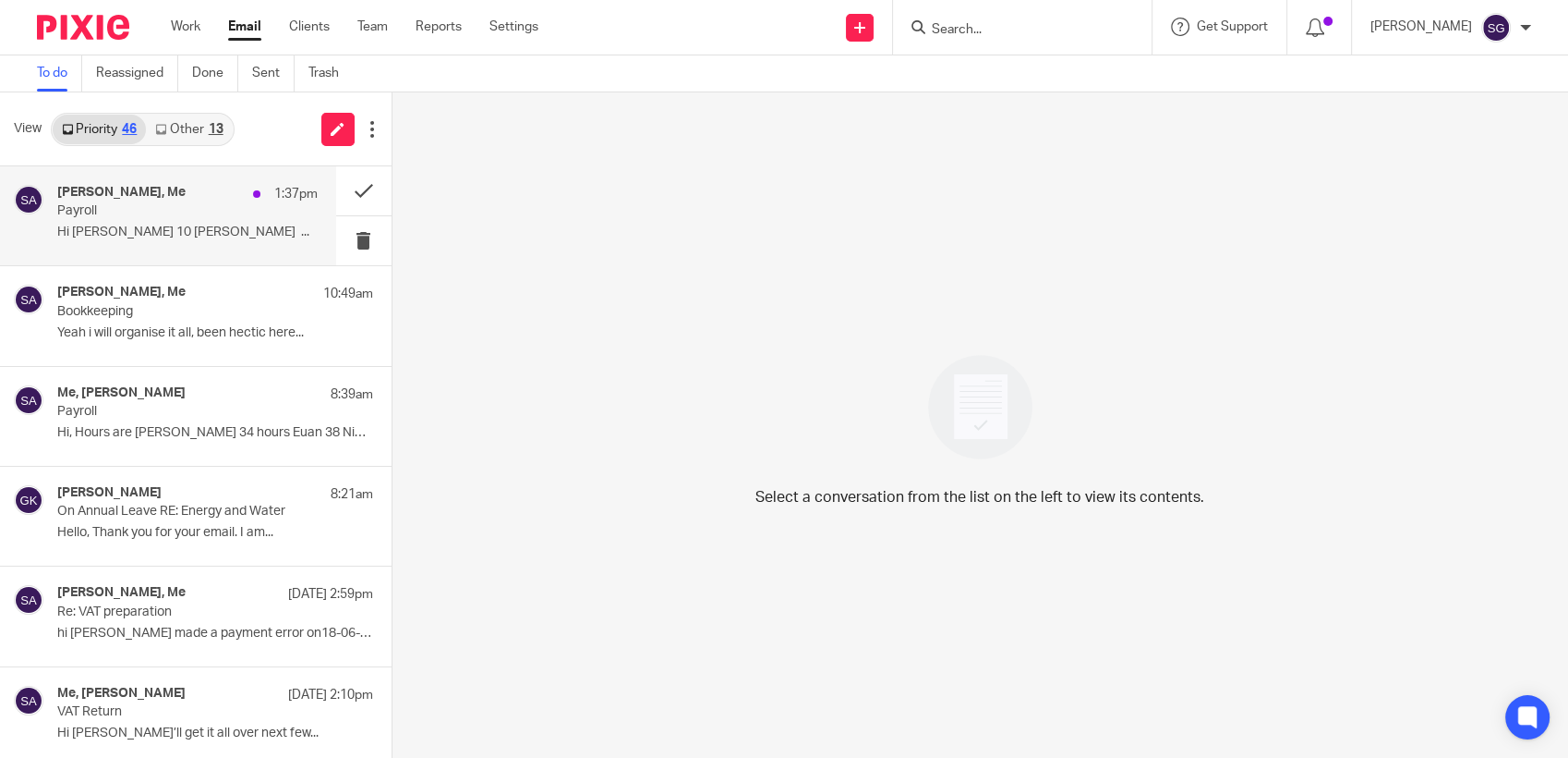
click at [99, 220] on div "[PERSON_NAME], Me 1:37pm Payroll Hi [PERSON_NAME] 10 [PERSON_NAME] ..." at bounding box center [187, 215] width 261 height 62
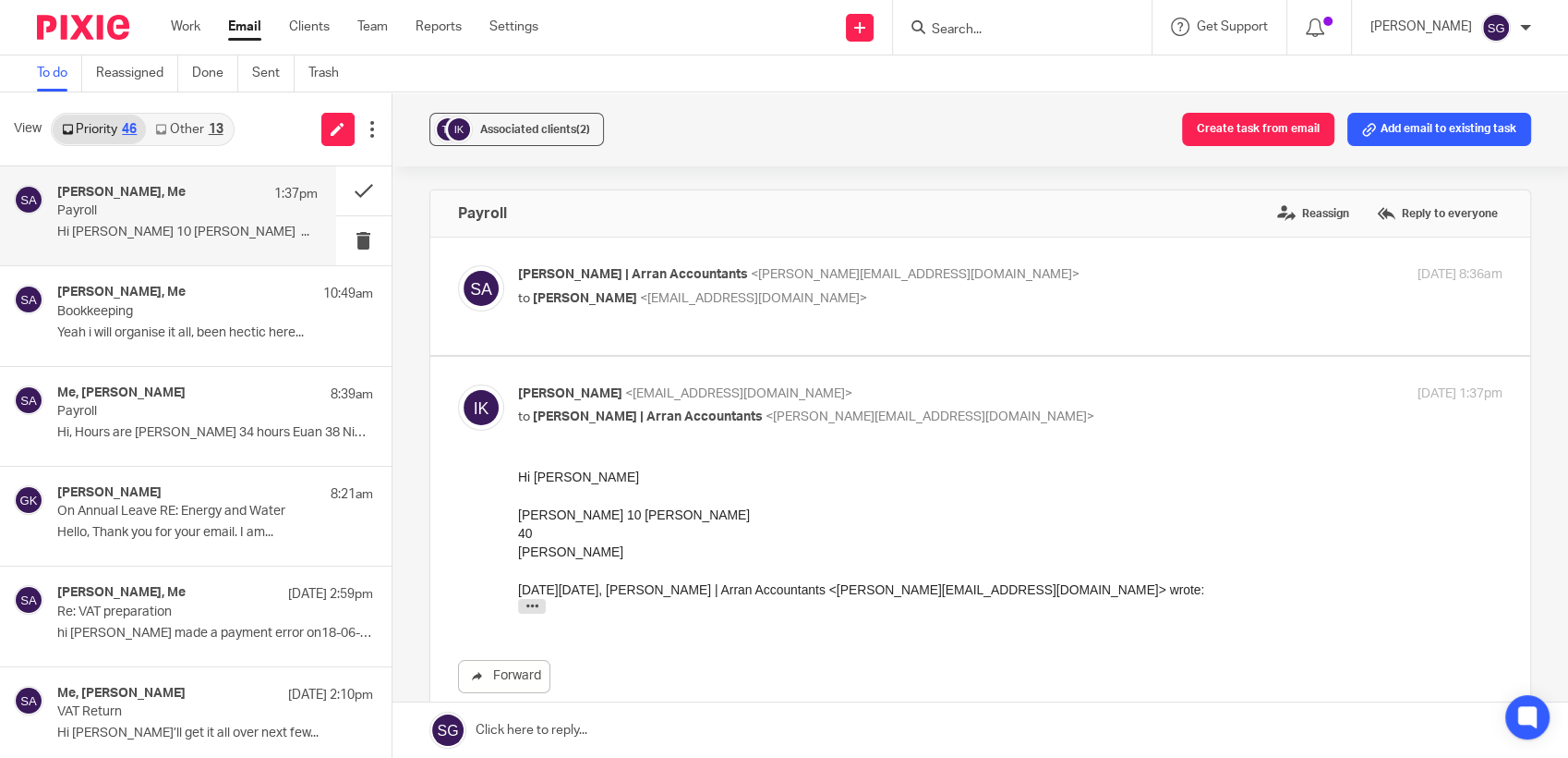
click at [673, 724] on link at bounding box center [981, 730] width 1176 height 56
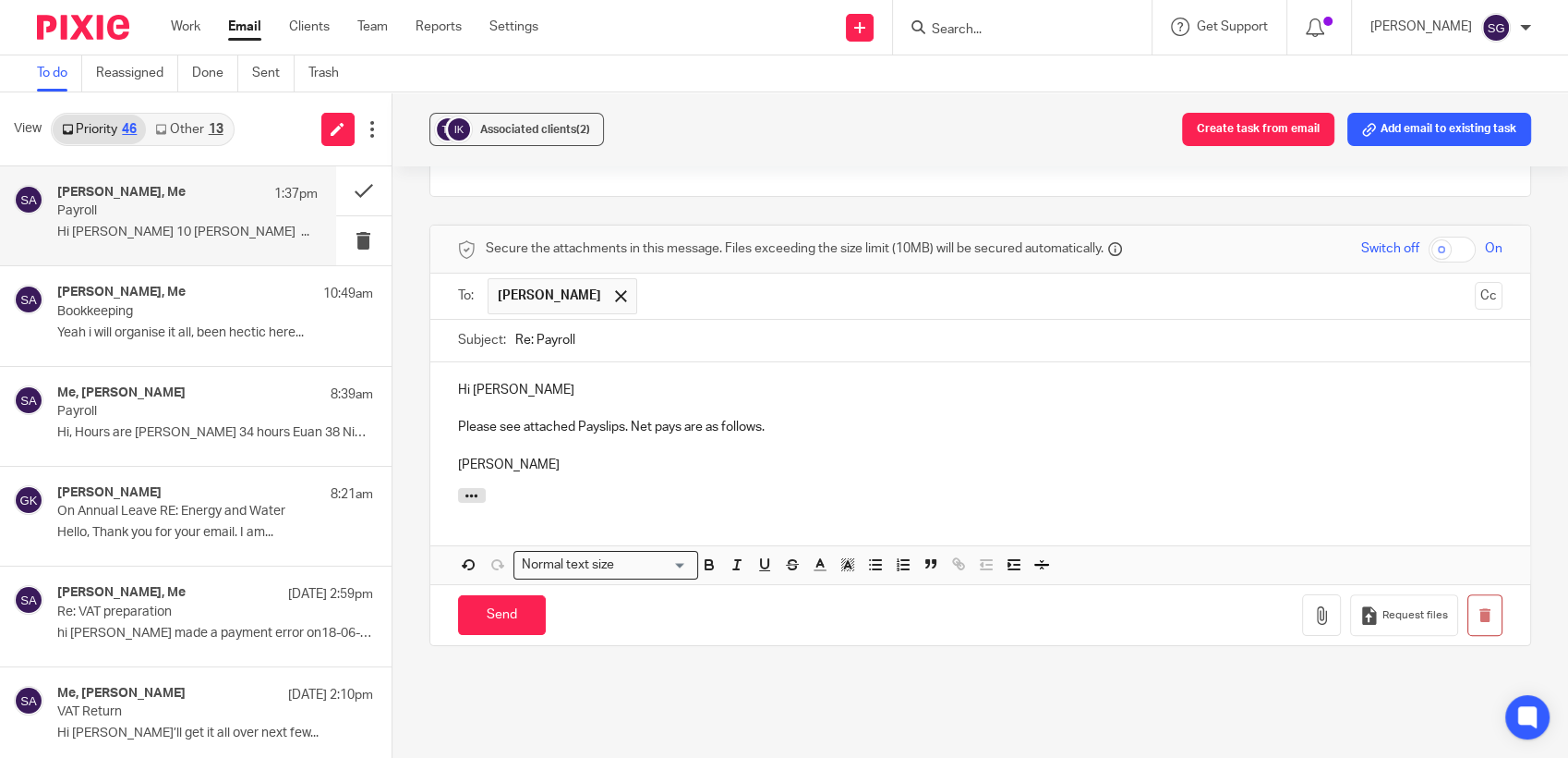
click at [529, 474] on div "Hi [PERSON_NAME] Please see attached Payslips. Net pays are as follows. [PERSON…" at bounding box center [981, 425] width 1101 height 126
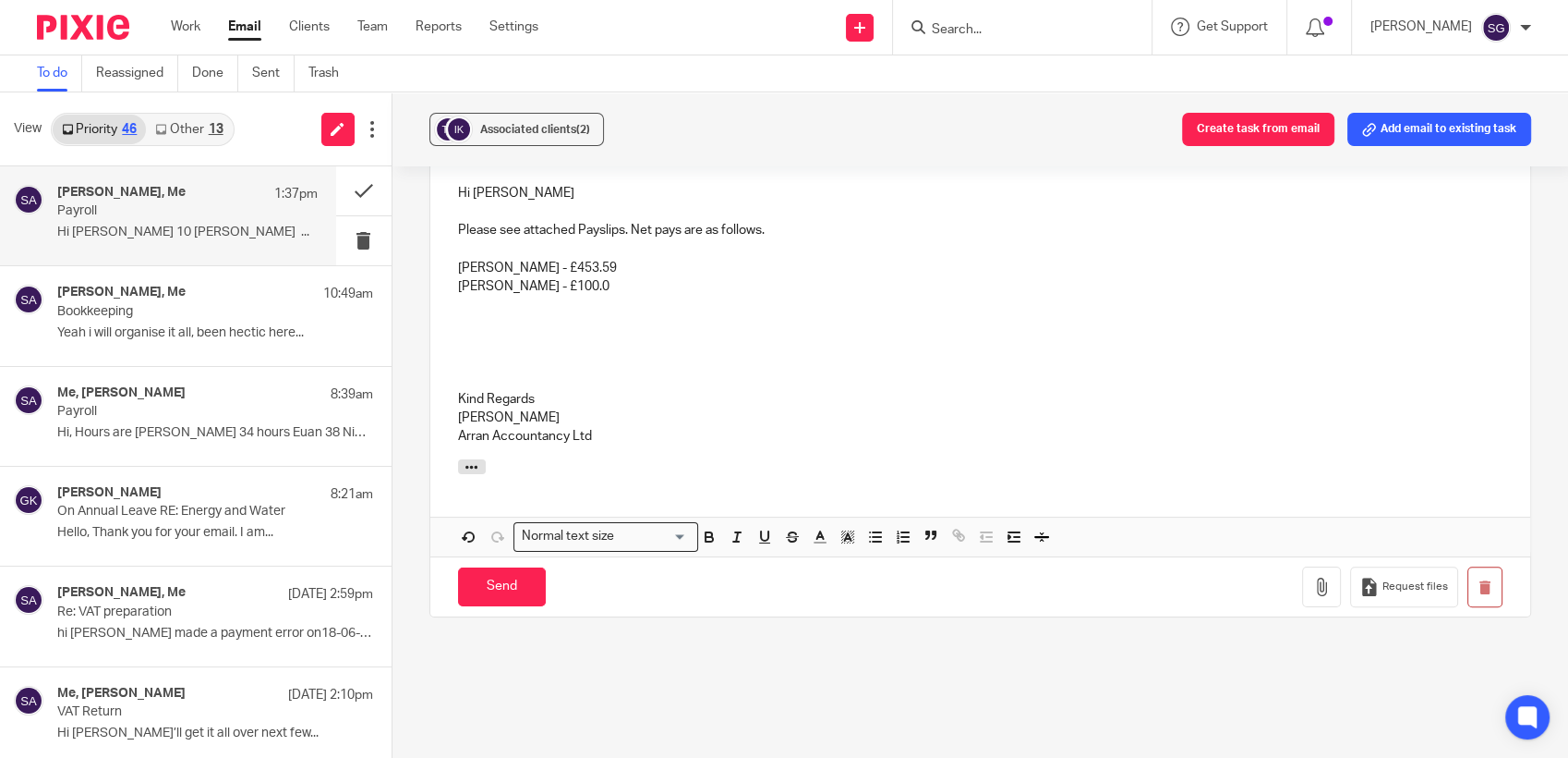
scroll to position [746, 0]
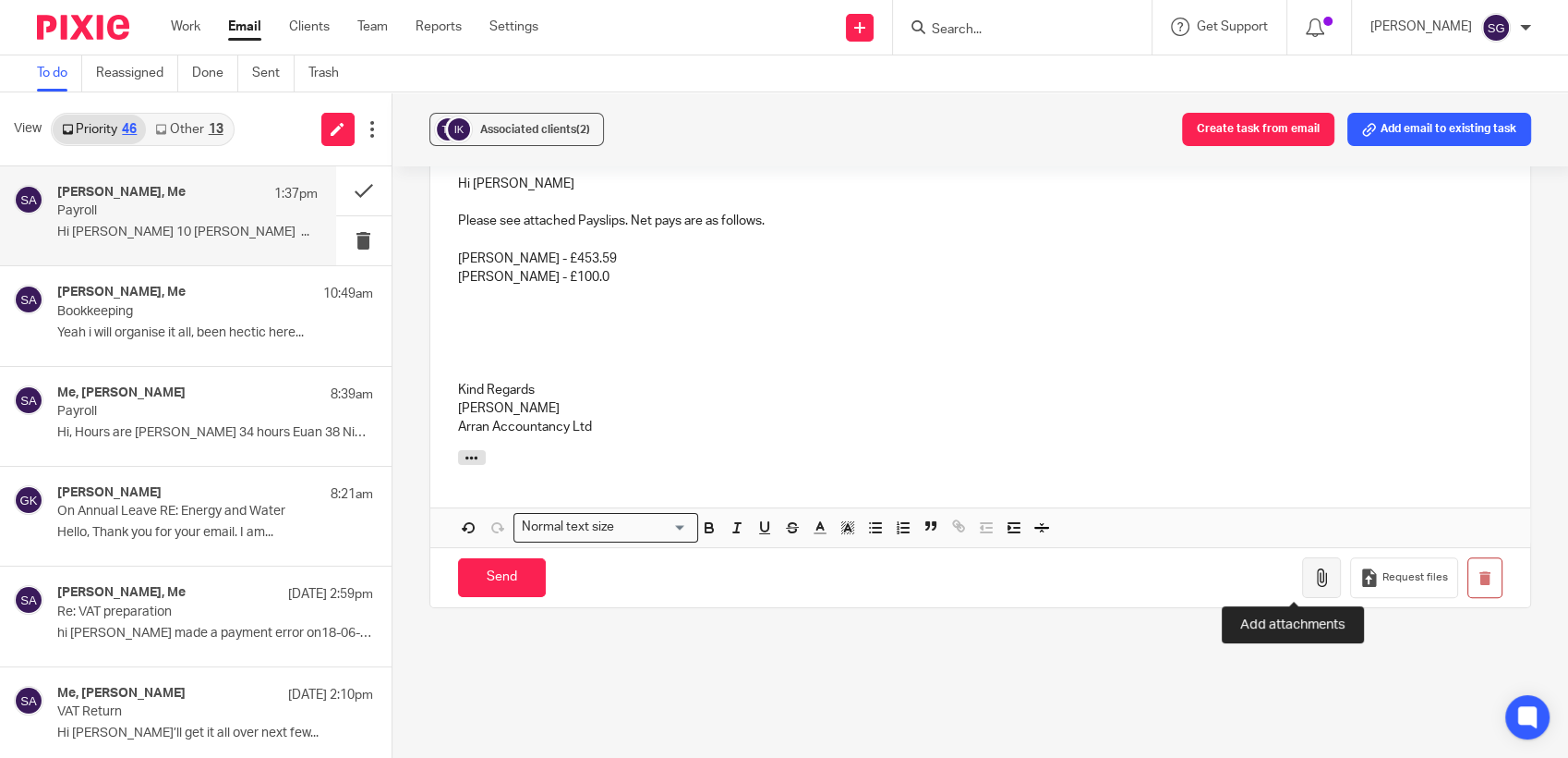
click at [1312, 576] on icon "button" at bounding box center [1321, 577] width 19 height 19
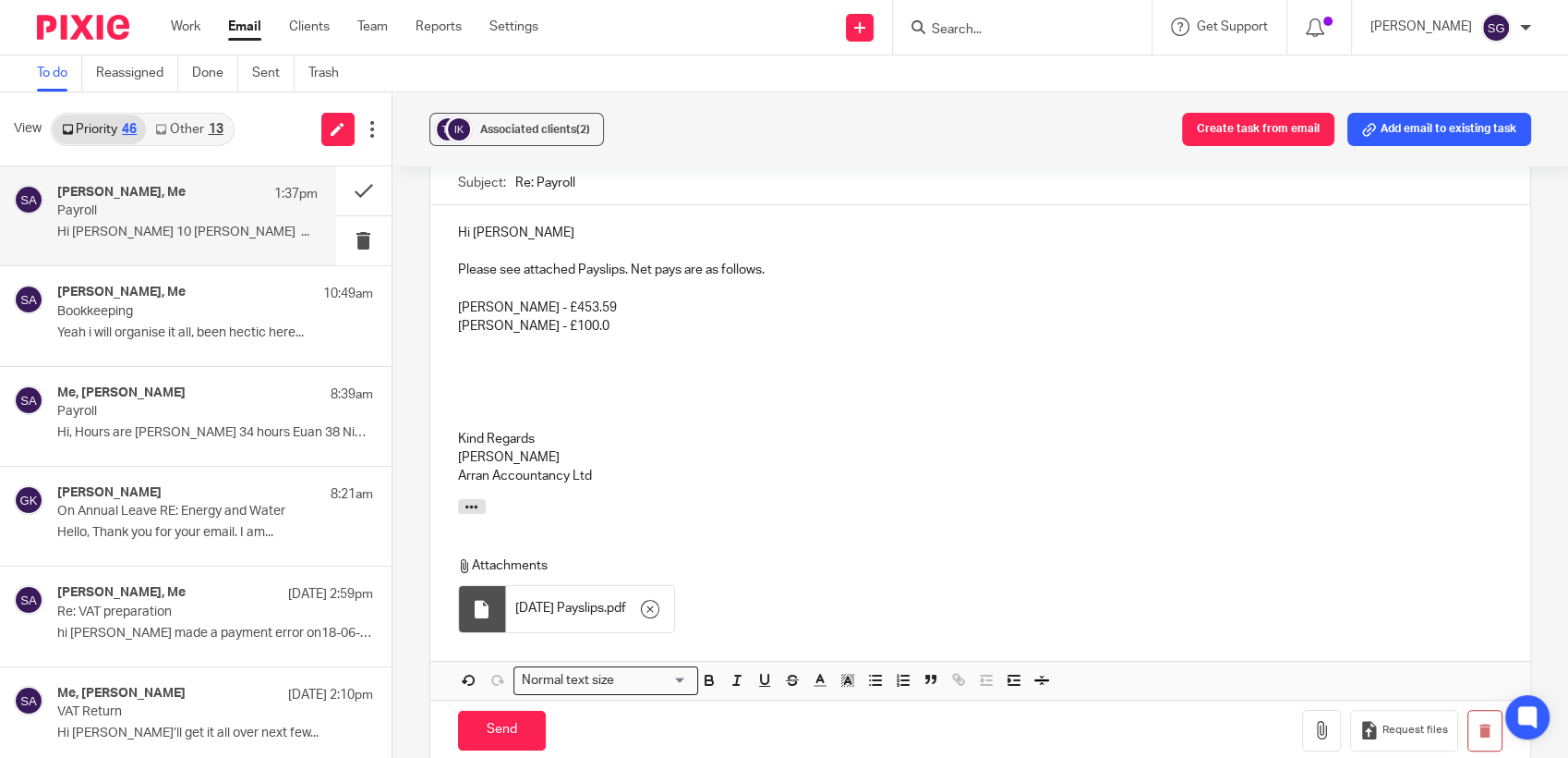
scroll to position [717, 0]
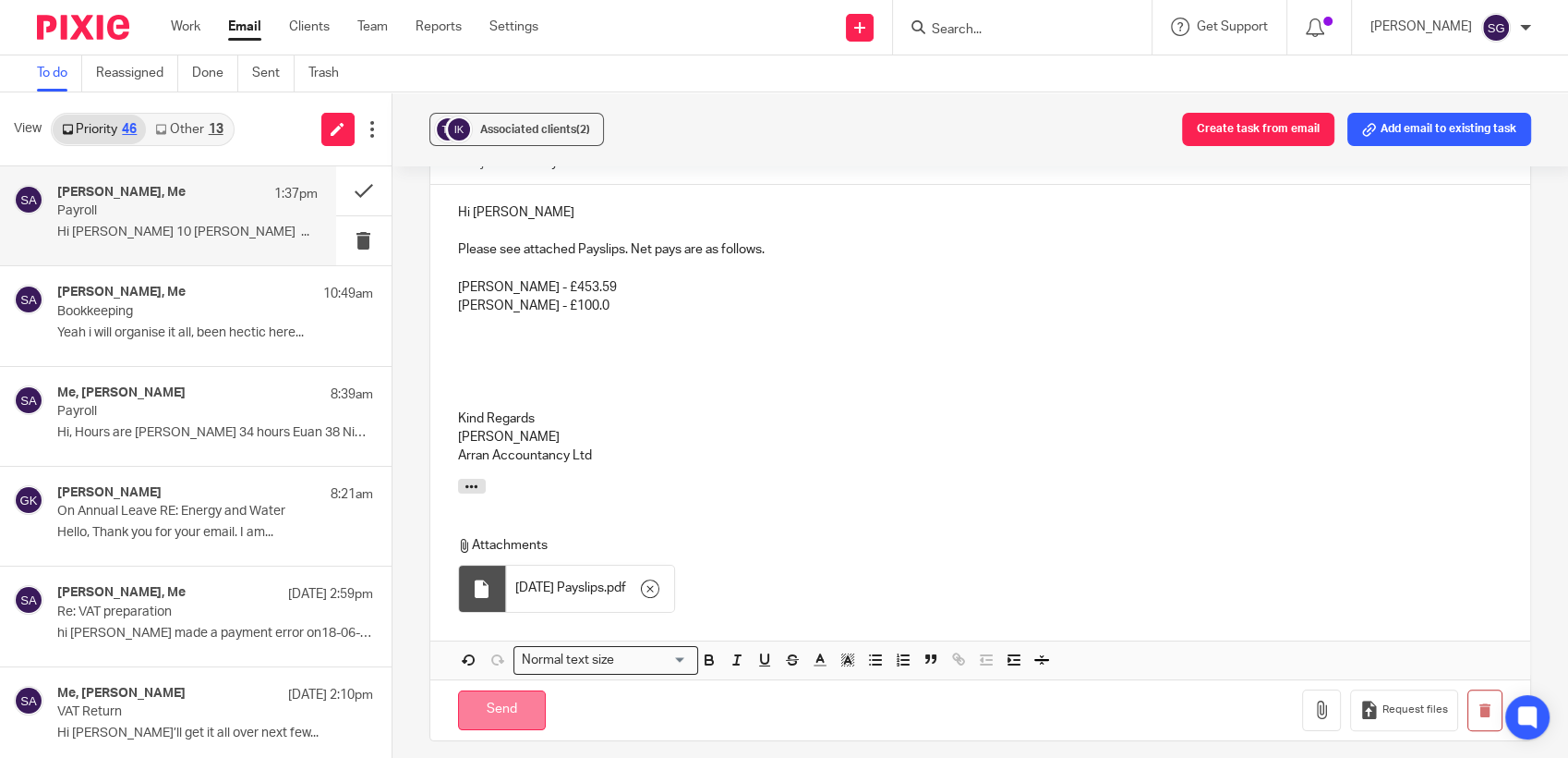
click at [506, 711] on input "Send" at bounding box center [502, 710] width 87 height 40
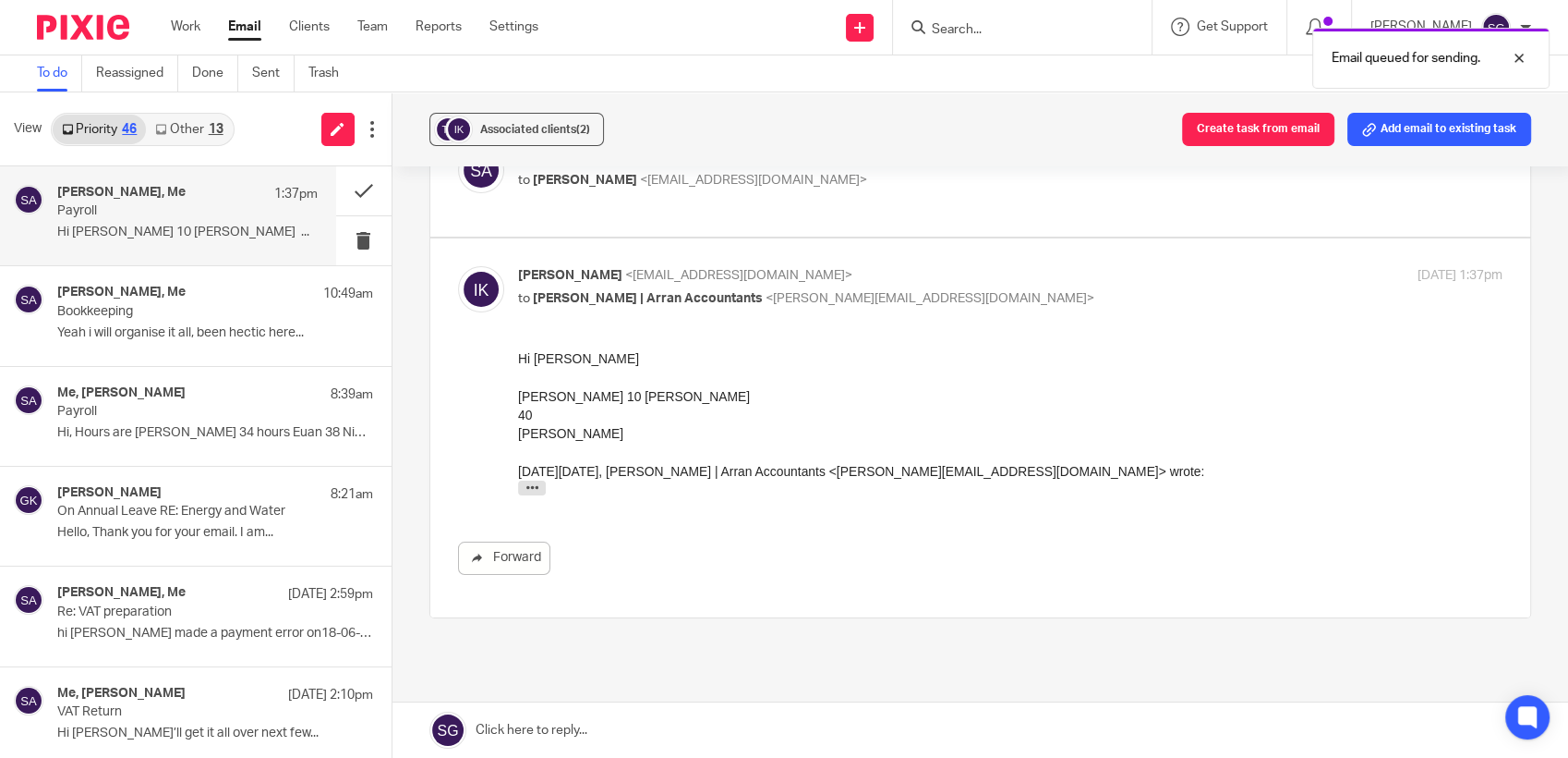
scroll to position [0, 0]
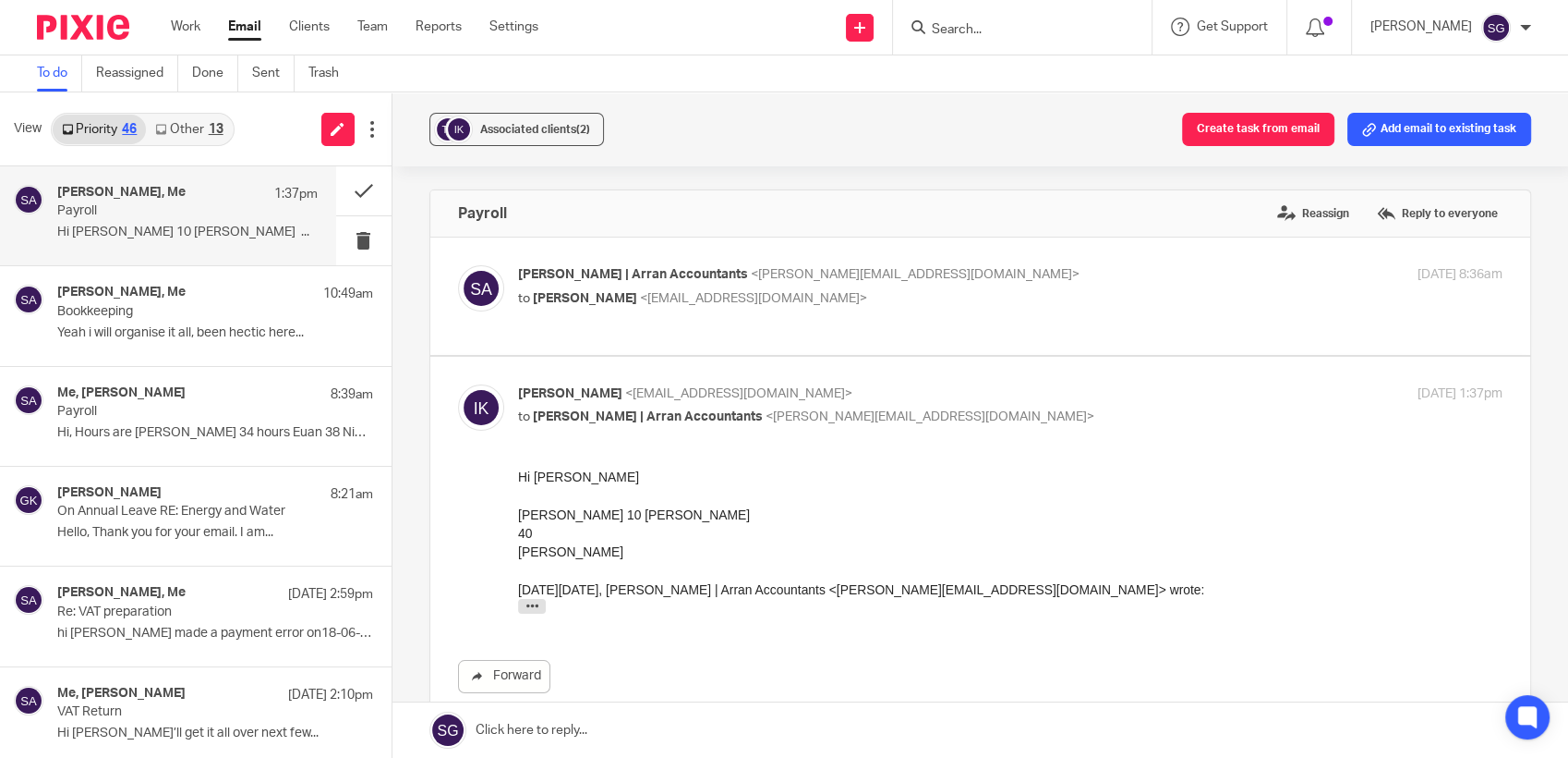
click at [190, 122] on link "Other 13" at bounding box center [188, 129] width 86 height 30
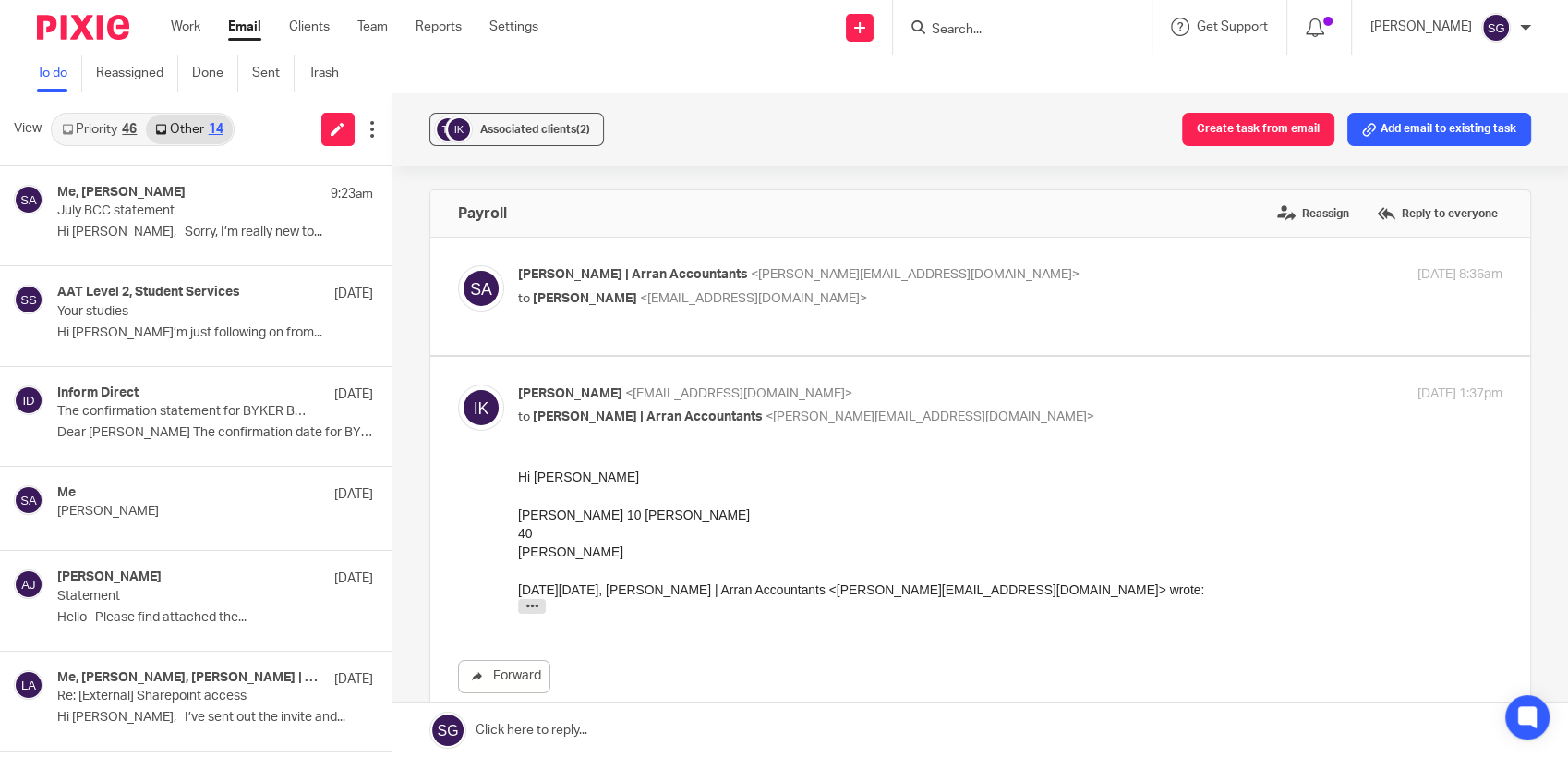
click at [81, 128] on link "Priority 46" at bounding box center [99, 129] width 93 height 30
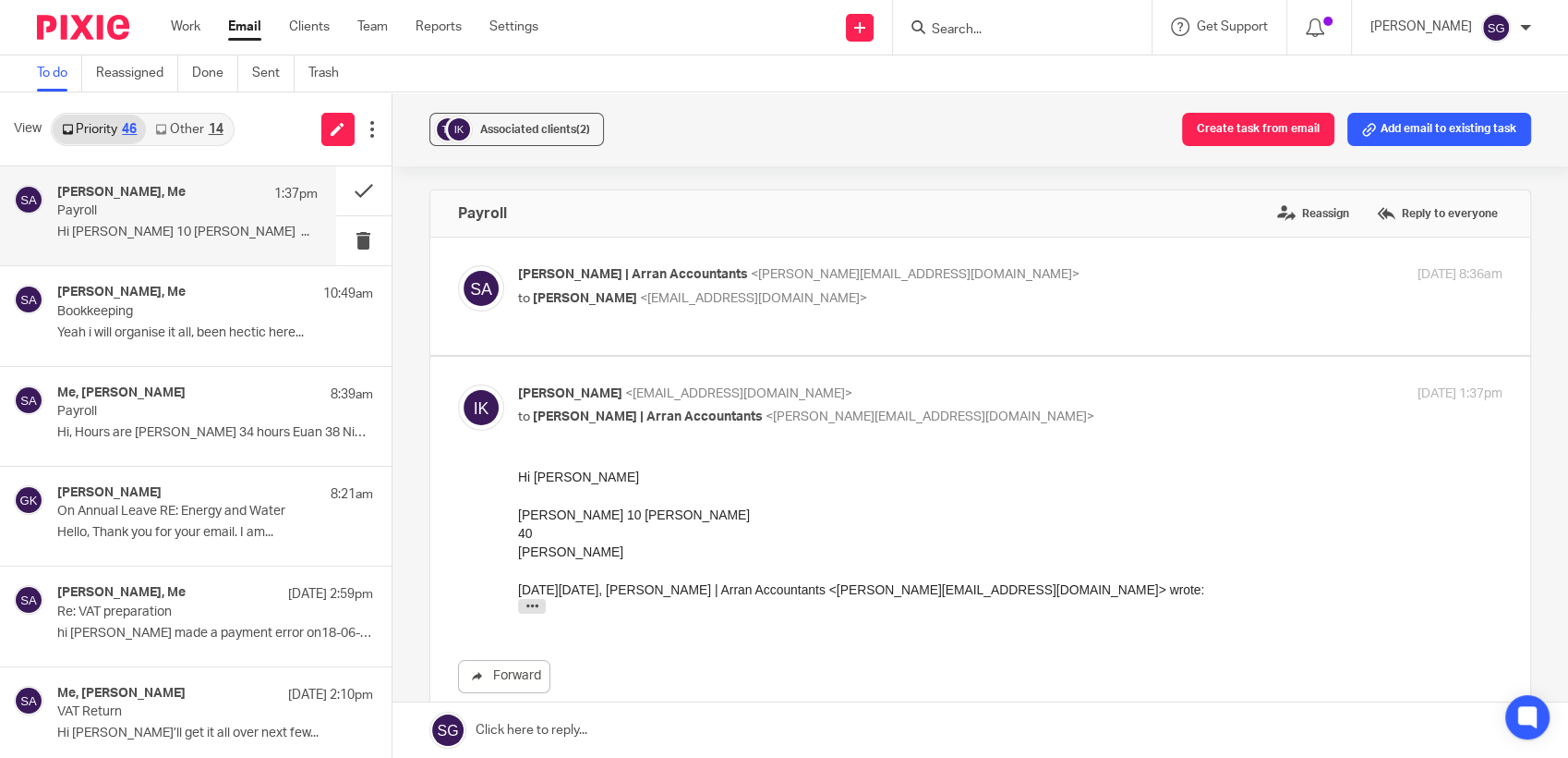
click at [620, 80] on div "To do Reassigned Done Sent Trash" at bounding box center [784, 73] width 1568 height 37
click at [185, 128] on link "Other 14" at bounding box center [188, 129] width 86 height 30
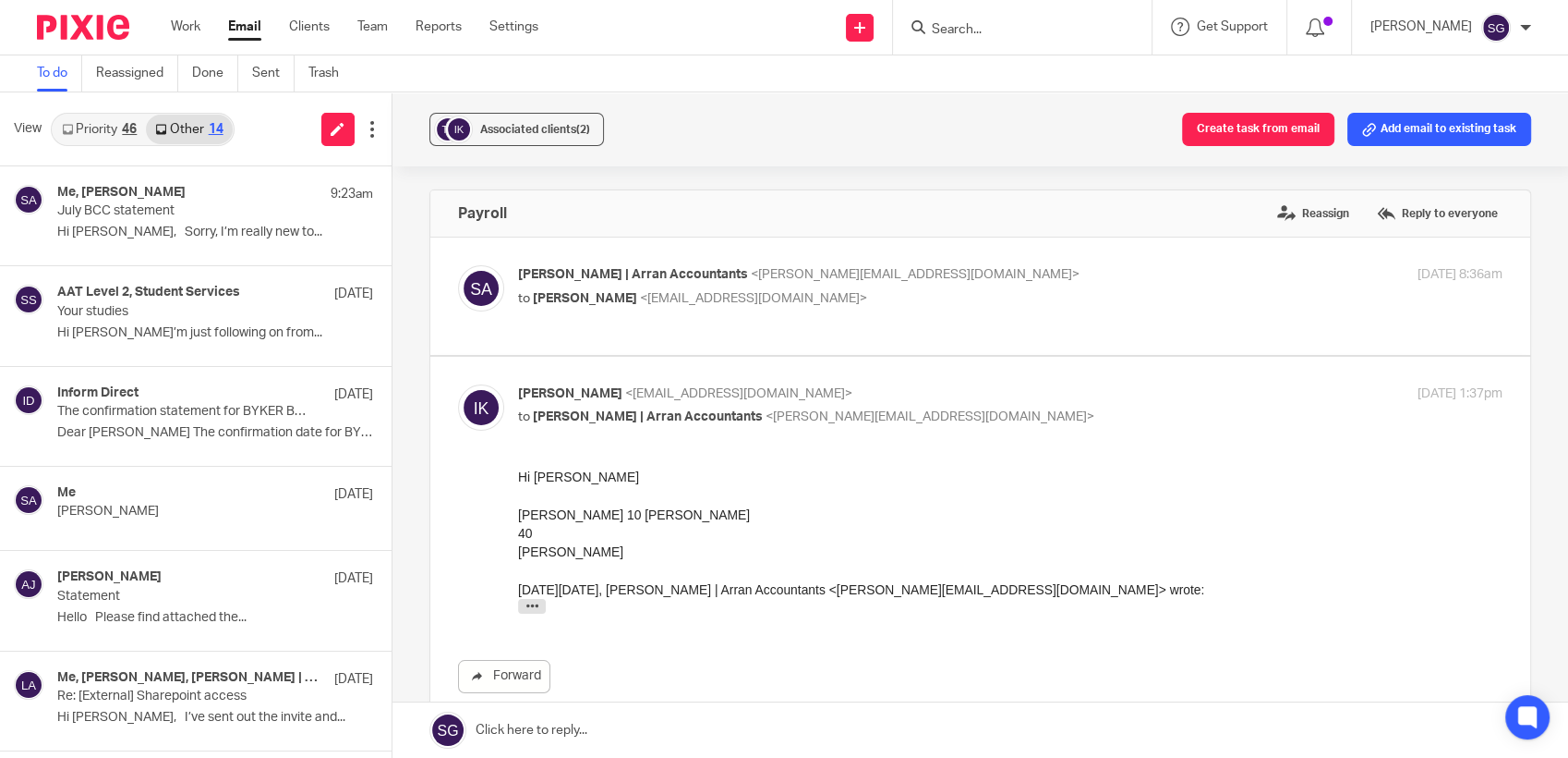
click at [89, 131] on link "Priority 46" at bounding box center [99, 129] width 93 height 30
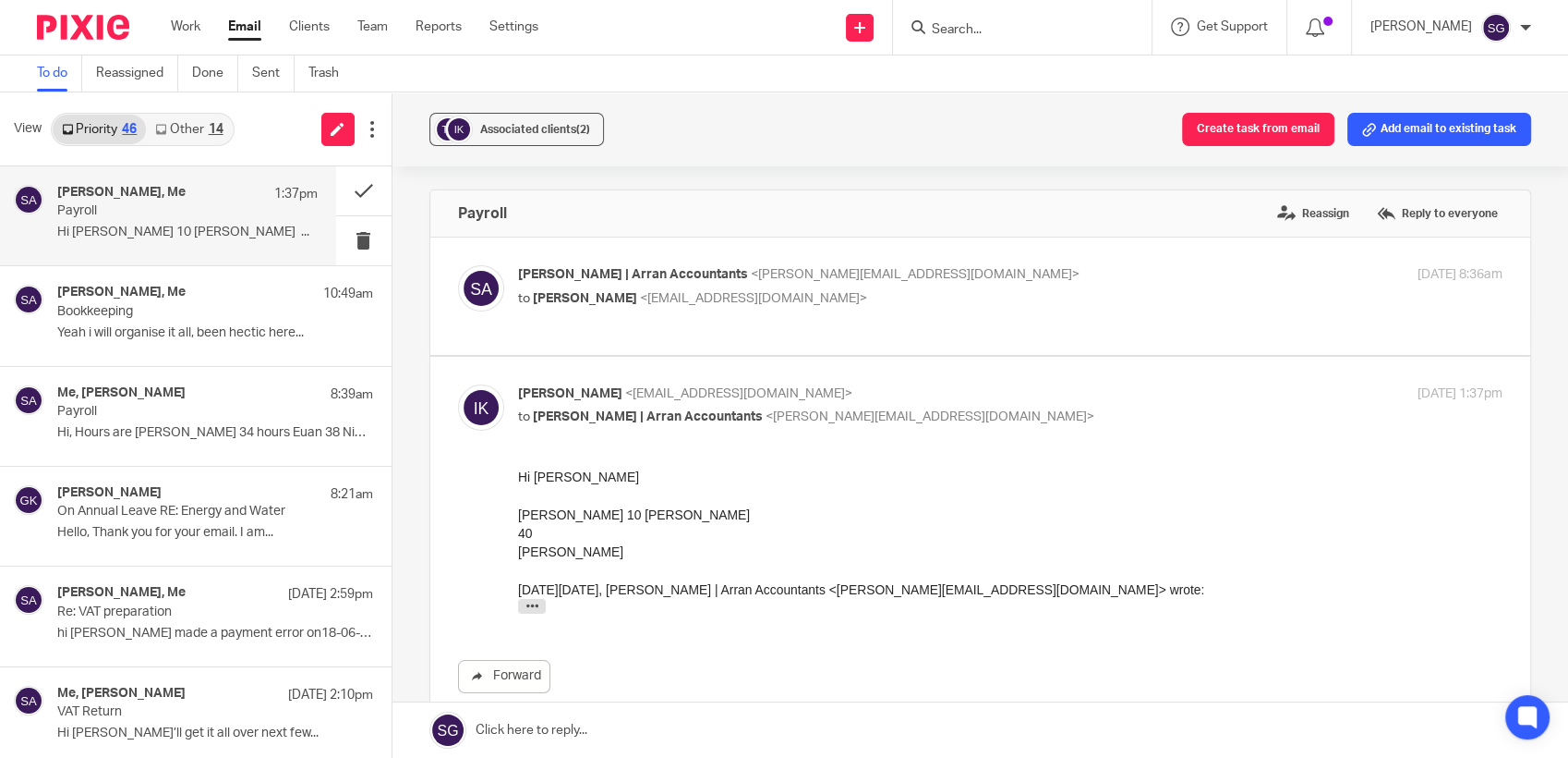
click at [229, 30] on link "Email" at bounding box center [245, 27] width 34 height 19
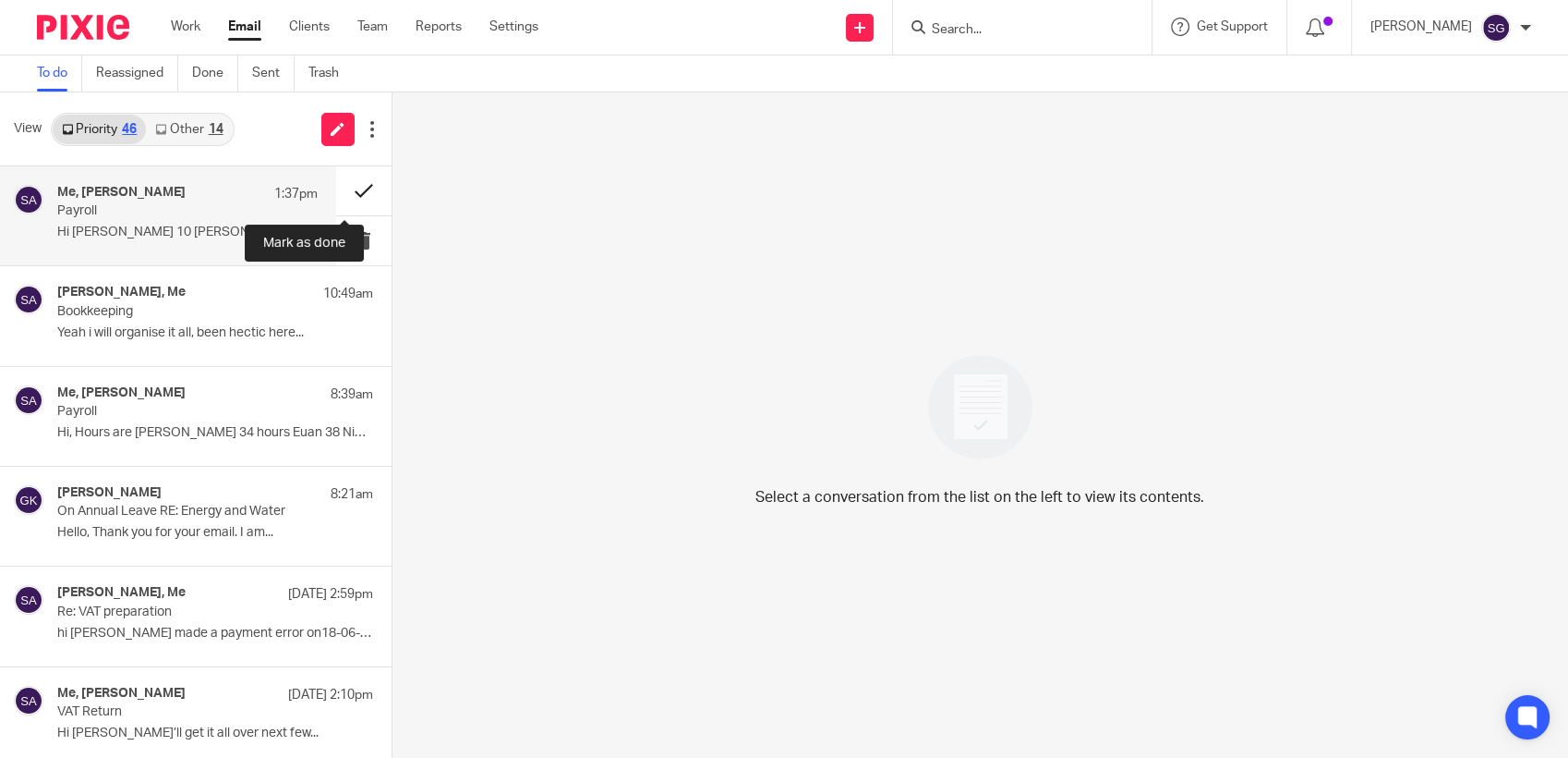
click at [336, 184] on button at bounding box center [364, 190] width 56 height 49
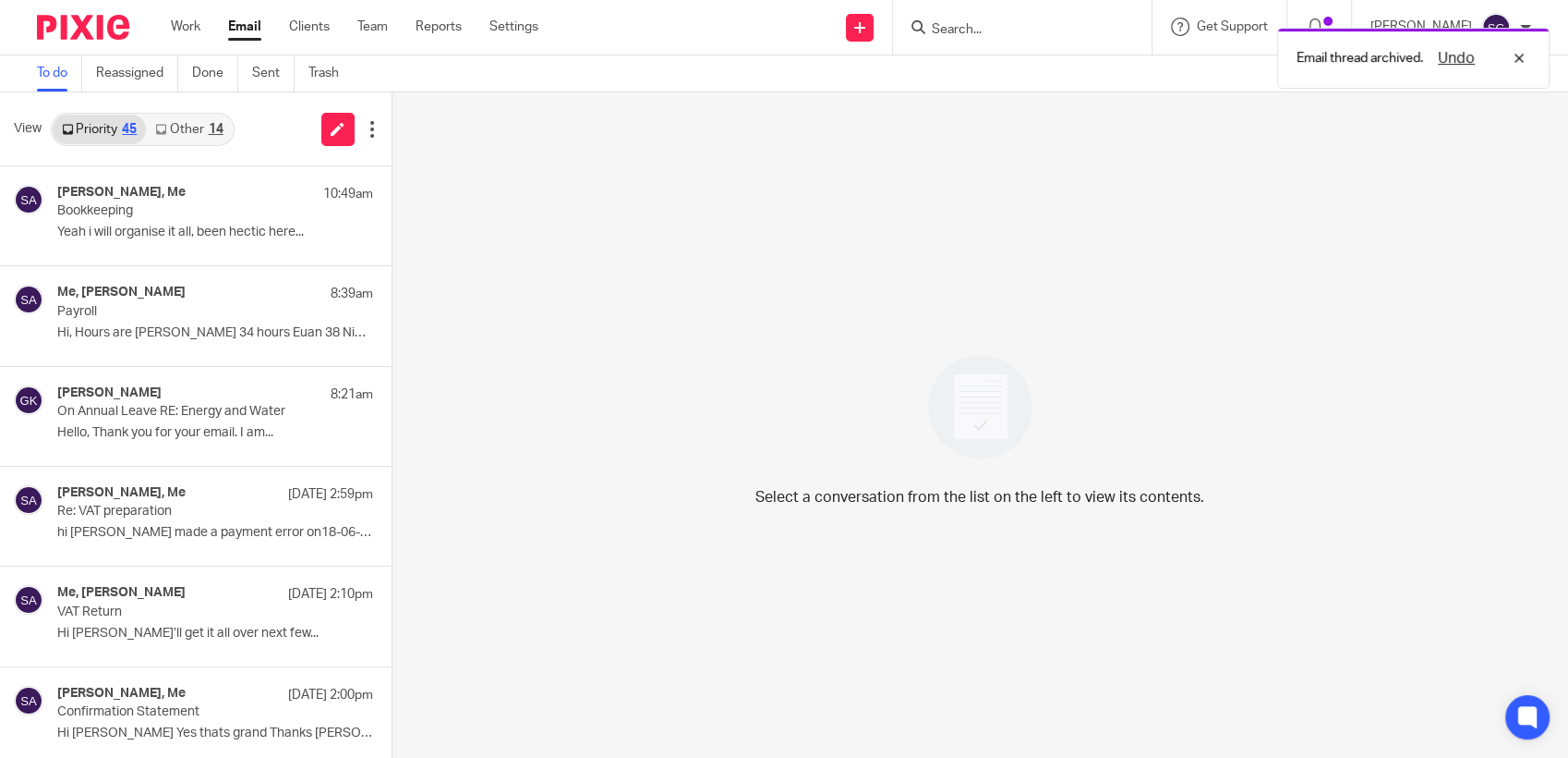
click at [242, 138] on div "View Priority 45 Other 14" at bounding box center [195, 129] width 392 height 74
click at [748, 46] on div "Send new email Create task Add client Request signature Get Support Contact via…" at bounding box center [1067, 27] width 1002 height 55
click at [772, 56] on div "To do Reassigned Done Sent Trash" at bounding box center [784, 73] width 1568 height 37
click at [757, 41] on div "Send new email Create task Add client Request signature Get Support Contact via…" at bounding box center [1067, 27] width 1002 height 55
click at [702, 38] on div "Send new email Create task Add client Request signature Get Support Contact via…" at bounding box center [1067, 27] width 1002 height 55
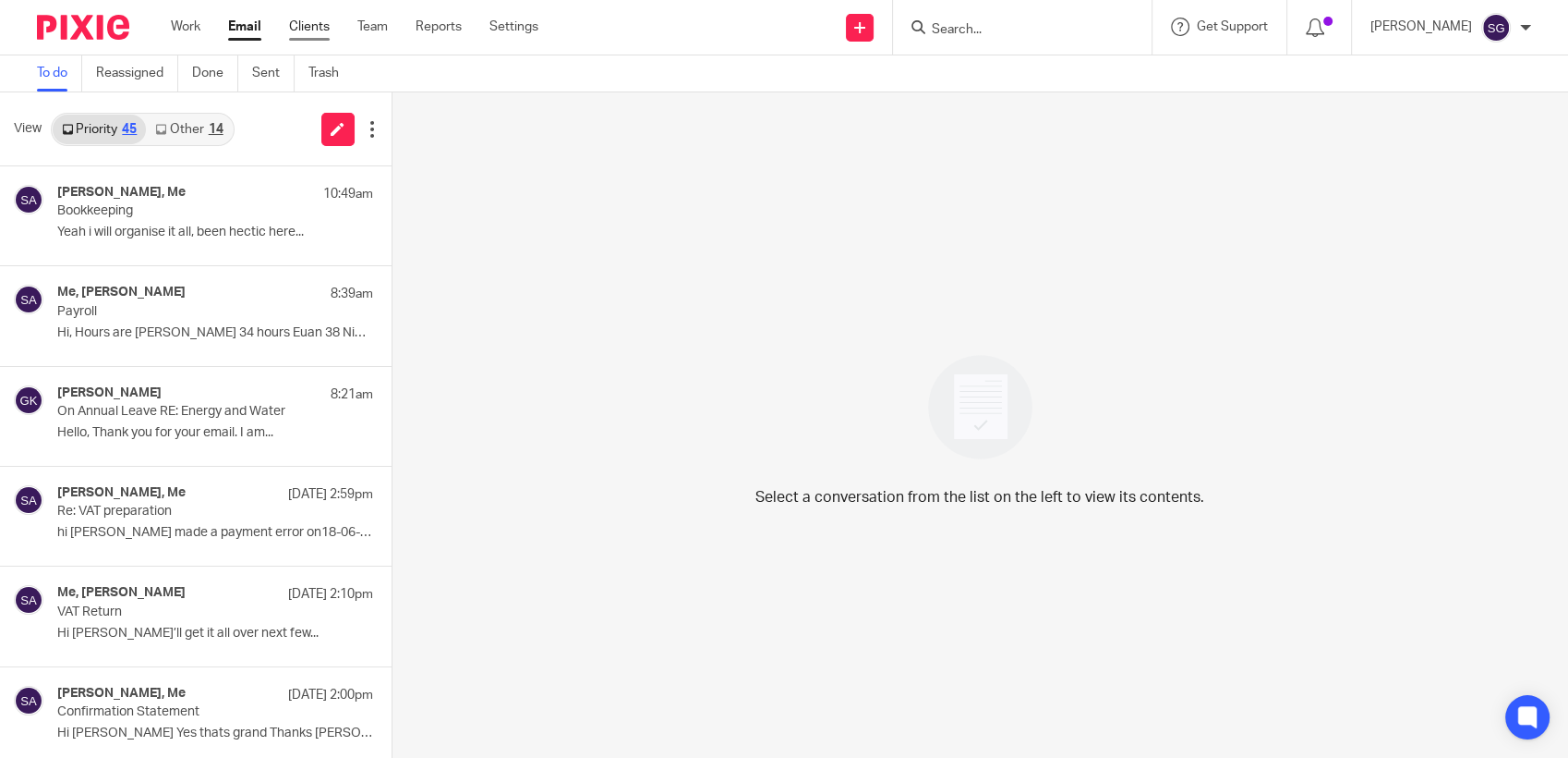
drag, startPoint x: 243, startPoint y: 25, endPoint x: 328, endPoint y: 24, distance: 85.0
click at [243, 24] on link "Email" at bounding box center [245, 27] width 34 height 19
click at [960, 26] on input "Search" at bounding box center [1014, 30] width 167 height 17
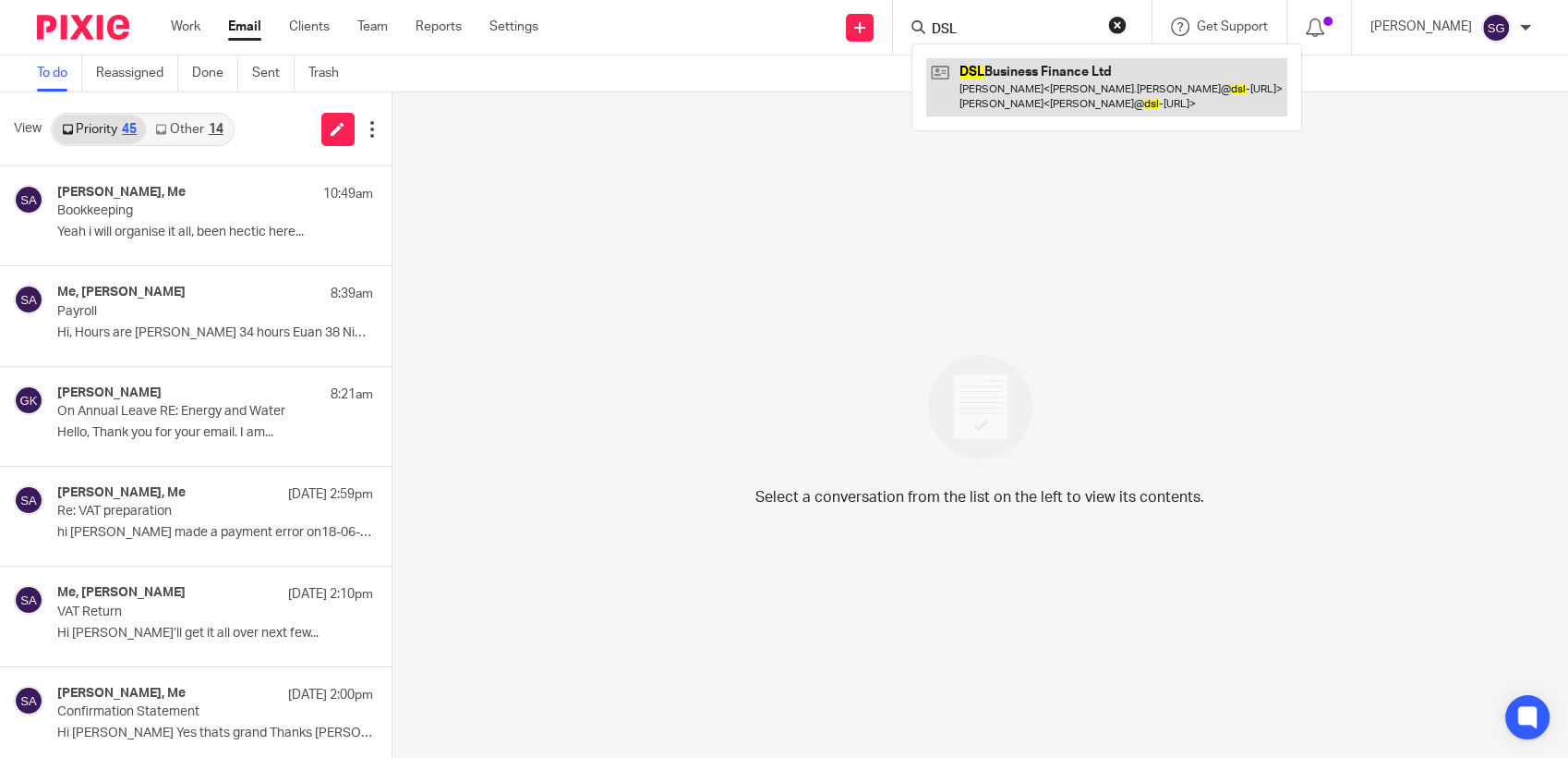
type input "DSL"
click at [986, 63] on link at bounding box center [1107, 87] width 361 height 58
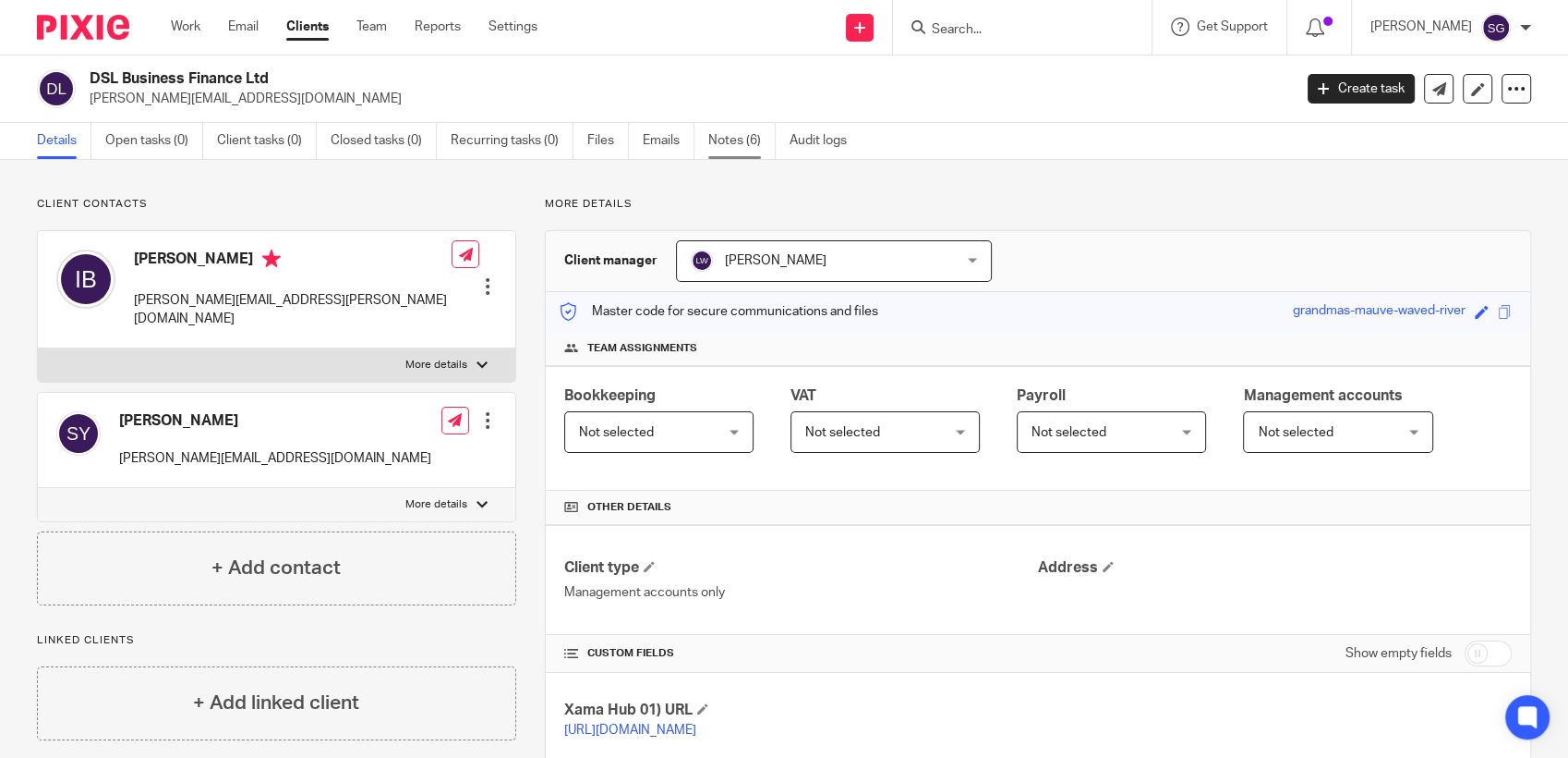
click at [749, 141] on link "Notes (6)" at bounding box center [742, 141] width 67 height 36
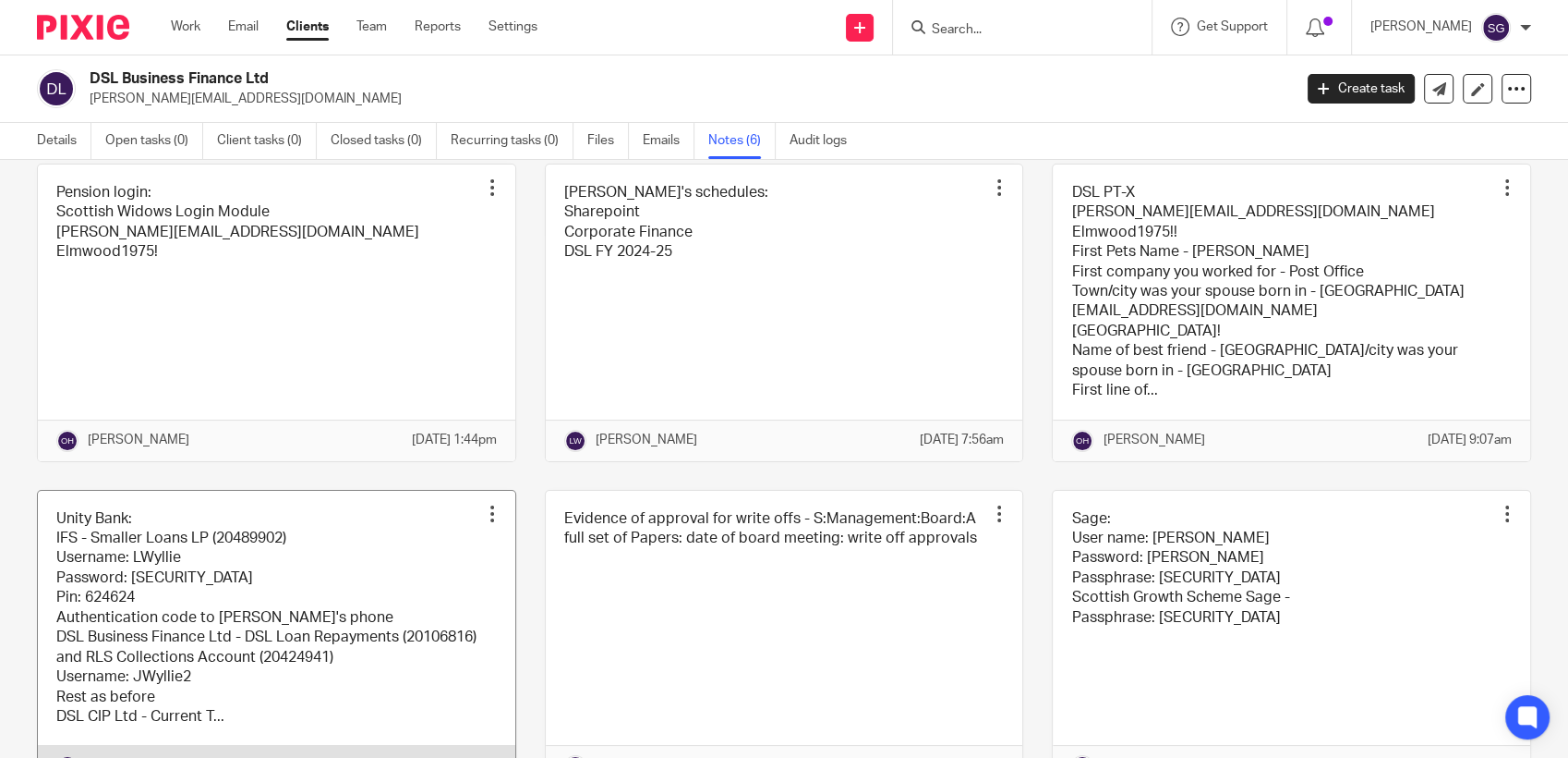
scroll to position [235, 0]
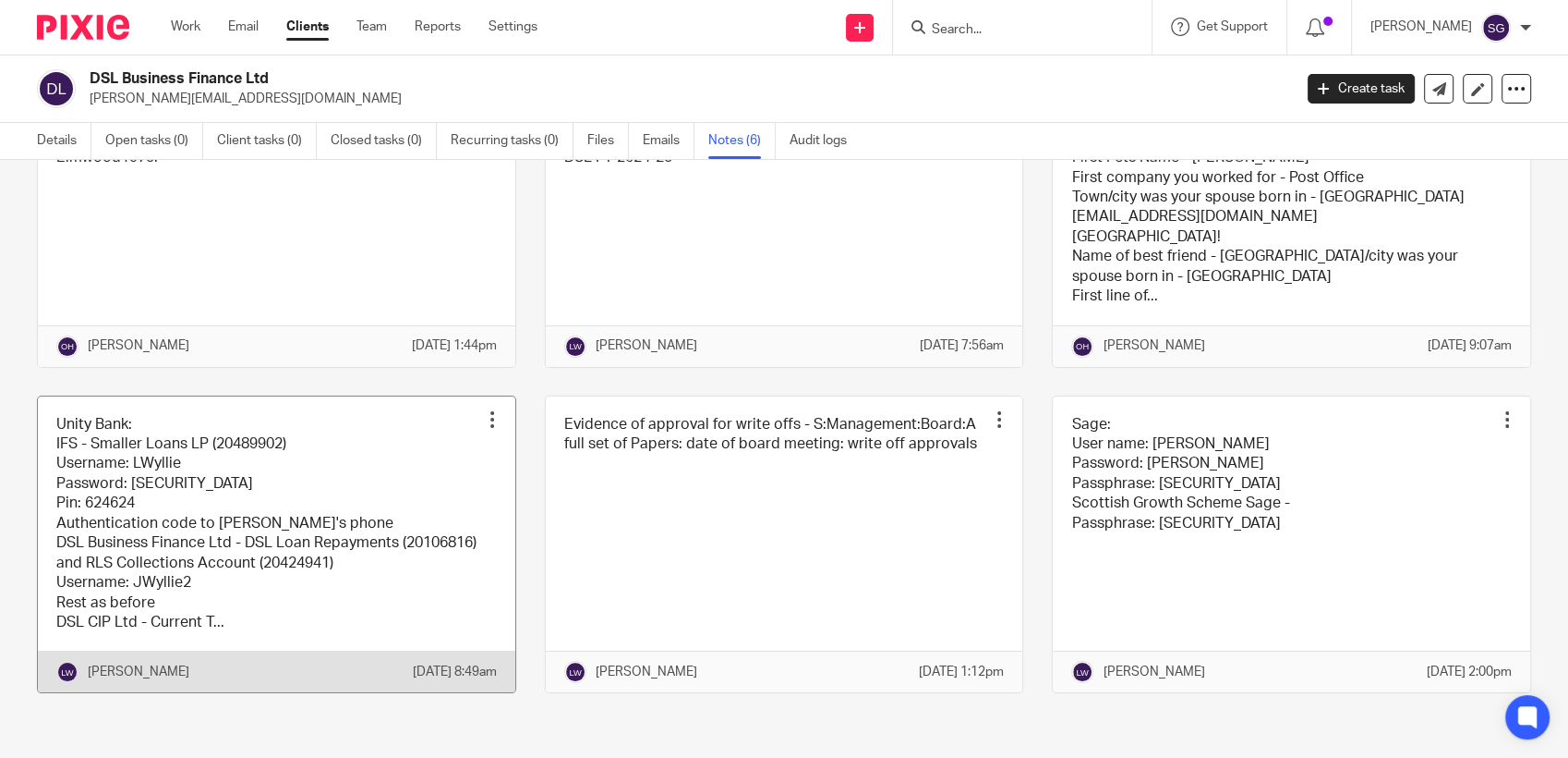
click at [260, 552] on link at bounding box center [276, 545] width 477 height 297
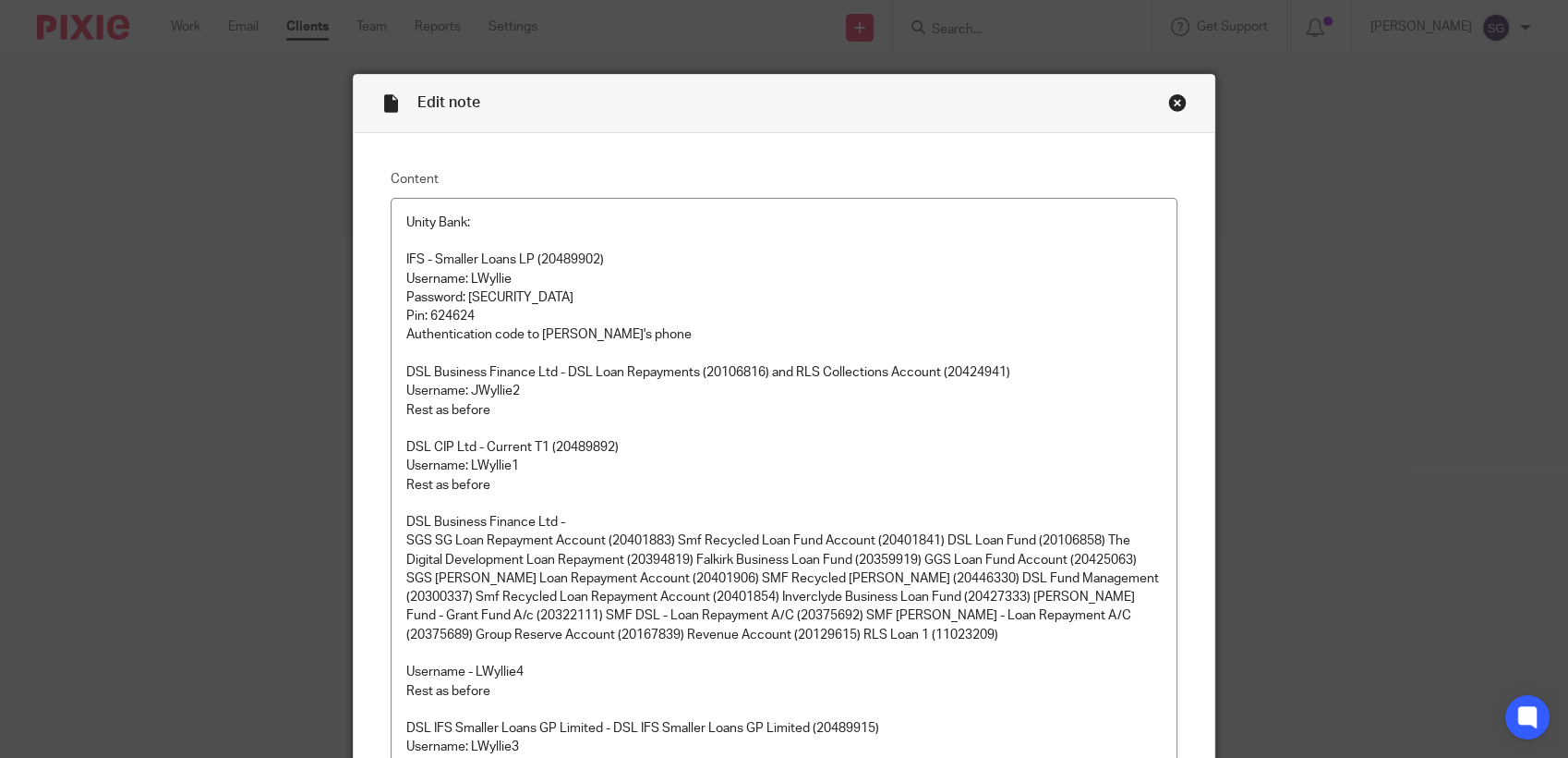
click at [1168, 102] on div "Close this dialog window" at bounding box center [1177, 102] width 19 height 19
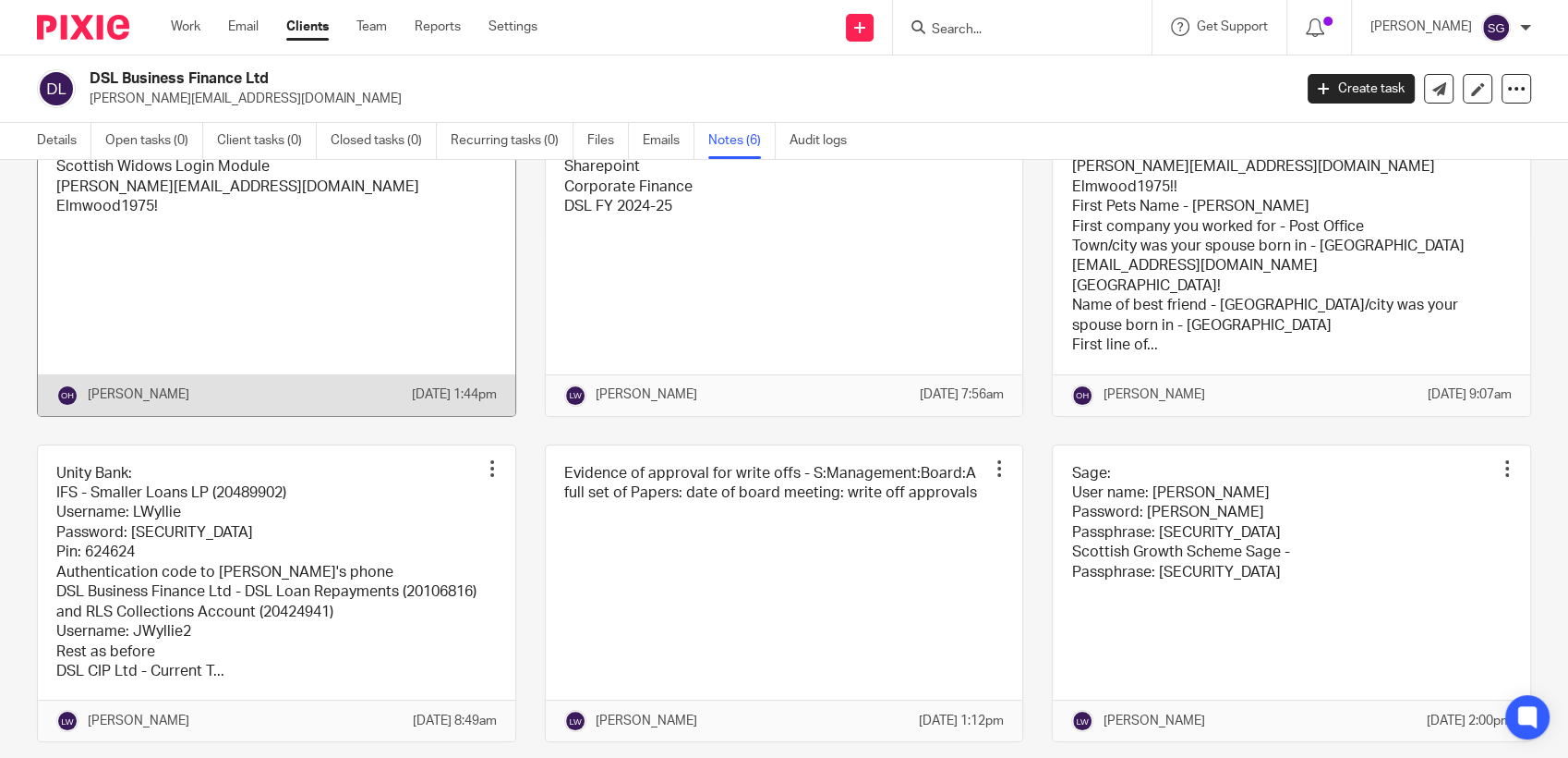
scroll to position [235, 0]
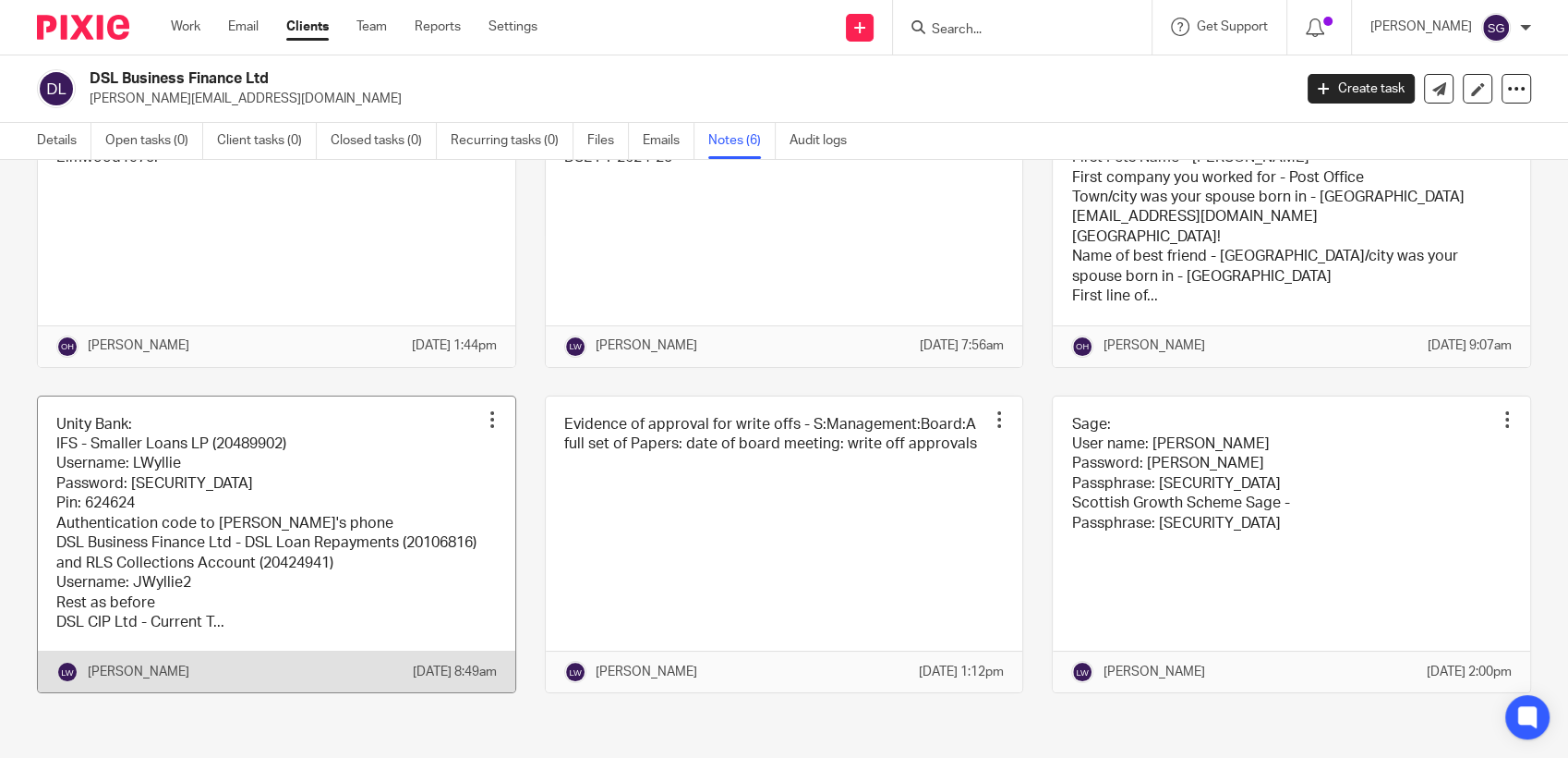
click at [200, 477] on link at bounding box center [276, 545] width 477 height 297
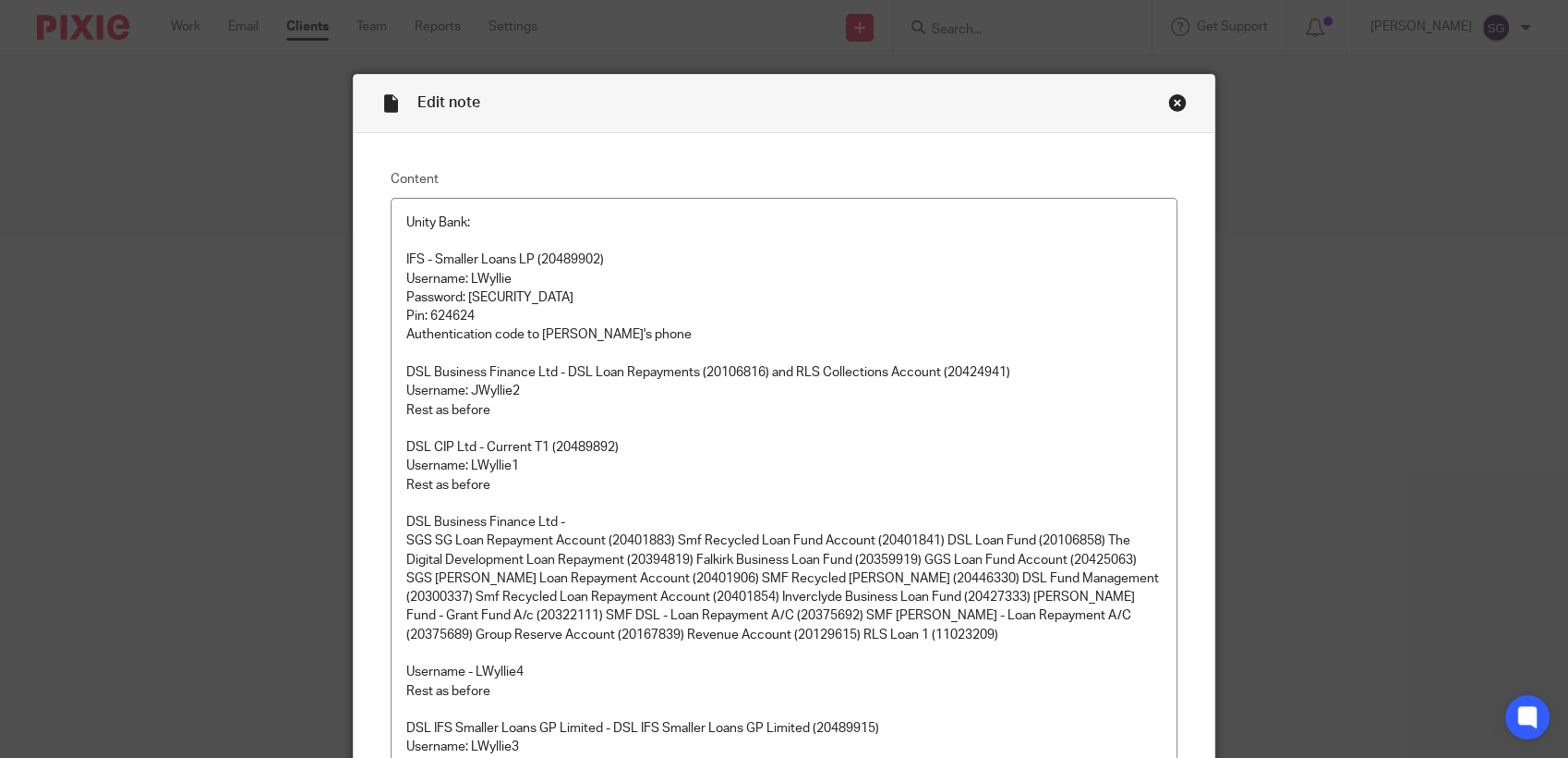
click at [1168, 105] on div "Close this dialog window" at bounding box center [1177, 102] width 19 height 19
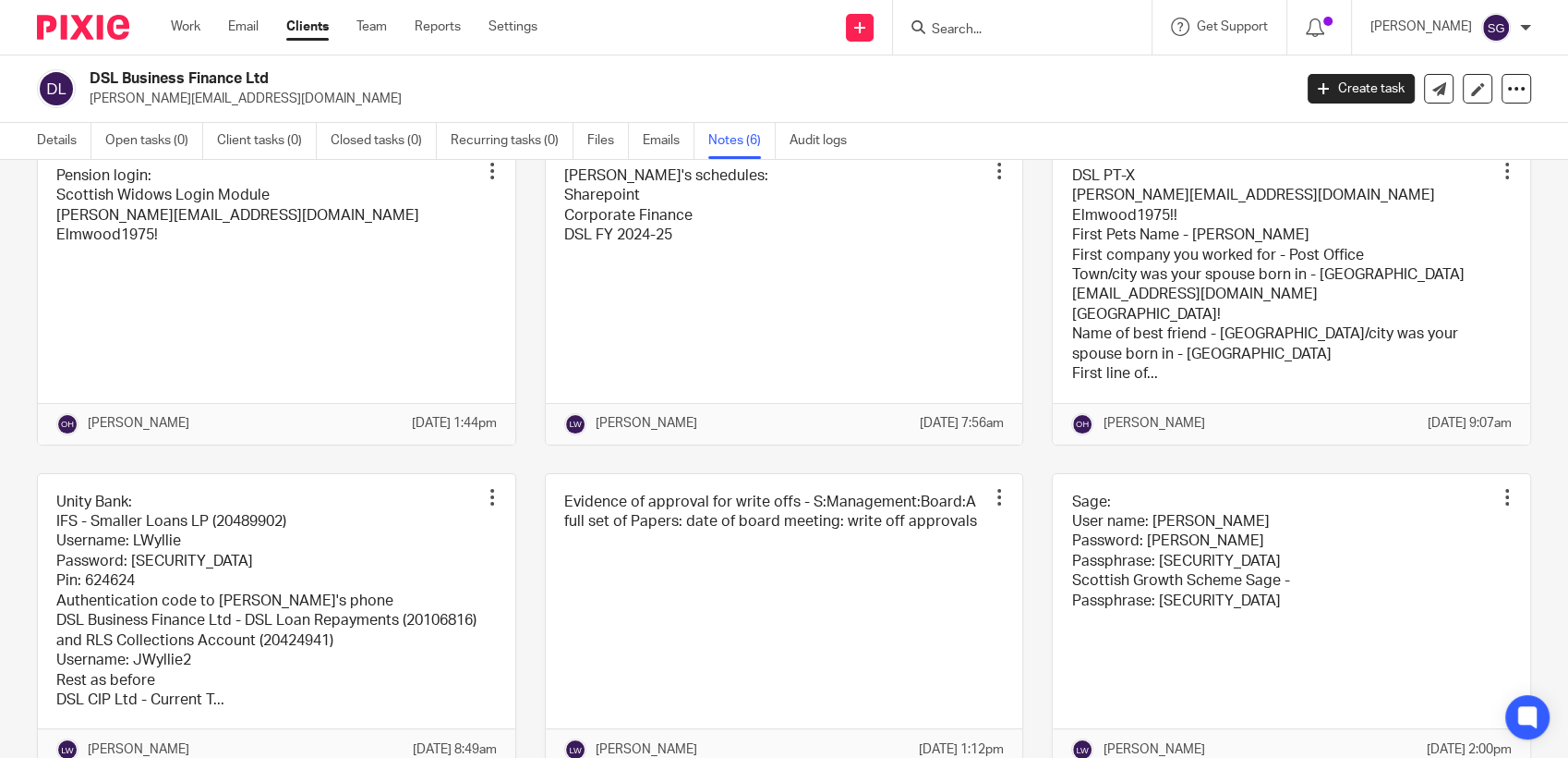
scroll to position [235, 0]
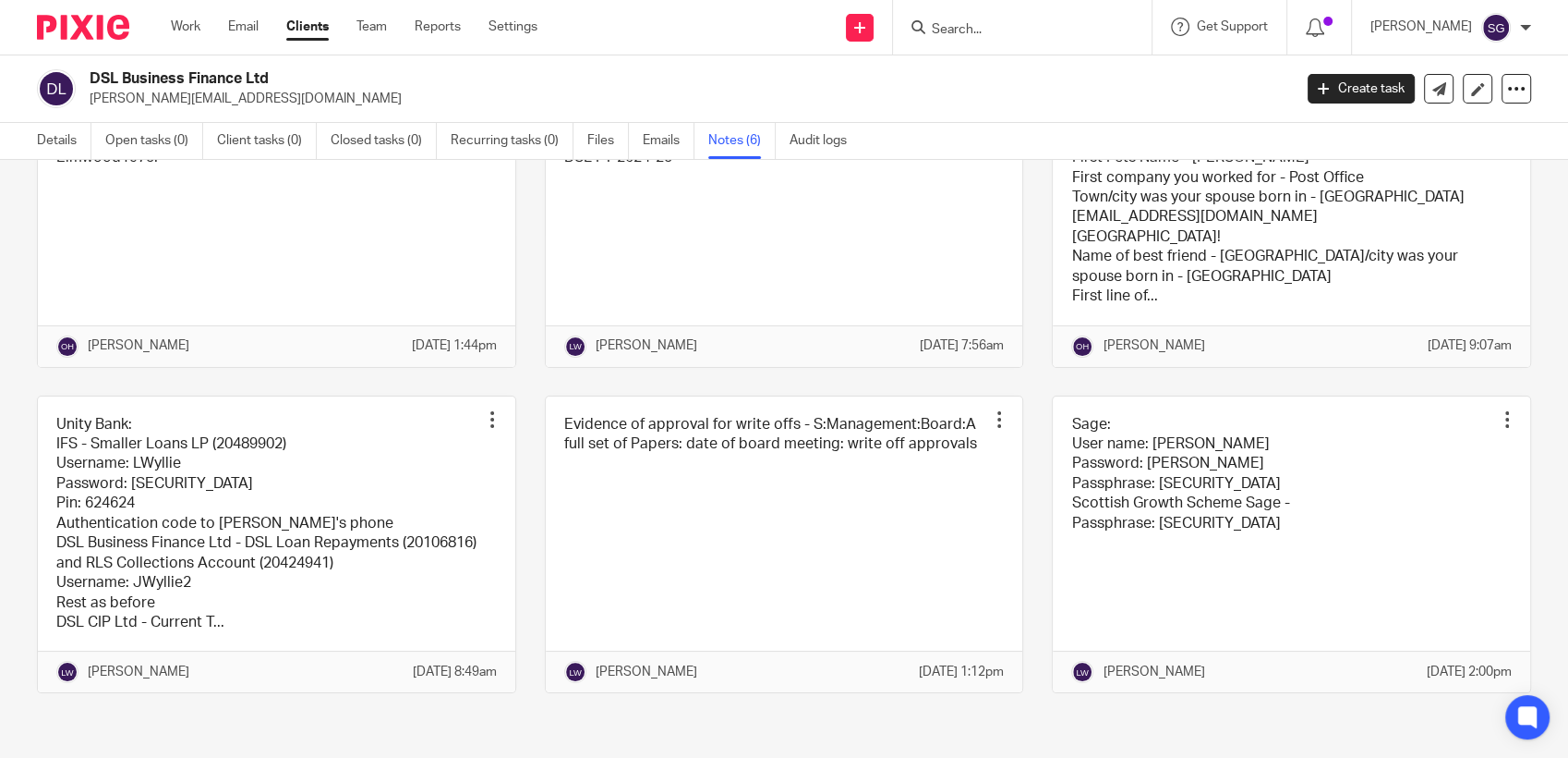
drag, startPoint x: 249, startPoint y: 34, endPoint x: 339, endPoint y: 41, distance: 90.3
click at [249, 34] on link "Email" at bounding box center [243, 27] width 31 height 19
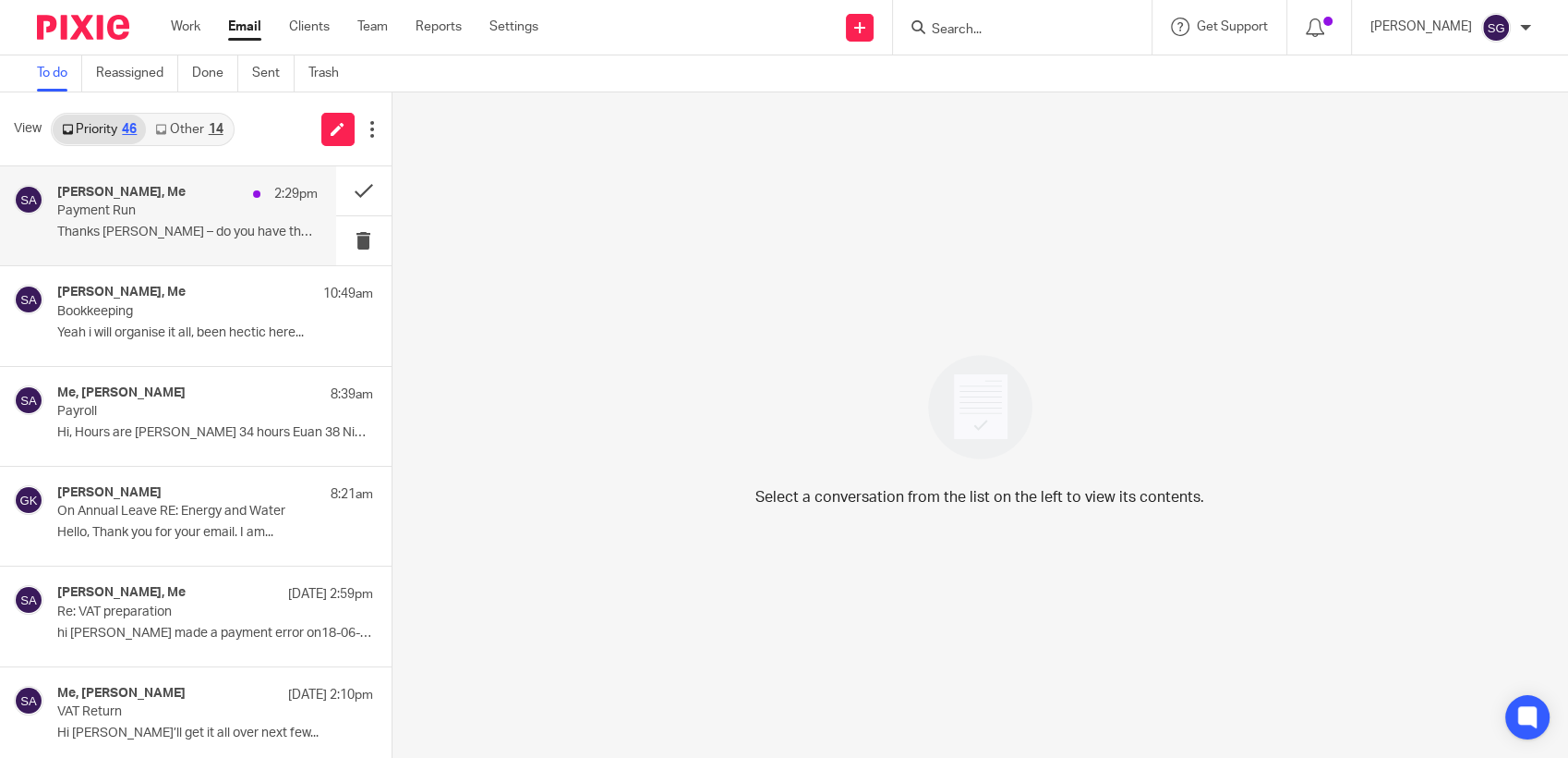
click at [147, 197] on h4 "[PERSON_NAME], Me" at bounding box center [121, 192] width 128 height 16
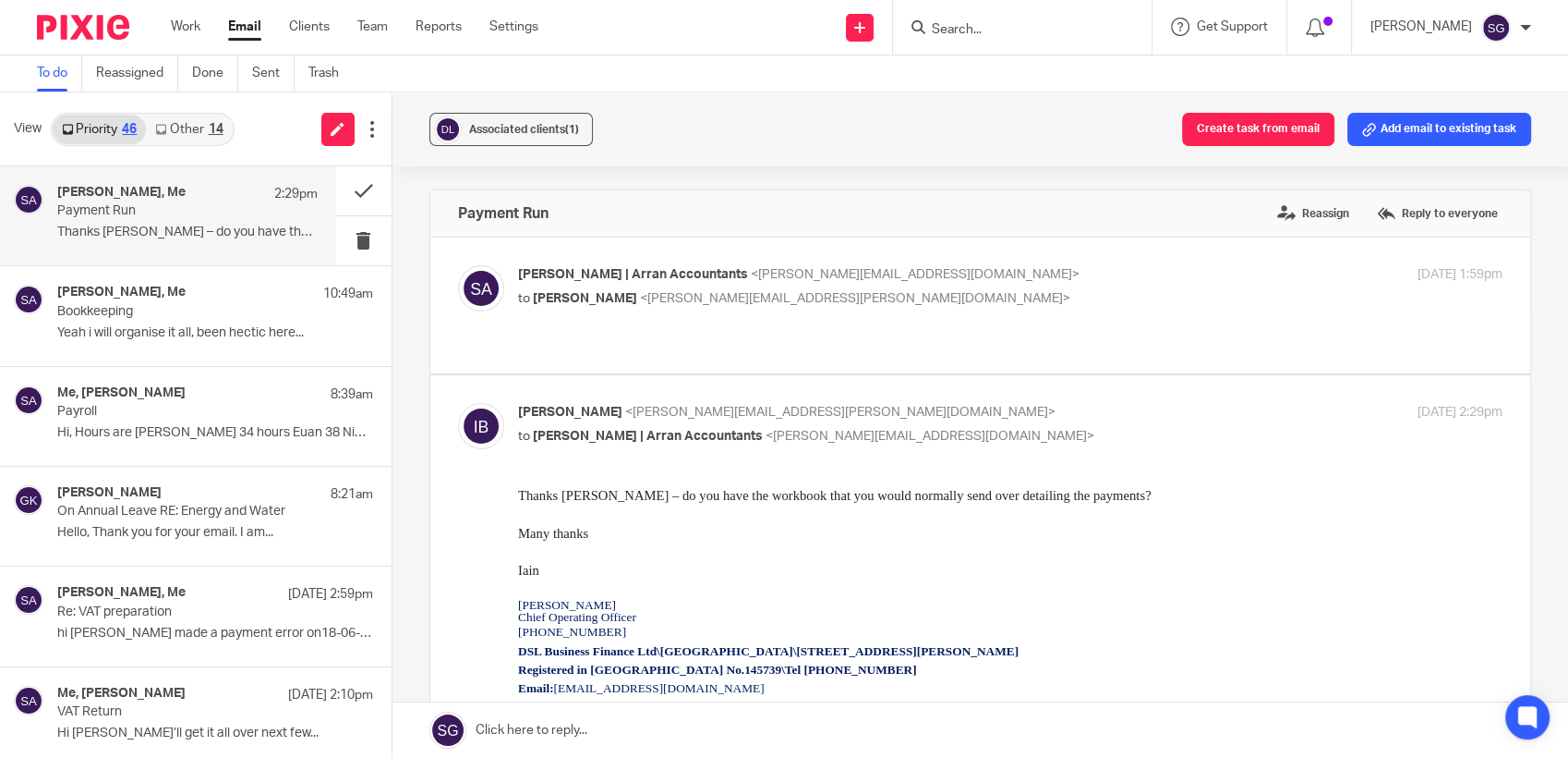
click at [687, 734] on link at bounding box center [981, 730] width 1176 height 56
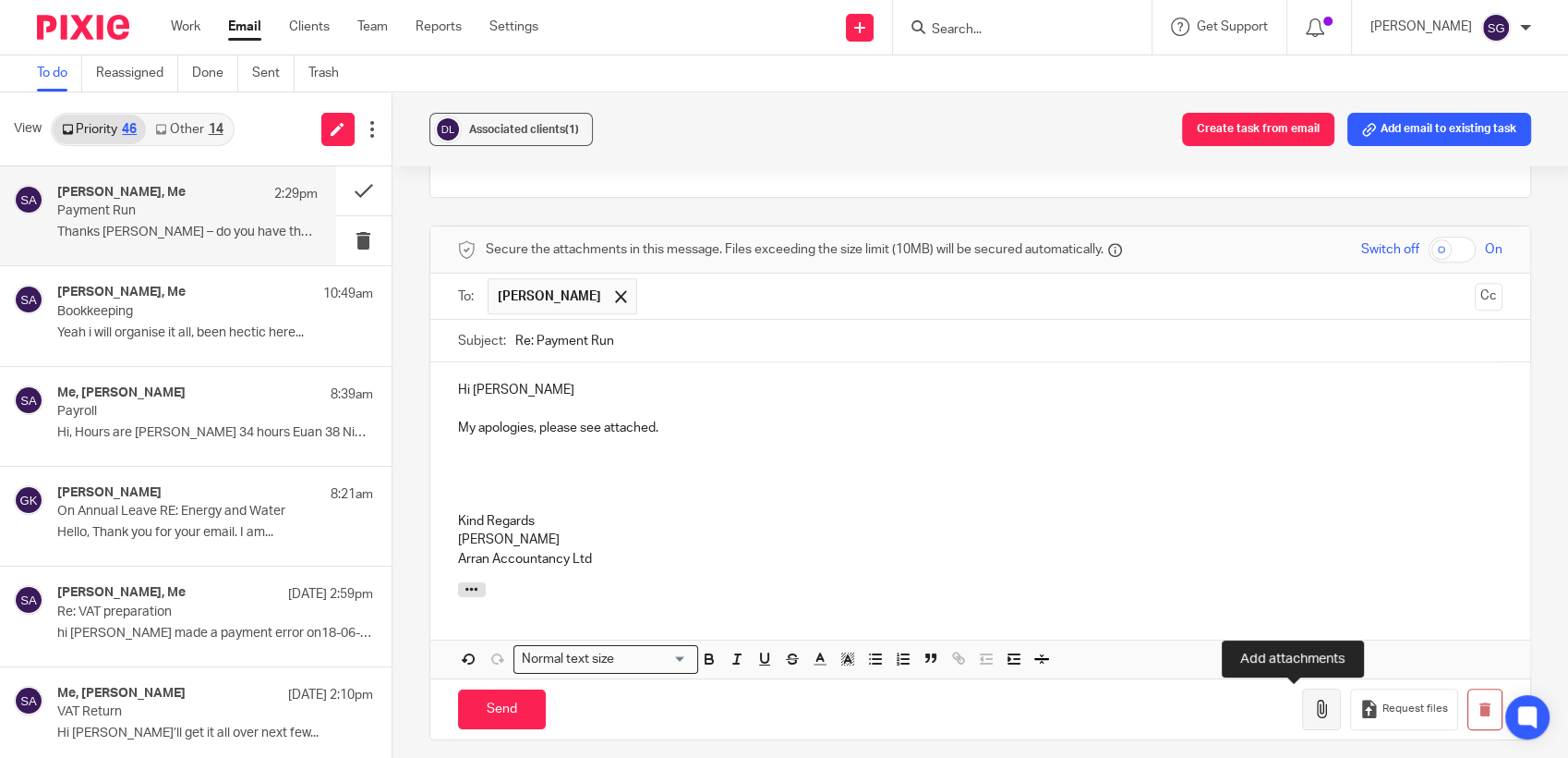
click at [1312, 706] on icon "button" at bounding box center [1321, 708] width 19 height 19
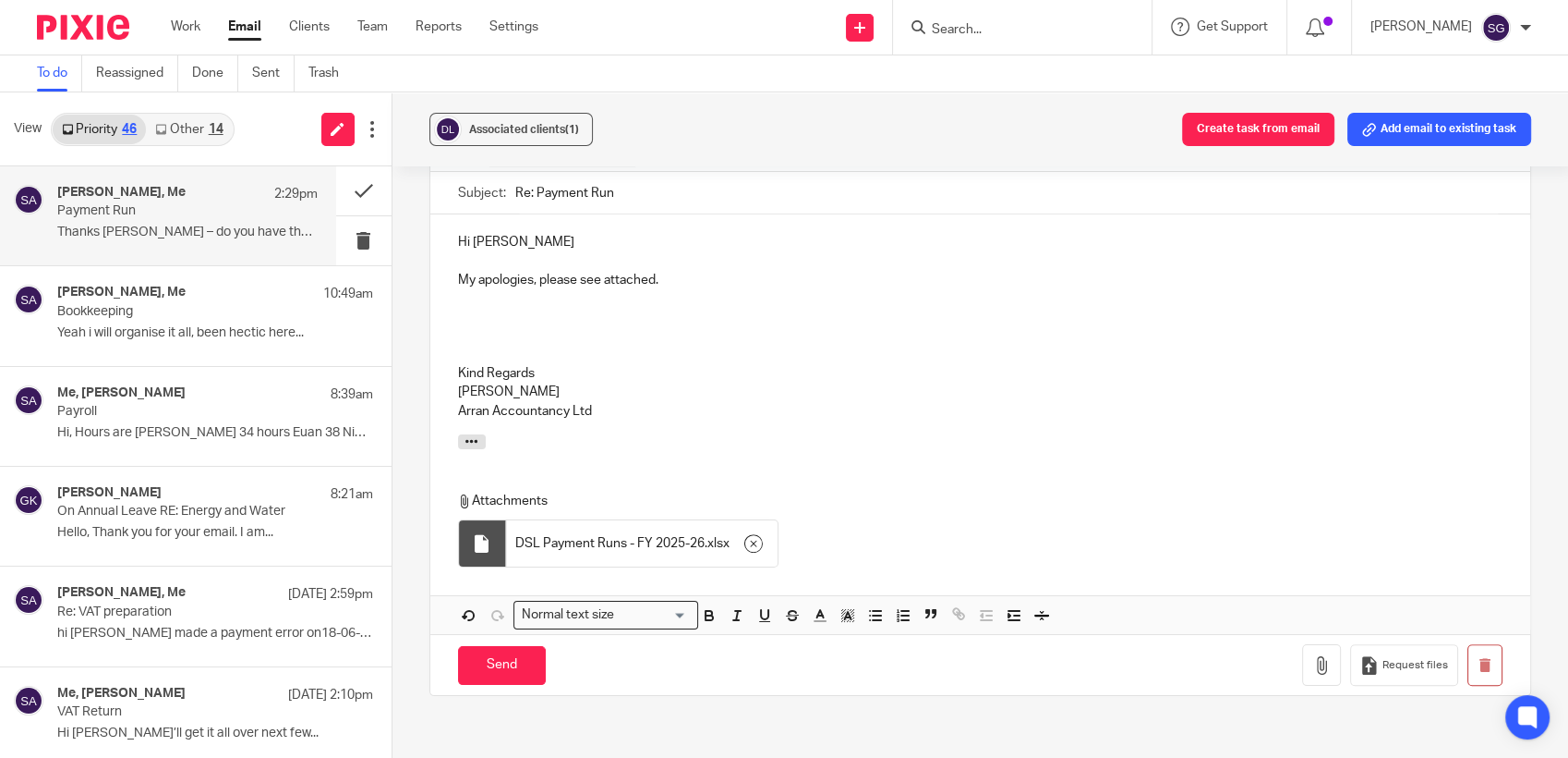
scroll to position [1293, 0]
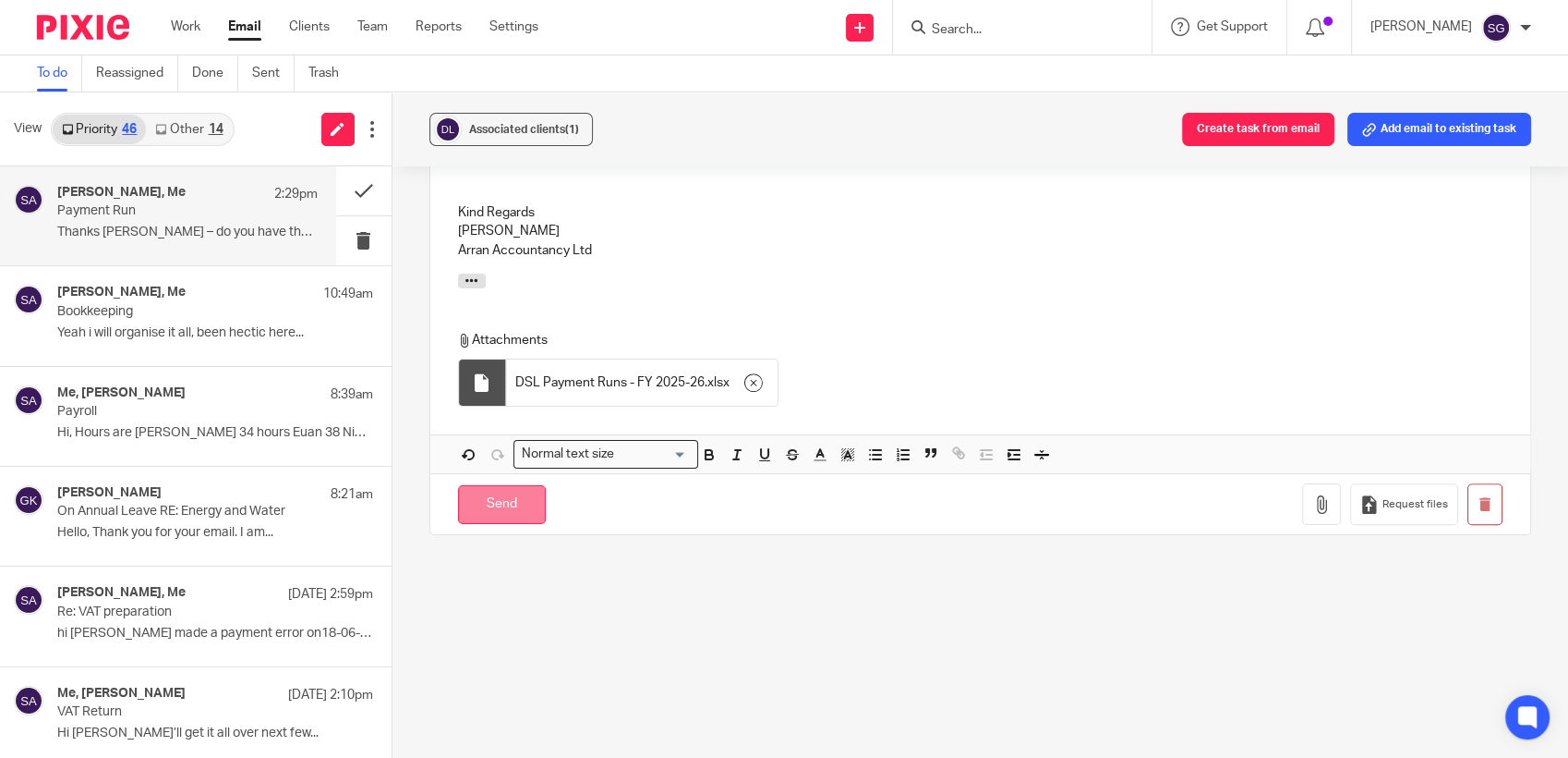
click at [488, 508] on input "Send" at bounding box center [502, 505] width 87 height 40
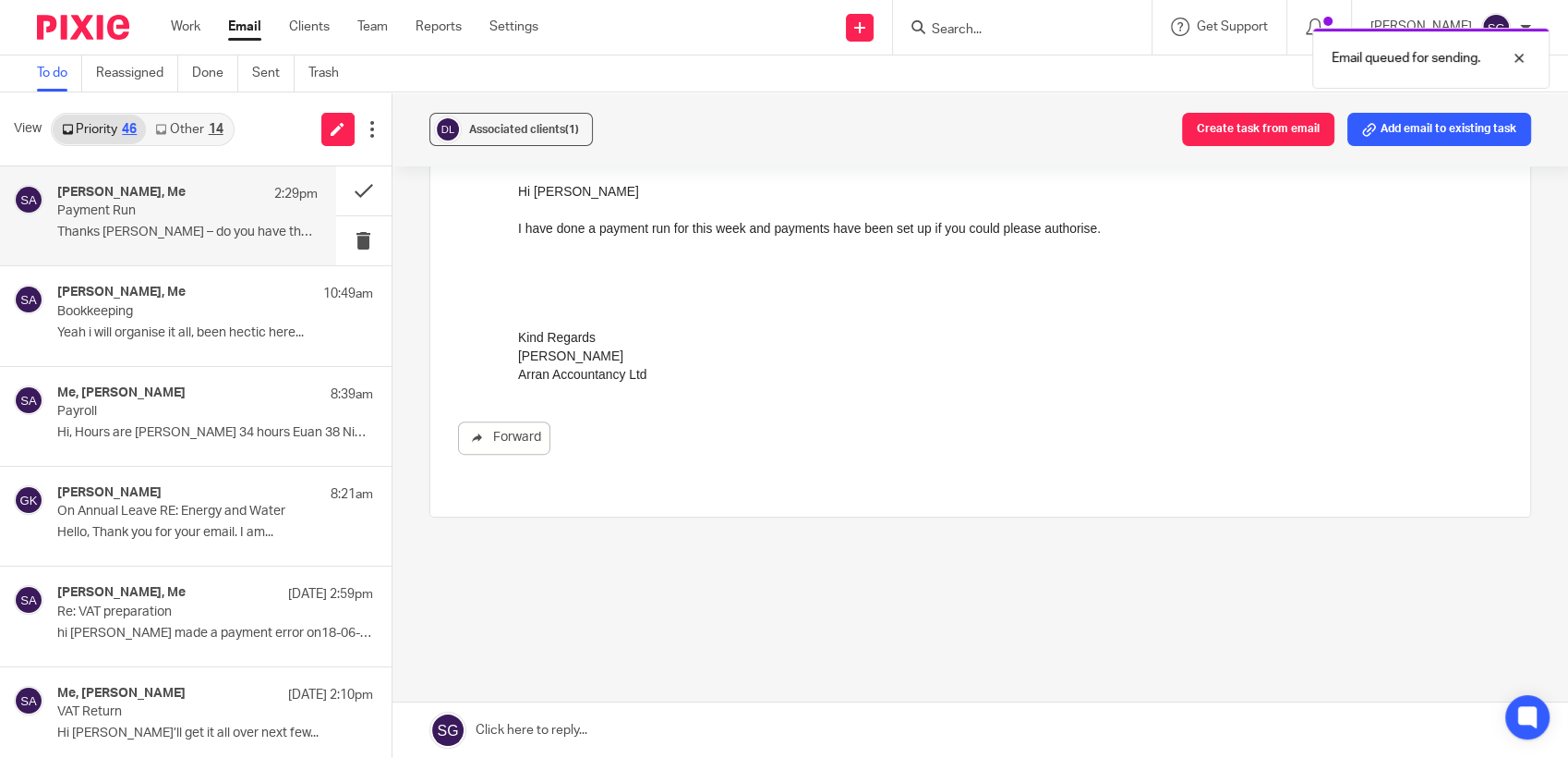
scroll to position [663, 0]
click at [730, 71] on div "To do Reassigned Done Sent Trash" at bounding box center [784, 73] width 1568 height 37
drag, startPoint x: 825, startPoint y: 346, endPoint x: 834, endPoint y: 393, distance: 47.9
click html "Thanks Sarah – do you have the workbook that you would normally send over detai…"
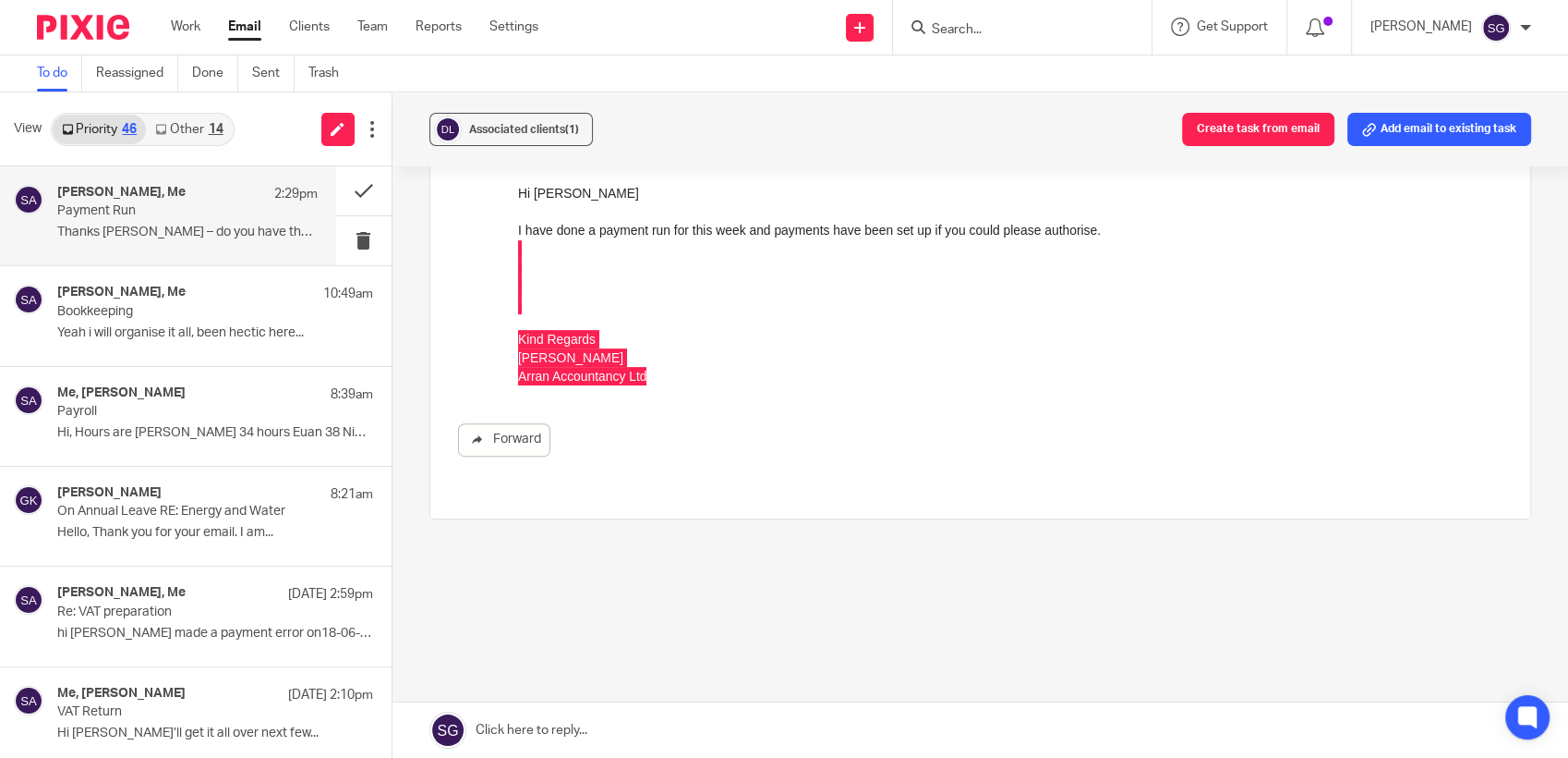
drag, startPoint x: 316, startPoint y: 568, endPoint x: 819, endPoint y: 471, distance: 512.3
click at [819, 469] on div "Iain Burnside <iain.burnside@dsl-businessfinance.co.uk> to Sarah | Arran Accoun…" at bounding box center [981, 115] width 1045 height 750
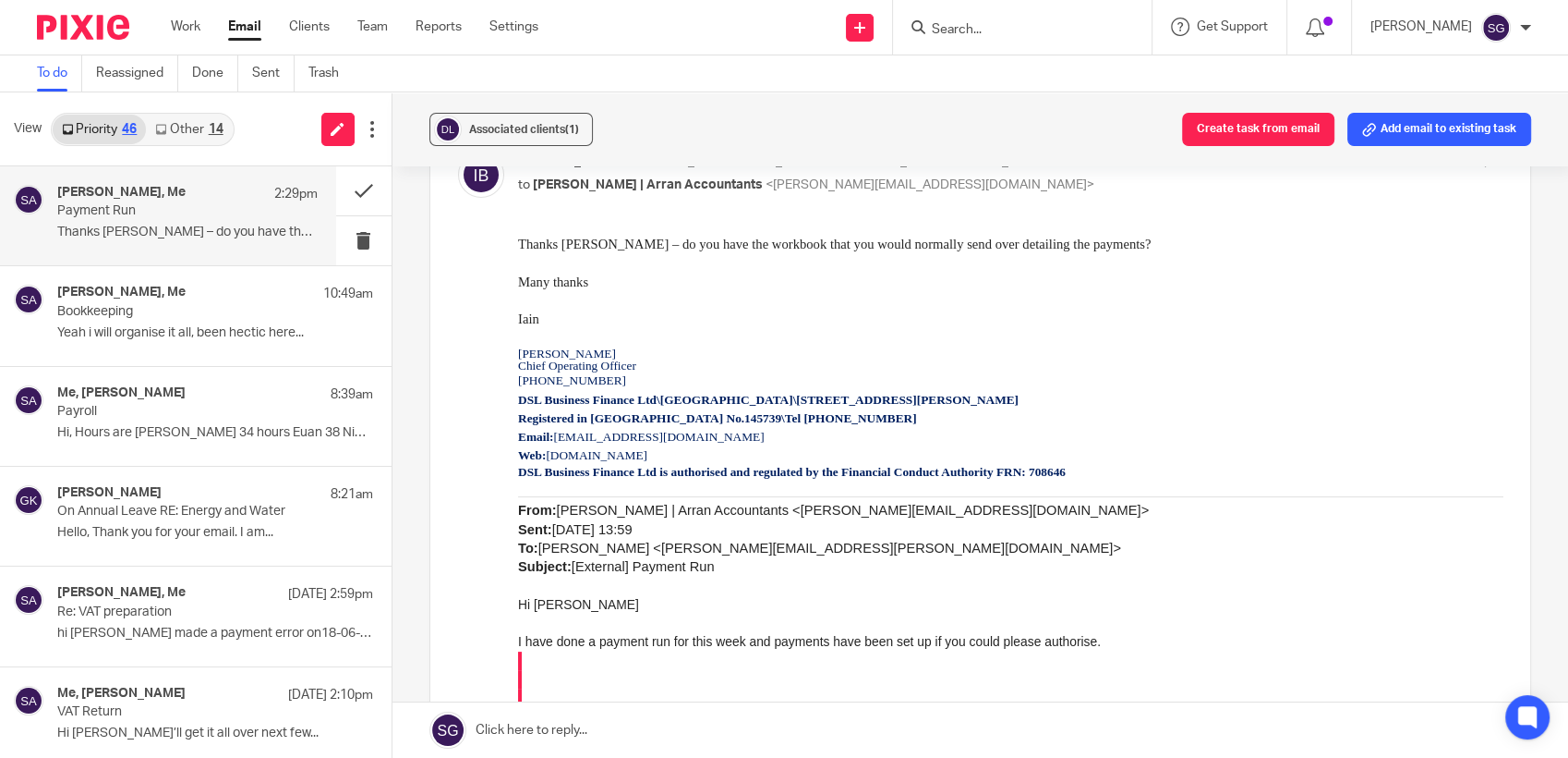
scroll to position [0, 0]
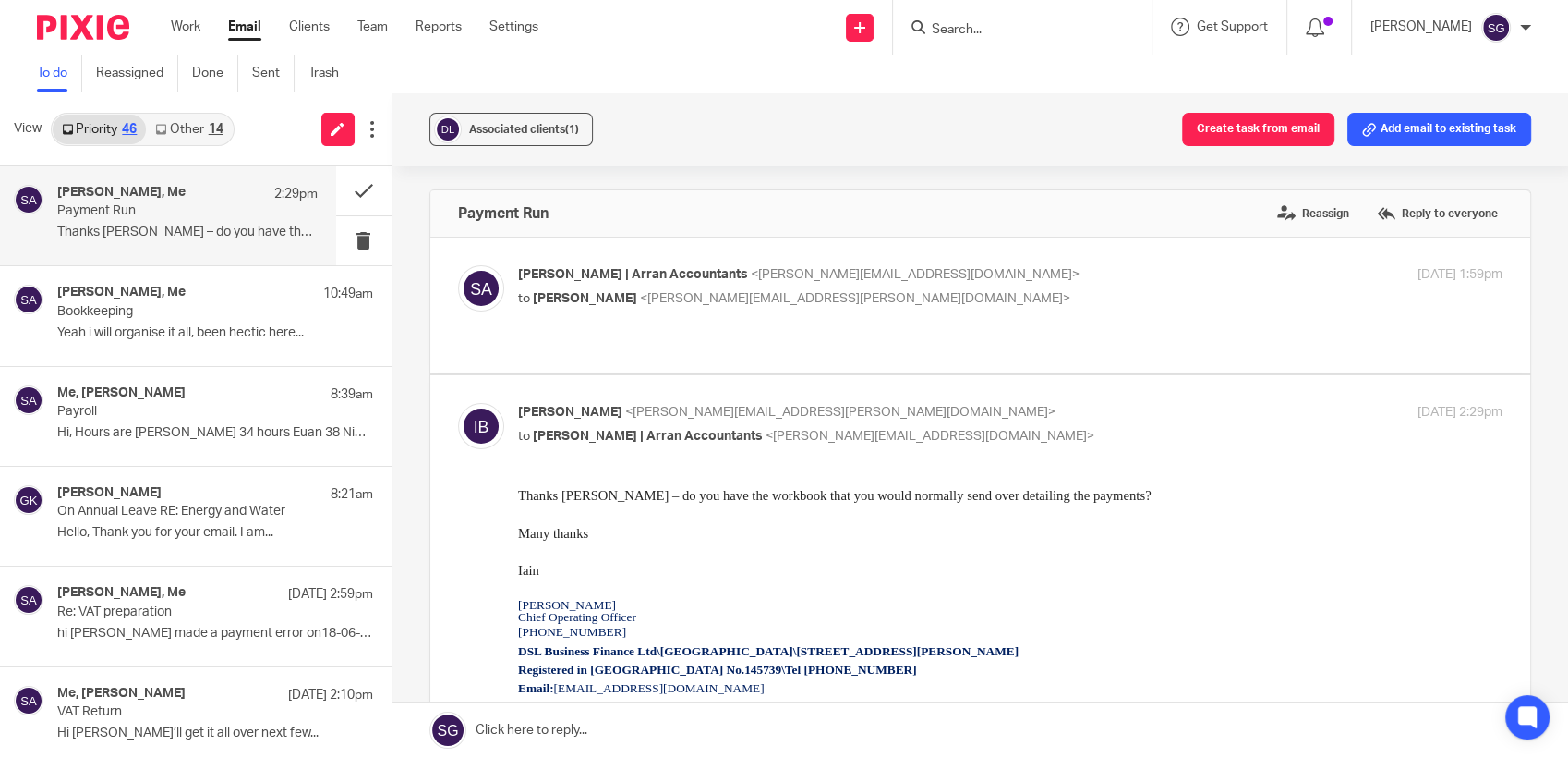
drag, startPoint x: 192, startPoint y: 133, endPoint x: 170, endPoint y: 133, distance: 22.0
click at [191, 133] on link "Other 14" at bounding box center [188, 129] width 86 height 30
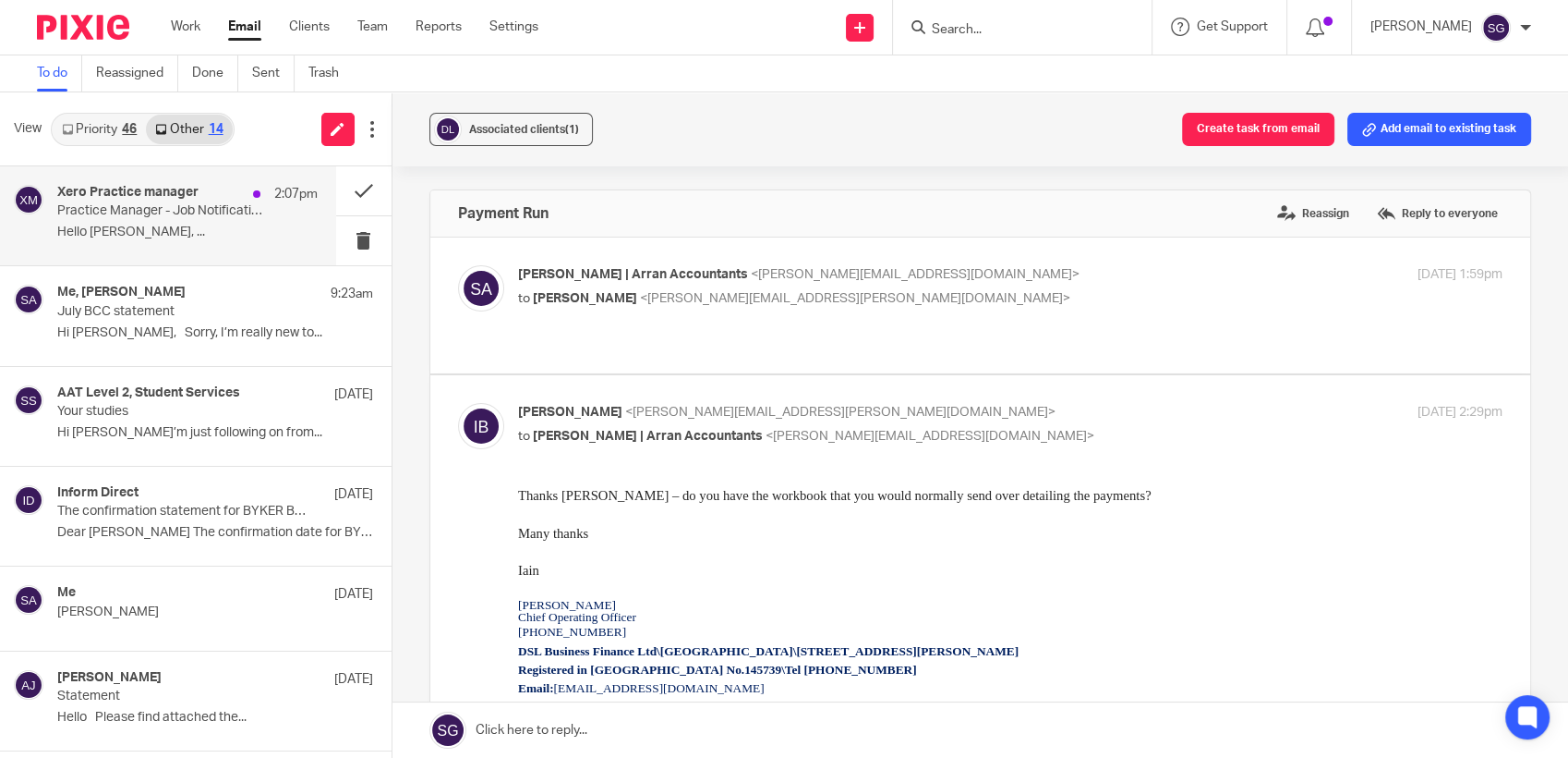
click at [132, 195] on h4 "Xero Practice manager" at bounding box center [128, 192] width 141 height 16
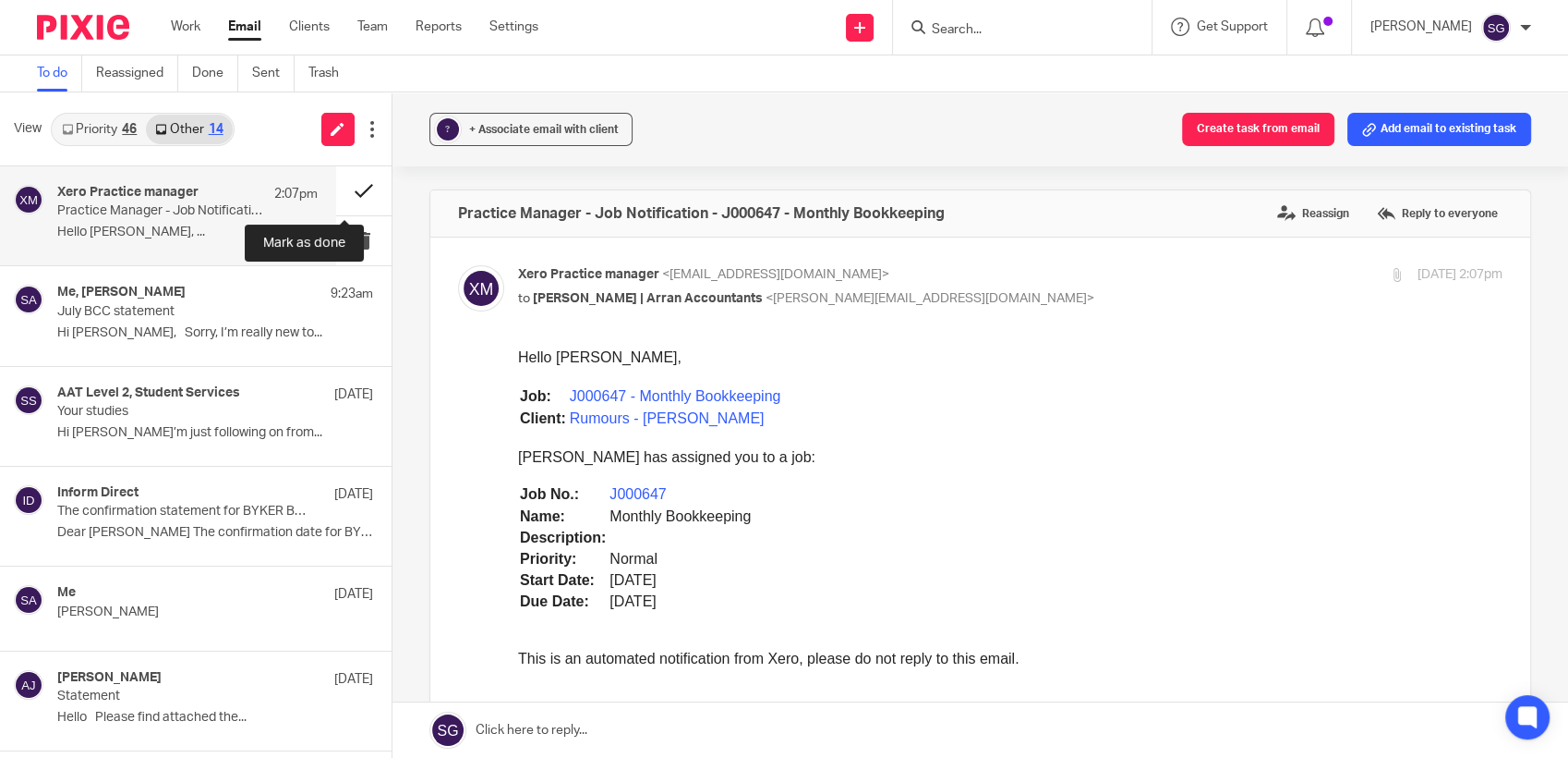
click at [349, 190] on button at bounding box center [364, 190] width 56 height 49
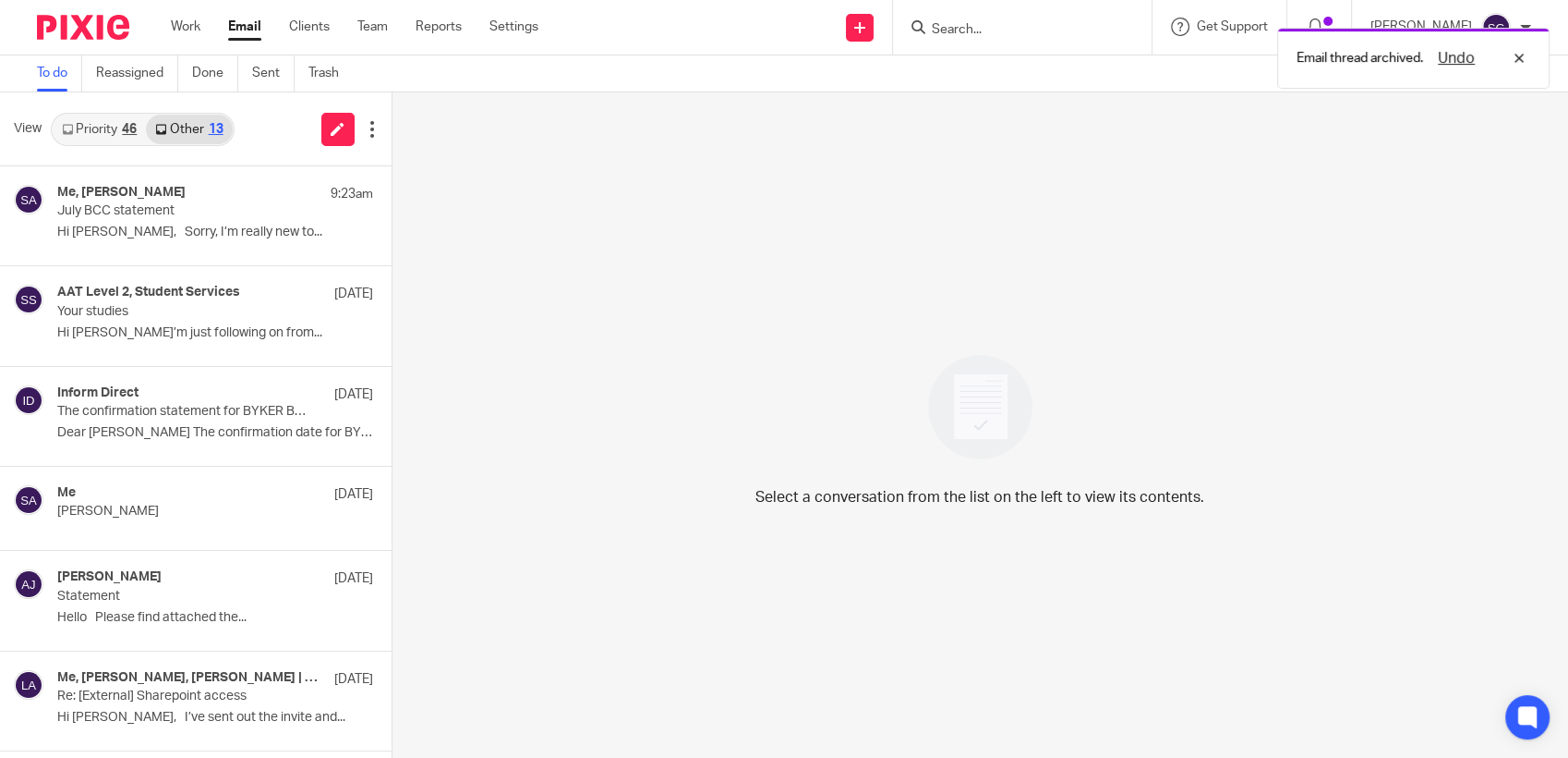
drag, startPoint x: 86, startPoint y: 125, endPoint x: 320, endPoint y: 166, distance: 237.6
click at [87, 126] on link "Priority 46" at bounding box center [99, 129] width 93 height 30
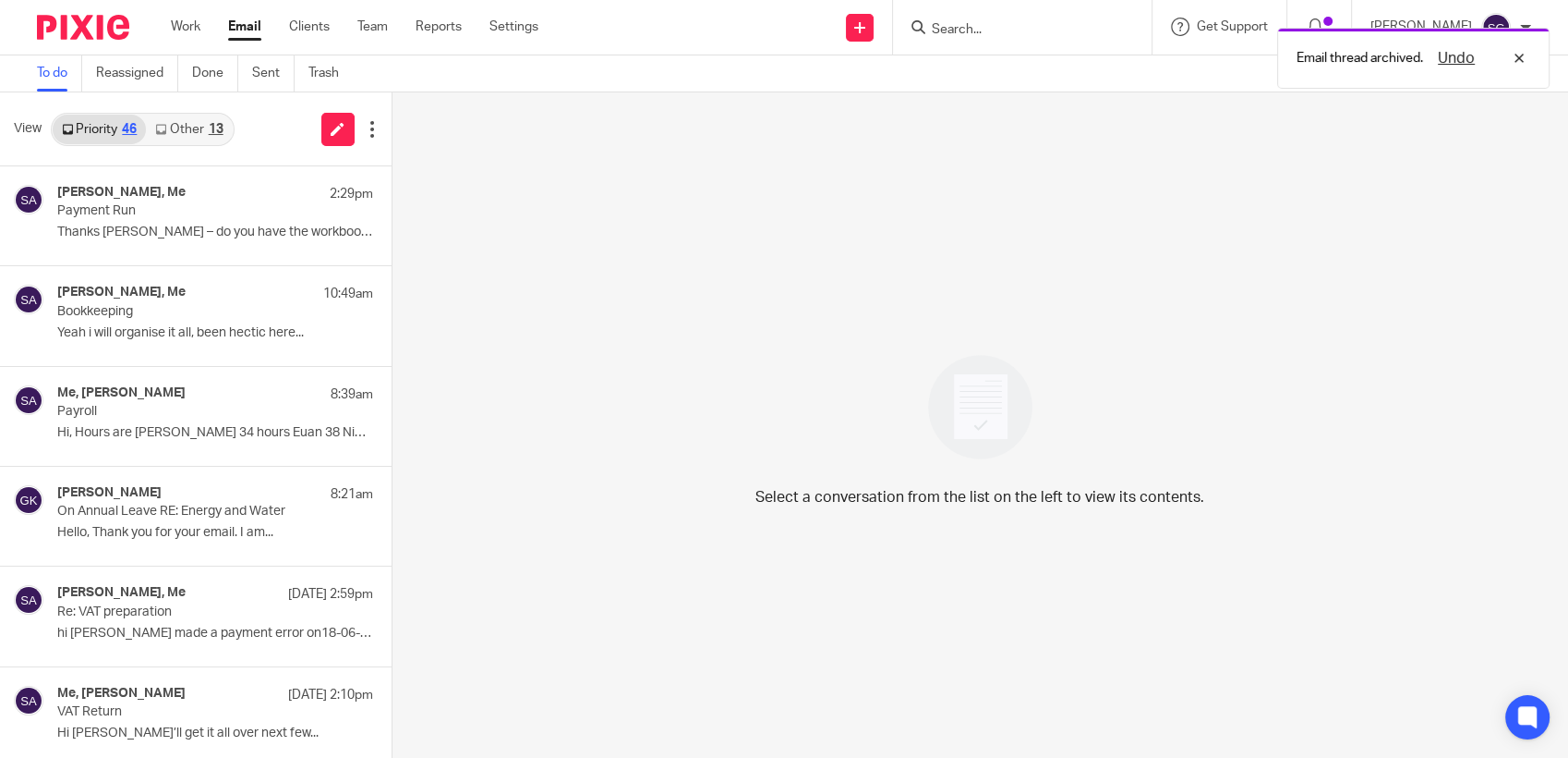
click at [751, 77] on div "To do Reassigned Done Sent Trash" at bounding box center [784, 73] width 1568 height 37
click at [175, 137] on link "Other 13" at bounding box center [188, 129] width 86 height 30
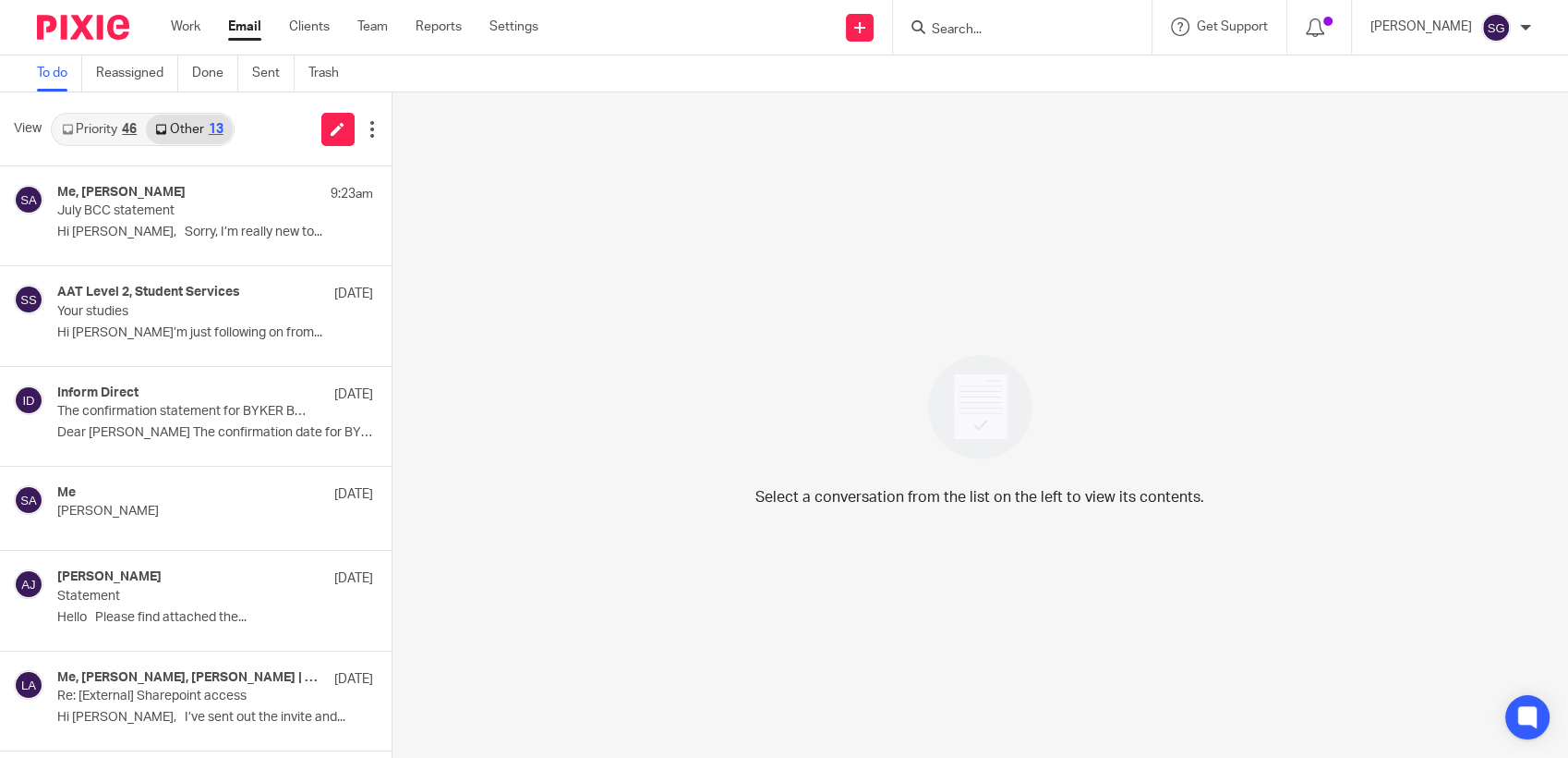
click at [74, 134] on link "Priority 46" at bounding box center [99, 129] width 93 height 30
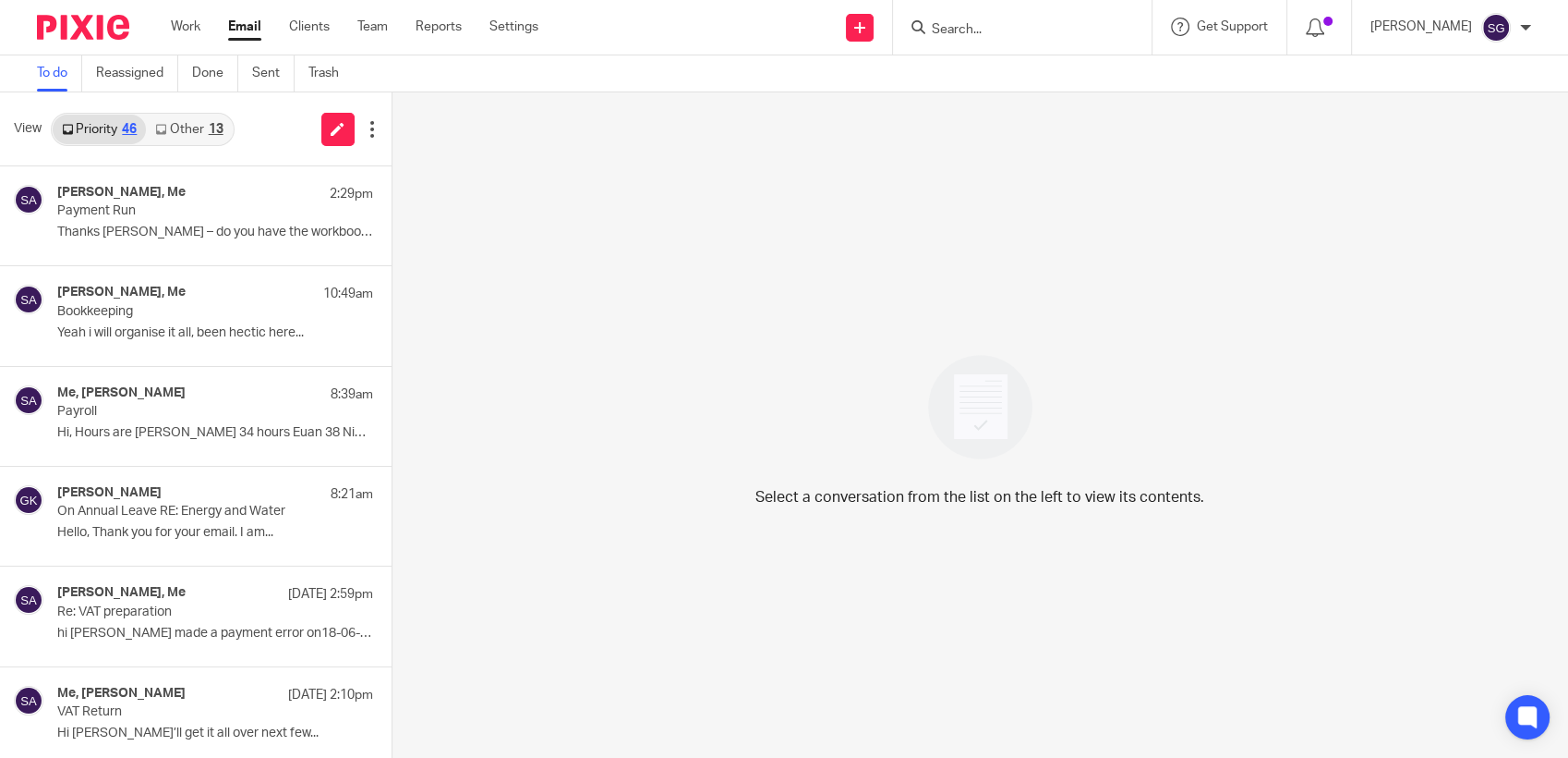
click at [952, 37] on input "Search" at bounding box center [1014, 30] width 167 height 17
type input "IFS"
click at [1028, 74] on link at bounding box center [1040, 72] width 229 height 28
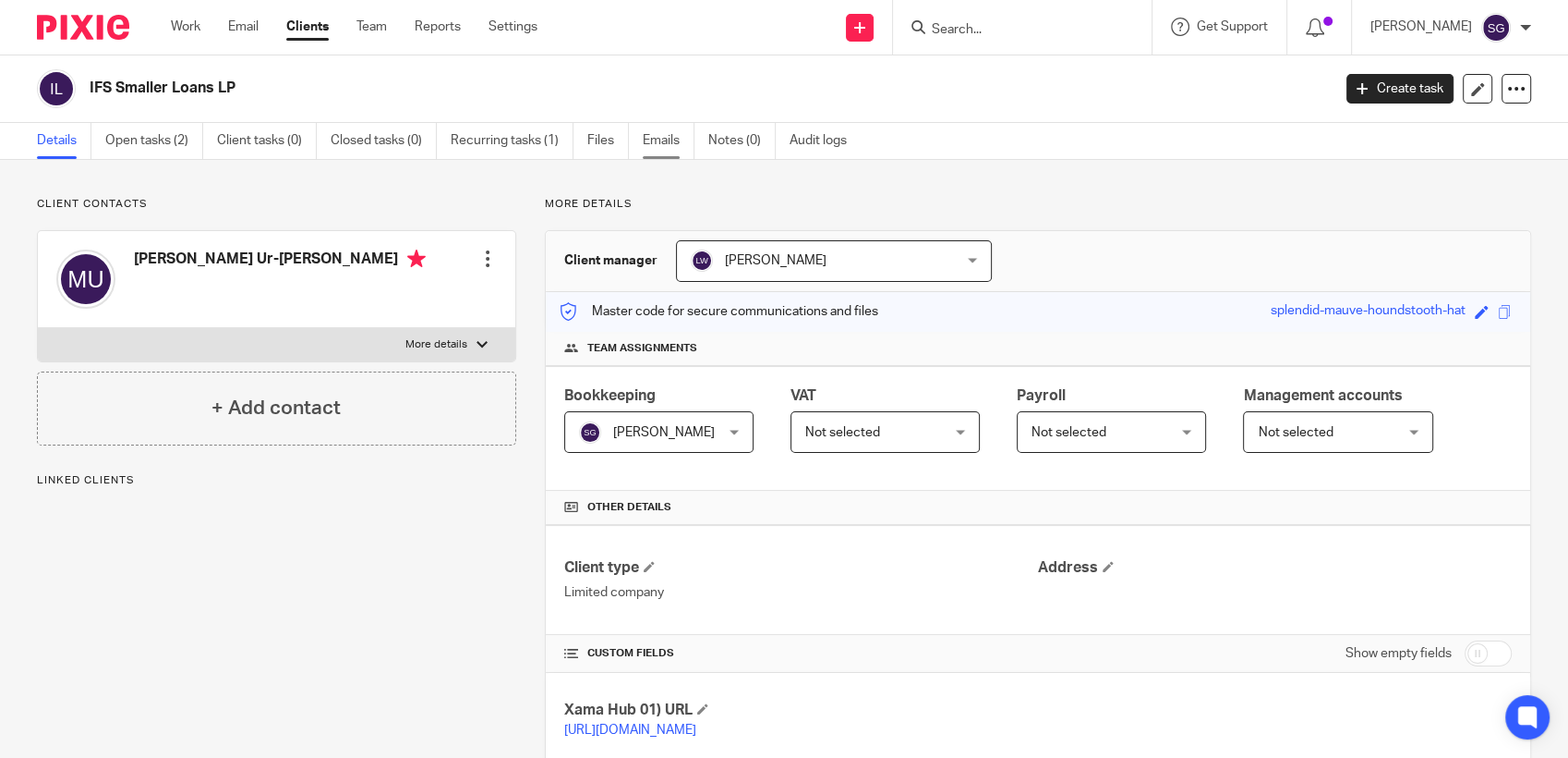
click at [671, 140] on link "Emails" at bounding box center [668, 141] width 52 height 36
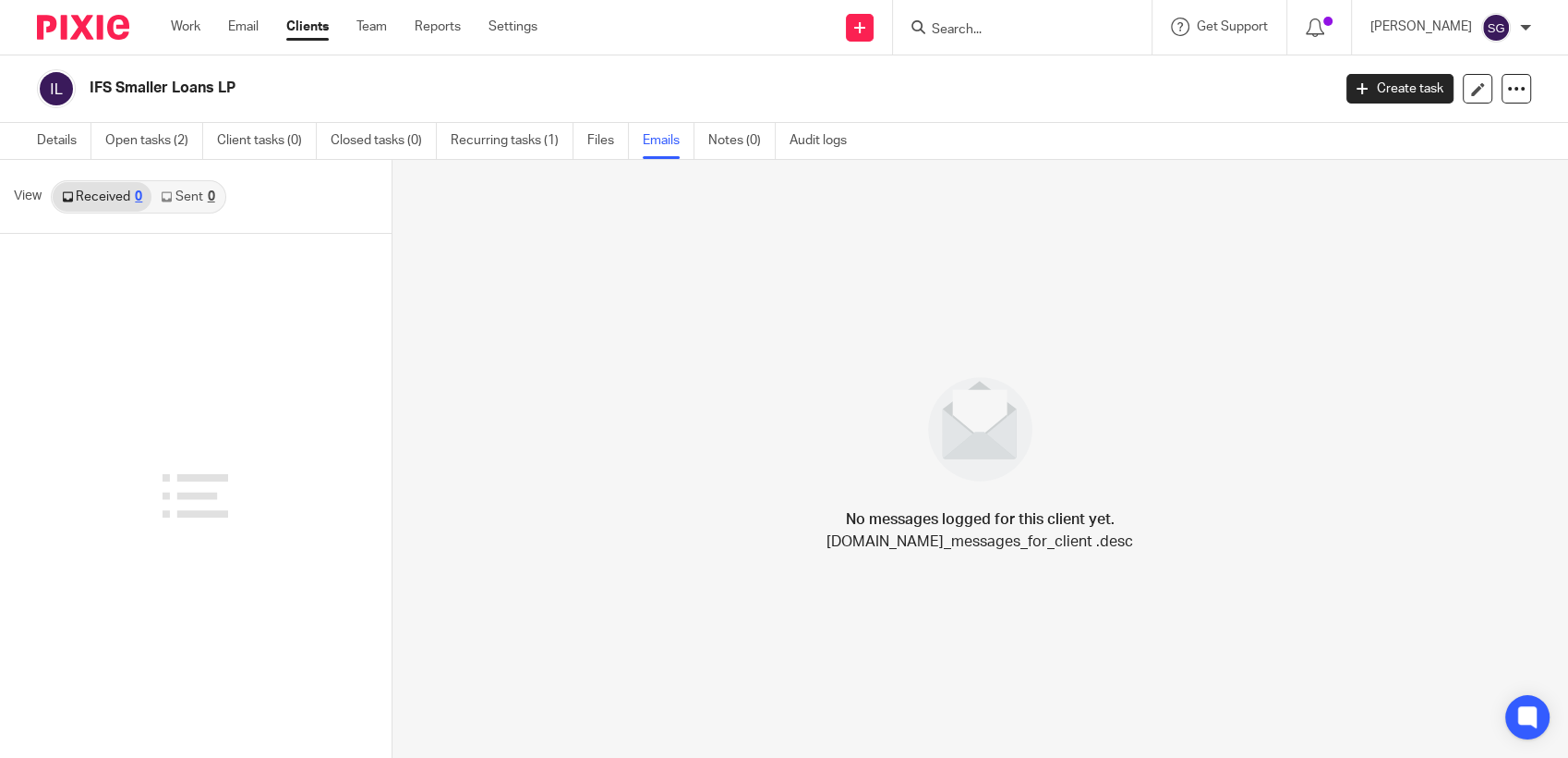
click at [718, 144] on link "Notes (0)" at bounding box center [742, 141] width 67 height 36
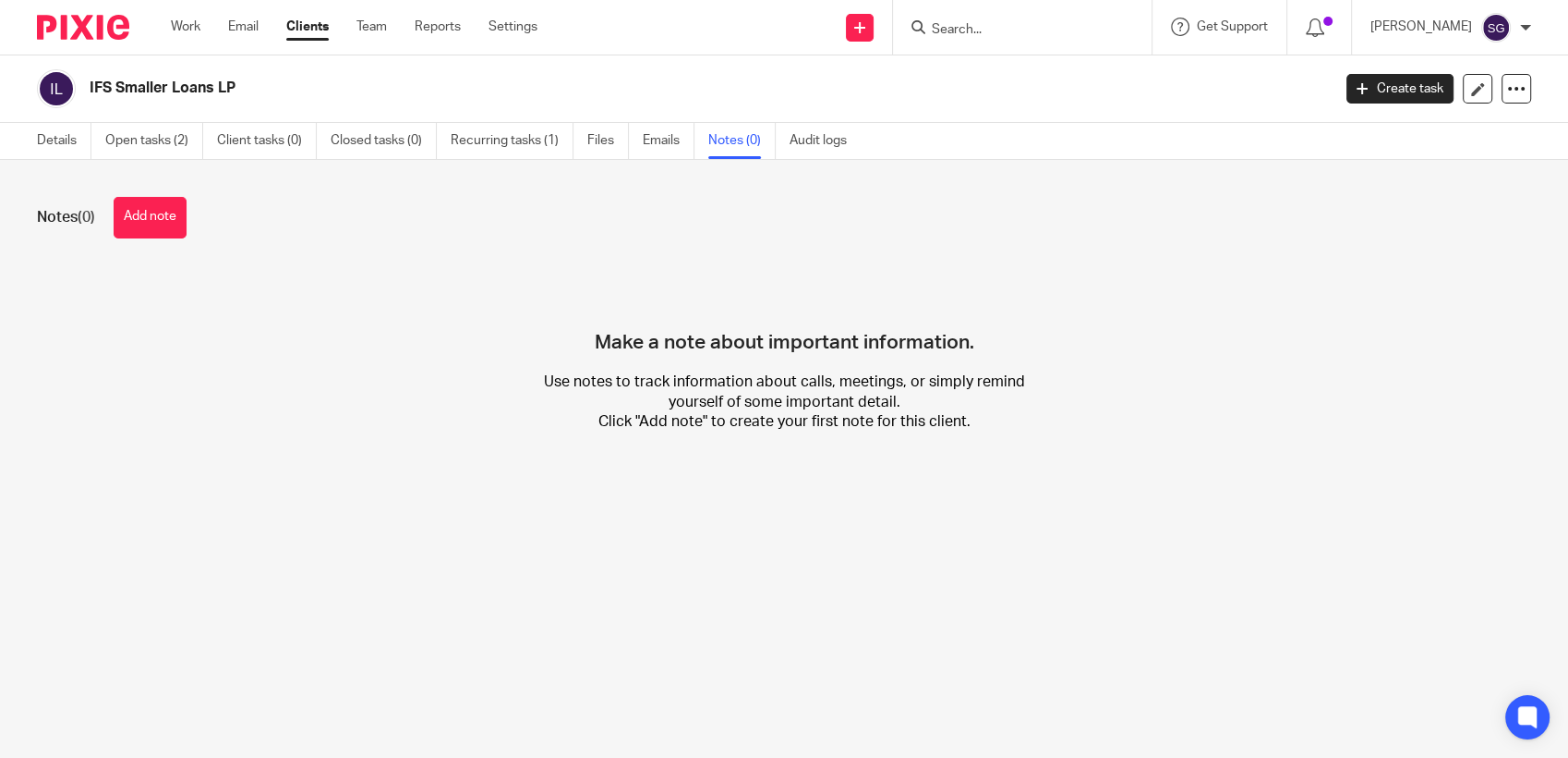
click at [967, 35] on input "Search" at bounding box center [1014, 30] width 167 height 17
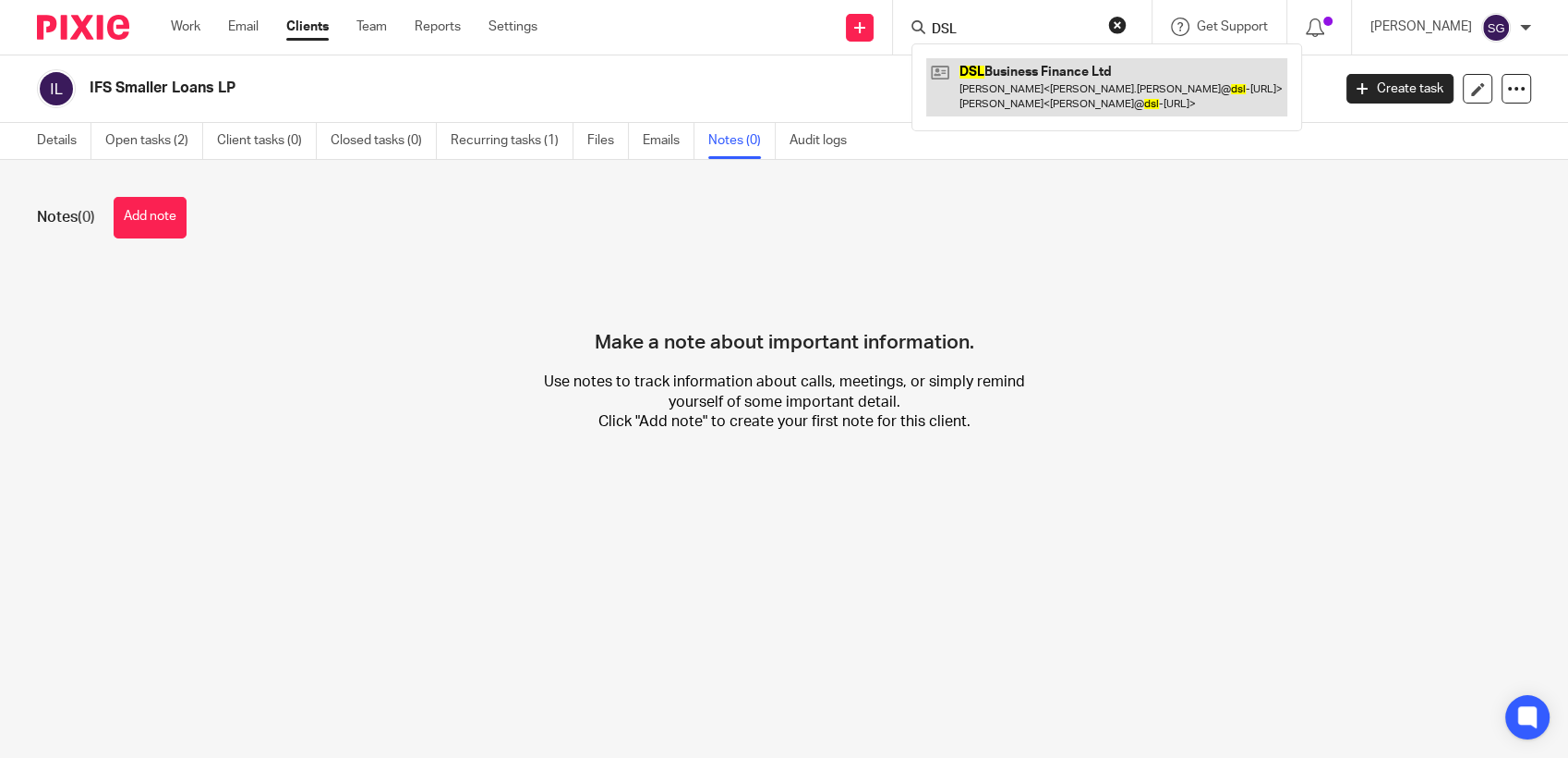
type input "DSL"
click at [1042, 78] on link at bounding box center [1107, 87] width 361 height 58
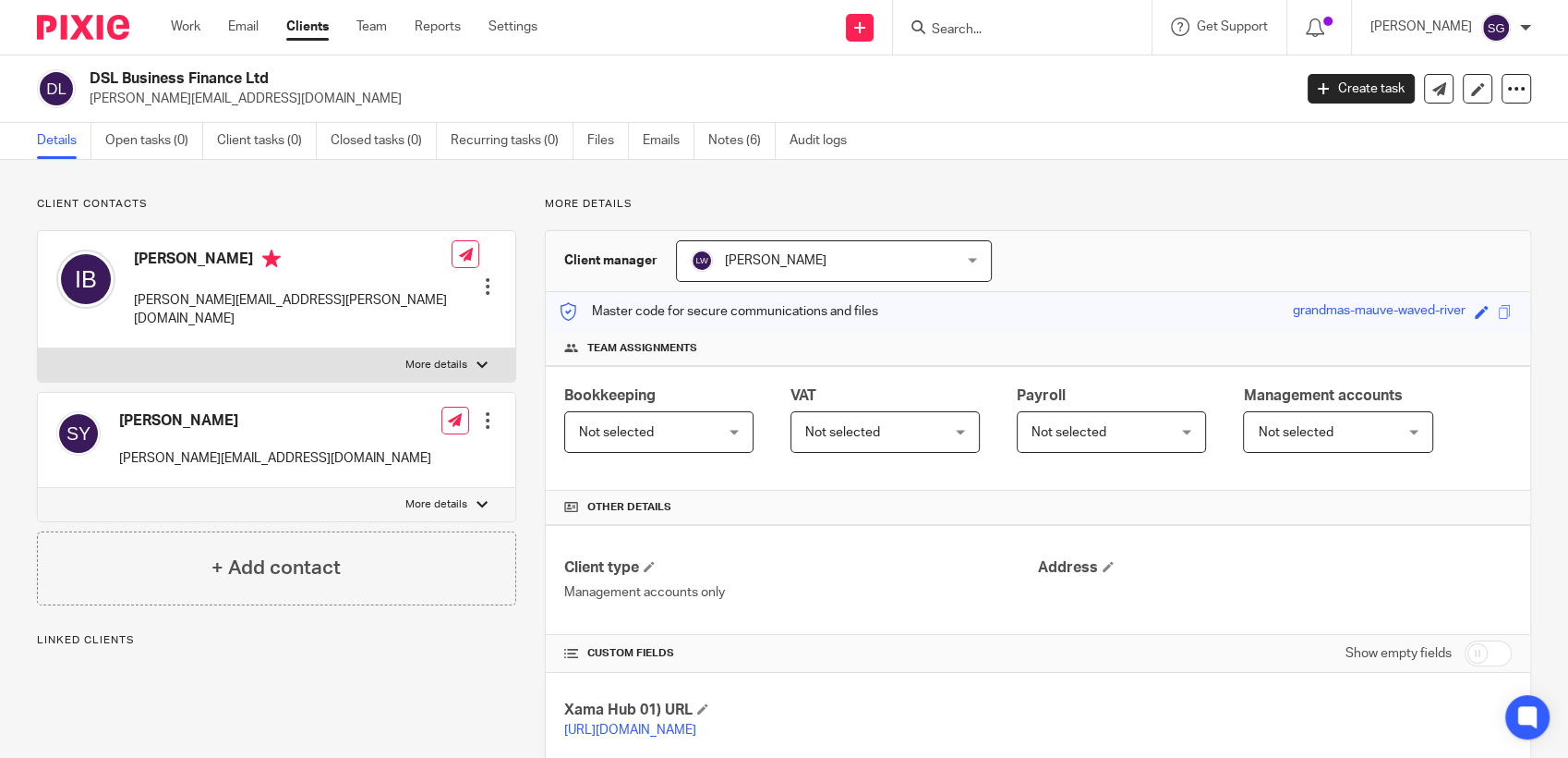
drag, startPoint x: 717, startPoint y: 142, endPoint x: 731, endPoint y: 81, distance: 62.6
click at [719, 141] on link "Notes (6)" at bounding box center [742, 141] width 67 height 36
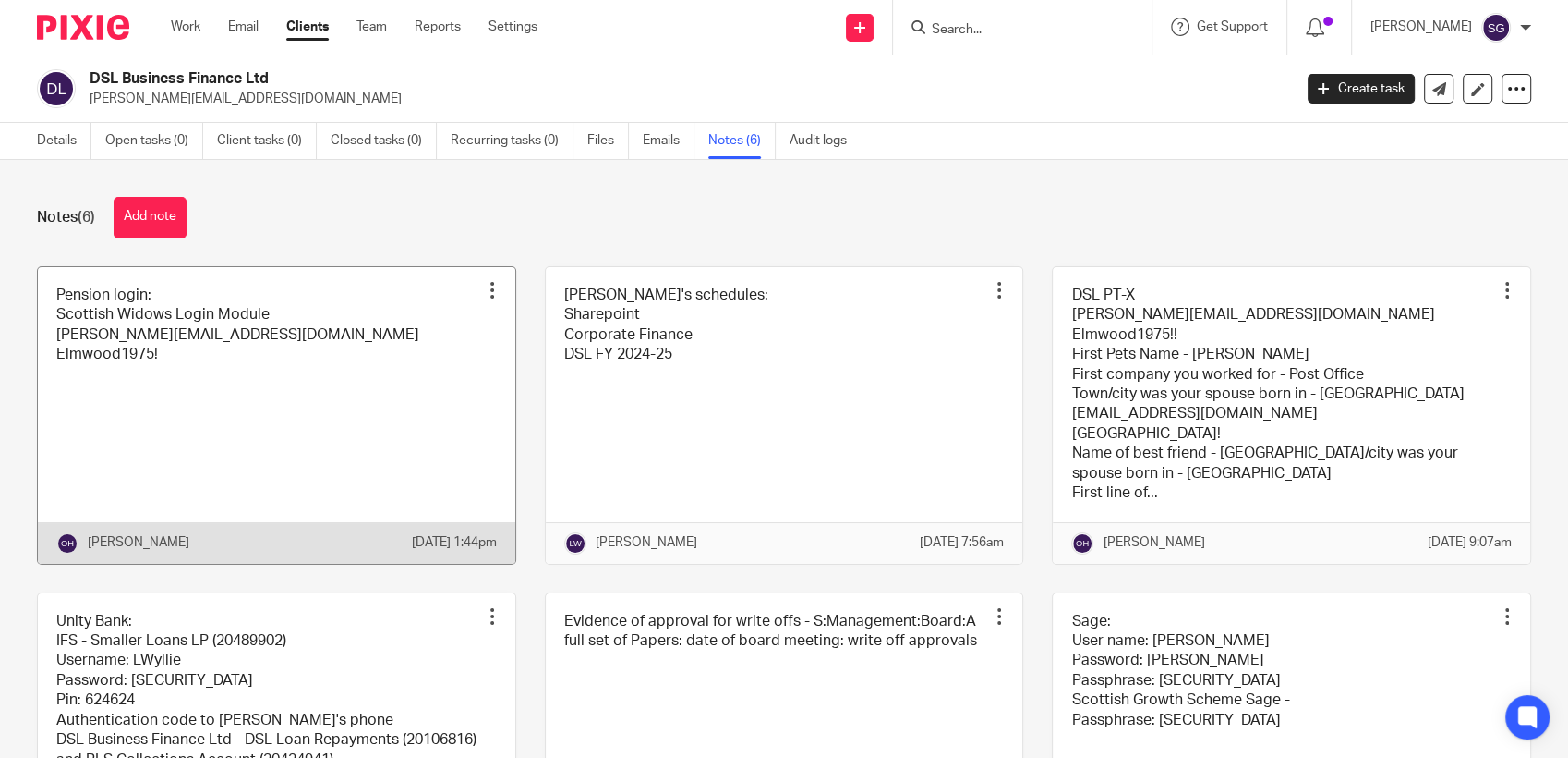
scroll to position [235, 0]
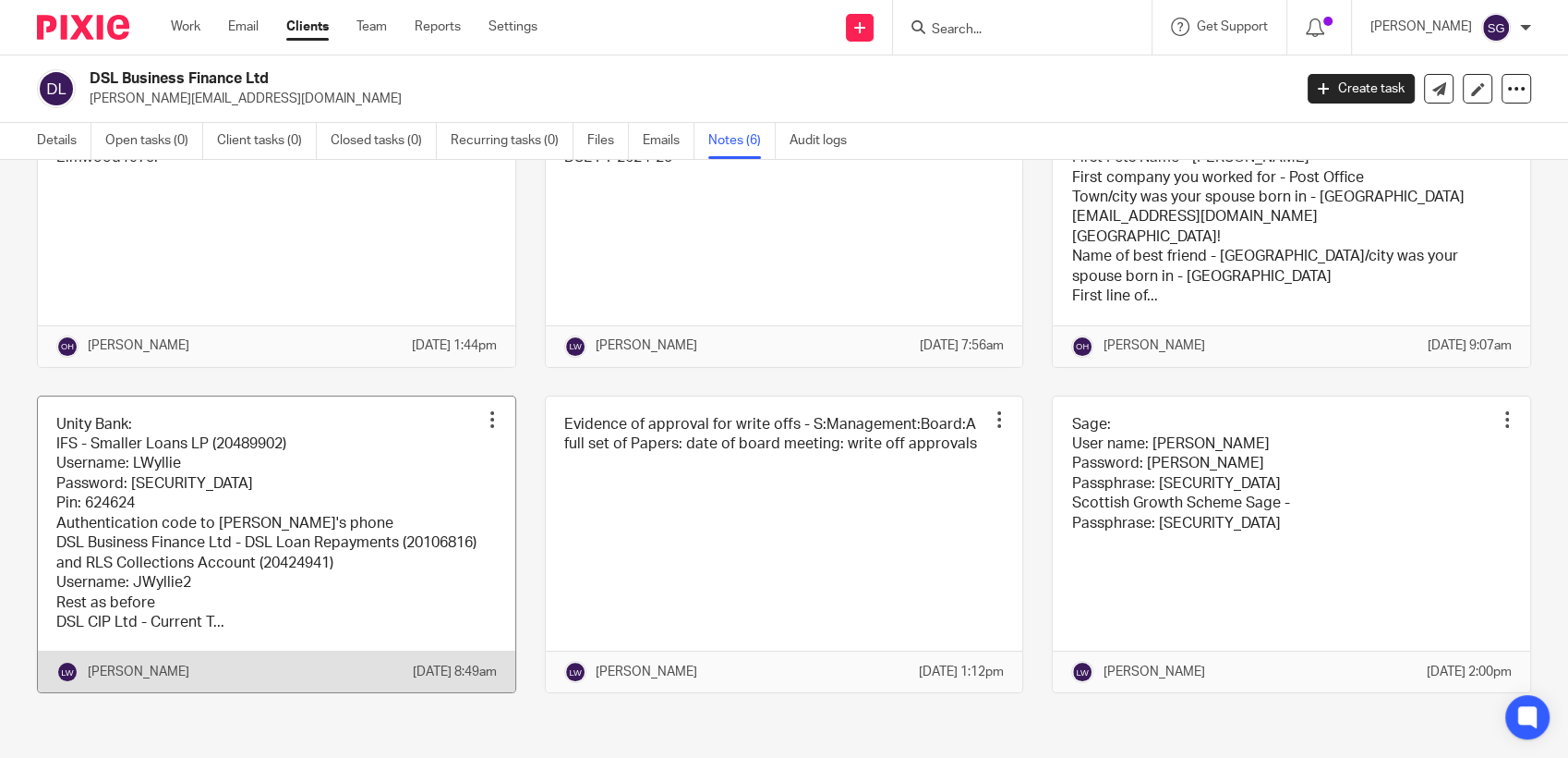
drag, startPoint x: 263, startPoint y: 477, endPoint x: 253, endPoint y: 482, distance: 11.2
click at [263, 478] on link at bounding box center [276, 545] width 477 height 297
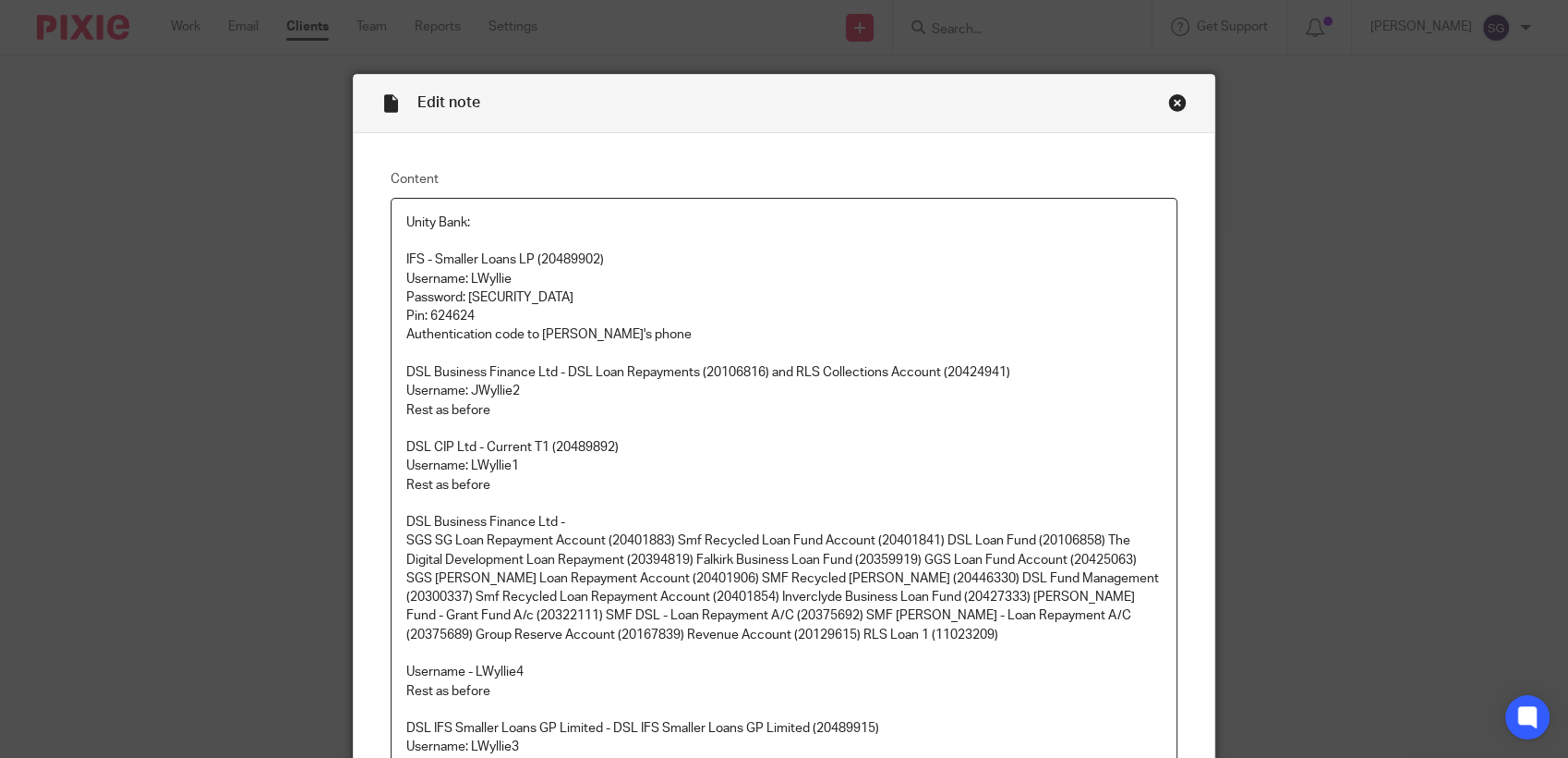
click at [495, 275] on p "Username: LWyllie" at bounding box center [784, 279] width 756 height 19
click at [496, 274] on p "Username: LWyllie" at bounding box center [784, 279] width 756 height 19
copy p "LWyllie"
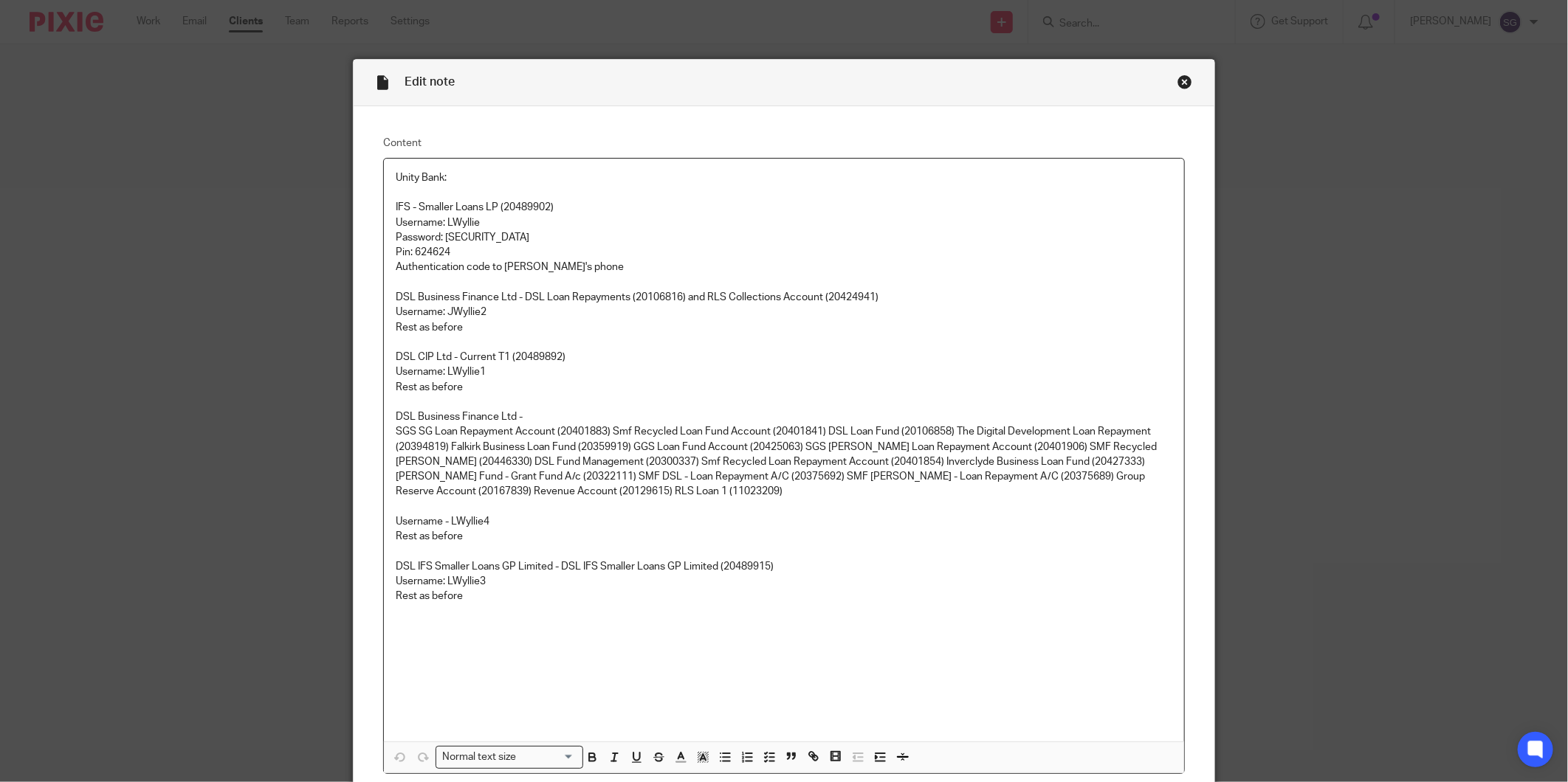
click at [507, 320] on p "Rest as before" at bounding box center [784, 327] width 777 height 15
click at [462, 313] on p "Username: JWyllie2" at bounding box center [784, 312] width 777 height 15
copy p "JWyllie2"
click at [470, 522] on p "Username - LWyllie4" at bounding box center [784, 521] width 777 height 15
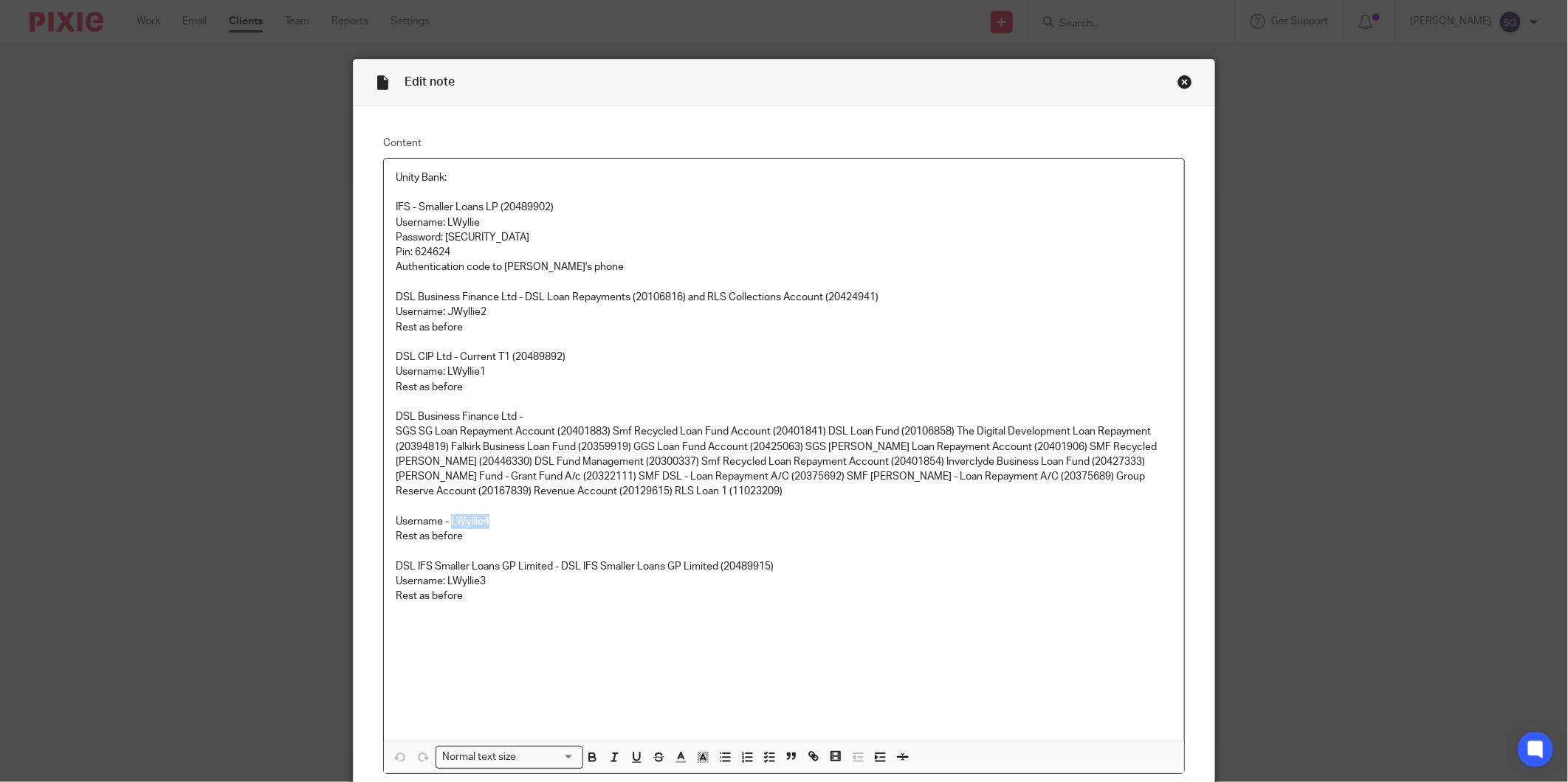
click at [470, 522] on p "Username - LWyllie4" at bounding box center [784, 521] width 777 height 15
copy p "LWyllie4"
